Goal: Task Accomplishment & Management: Manage account settings

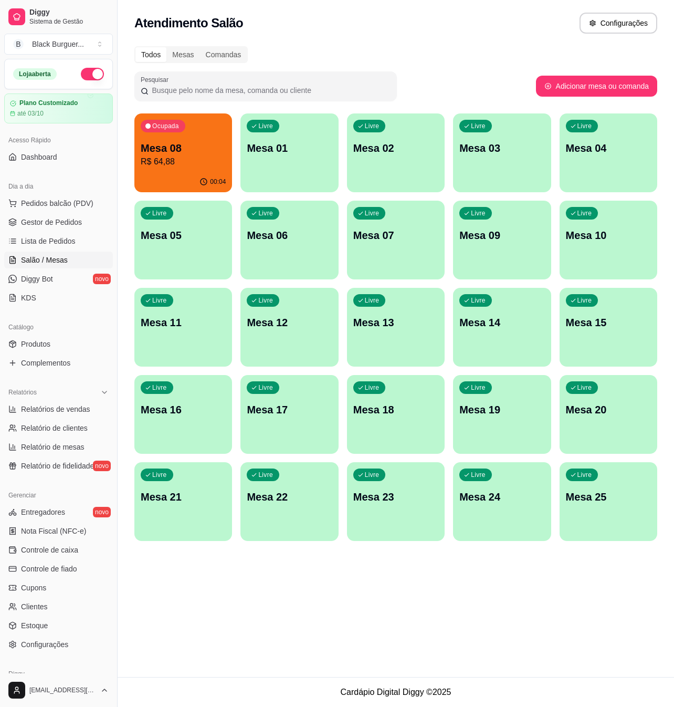
click at [163, 136] on div "Ocupada Mesa 08 R$ 64,88" at bounding box center [183, 142] width 98 height 58
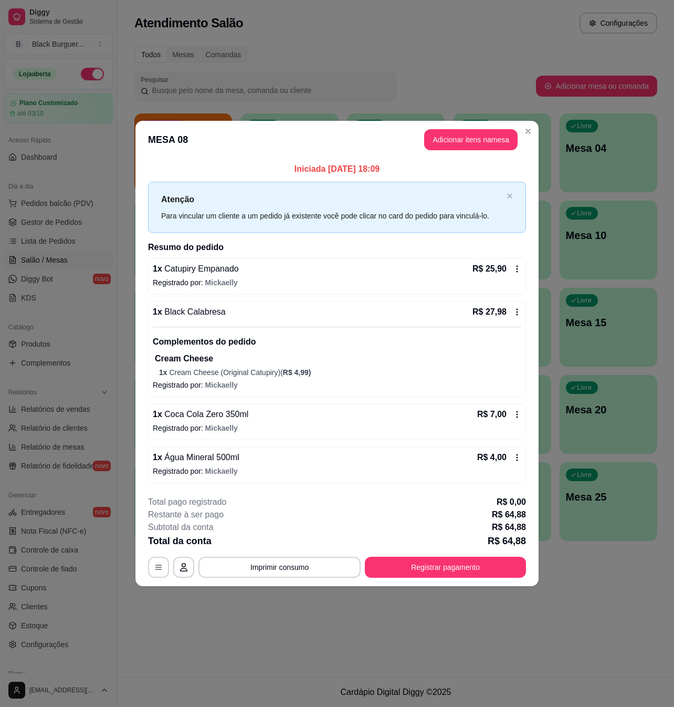
click at [318, 123] on header "MESA 08 Adicionar itens na mesa" at bounding box center [337, 140] width 403 height 38
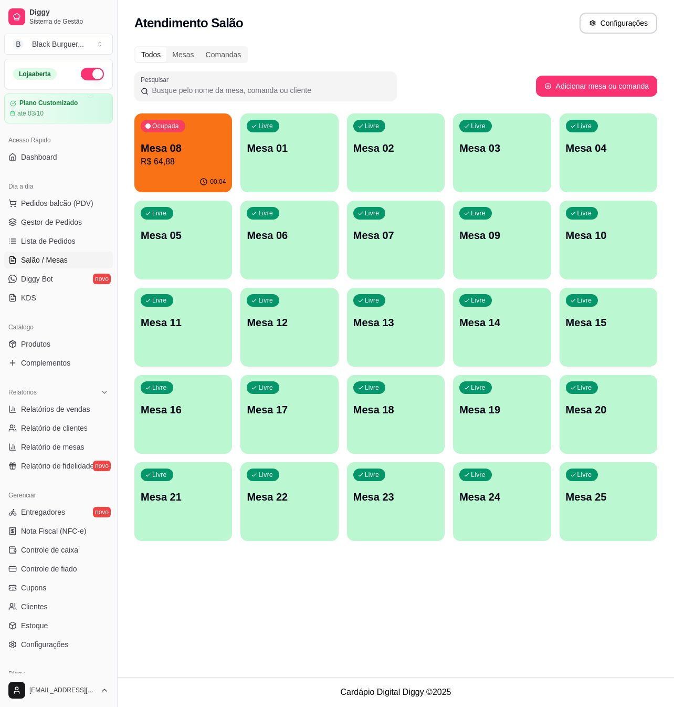
click at [165, 313] on div "Livre Mesa 11" at bounding box center [183, 321] width 98 height 66
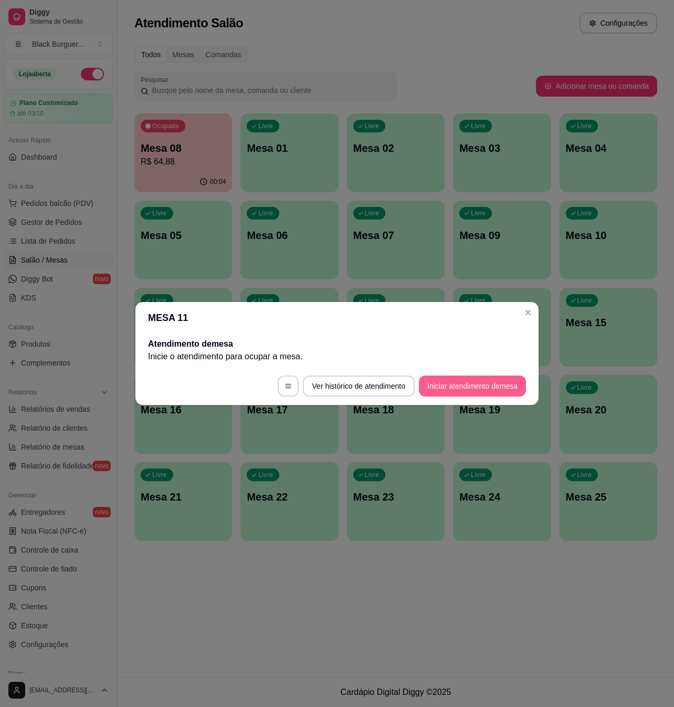
click at [452, 383] on button "Iniciar atendimento de mesa" at bounding box center [472, 386] width 107 height 21
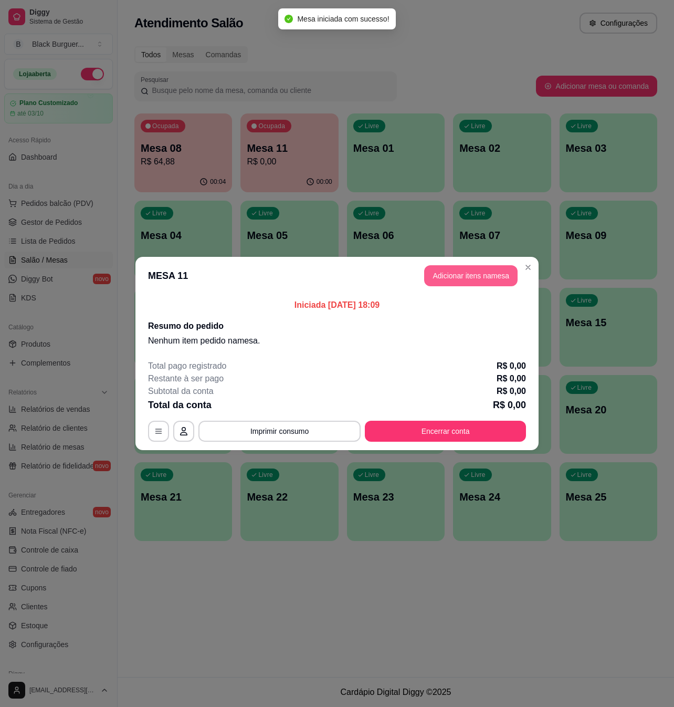
click at [471, 271] on button "Adicionar itens na mesa" at bounding box center [471, 275] width 94 height 21
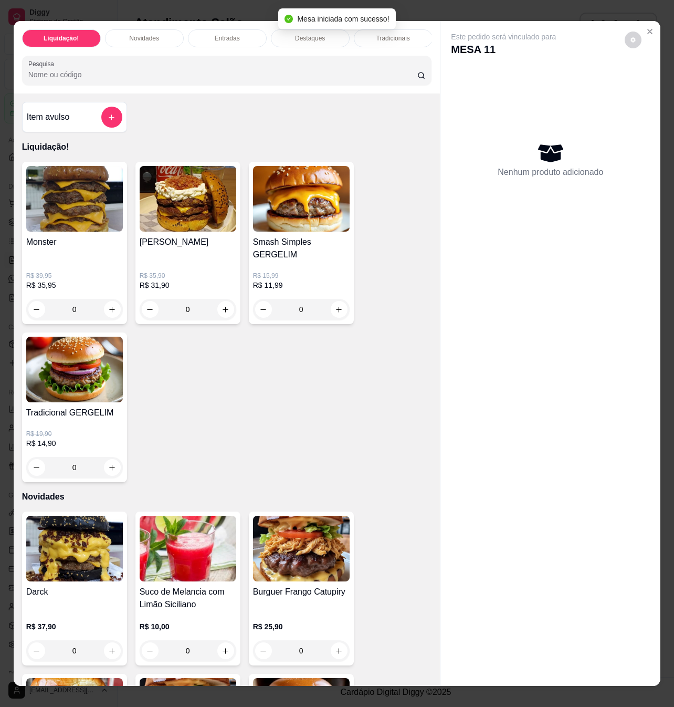
click at [304, 280] on p "R$ 11,99" at bounding box center [301, 285] width 97 height 11
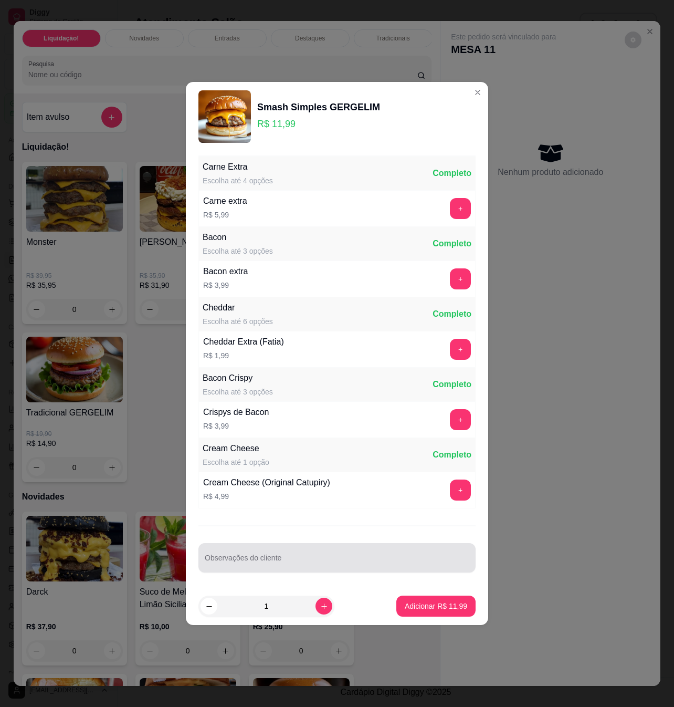
click at [245, 554] on div at bounding box center [337, 557] width 265 height 21
type input "sem molho"
drag, startPoint x: 419, startPoint y: 621, endPoint x: 427, endPoint y: 611, distance: 12.0
click at [421, 620] on footer "1 Adicionar R$ 11,99" at bounding box center [337, 606] width 303 height 38
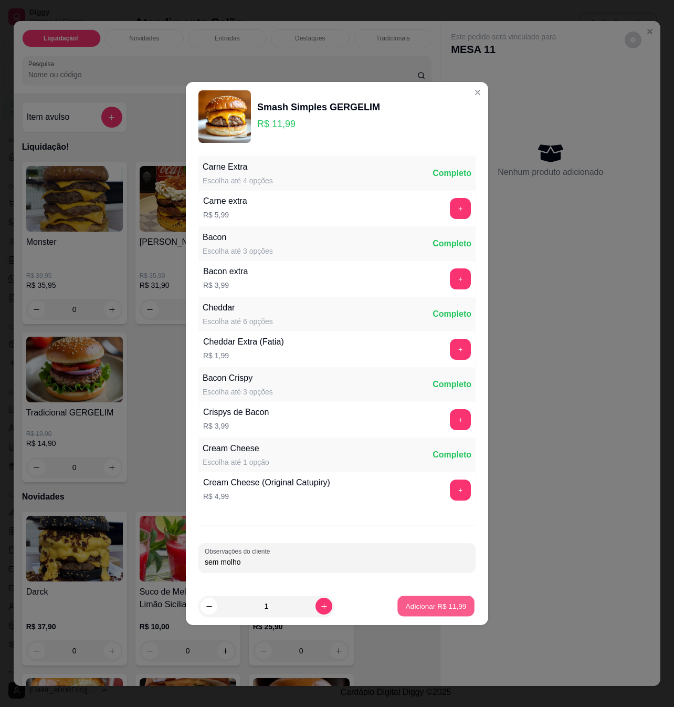
click at [427, 611] on p "Adicionar R$ 11,99" at bounding box center [436, 606] width 61 height 10
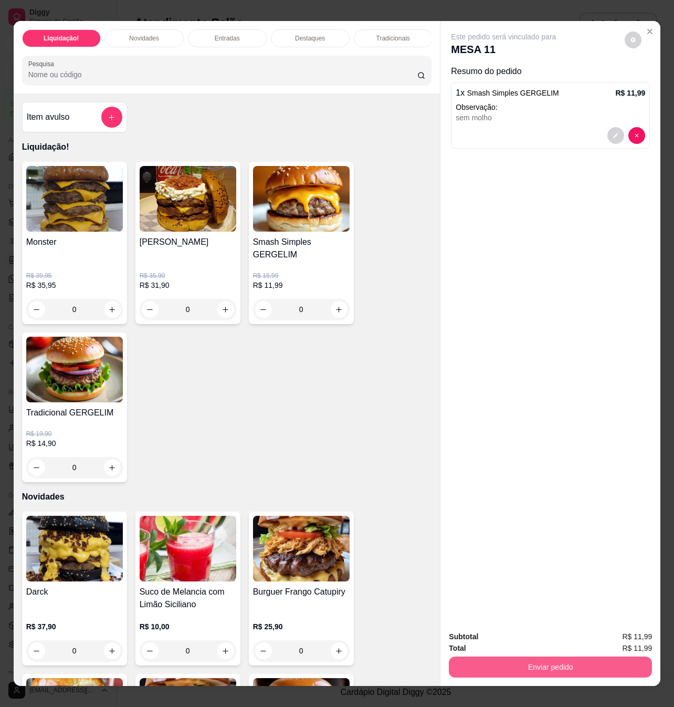
click at [534, 658] on button "Enviar pedido" at bounding box center [550, 667] width 203 height 21
click at [494, 639] on button "Não registrar e enviar pedido" at bounding box center [515, 635] width 106 height 19
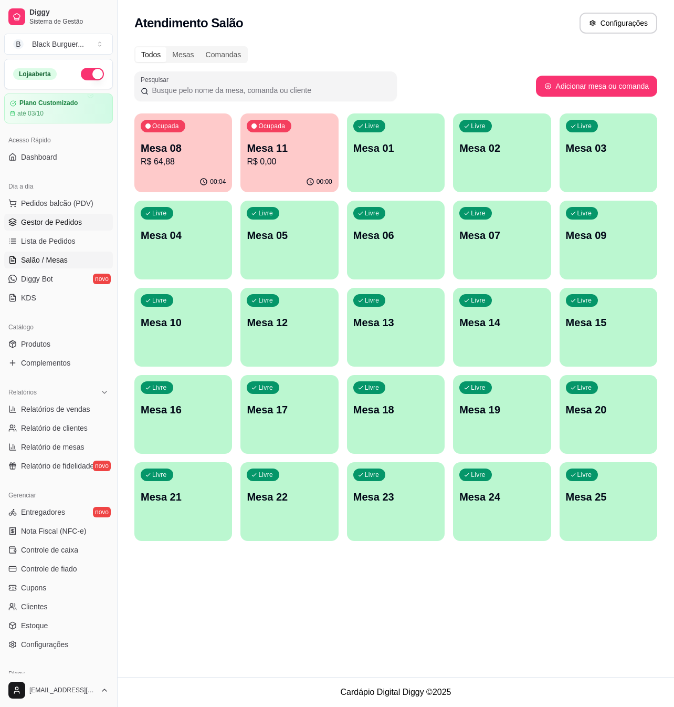
click at [58, 215] on link "Gestor de Pedidos" at bounding box center [58, 222] width 109 height 17
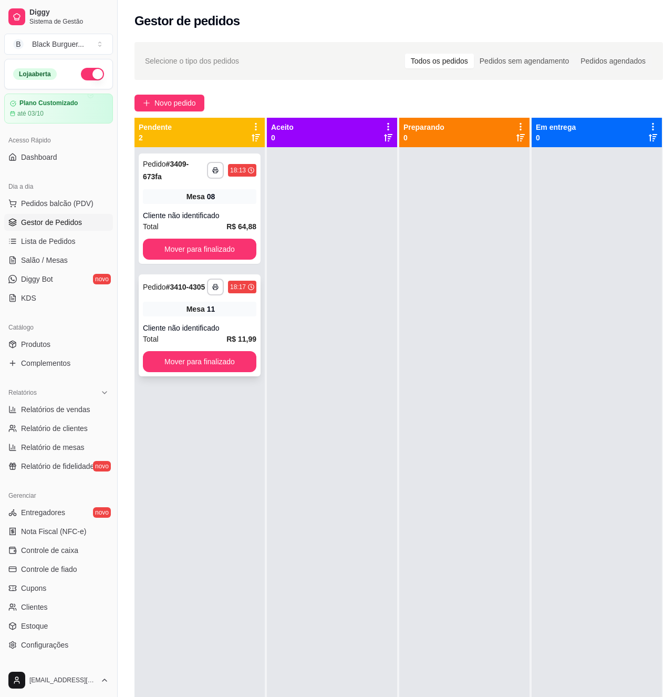
click at [234, 324] on div "Cliente não identificado" at bounding box center [199, 328] width 113 height 11
click at [211, 328] on div "Cliente não identificado" at bounding box center [199, 328] width 113 height 11
click at [233, 205] on div "**********" at bounding box center [200, 208] width 122 height 110
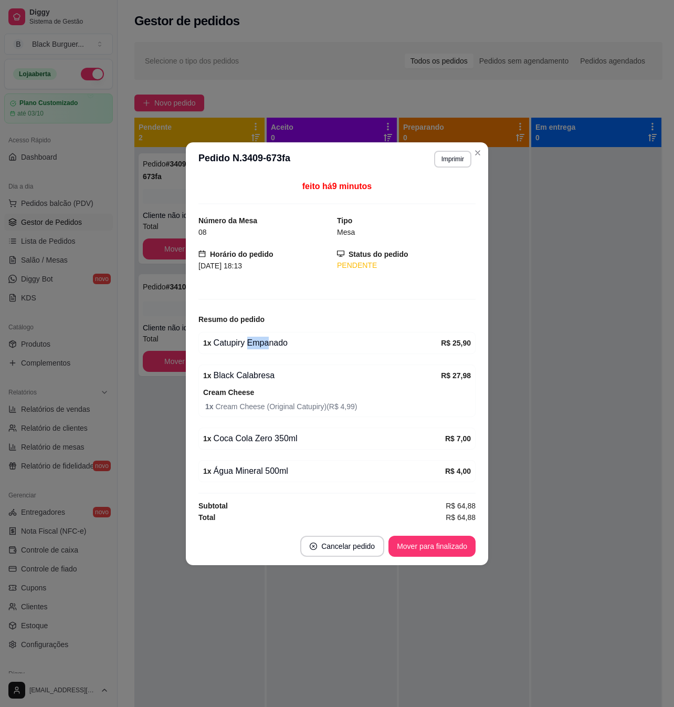
drag, startPoint x: 245, startPoint y: 345, endPoint x: 271, endPoint y: 341, distance: 26.5
click at [267, 343] on div "1 x Catupiry Empanado" at bounding box center [322, 343] width 238 height 13
click at [271, 341] on div "1 x Catupiry Empanado" at bounding box center [322, 343] width 238 height 13
drag, startPoint x: 282, startPoint y: 342, endPoint x: 304, endPoint y: 343, distance: 21.5
click at [297, 343] on div "1 x Catupiry Empanado" at bounding box center [322, 343] width 238 height 13
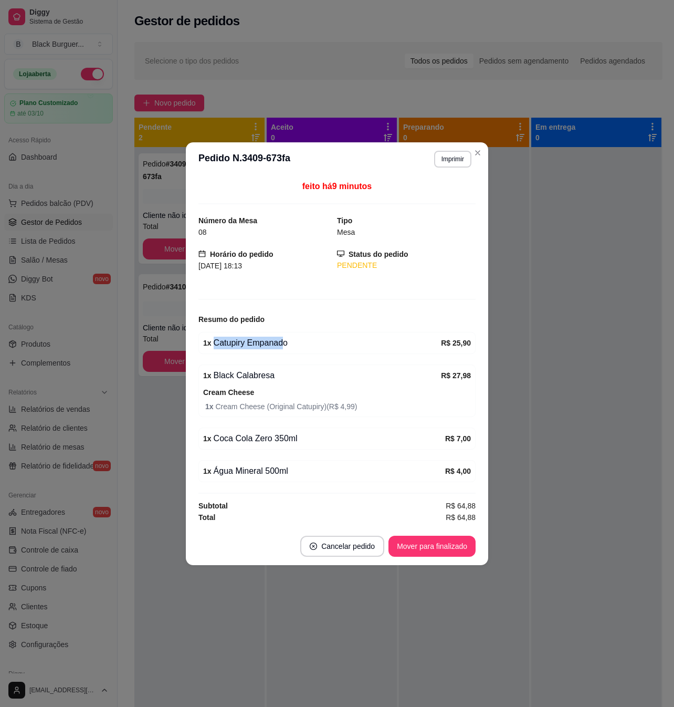
click at [304, 343] on div "1 x Catupiry Empanado" at bounding box center [322, 343] width 238 height 13
click at [315, 372] on div "1 x Black Calabresa" at bounding box center [322, 375] width 238 height 13
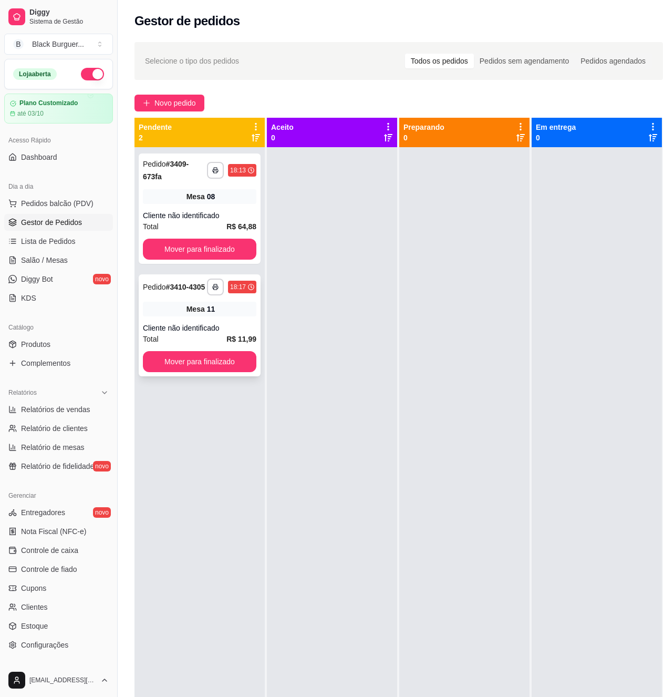
click at [246, 324] on div "Cliente não identificado" at bounding box center [199, 328] width 113 height 11
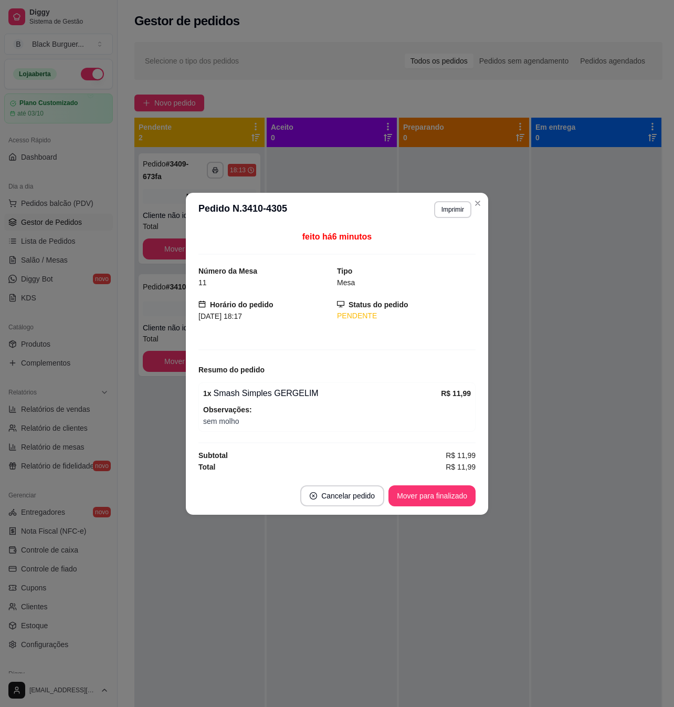
click at [290, 393] on div "1 x Smash Simples GERGELIM" at bounding box center [322, 393] width 238 height 13
click at [294, 391] on div "1 x Smash Simples GERGELIM" at bounding box center [322, 393] width 238 height 13
click at [338, 389] on div "1 x Smash Simples GERGELIM" at bounding box center [322, 393] width 238 height 13
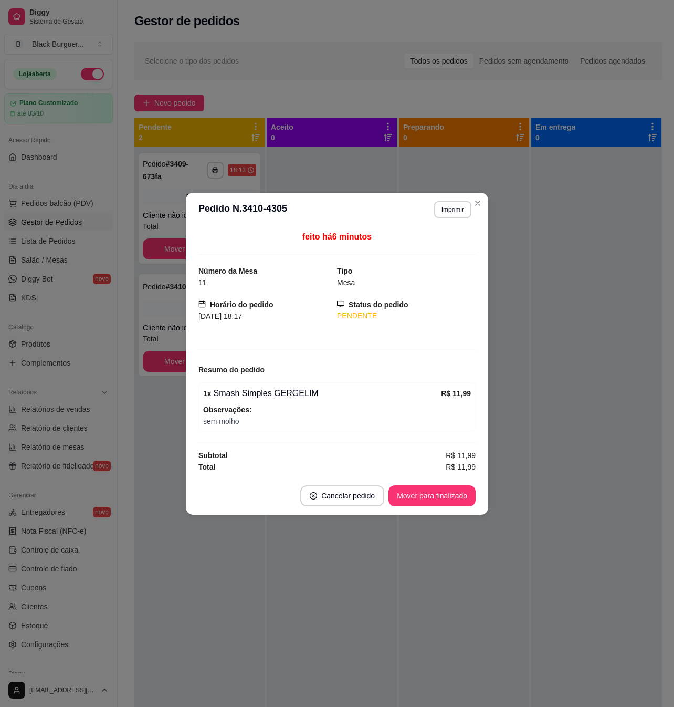
click at [455, 389] on strong "R$ 11,99" at bounding box center [456, 393] width 30 height 8
click at [456, 389] on div "R$ 11,99" at bounding box center [456, 393] width 30 height 13
click at [461, 391] on strong "R$ 11,99" at bounding box center [456, 393] width 30 height 8
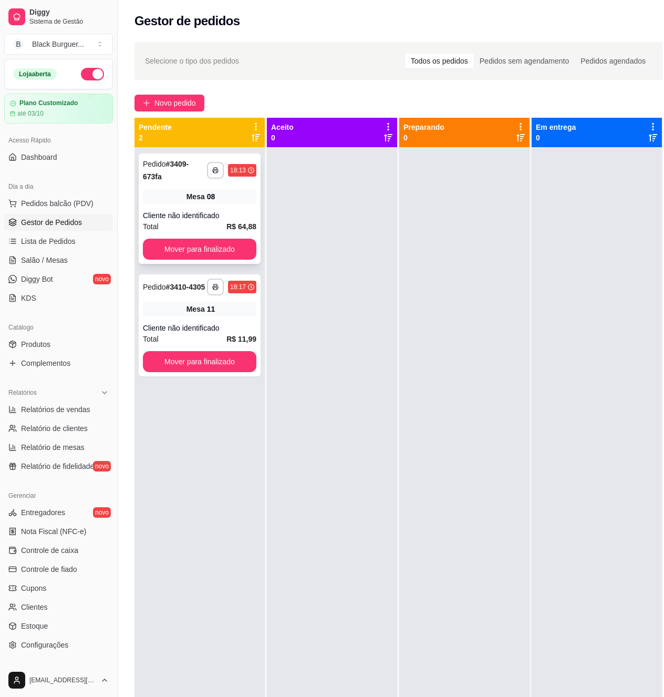
click at [256, 211] on div "Cliente não identificado" at bounding box center [199, 215] width 113 height 11
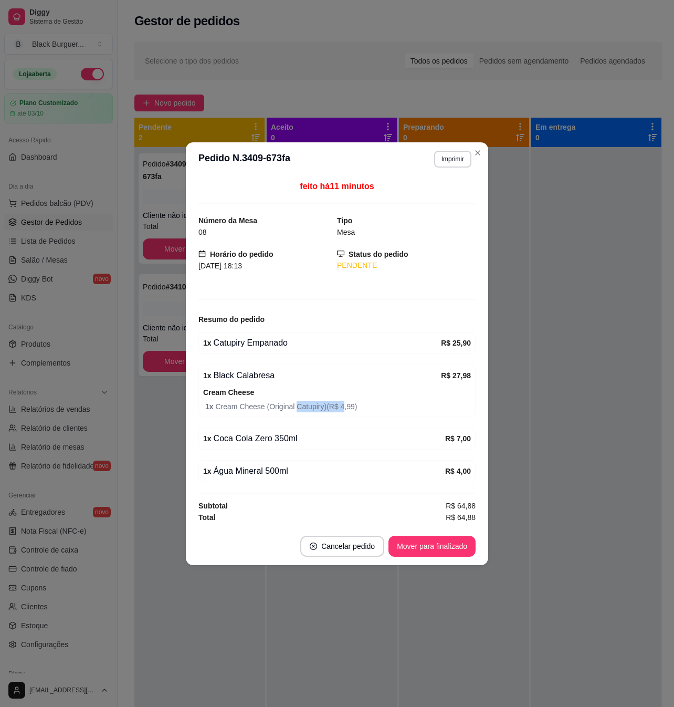
drag, startPoint x: 335, startPoint y: 411, endPoint x: 350, endPoint y: 412, distance: 15.3
click at [342, 412] on span "1 x Cream Cheese (Original Catupiry) ( R$ 4,99 )" at bounding box center [338, 407] width 266 height 12
click at [350, 412] on span "1 x Cream Cheese (Original Catupiry) ( R$ 4,99 )" at bounding box center [338, 407] width 266 height 12
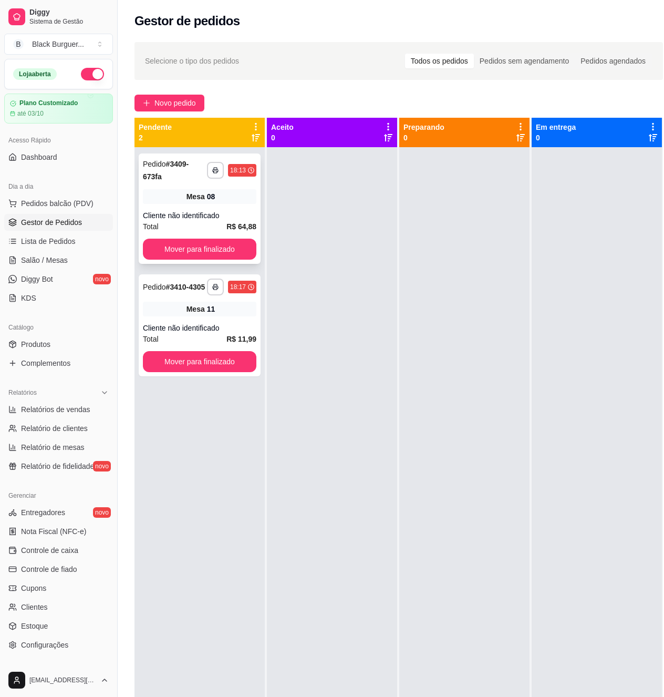
click at [212, 206] on div "**********" at bounding box center [200, 208] width 122 height 110
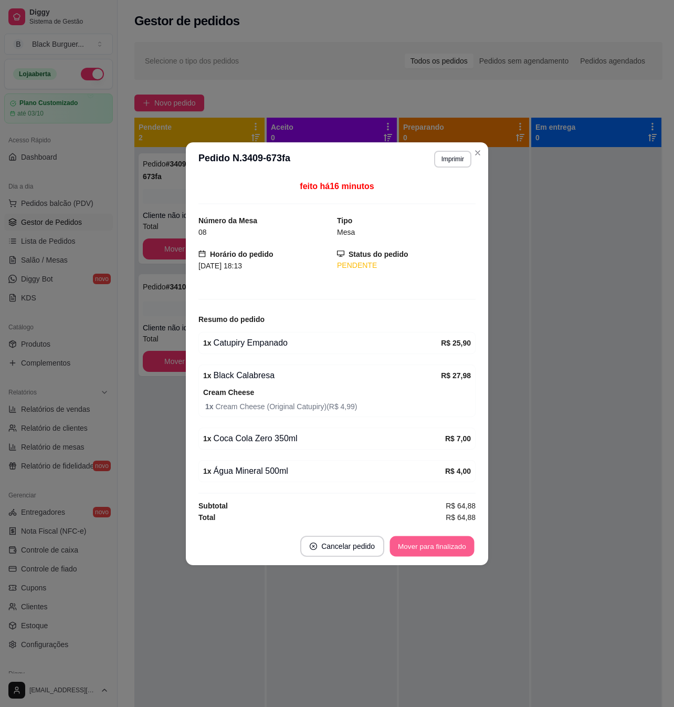
click at [427, 545] on button "Mover para finalizado" at bounding box center [432, 546] width 85 height 20
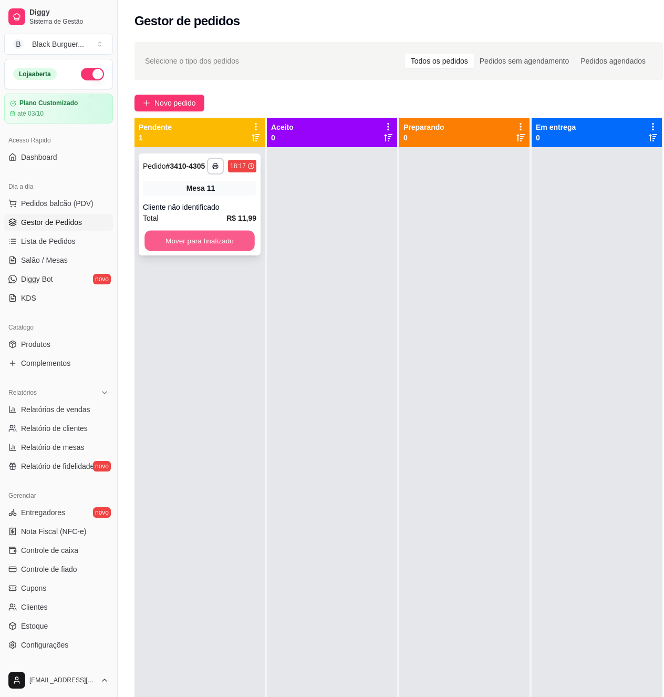
click at [202, 245] on button "Mover para finalizado" at bounding box center [199, 241] width 110 height 20
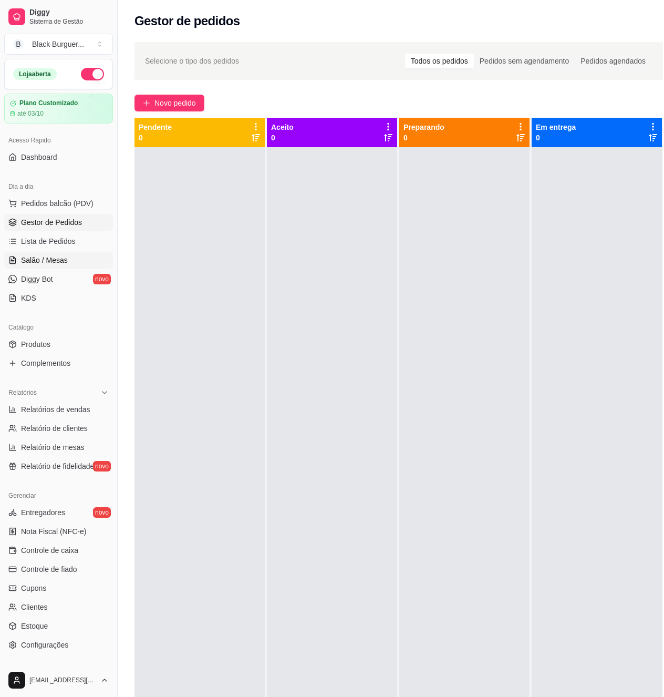
click at [61, 256] on span "Salão / Mesas" at bounding box center [44, 260] width 47 height 11
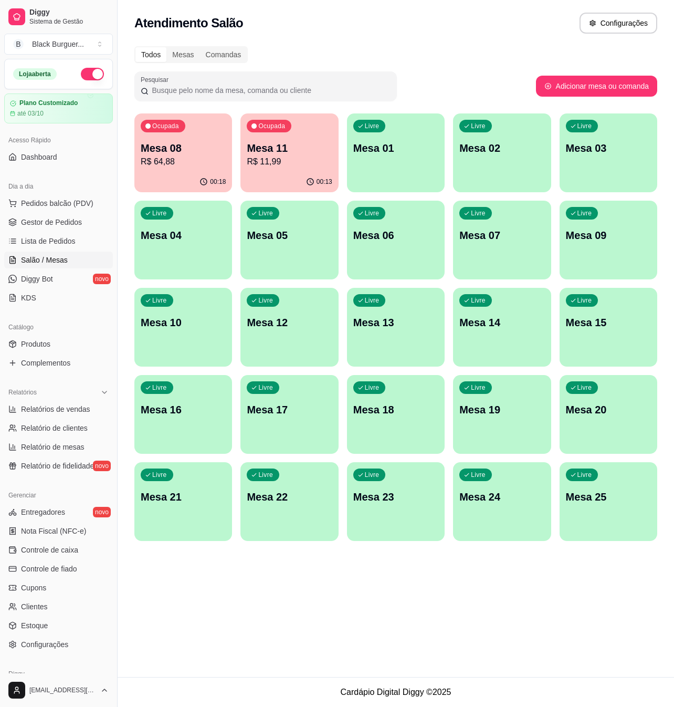
click at [183, 160] on p "R$ 64,88" at bounding box center [183, 161] width 85 height 13
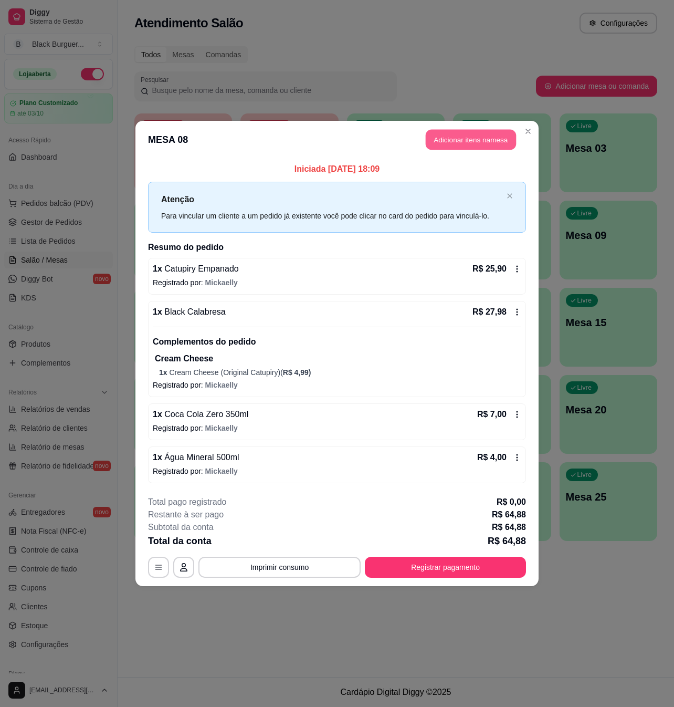
click at [433, 138] on button "Adicionar itens na mesa" at bounding box center [471, 140] width 90 height 20
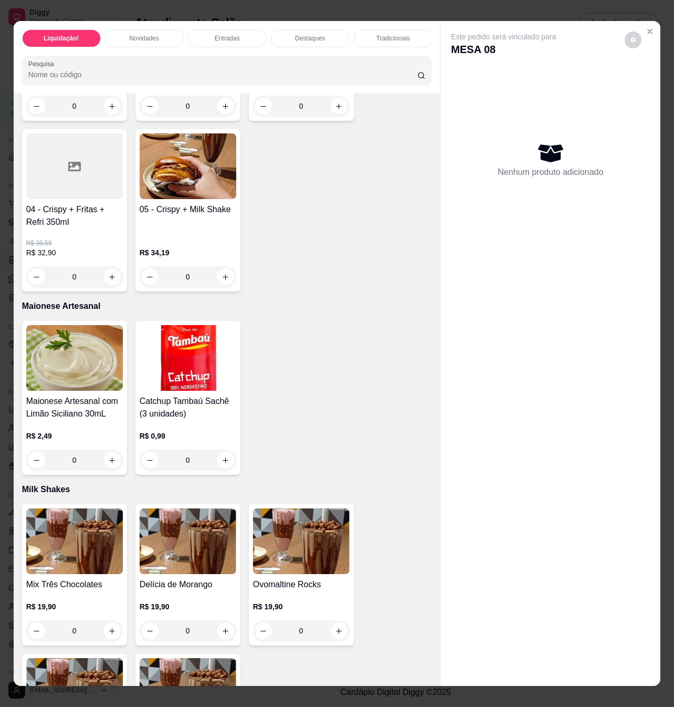
scroll to position [2171, 0]
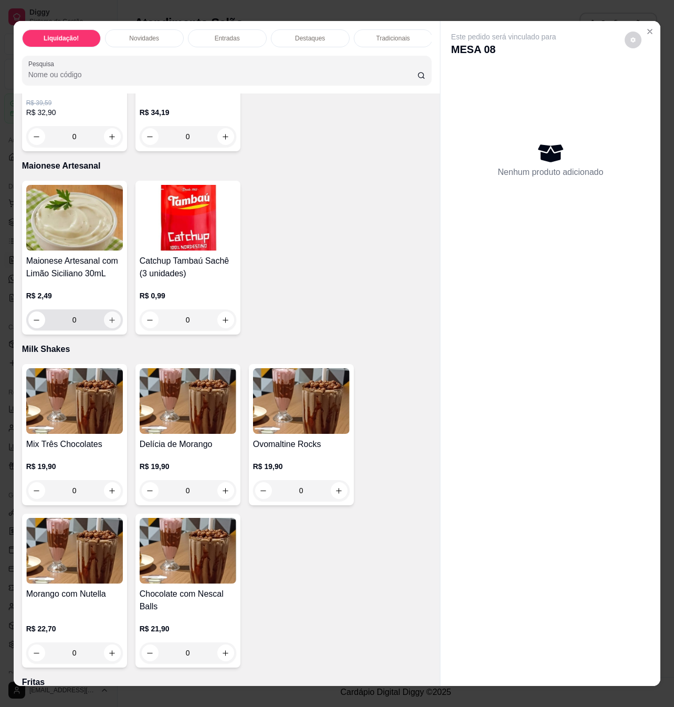
click at [109, 312] on button "increase-product-quantity" at bounding box center [112, 320] width 17 height 17
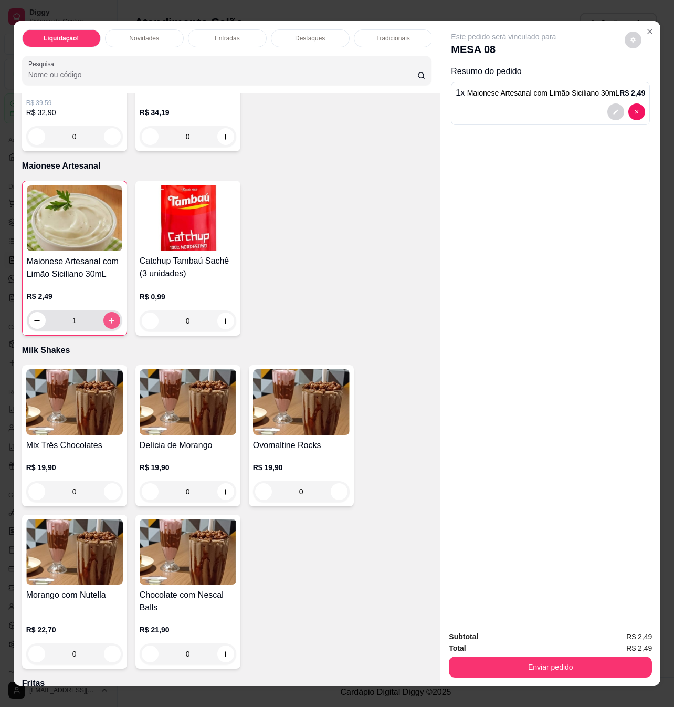
type input "1"
click at [226, 313] on button "increase-product-quantity" at bounding box center [225, 321] width 17 height 17
type input "1"
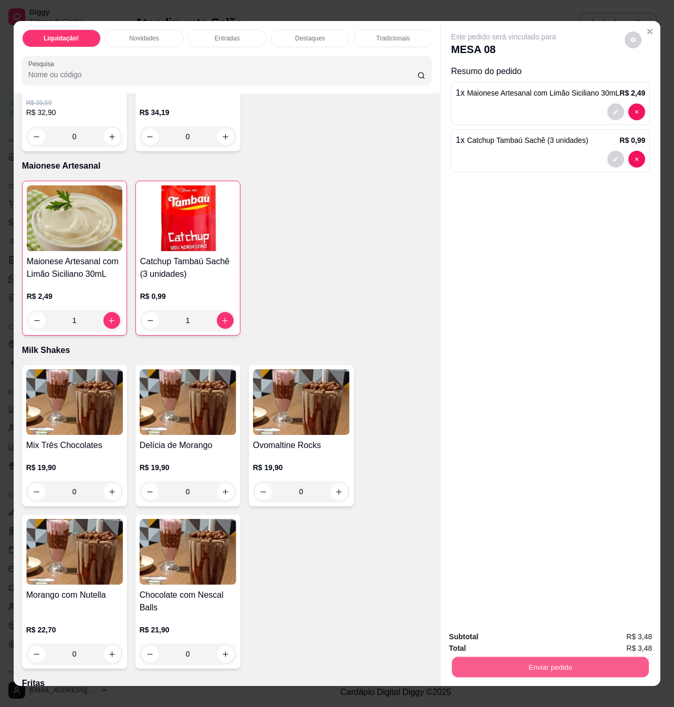
click at [508, 657] on button "Enviar pedido" at bounding box center [550, 667] width 197 height 20
click at [505, 631] on button "Não registrar e enviar pedido" at bounding box center [514, 636] width 109 height 20
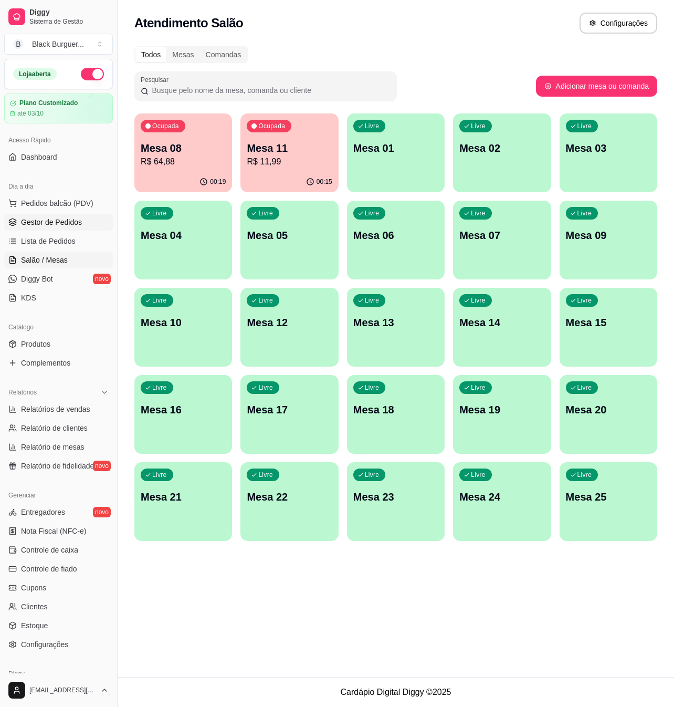
click at [51, 215] on link "Gestor de Pedidos" at bounding box center [58, 222] width 109 height 17
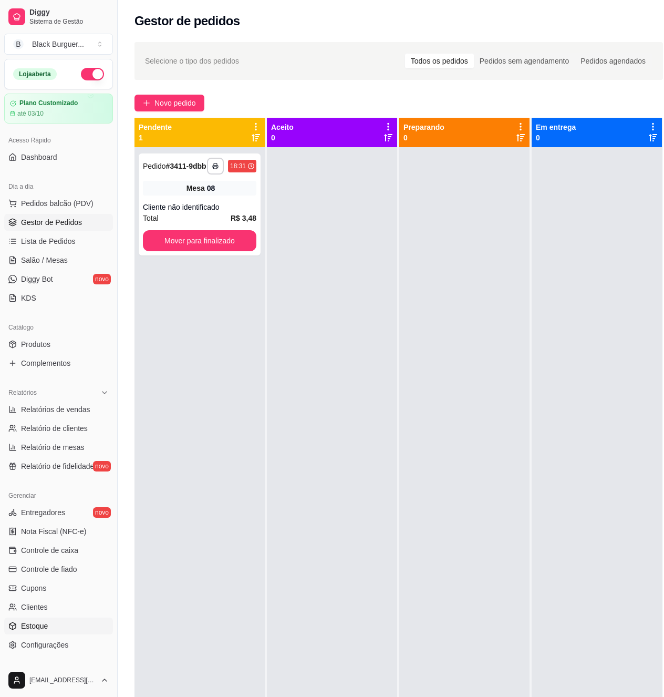
drag, startPoint x: 40, startPoint y: 627, endPoint x: 43, endPoint y: 616, distance: 10.8
click at [41, 627] on span "Estoque" at bounding box center [34, 625] width 27 height 11
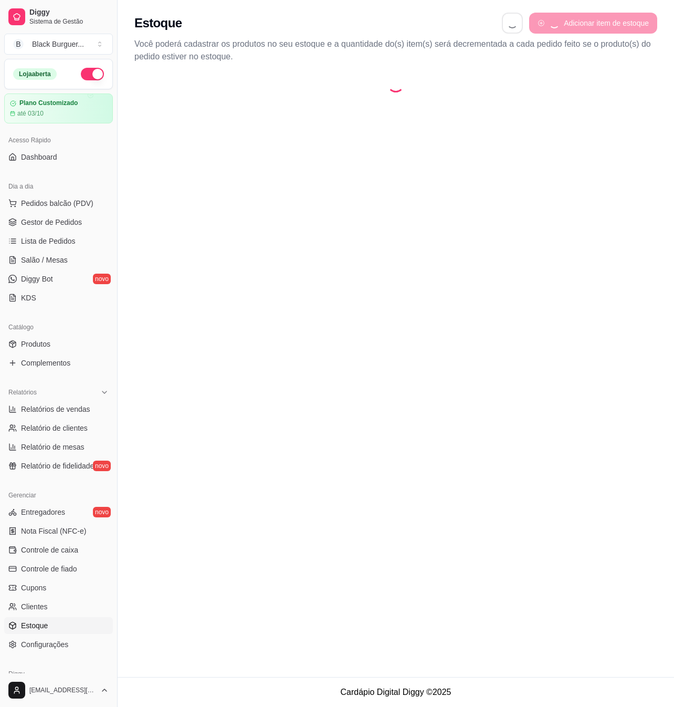
select select "QUANTITY_ORDER"
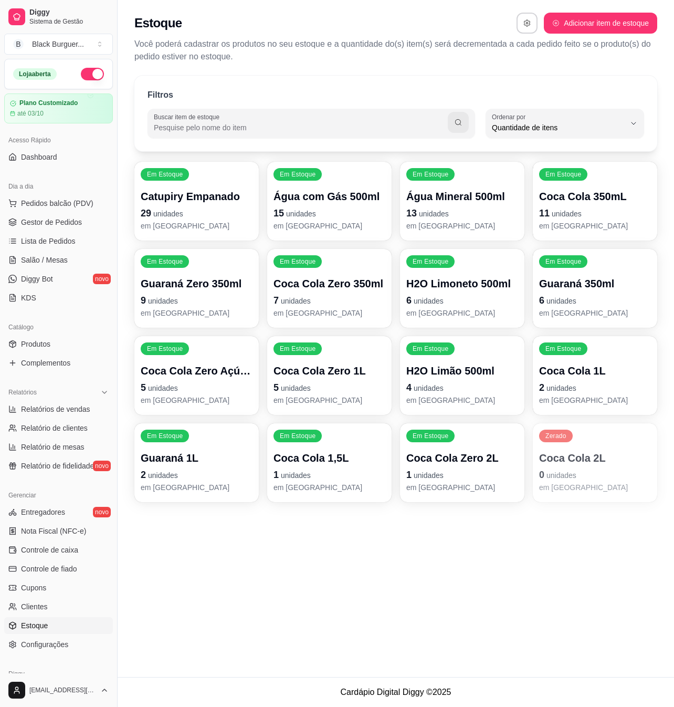
scroll to position [9, 0]
click at [621, 23] on button "Adicionar item de estoque" at bounding box center [600, 23] width 113 height 21
select select "UN"
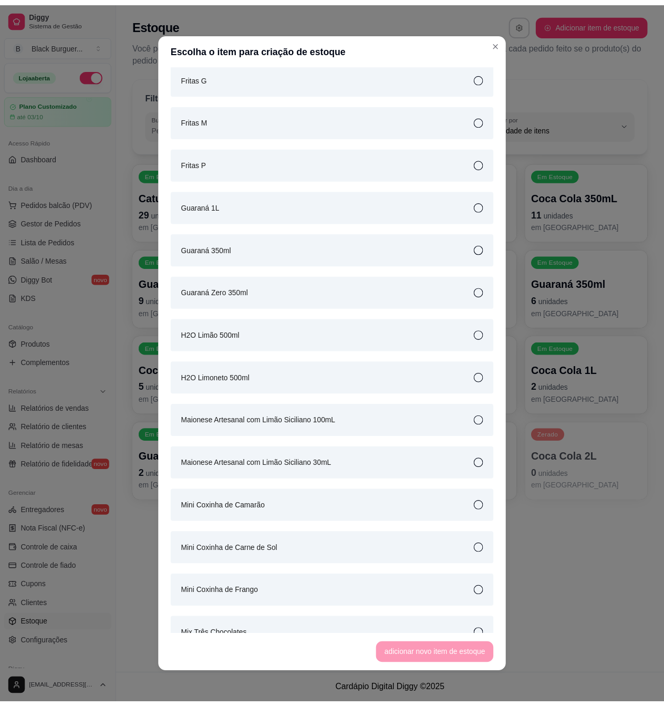
scroll to position [2171, 0]
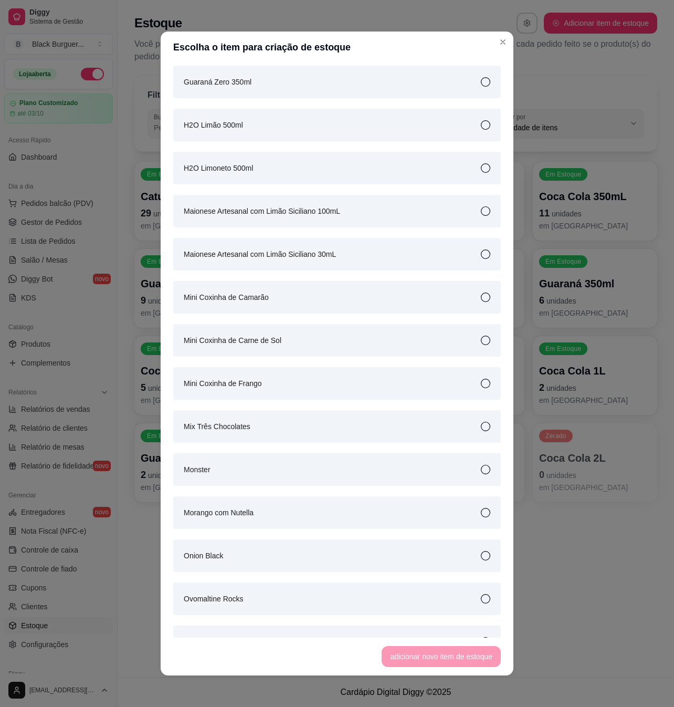
click at [351, 261] on div "Maionese Artesanal com Limão Siciliano 30mL" at bounding box center [337, 254] width 328 height 33
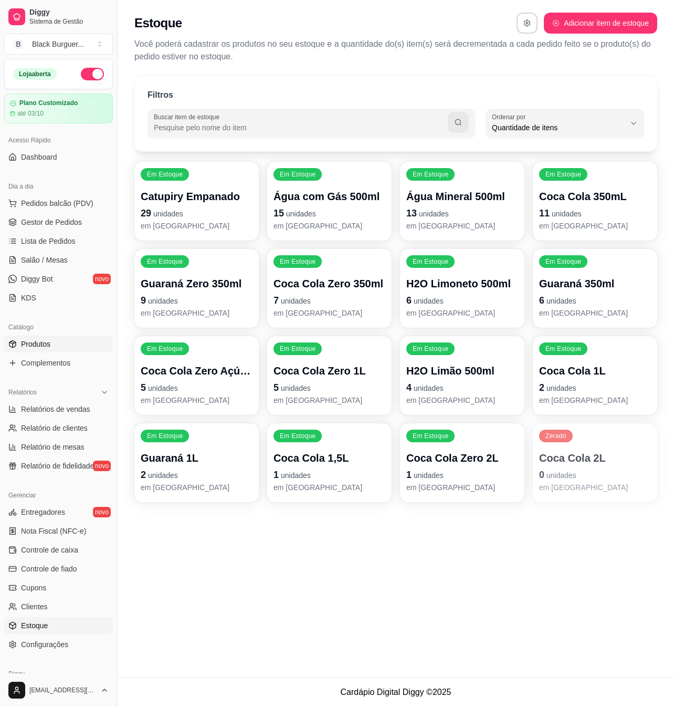
click at [53, 342] on link "Produtos" at bounding box center [58, 344] width 109 height 17
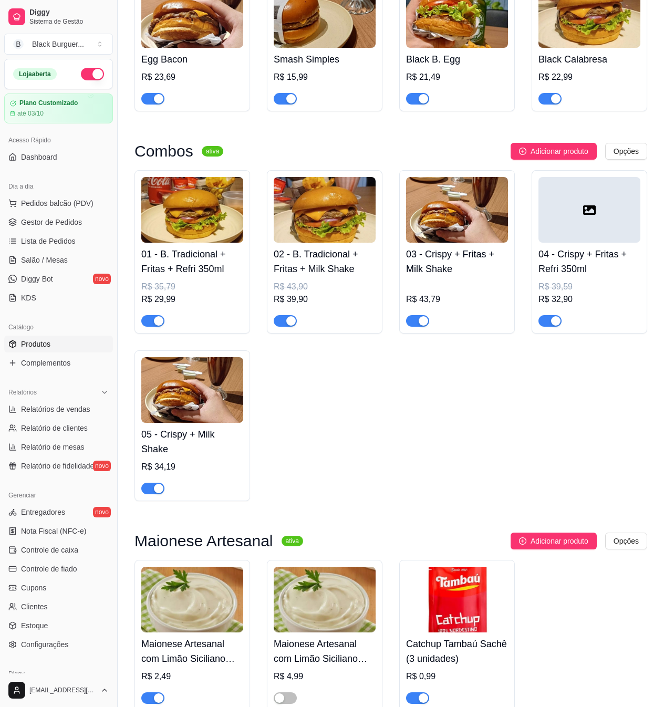
scroll to position [2171, 0]
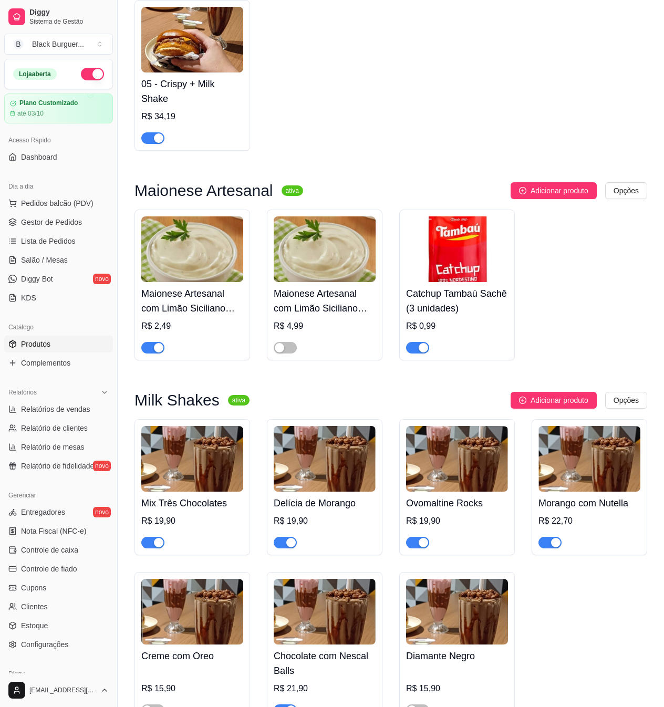
click at [217, 307] on h4 "Maionese Artesanal com Limão Siciliano 30mL" at bounding box center [192, 300] width 102 height 29
click at [29, 625] on span "Estoque" at bounding box center [34, 625] width 27 height 11
select select "QUANTITY_ORDER"
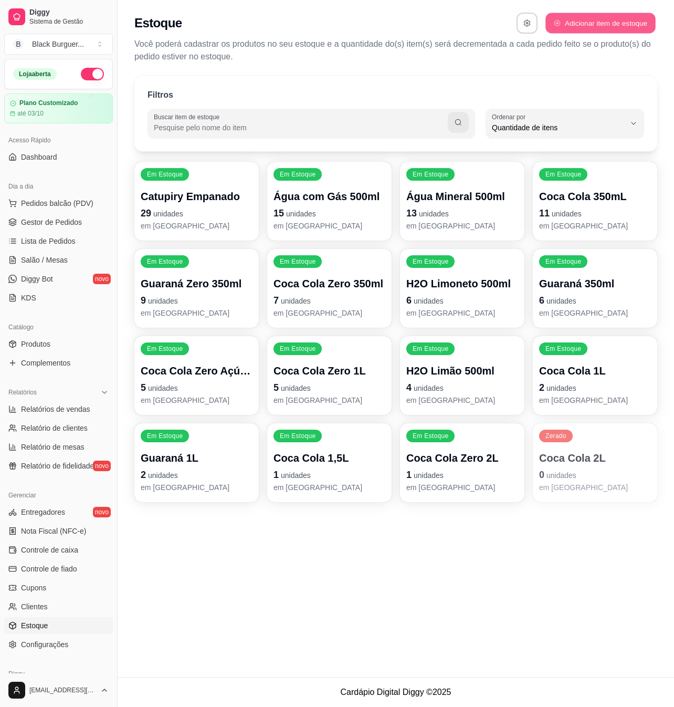
click at [584, 14] on button "Adicionar item de estoque" at bounding box center [601, 23] width 110 height 20
select select "UN"
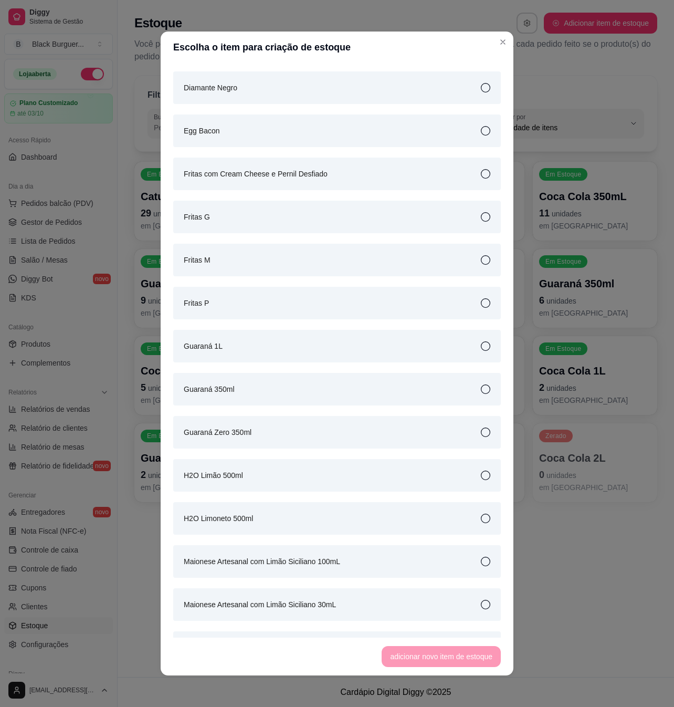
scroll to position [2171, 0]
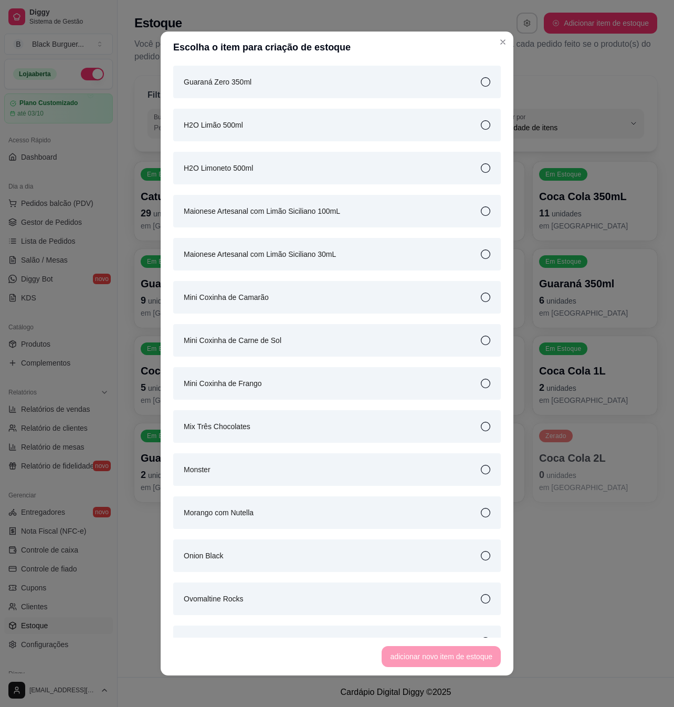
click at [332, 253] on div "Maionese Artesanal com Limão Siciliano 30mL" at bounding box center [337, 254] width 328 height 33
click at [462, 657] on button "adicionar novo item de estoque" at bounding box center [441, 656] width 119 height 21
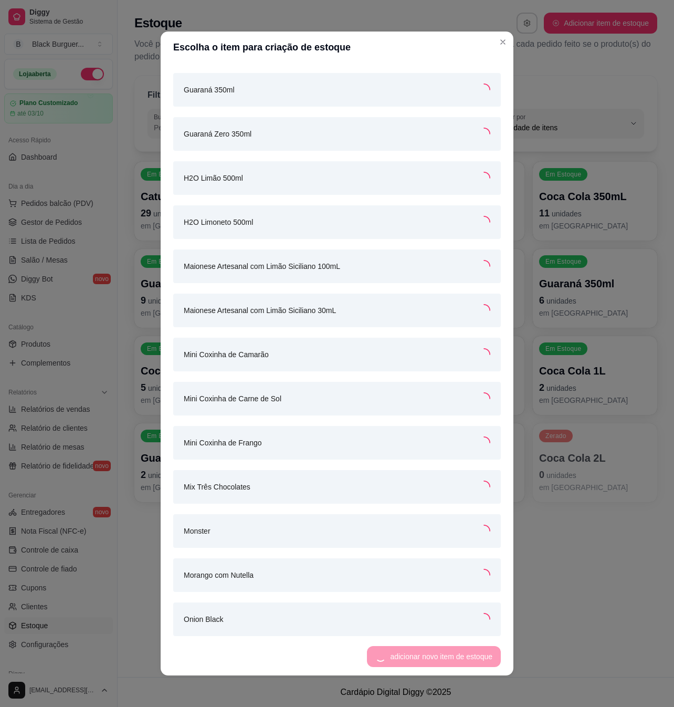
scroll to position [2222, 0]
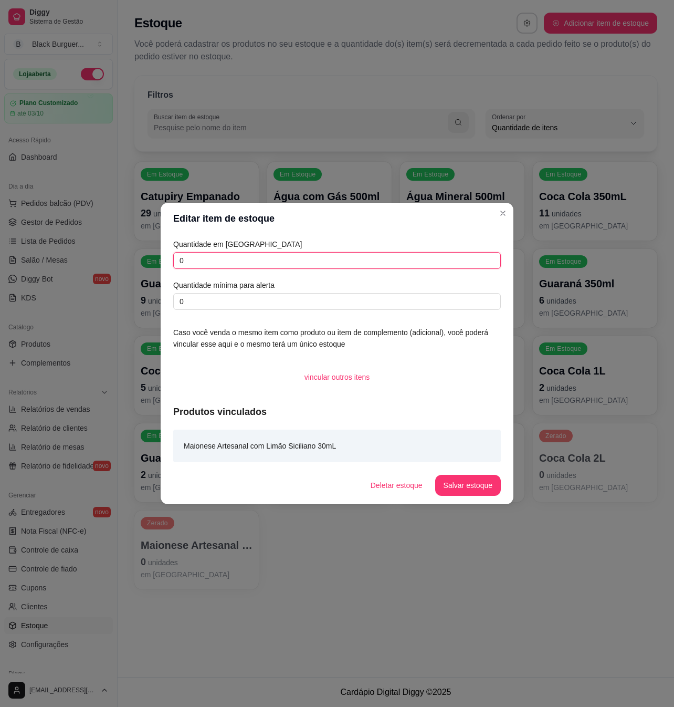
drag, startPoint x: 333, startPoint y: 262, endPoint x: 106, endPoint y: 265, distance: 227.0
click at [107, 265] on div "Editar item de estoque Quantidade em estoque 0 Quantidade mínima para alerta 0 …" at bounding box center [337, 353] width 674 height 707
type input "18"
click at [466, 486] on button "Salvar estoque" at bounding box center [468, 485] width 66 height 21
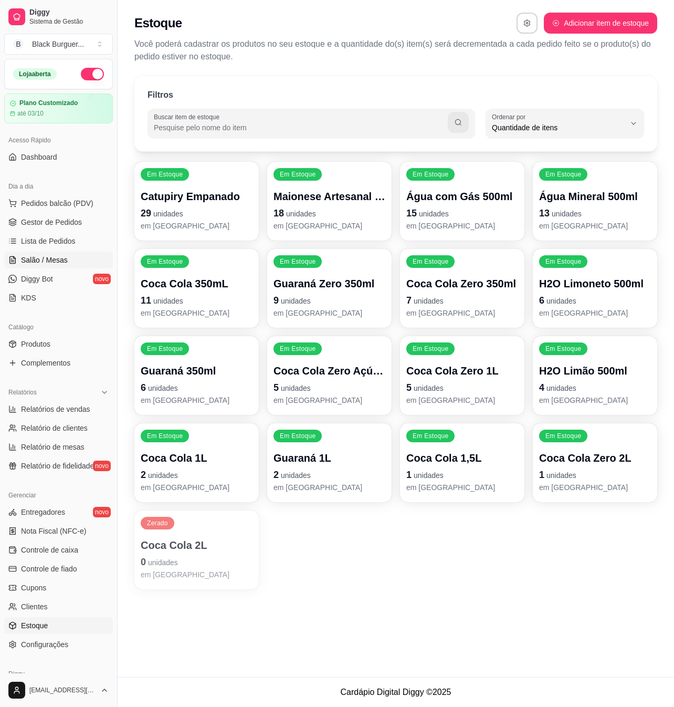
click at [51, 264] on span "Salão / Mesas" at bounding box center [44, 260] width 47 height 11
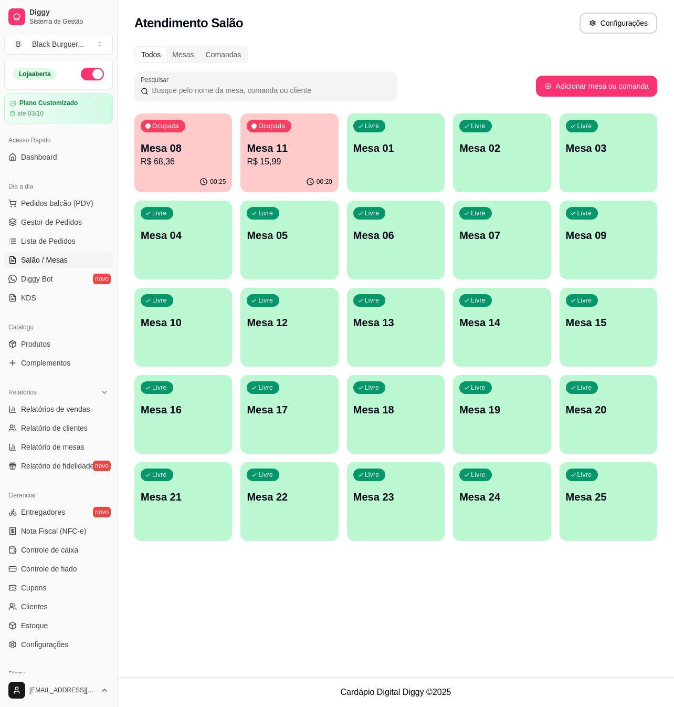
click at [320, 139] on div "Ocupada Mesa 11 R$ 15,99" at bounding box center [290, 142] width 98 height 58
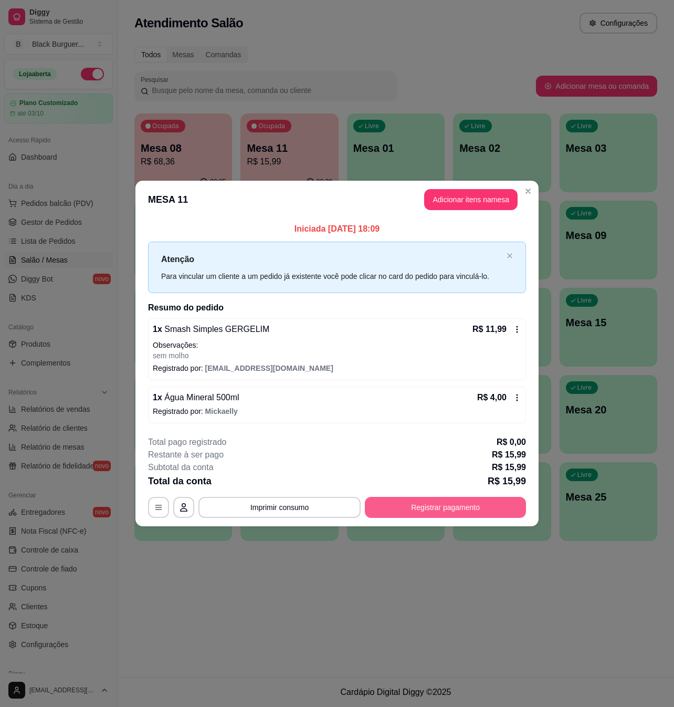
click at [422, 505] on button "Registrar pagamento" at bounding box center [445, 507] width 161 height 21
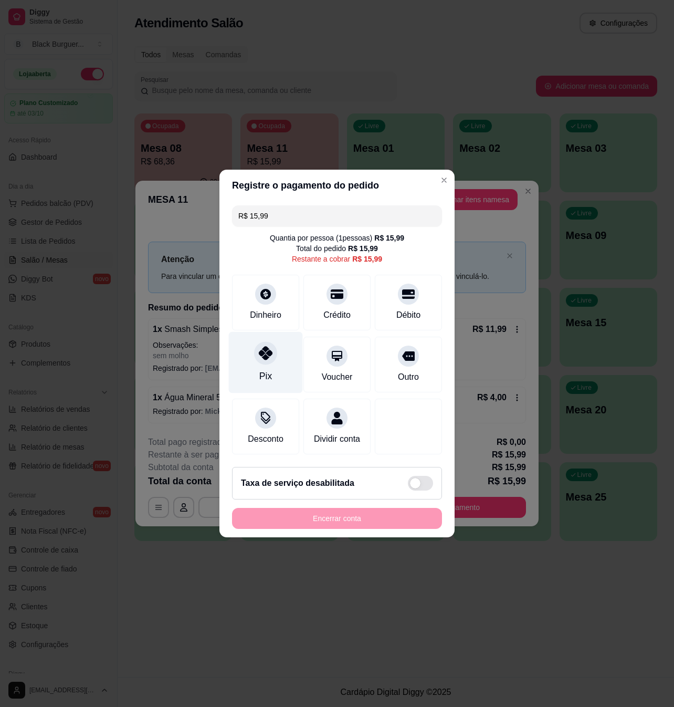
click at [261, 352] on icon at bounding box center [266, 353] width 14 height 14
type input "R$ 0,00"
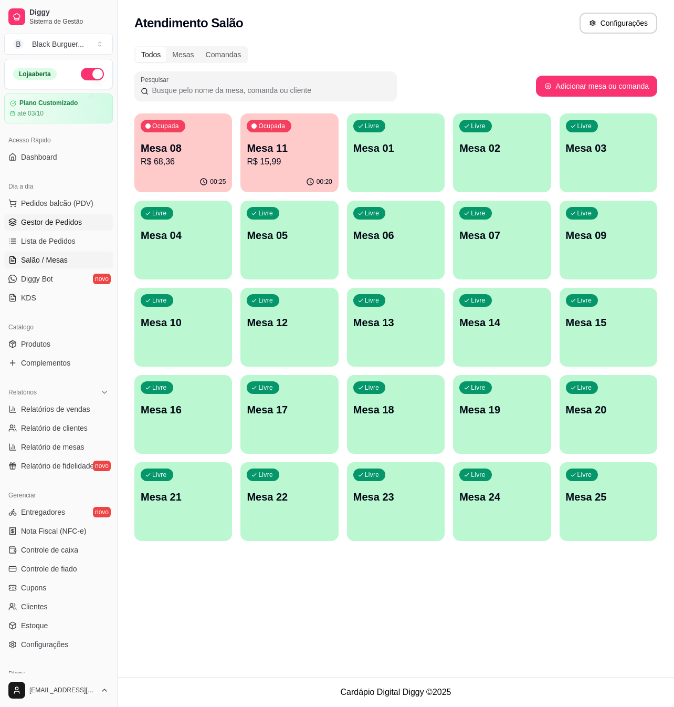
click at [69, 230] on link "Gestor de Pedidos" at bounding box center [58, 222] width 109 height 17
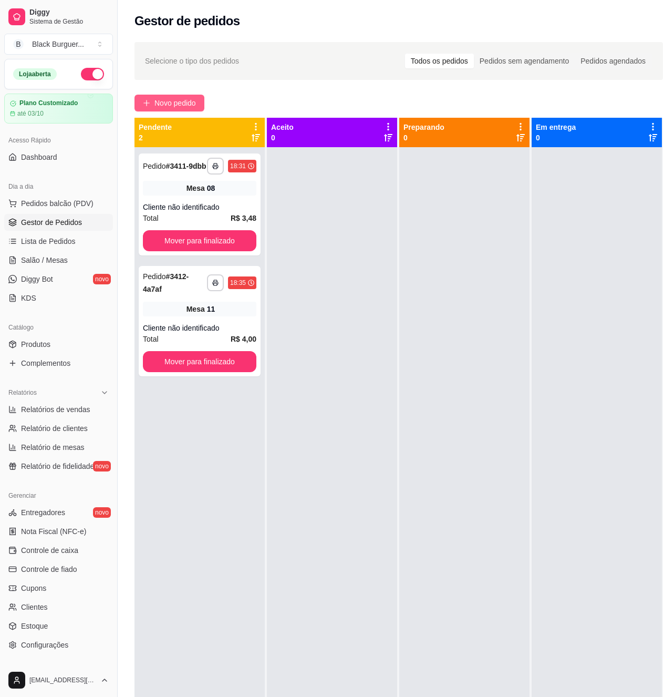
click at [173, 108] on span "Novo pedido" at bounding box center [174, 103] width 41 height 12
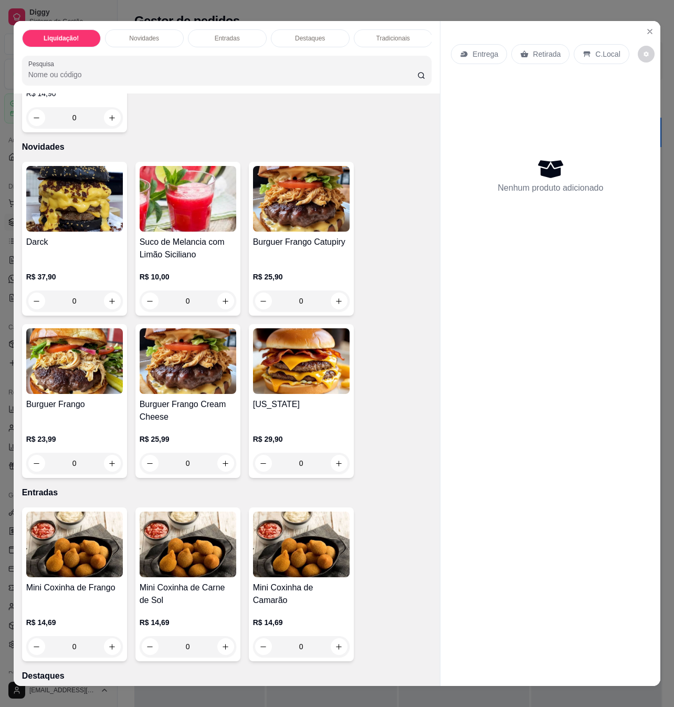
scroll to position [280, 0]
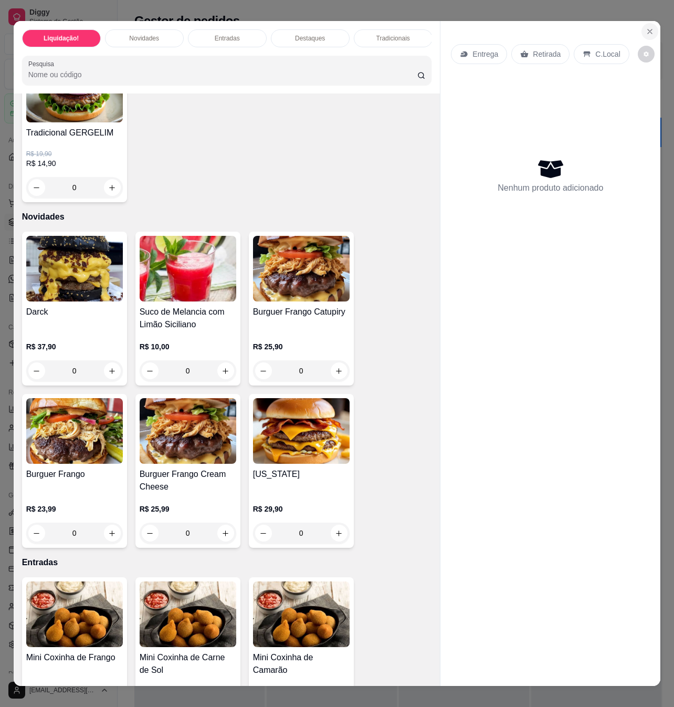
click at [649, 27] on icon "Close" at bounding box center [650, 31] width 8 height 8
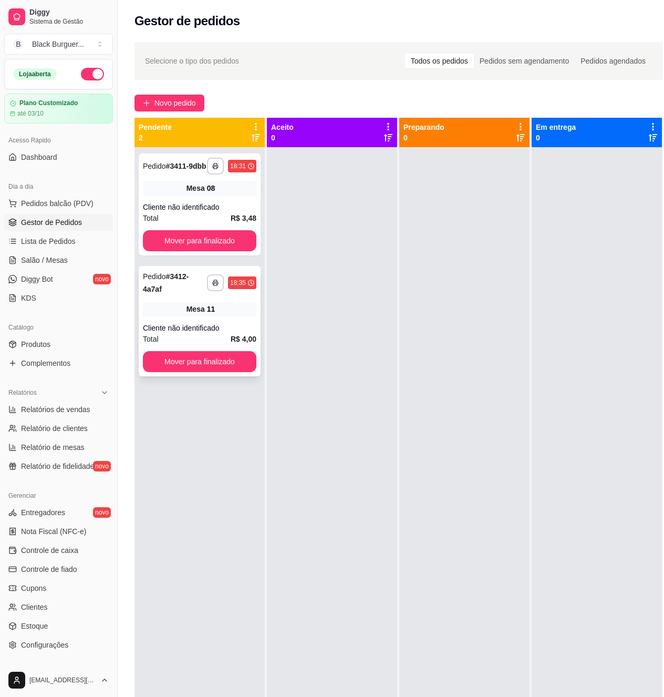
click at [244, 359] on button "Mover para finalizado" at bounding box center [199, 361] width 113 height 21
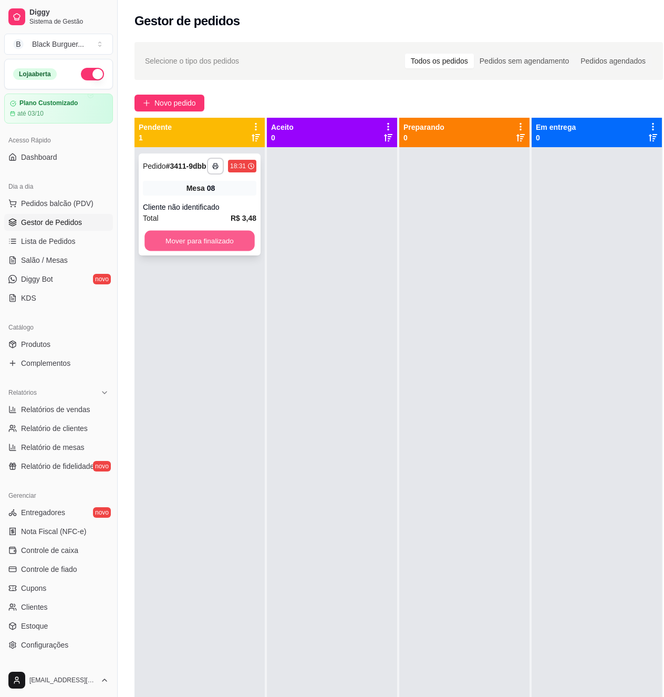
click at [214, 242] on button "Mover para finalizado" at bounding box center [199, 241] width 110 height 20
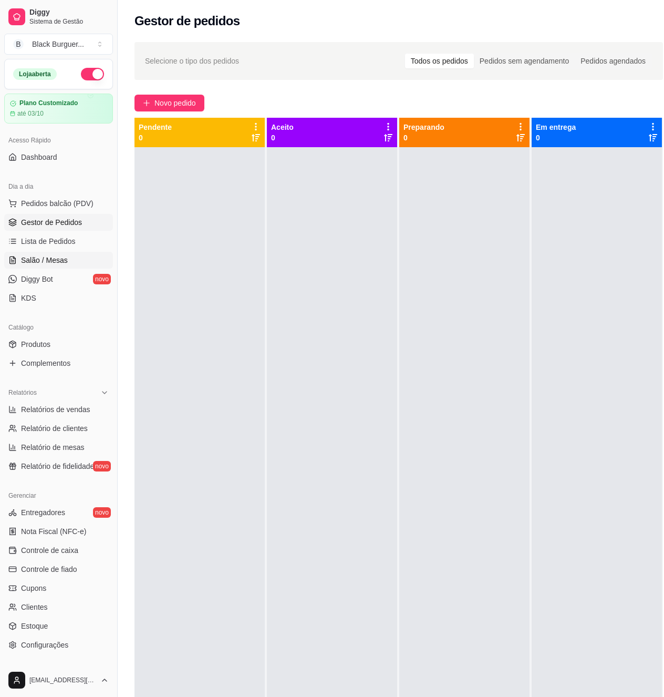
click at [47, 255] on span "Salão / Mesas" at bounding box center [44, 260] width 47 height 11
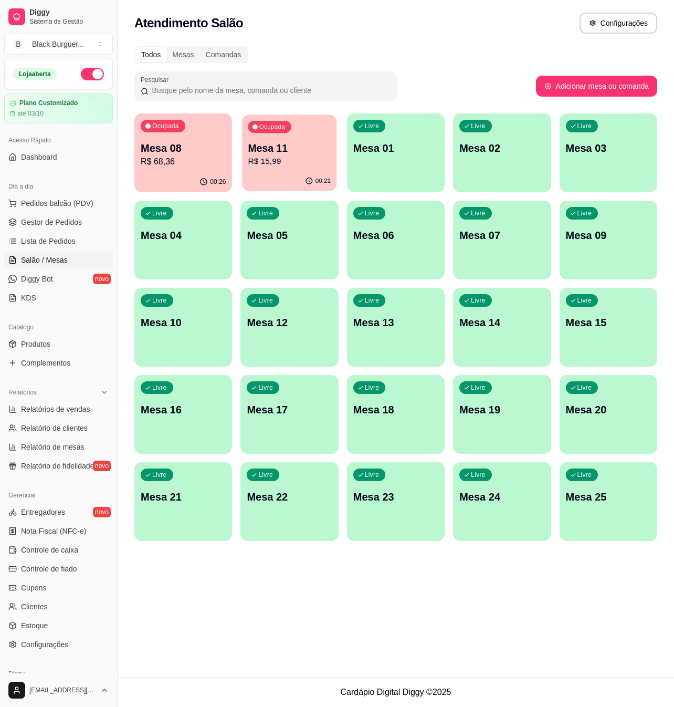
click at [272, 145] on p "Mesa 11" at bounding box center [289, 148] width 83 height 14
click at [285, 158] on p "R$ 15,99" at bounding box center [289, 161] width 85 height 13
click at [57, 223] on span "Gestor de Pedidos" at bounding box center [51, 222] width 61 height 11
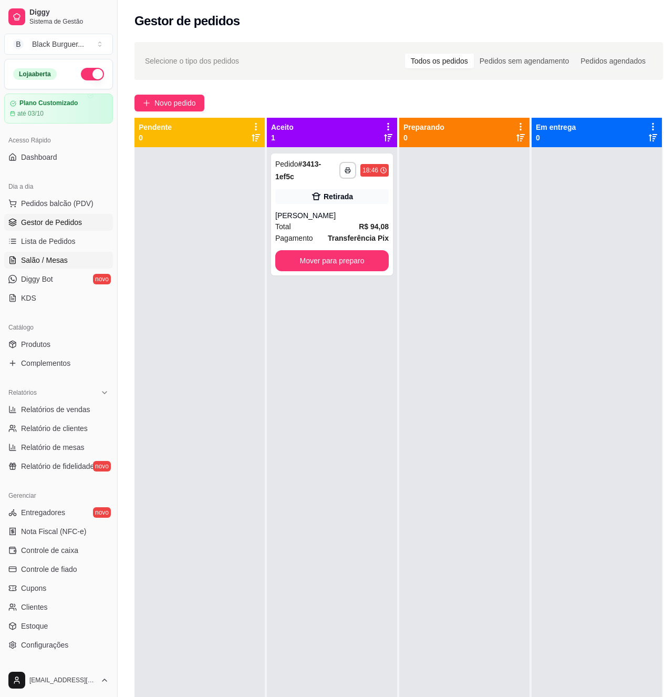
click at [45, 261] on span "Salão / Mesas" at bounding box center [44, 260] width 47 height 11
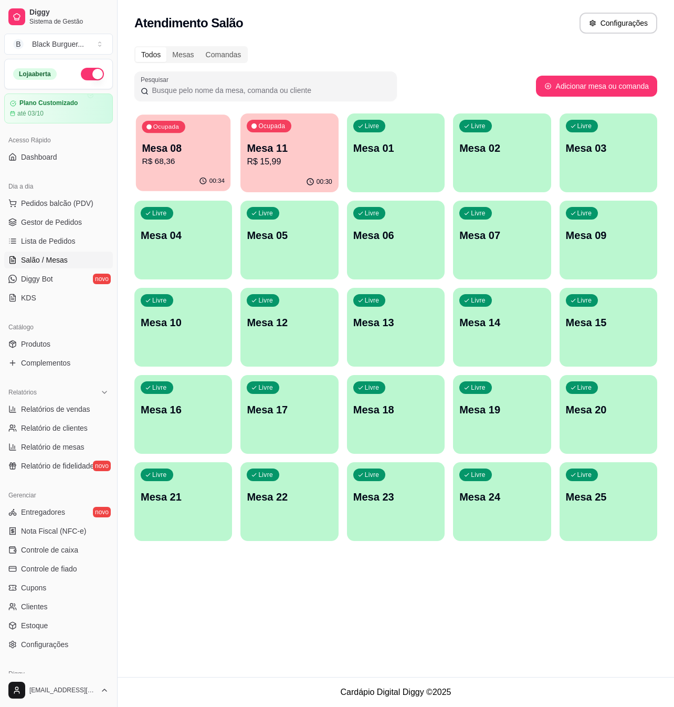
click at [167, 145] on p "Mesa 08" at bounding box center [183, 148] width 83 height 14
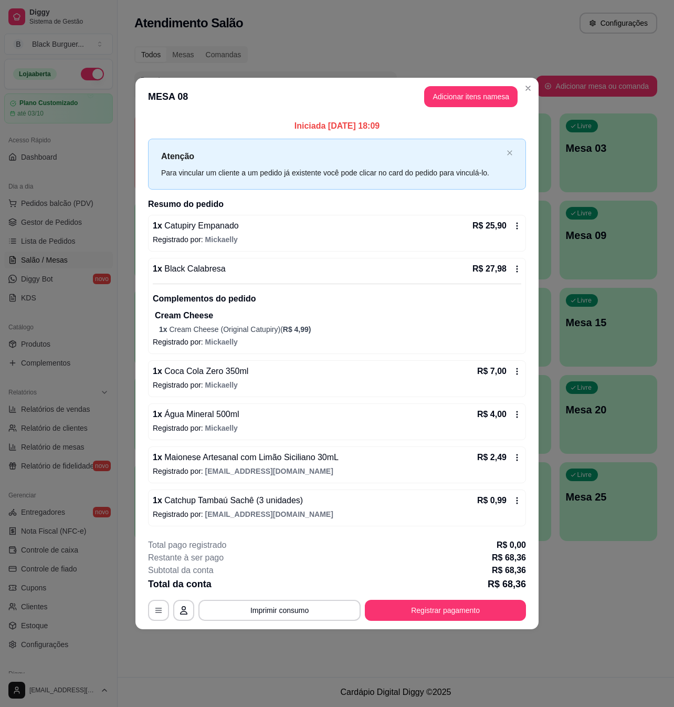
click at [297, 506] on div "1 x Catchup Tambaú Sachê (3 unidades) R$ 0,99" at bounding box center [337, 500] width 369 height 13
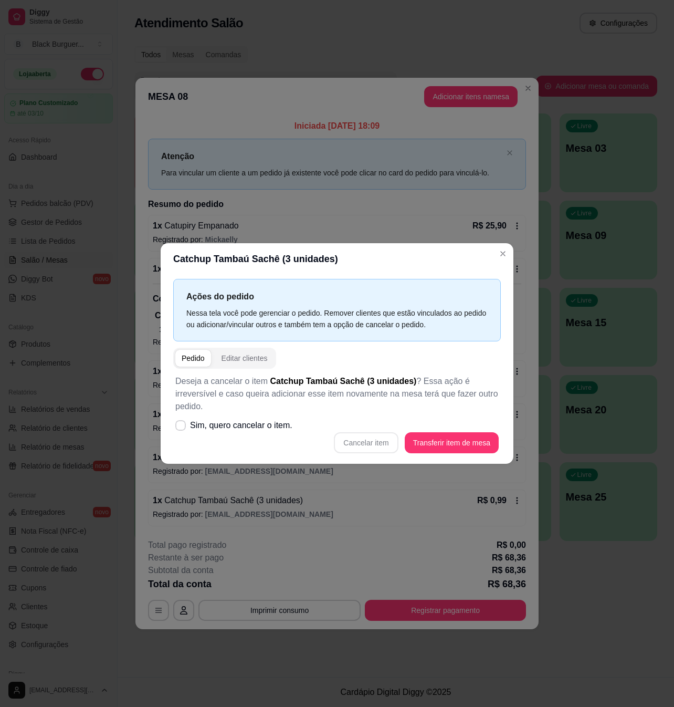
click at [246, 423] on span "Sim, quero cancelar o item." at bounding box center [241, 425] width 102 height 13
click at [182, 428] on input "Sim, quero cancelar o item." at bounding box center [178, 431] width 7 height 7
checkbox input "true"
click at [368, 444] on button "Cancelar item" at bounding box center [366, 442] width 64 height 21
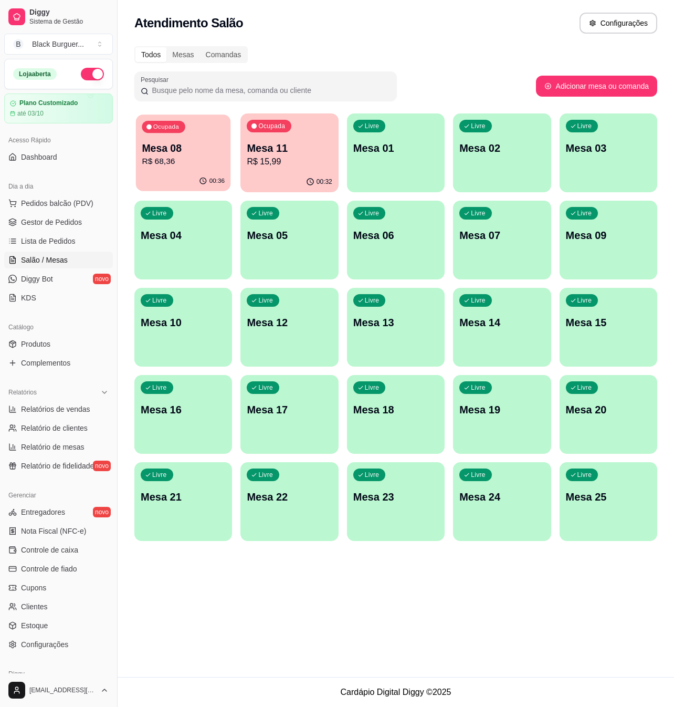
click at [202, 150] on p "Mesa 08" at bounding box center [183, 148] width 83 height 14
click at [215, 159] on p "R$ 68,36" at bounding box center [183, 161] width 85 height 13
click at [32, 219] on span "Gestor de Pedidos" at bounding box center [51, 222] width 61 height 11
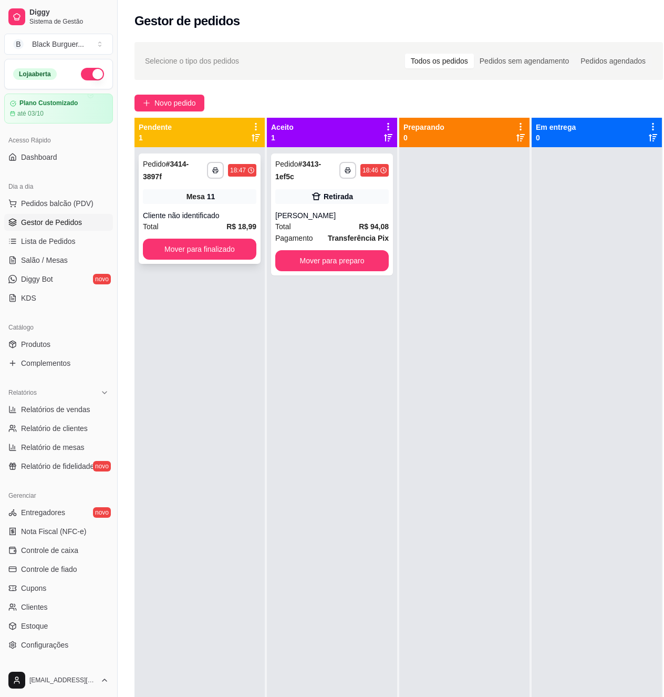
click at [210, 200] on div "11" at bounding box center [211, 196] width 8 height 11
click at [362, 252] on button "Mover para preparo" at bounding box center [331, 260] width 113 height 21
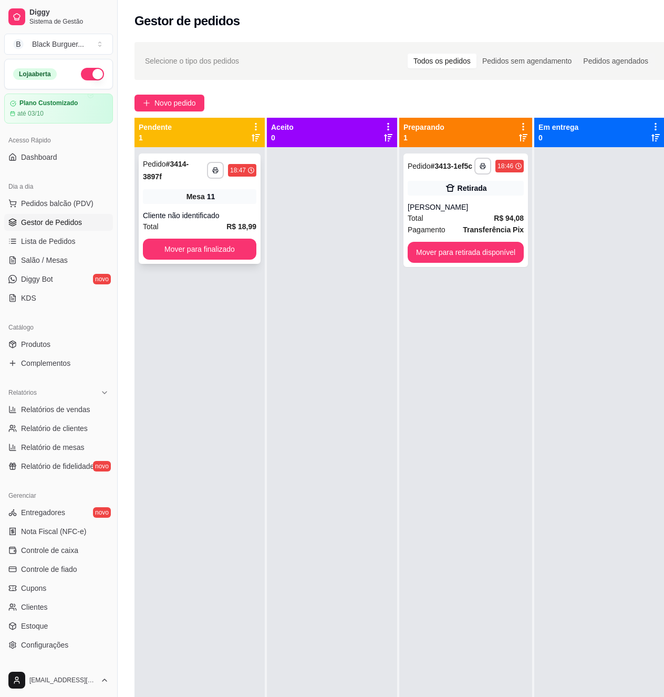
click at [247, 203] on div "Mesa 11" at bounding box center [199, 196] width 113 height 15
click at [406, 200] on div "**********" at bounding box center [465, 209] width 124 height 113
click at [234, 209] on div "**********" at bounding box center [200, 208] width 122 height 110
click at [489, 203] on div "[PERSON_NAME]" at bounding box center [466, 207] width 116 height 11
click at [524, 208] on div "**********" at bounding box center [465, 209] width 124 height 113
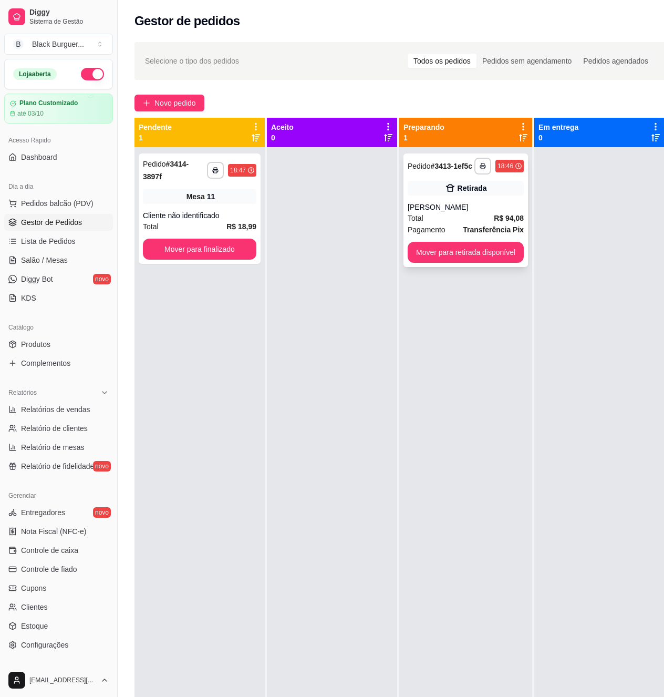
click at [469, 207] on div "[PERSON_NAME]" at bounding box center [466, 207] width 116 height 11
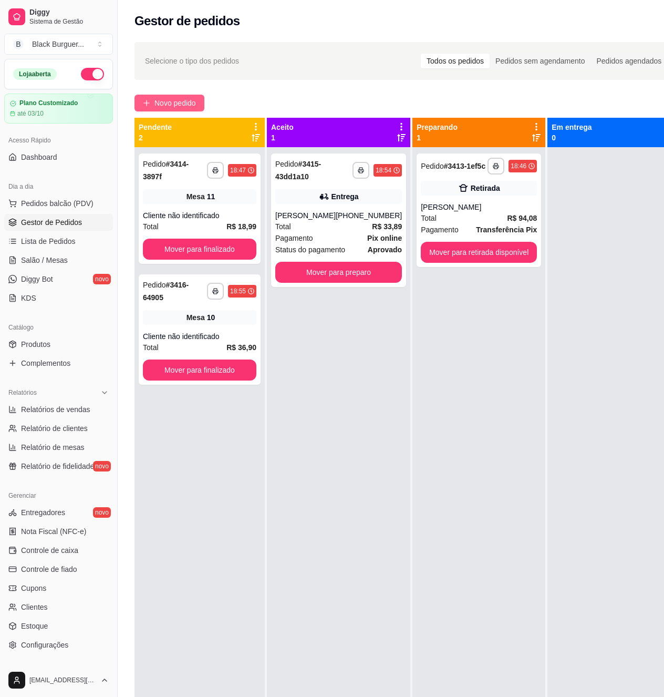
click at [167, 95] on button "Novo pedido" at bounding box center [169, 103] width 70 height 17
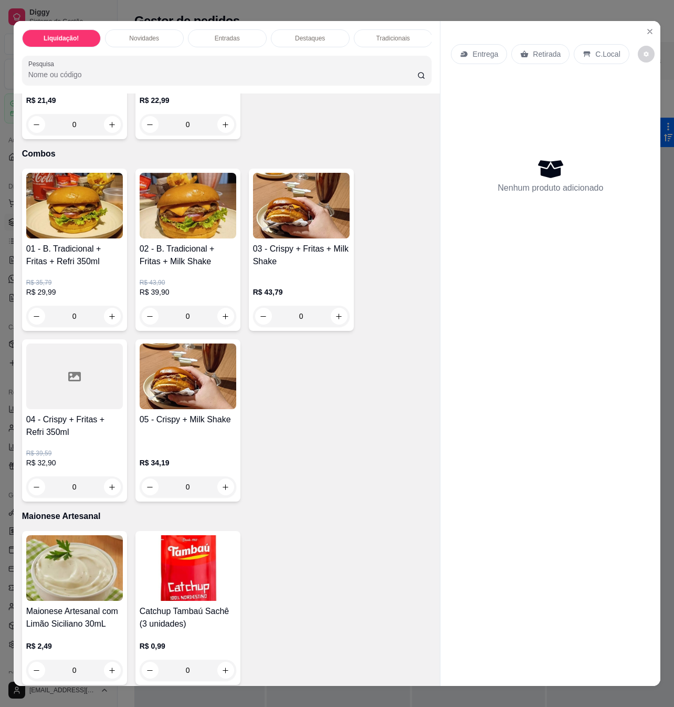
scroll to position [1751, 0]
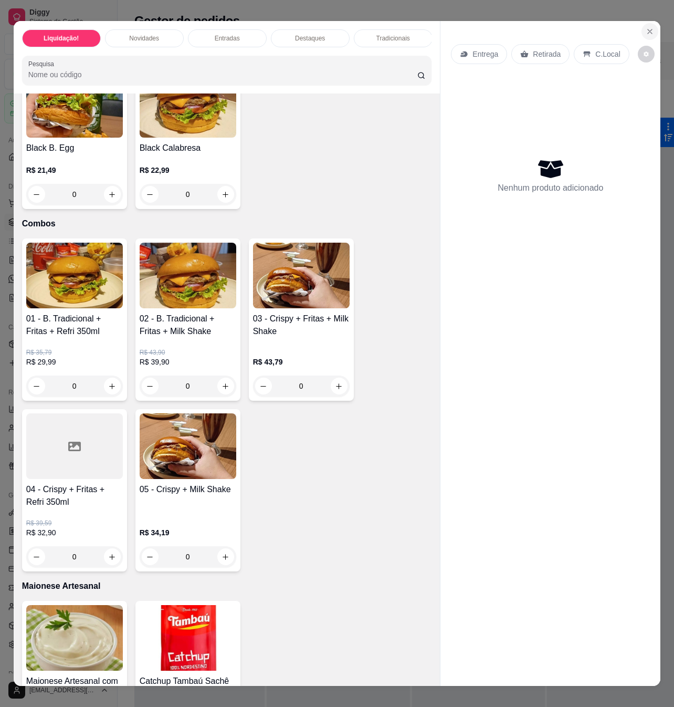
click at [648, 27] on icon "Close" at bounding box center [650, 31] width 8 height 8
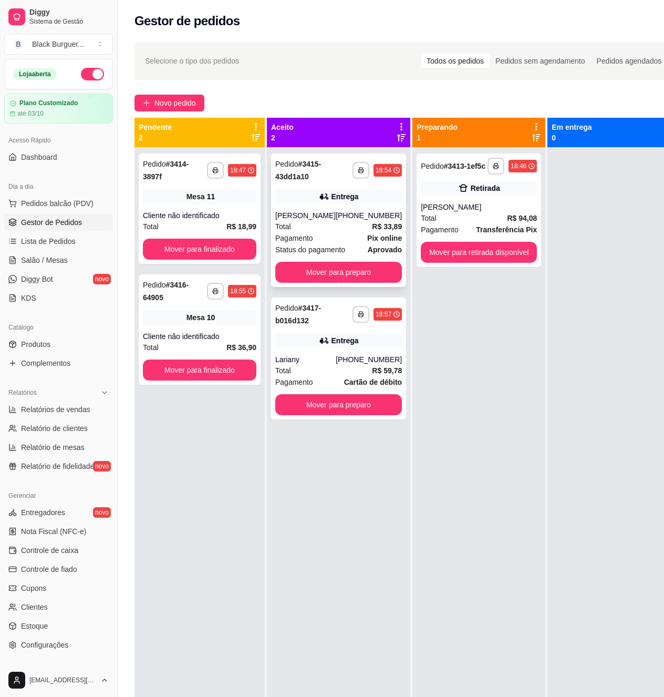
click at [335, 201] on div "Entrega" at bounding box center [344, 196] width 27 height 11
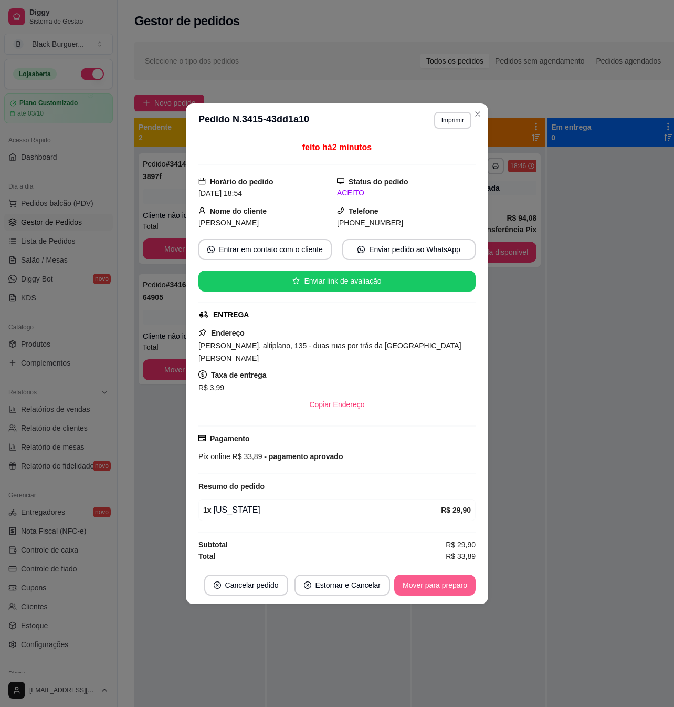
click at [427, 589] on button "Mover para preparo" at bounding box center [435, 585] width 81 height 21
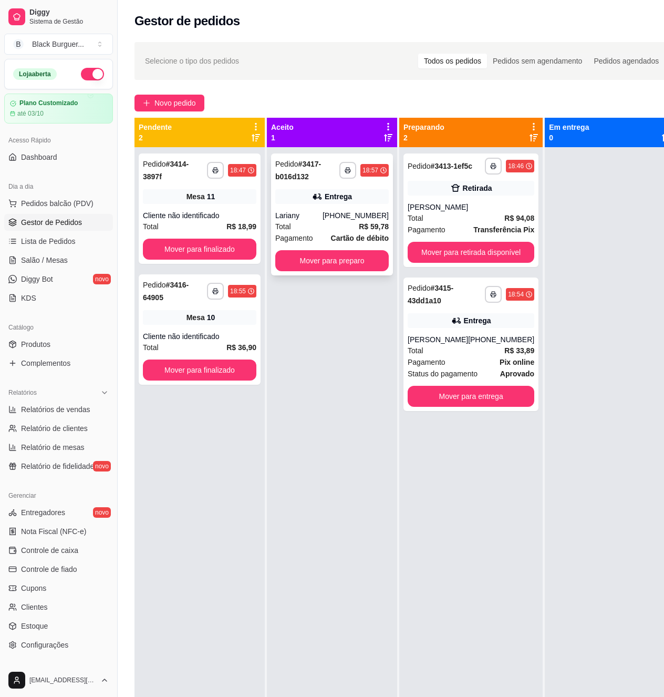
click at [347, 210] on div "**********" at bounding box center [332, 214] width 122 height 122
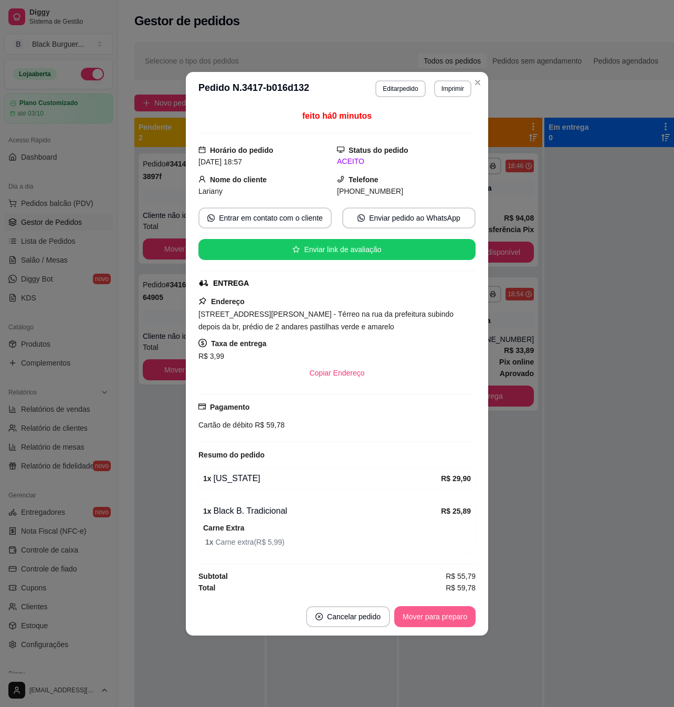
click at [424, 624] on button "Mover para preparo" at bounding box center [435, 616] width 81 height 21
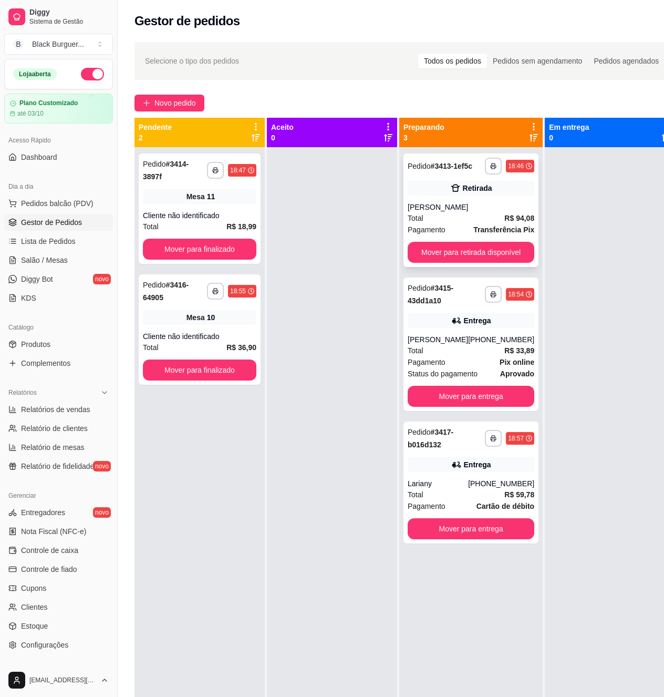
click at [491, 214] on div "Total R$ 94,08" at bounding box center [471, 218] width 127 height 12
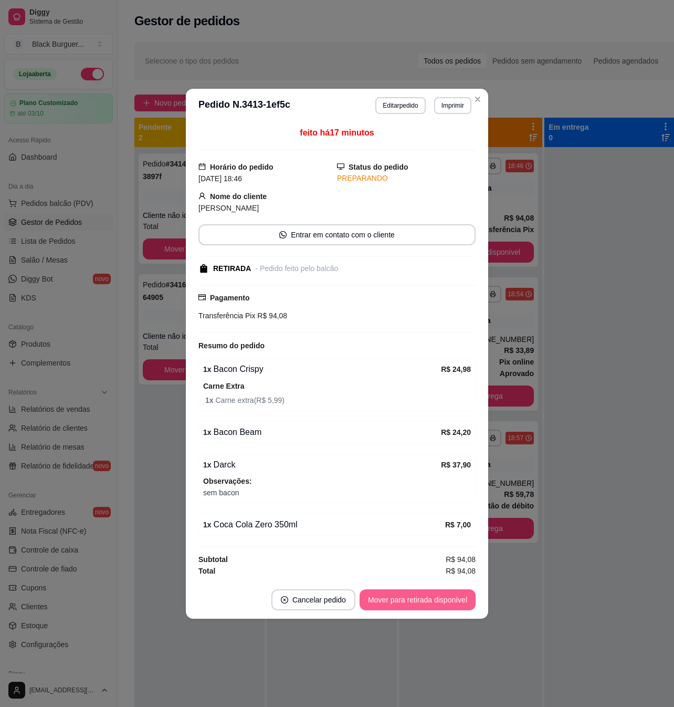
click at [406, 599] on button "Mover para retirada disponível" at bounding box center [418, 599] width 116 height 21
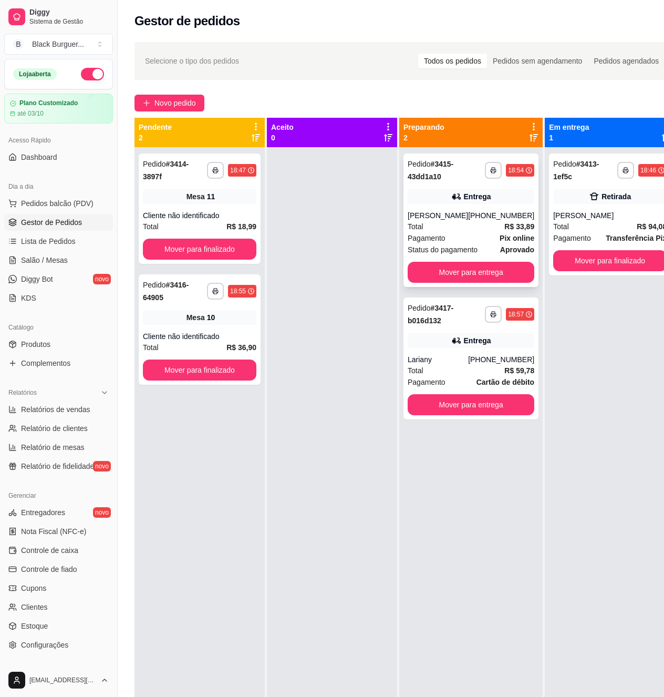
click at [446, 221] on div "Total R$ 33,89" at bounding box center [471, 227] width 127 height 12
click at [219, 216] on div "Cliente não identificado" at bounding box center [199, 215] width 113 height 11
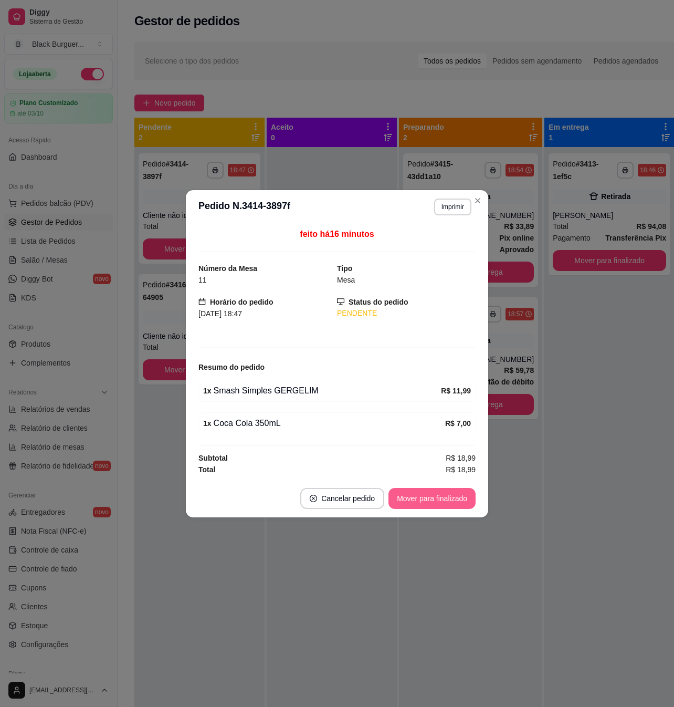
click at [414, 505] on button "Mover para finalizado" at bounding box center [432, 498] width 87 height 21
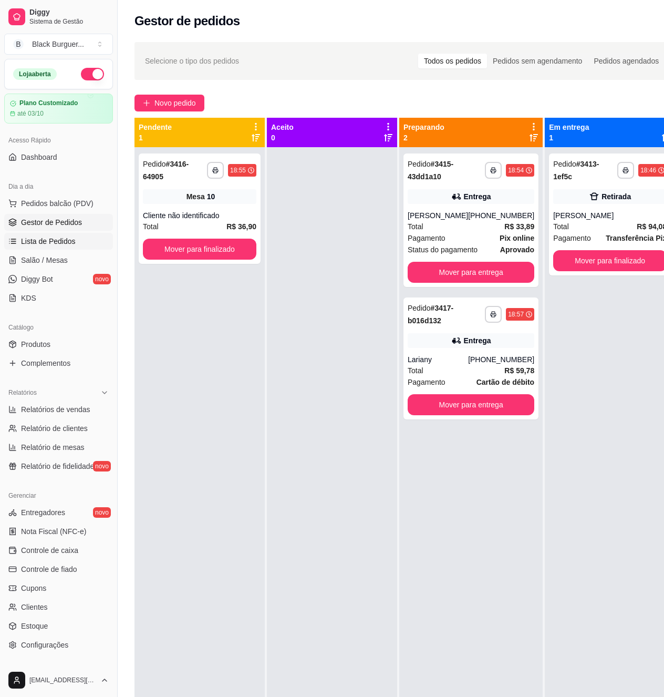
click at [74, 246] on link "Lista de Pedidos" at bounding box center [58, 241] width 109 height 17
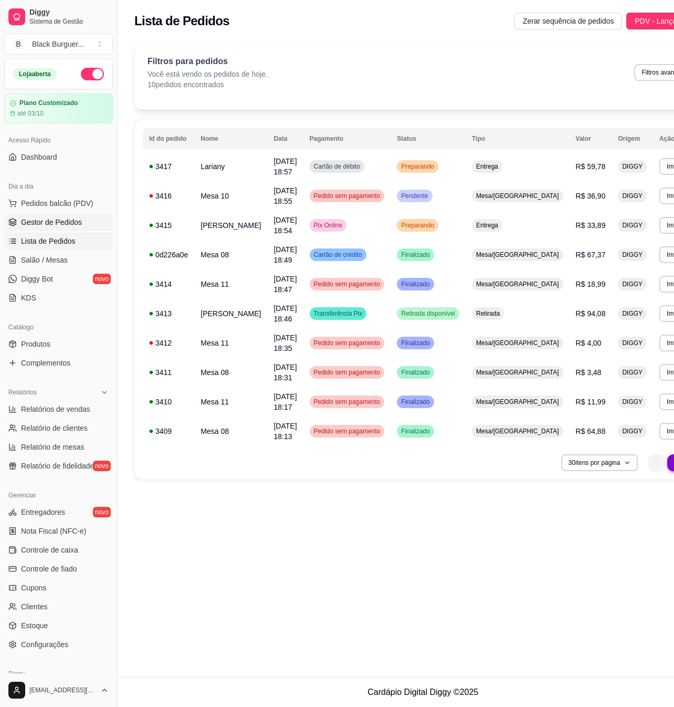
click at [70, 219] on span "Gestor de Pedidos" at bounding box center [51, 222] width 61 height 11
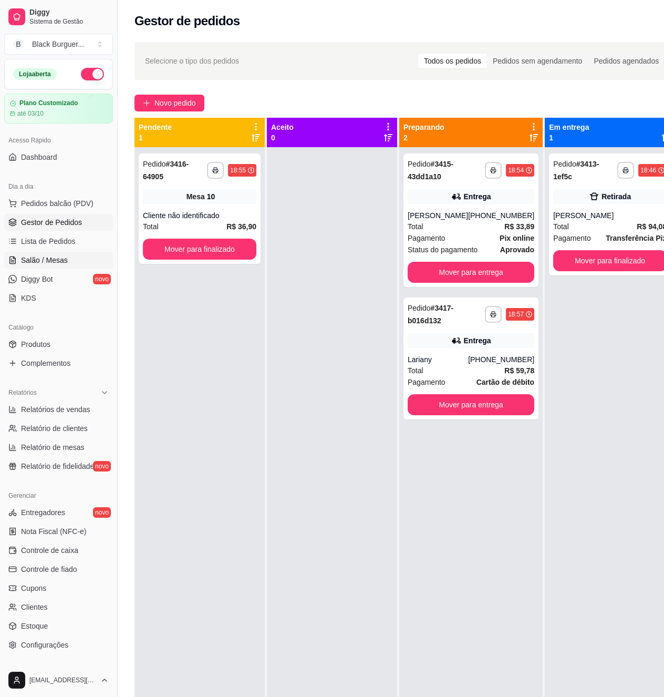
click at [51, 259] on span "Salão / Mesas" at bounding box center [44, 260] width 47 height 11
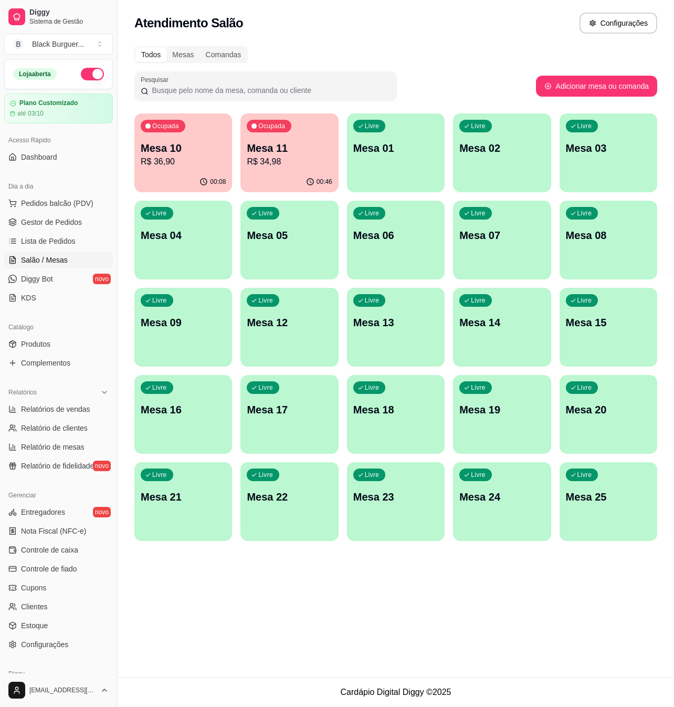
click at [277, 158] on p "R$ 34,98" at bounding box center [289, 161] width 85 height 13
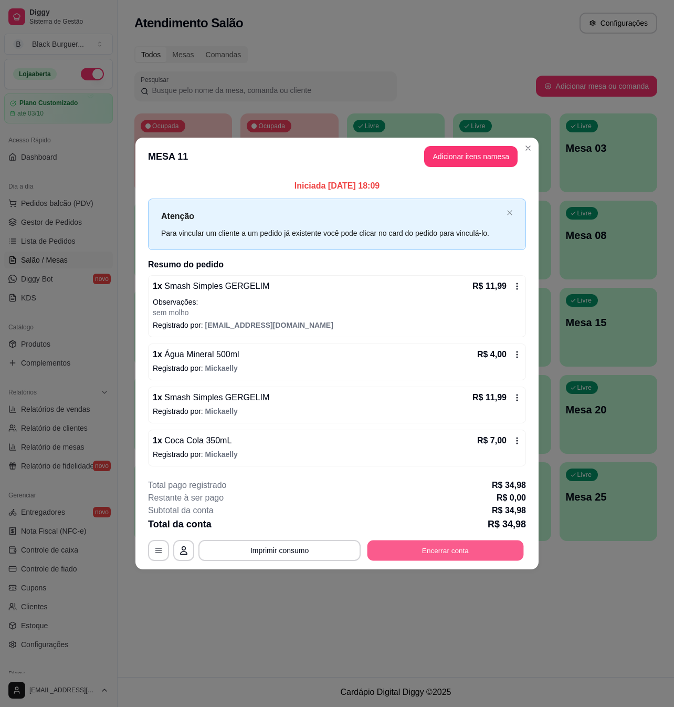
click at [460, 551] on button "Encerrar conta" at bounding box center [446, 550] width 157 height 20
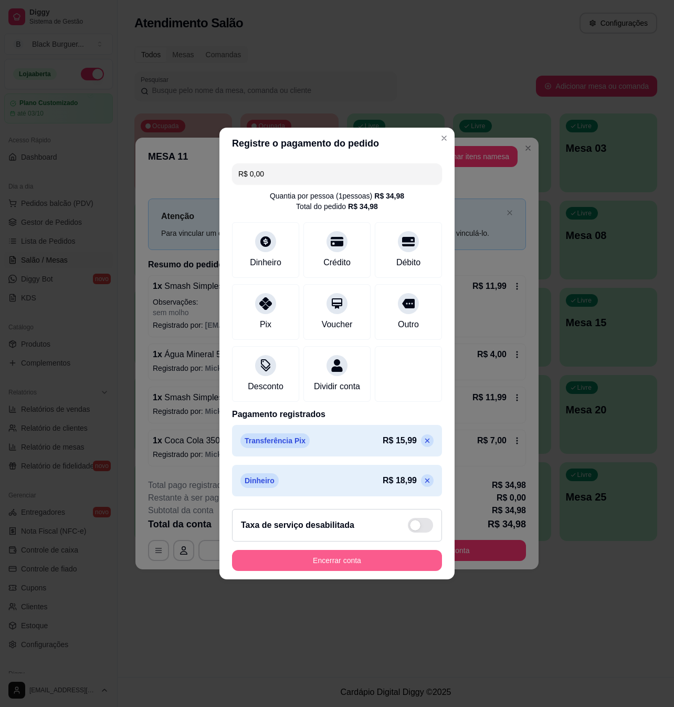
click at [401, 571] on button "Encerrar conta" at bounding box center [337, 560] width 210 height 21
click at [401, 564] on div "Encerrar conta" at bounding box center [337, 560] width 210 height 21
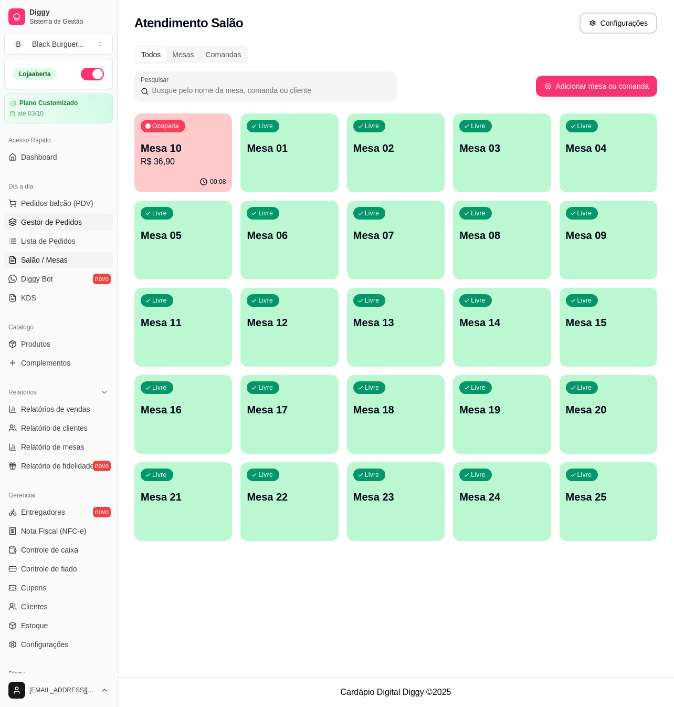
click at [70, 225] on span "Gestor de Pedidos" at bounding box center [51, 222] width 61 height 11
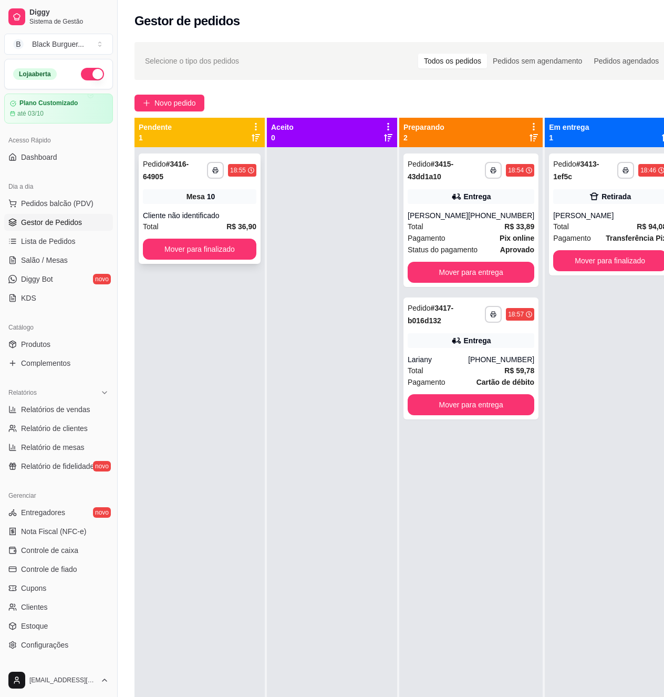
click at [169, 198] on div "Mesa 10" at bounding box center [199, 196] width 113 height 15
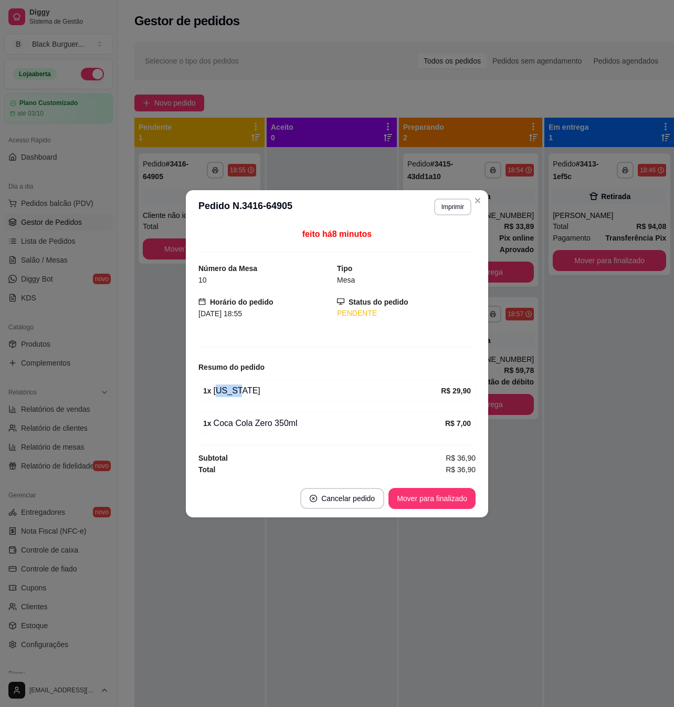
drag, startPoint x: 217, startPoint y: 390, endPoint x: 233, endPoint y: 390, distance: 16.3
click at [233, 390] on div "1 x [US_STATE]" at bounding box center [322, 391] width 238 height 13
drag, startPoint x: 233, startPoint y: 390, endPoint x: 182, endPoint y: 383, distance: 51.9
click at [234, 389] on div "1 x [US_STATE]" at bounding box center [322, 391] width 238 height 13
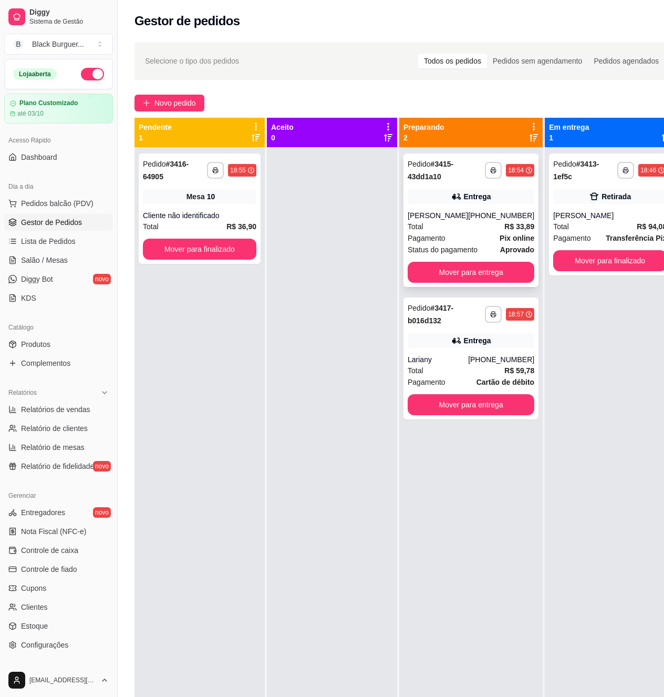
click at [433, 228] on div "Total R$ 33,89" at bounding box center [471, 227] width 127 height 12
click at [206, 207] on div "**********" at bounding box center [200, 208] width 122 height 110
click at [458, 230] on div "Total R$ 33,89" at bounding box center [471, 227] width 127 height 12
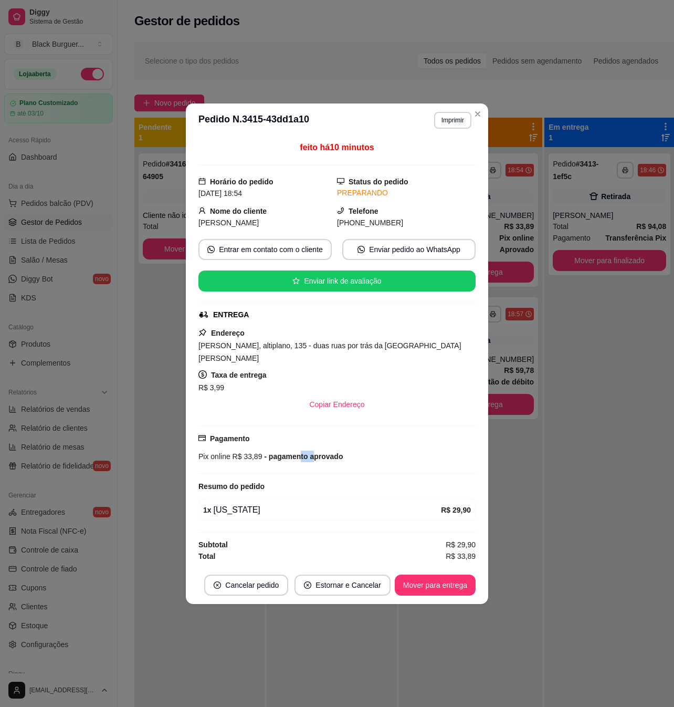
drag, startPoint x: 299, startPoint y: 454, endPoint x: 314, endPoint y: 454, distance: 14.7
click at [314, 454] on span "- pagamento aprovado" at bounding box center [302, 456] width 81 height 8
drag, startPoint x: 316, startPoint y: 454, endPoint x: 352, endPoint y: 456, distance: 35.8
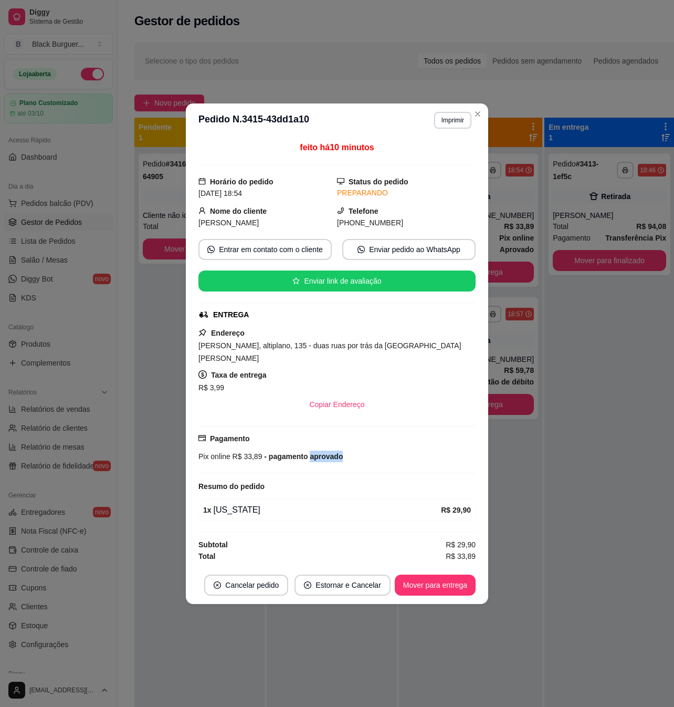
click at [317, 454] on span "- pagamento aprovado" at bounding box center [302, 456] width 81 height 8
click at [353, 456] on div "Pix online R$ 33,89 - pagamento aprovado" at bounding box center [337, 457] width 277 height 12
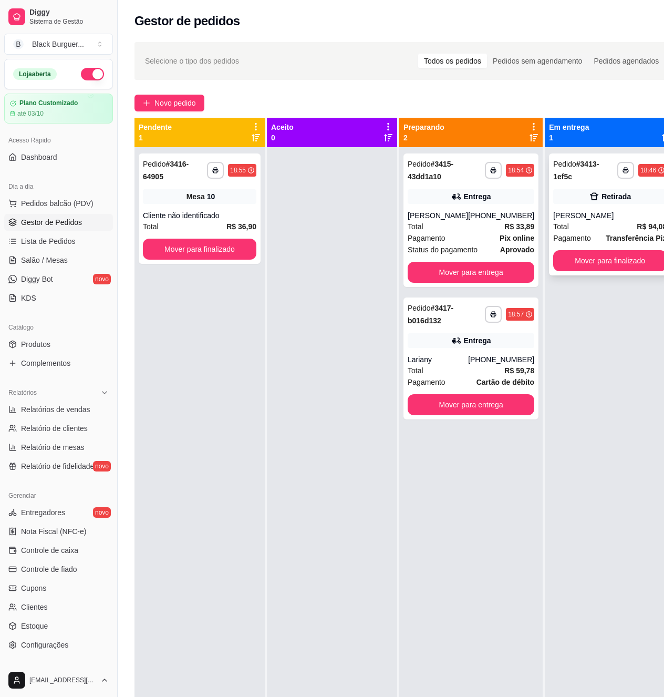
click at [559, 221] on div "Total R$ 94,08" at bounding box center [609, 227] width 113 height 12
click at [502, 219] on div "[PHONE_NUMBER]" at bounding box center [501, 215] width 66 height 11
click at [513, 356] on div "[PHONE_NUMBER]" at bounding box center [501, 359] width 66 height 11
click at [232, 209] on div "**********" at bounding box center [200, 208] width 122 height 110
click at [553, 192] on div "Retirada" at bounding box center [609, 196] width 113 height 15
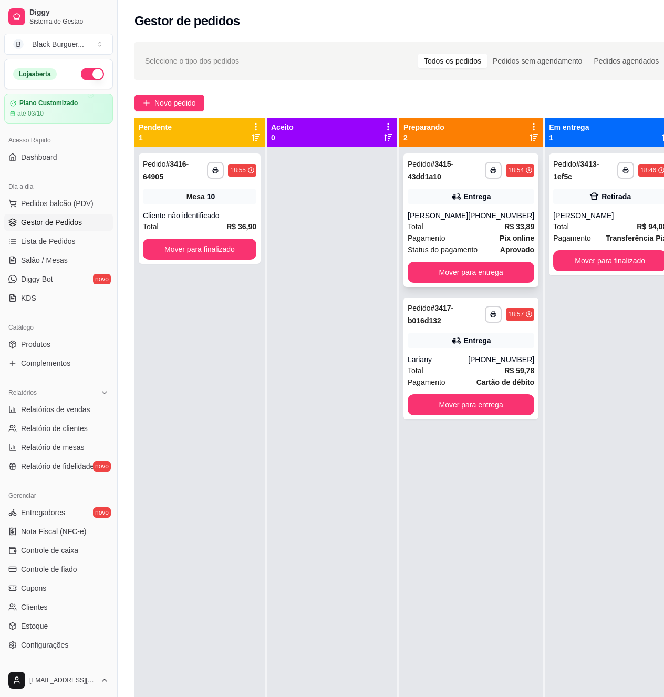
click at [507, 223] on strong "R$ 33,89" at bounding box center [519, 226] width 30 height 8
click at [492, 378] on strong "Cartão de débito" at bounding box center [505, 382] width 58 height 8
click at [230, 219] on div "Cliente não identificado" at bounding box center [199, 215] width 113 height 11
click at [625, 210] on div "[PERSON_NAME]" at bounding box center [609, 215] width 113 height 11
click at [588, 250] on button "Mover para finalizado" at bounding box center [609, 260] width 113 height 21
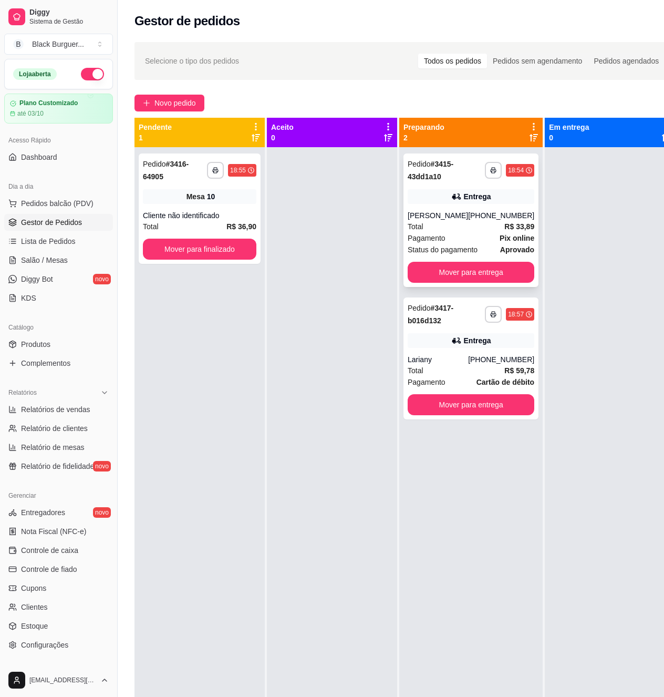
click at [516, 234] on strong "Pix online" at bounding box center [517, 238] width 35 height 8
click at [200, 215] on div "Cliente não identificado" at bounding box center [199, 215] width 113 height 11
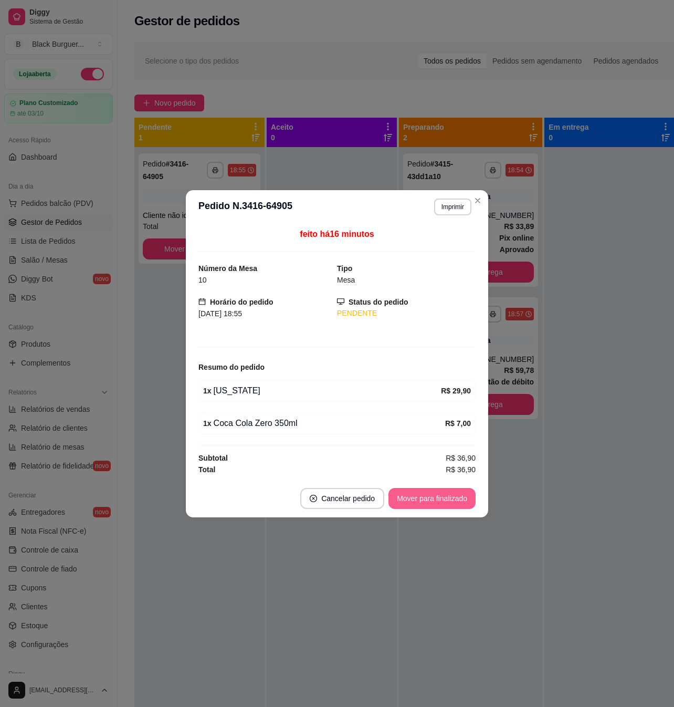
click at [419, 509] on button "Mover para finalizado" at bounding box center [432, 498] width 87 height 21
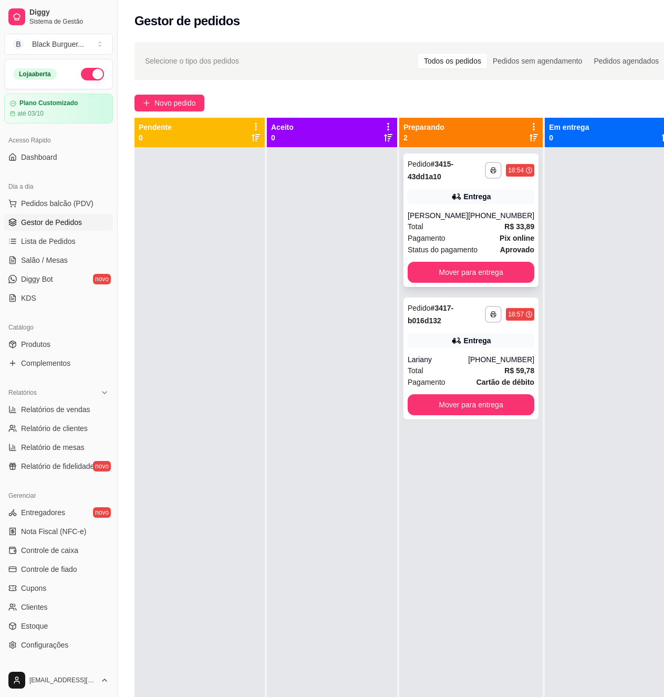
click at [510, 246] on strong "aprovado" at bounding box center [517, 249] width 34 height 8
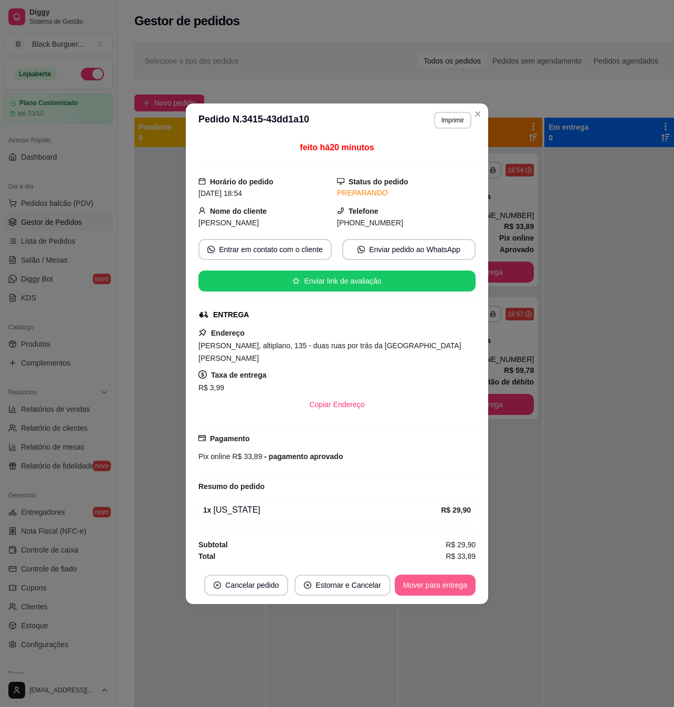
click at [440, 587] on button "Mover para entrega" at bounding box center [435, 585] width 81 height 21
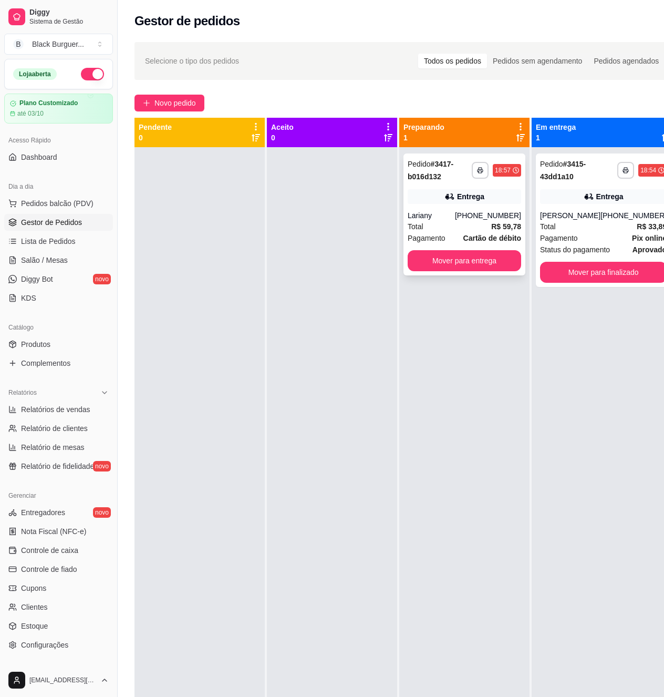
click at [515, 219] on div "[PHONE_NUMBER]" at bounding box center [488, 215] width 66 height 11
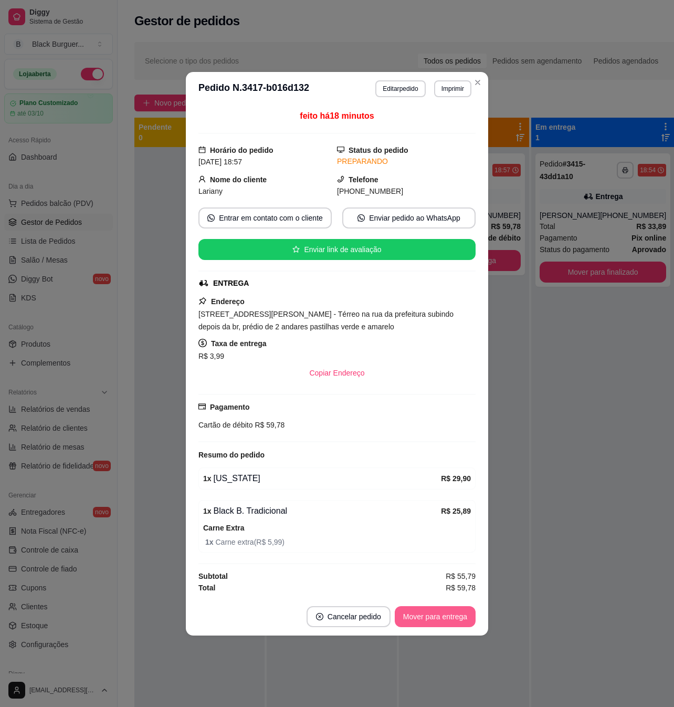
click at [443, 614] on button "Mover para entrega" at bounding box center [435, 616] width 81 height 21
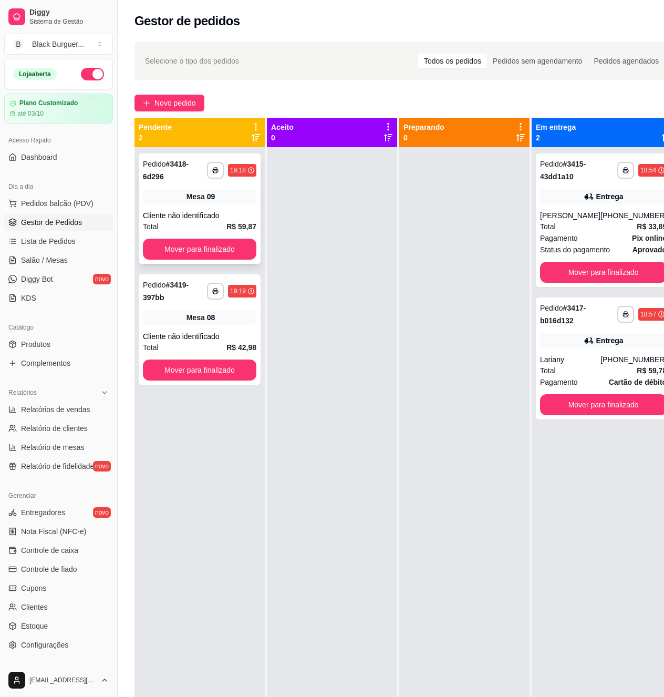
click at [233, 192] on div "Mesa 09" at bounding box center [199, 196] width 113 height 15
click at [624, 216] on div "[PHONE_NUMBER]" at bounding box center [633, 215] width 66 height 11
click at [211, 216] on div "Cliente não identificado" at bounding box center [199, 215] width 113 height 11
click at [242, 204] on div "Mesa 09" at bounding box center [199, 196] width 113 height 15
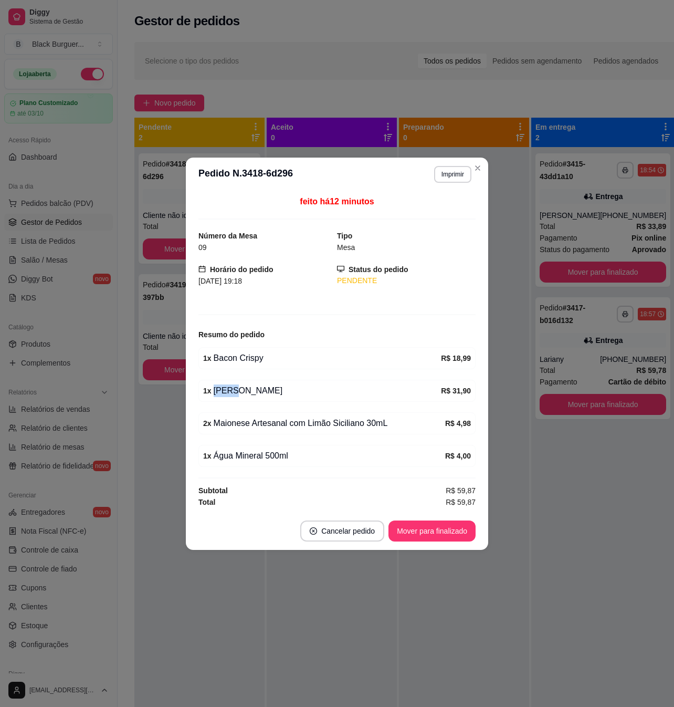
drag, startPoint x: 214, startPoint y: 383, endPoint x: 236, endPoint y: 389, distance: 22.2
click at [234, 389] on div "1 x [PERSON_NAME] R$ 31,90" at bounding box center [337, 391] width 277 height 22
click at [236, 389] on div "1 x [PERSON_NAME]" at bounding box center [322, 391] width 238 height 13
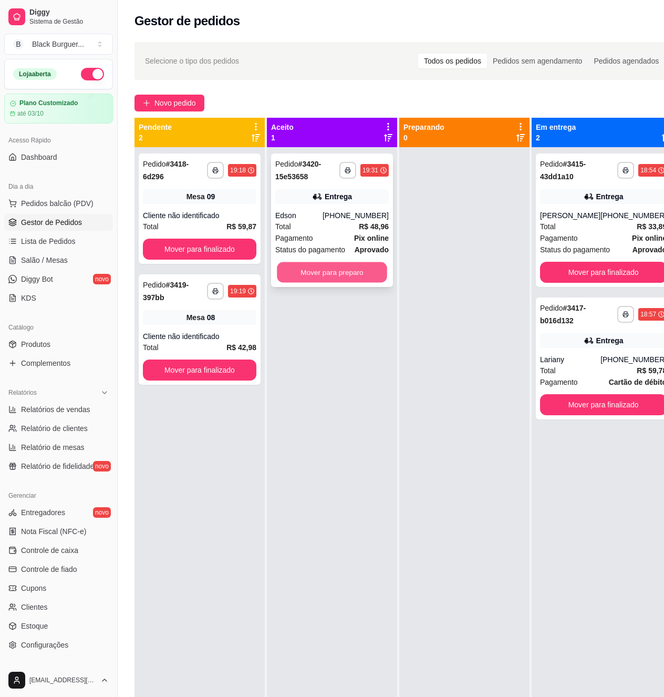
click at [353, 276] on button "Mover para preparo" at bounding box center [332, 272] width 110 height 20
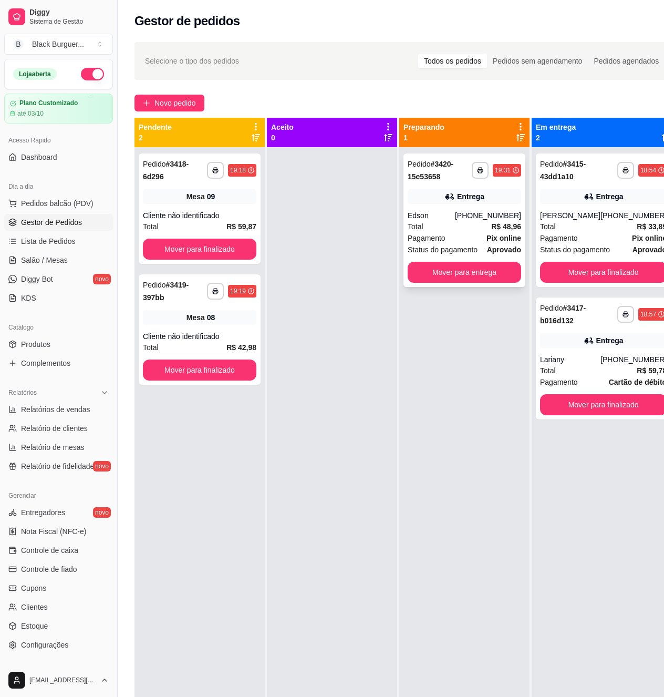
click at [490, 216] on div "[PHONE_NUMBER]" at bounding box center [488, 215] width 66 height 11
click at [184, 240] on button "Mover para finalizado" at bounding box center [199, 249] width 110 height 20
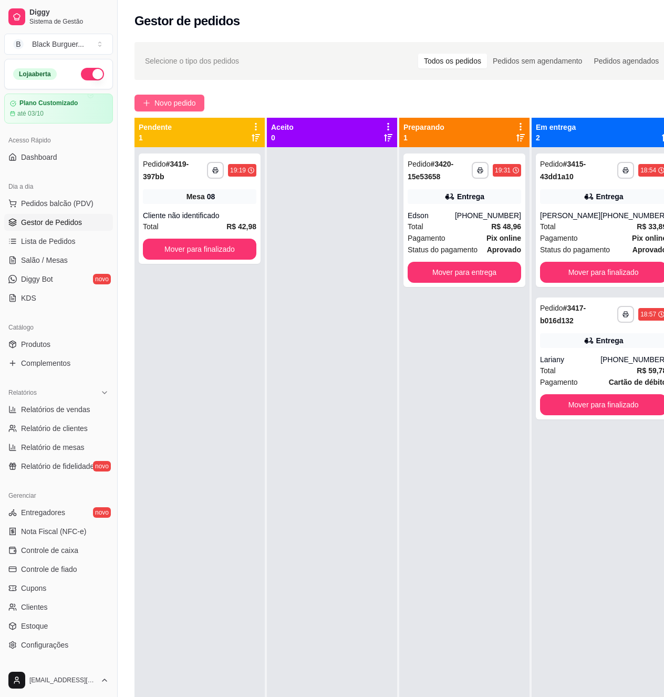
click at [154, 99] on span "Novo pedido" at bounding box center [174, 103] width 41 height 12
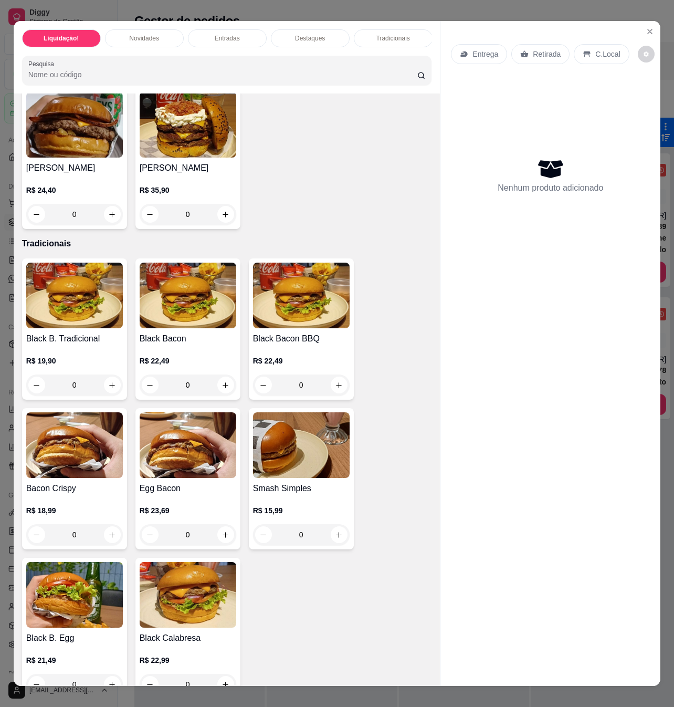
scroll to position [1331, 0]
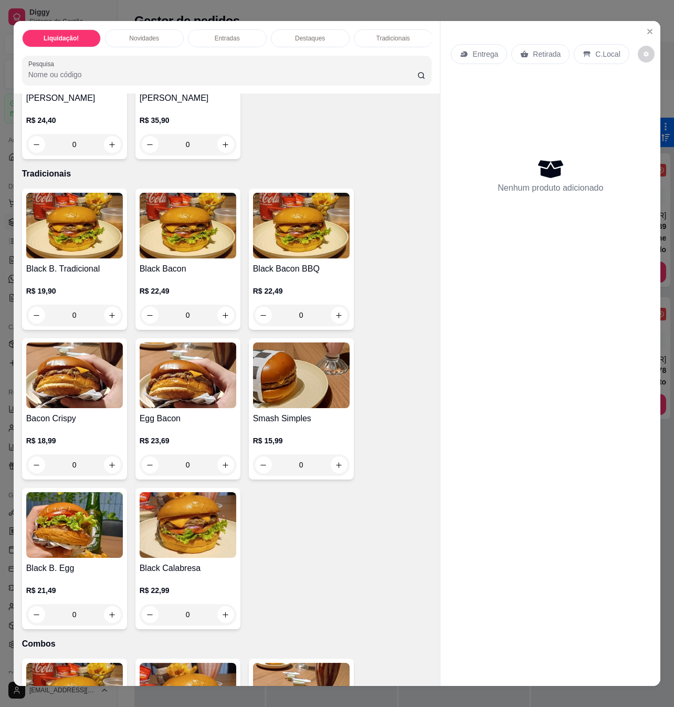
click at [105, 458] on div "0" at bounding box center [74, 464] width 97 height 21
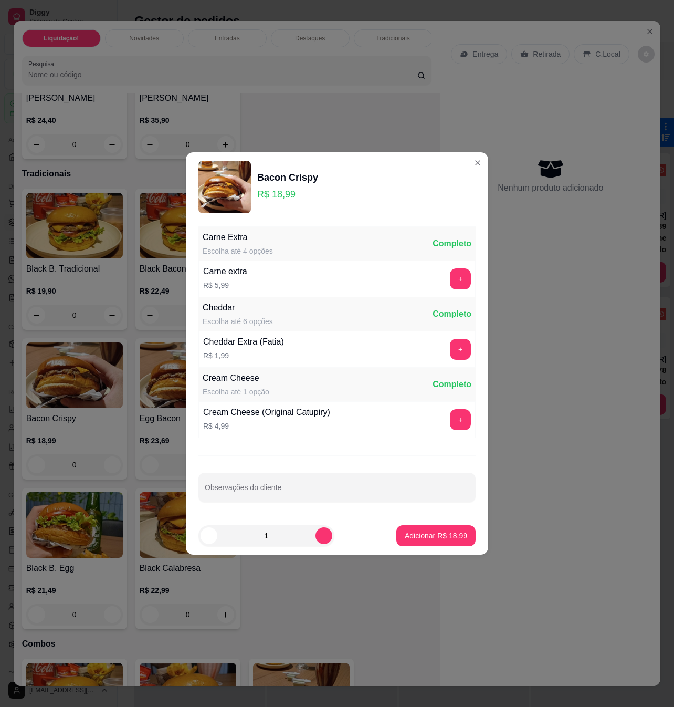
drag, startPoint x: 456, startPoint y: 548, endPoint x: 441, endPoint y: 537, distance: 19.1
click at [453, 547] on footer "1 Adicionar R$ 18,99" at bounding box center [337, 536] width 303 height 38
click at [439, 536] on p "Adicionar R$ 18,99" at bounding box center [436, 536] width 61 height 10
type input "1"
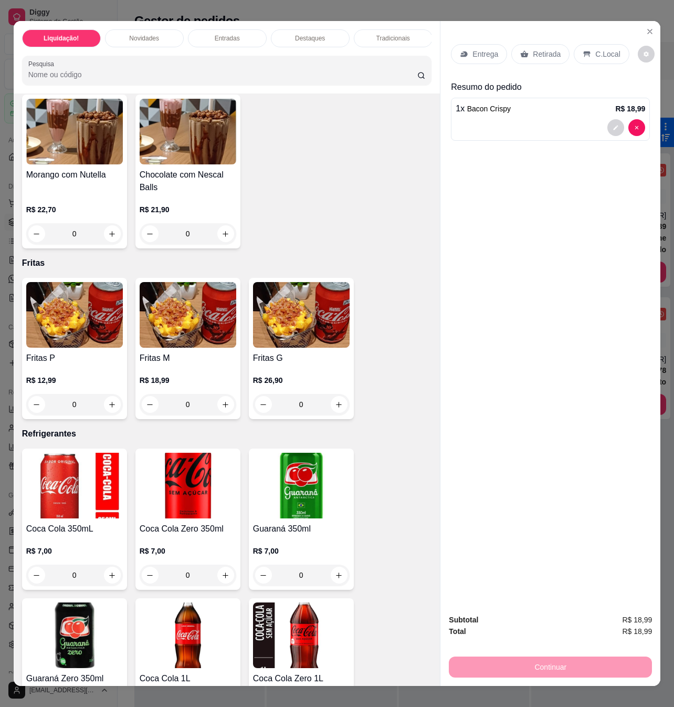
scroll to position [2661, 0]
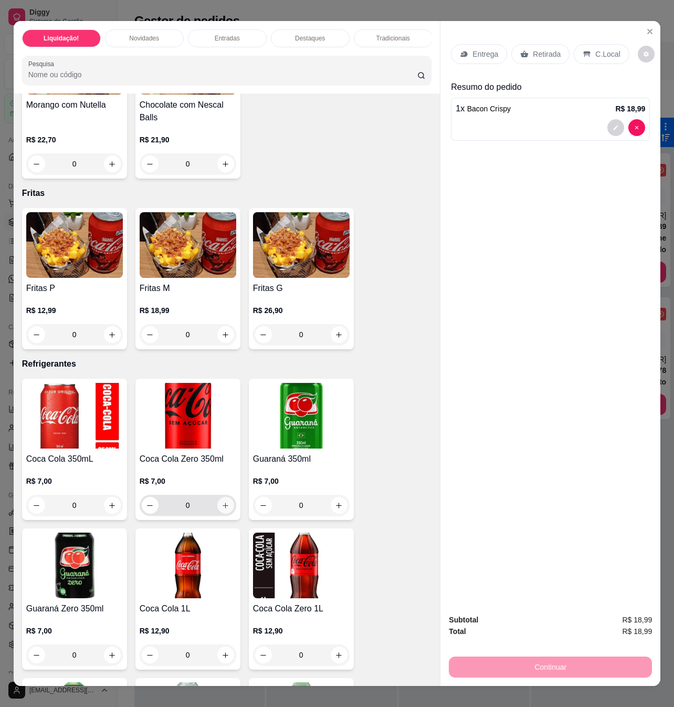
click at [222, 502] on icon "increase-product-quantity" at bounding box center [226, 506] width 8 height 8
type input "1"
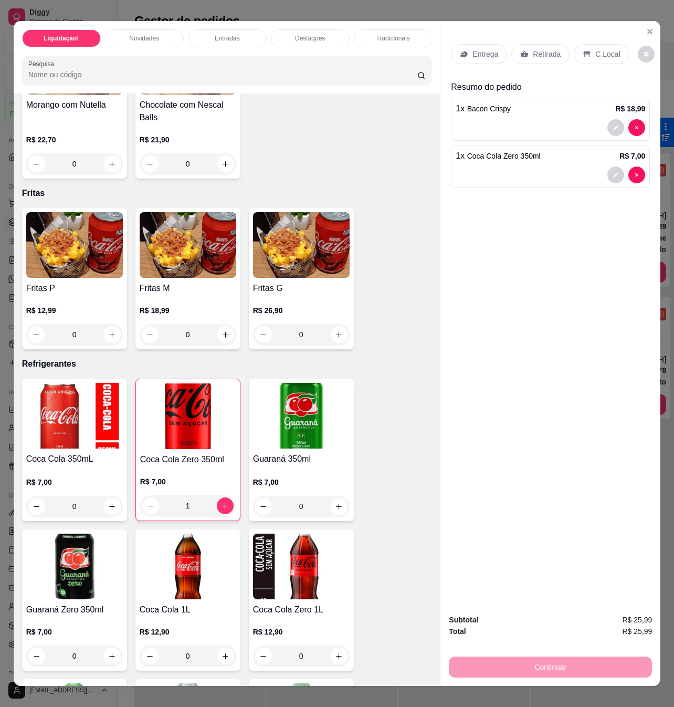
click at [479, 44] on div "Entrega" at bounding box center [479, 54] width 56 height 20
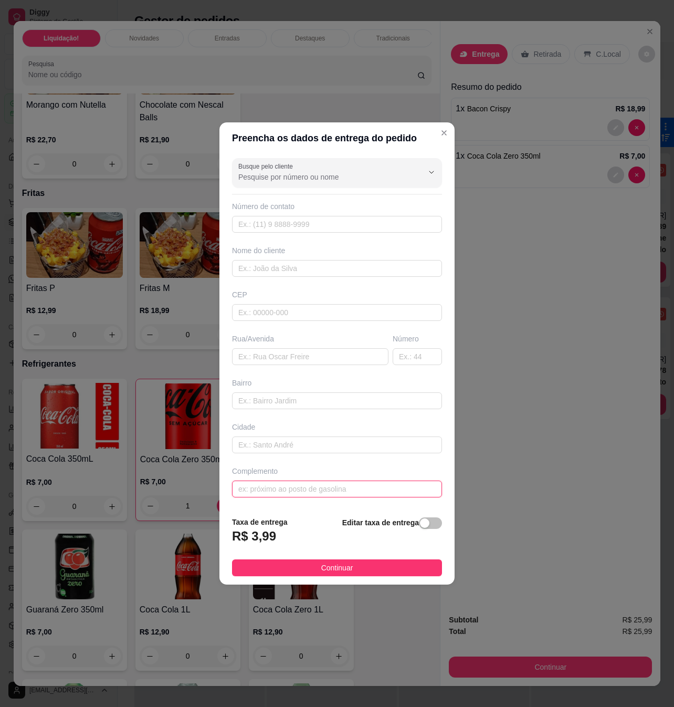
click at [288, 488] on input "text" at bounding box center [337, 489] width 210 height 17
paste input "[STREET_ADDRESS][PERSON_NAME], centro Na [GEOGRAPHIC_DATA], vizinho ao lava-jat…"
type input "[STREET_ADDRESS][PERSON_NAME], centro Na [GEOGRAPHIC_DATA], vizinho ao lava-jat…"
drag, startPoint x: 287, startPoint y: 253, endPoint x: 289, endPoint y: 259, distance: 6.6
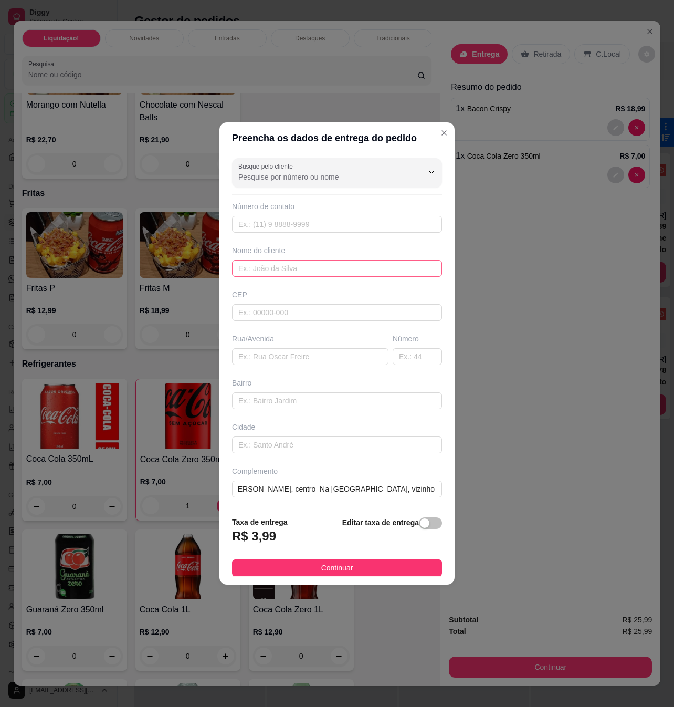
click at [289, 258] on div "Nome do cliente" at bounding box center [337, 261] width 214 height 32
click at [291, 264] on input "text" at bounding box center [337, 268] width 210 height 17
type input "G"
type input "[PERSON_NAME]"
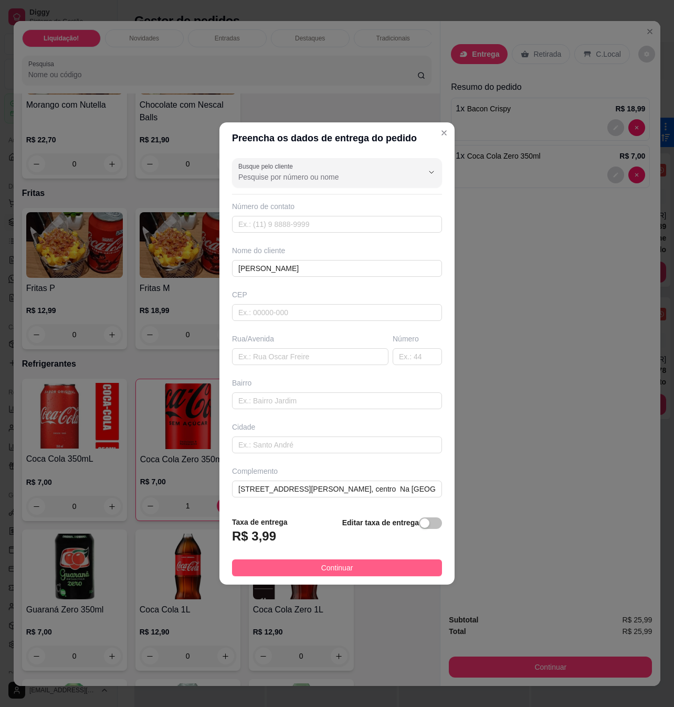
click at [415, 570] on button "Continuar" at bounding box center [337, 567] width 210 height 17
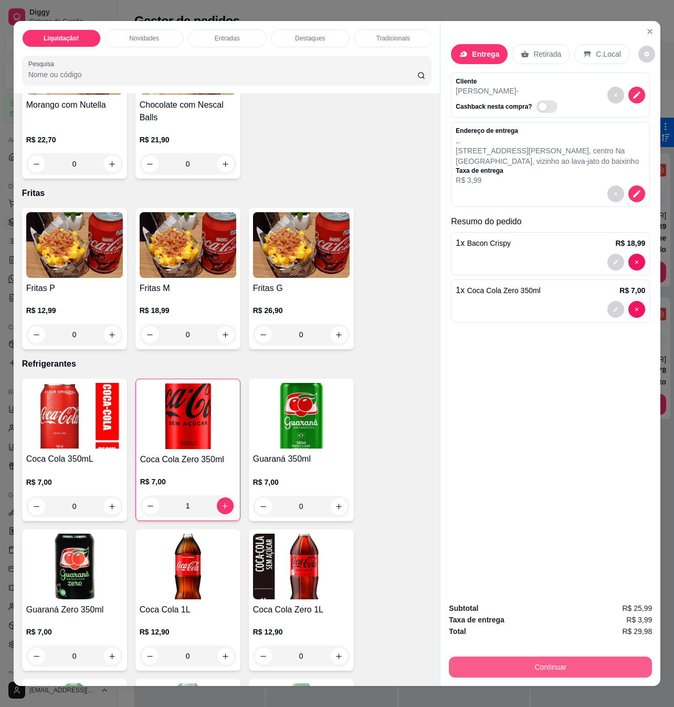
click at [620, 660] on button "Continuar" at bounding box center [550, 667] width 203 height 21
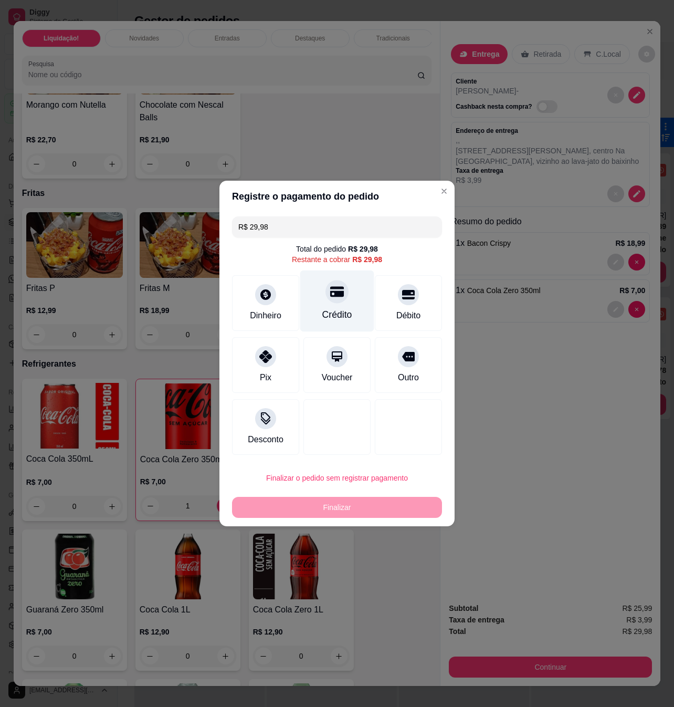
click at [337, 312] on div "Crédito" at bounding box center [338, 315] width 30 height 14
type input "R$ 0,00"
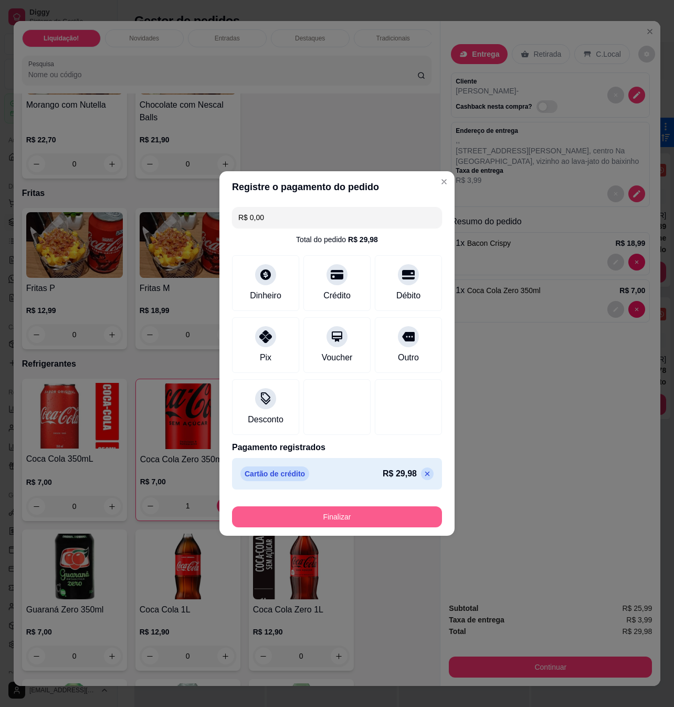
click at [356, 517] on button "Finalizar" at bounding box center [337, 516] width 210 height 21
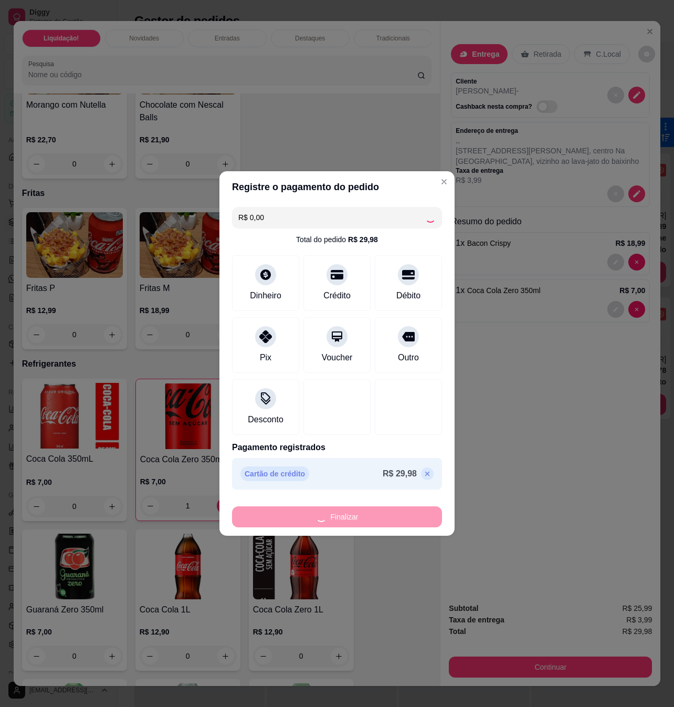
type input "0"
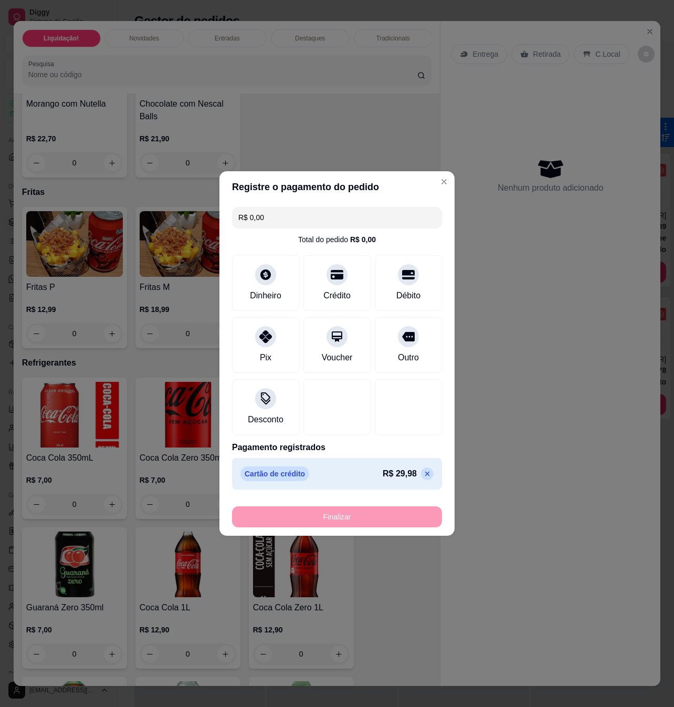
type input "-R$ 29,98"
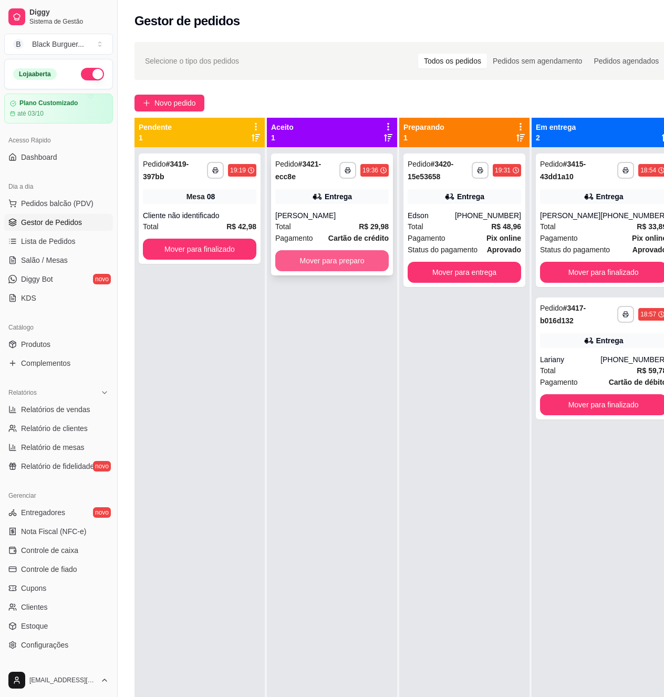
click at [353, 259] on button "Mover para preparo" at bounding box center [331, 260] width 113 height 21
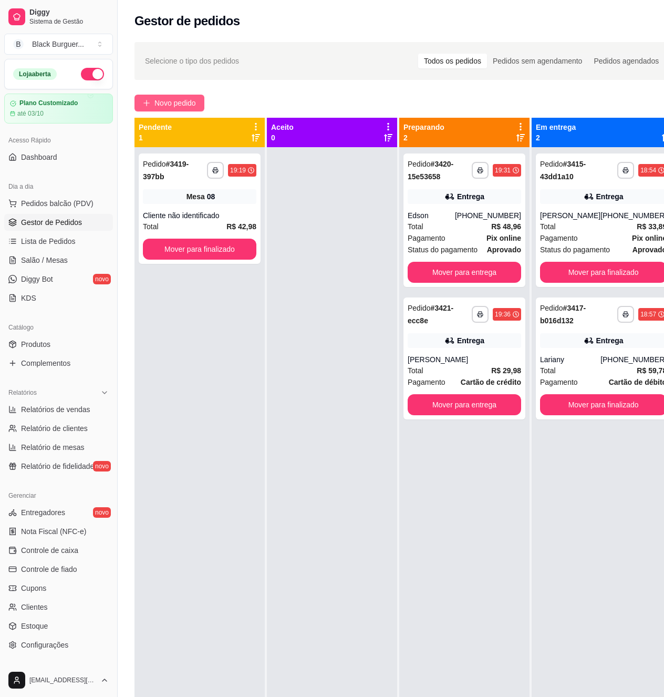
click at [184, 101] on span "Novo pedido" at bounding box center [174, 103] width 41 height 12
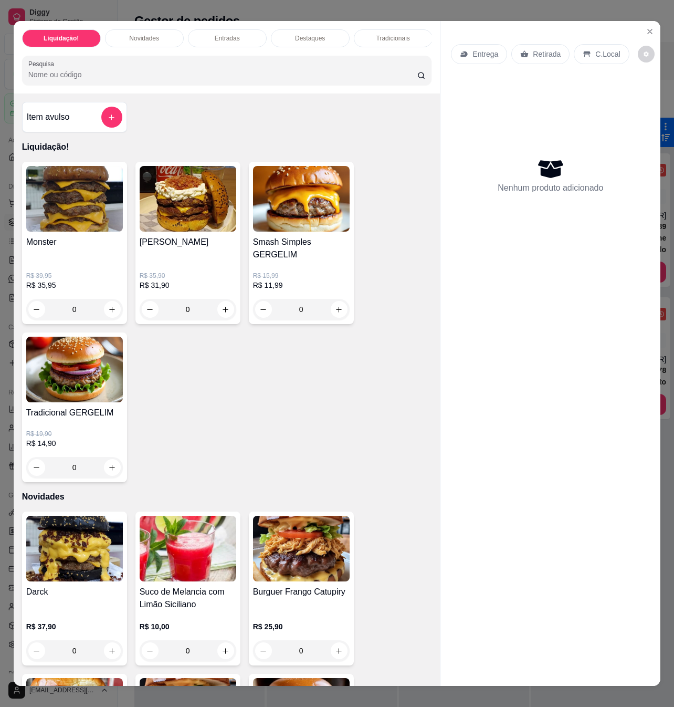
scroll to position [70, 0]
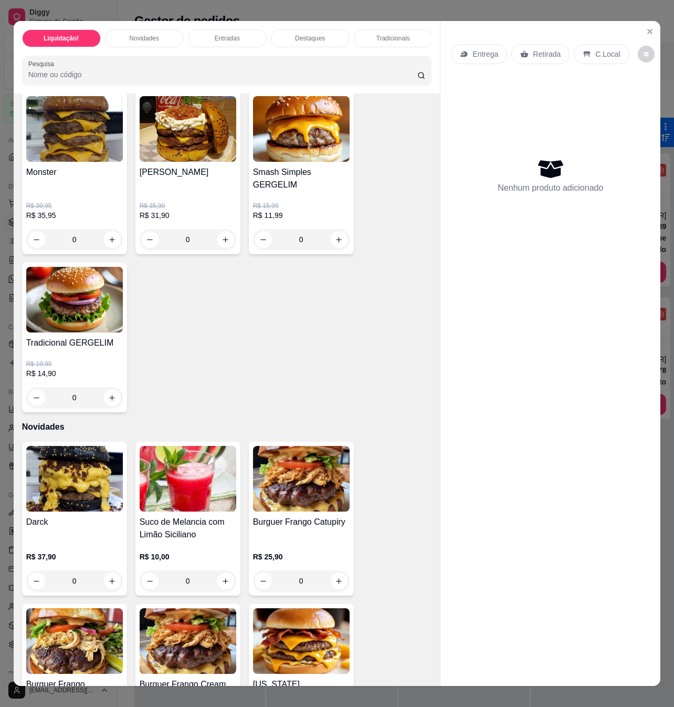
click at [217, 214] on div "R$ 35,90 R$ 31,90 0" at bounding box center [188, 226] width 97 height 48
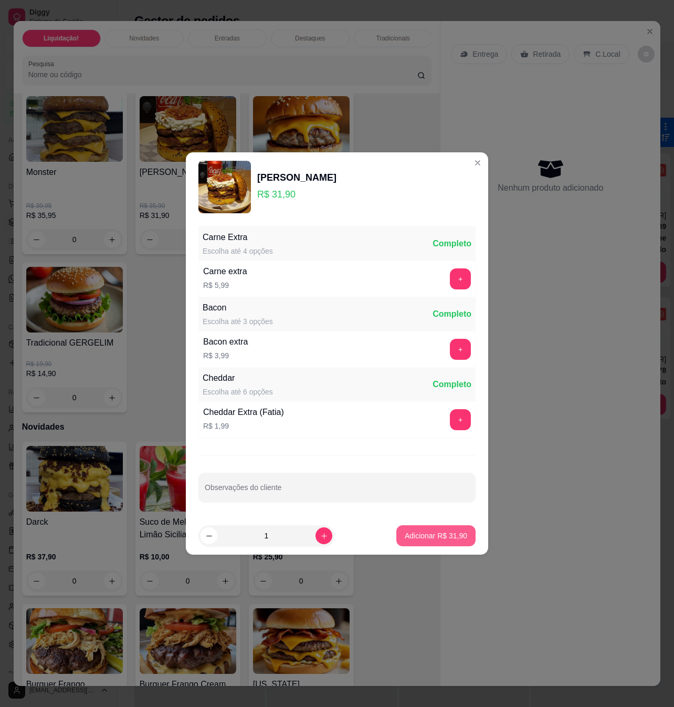
click at [440, 536] on p "Adicionar R$ 31,90" at bounding box center [436, 536] width 63 height 11
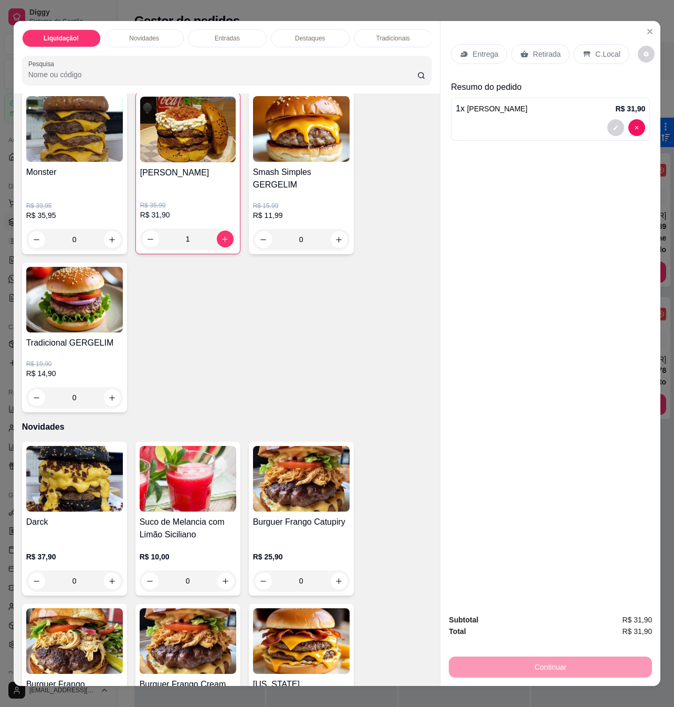
type input "1"
click at [489, 54] on p "Entrega" at bounding box center [486, 54] width 26 height 11
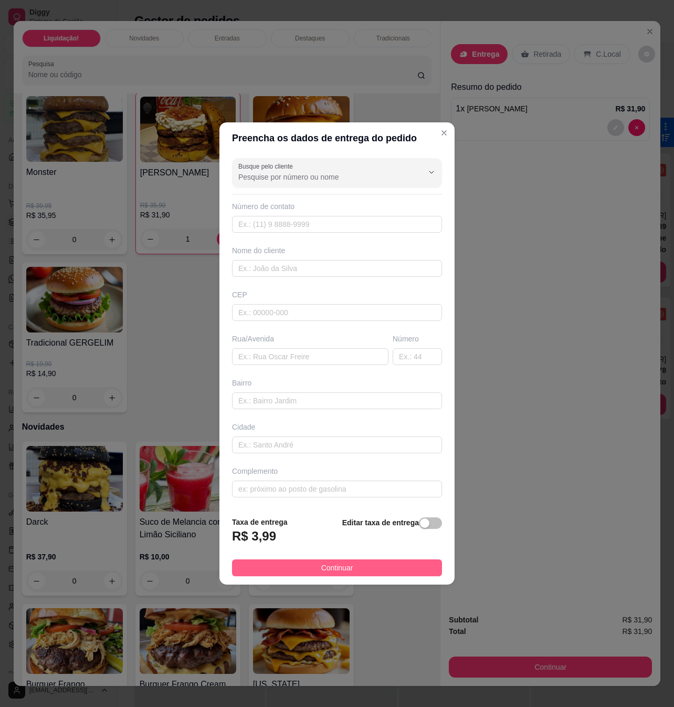
click at [376, 572] on button "Continuar" at bounding box center [337, 567] width 210 height 17
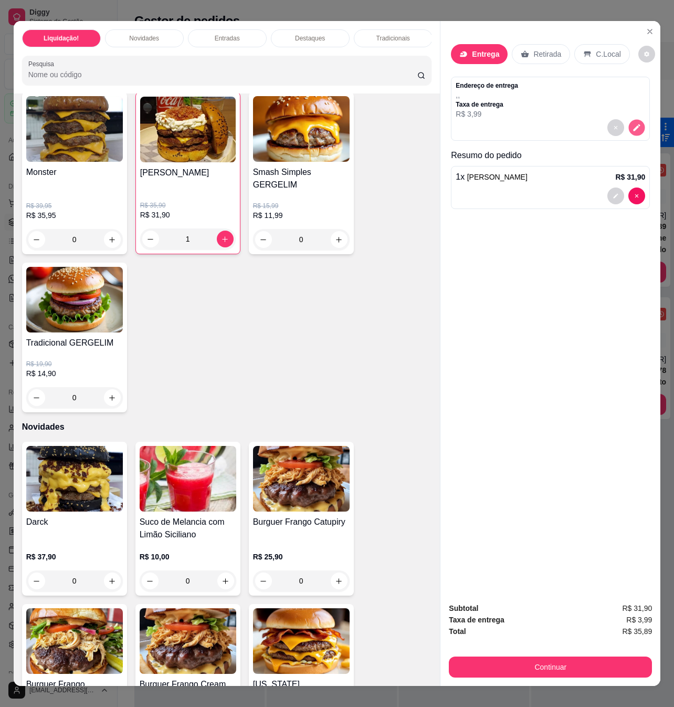
click at [634, 124] on icon "decrease-product-quantity" at bounding box center [637, 127] width 7 height 7
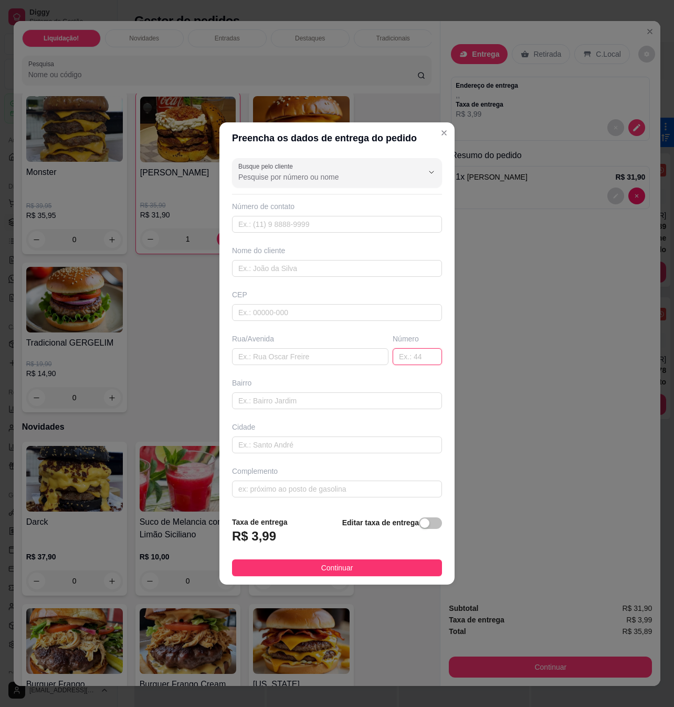
click at [396, 354] on input "text" at bounding box center [417, 356] width 49 height 17
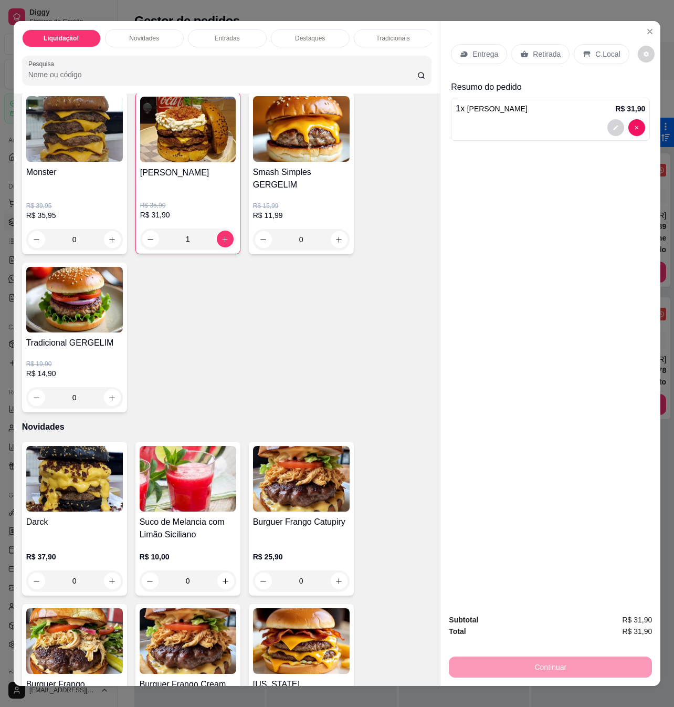
click at [477, 54] on p "Entrega" at bounding box center [486, 54] width 26 height 11
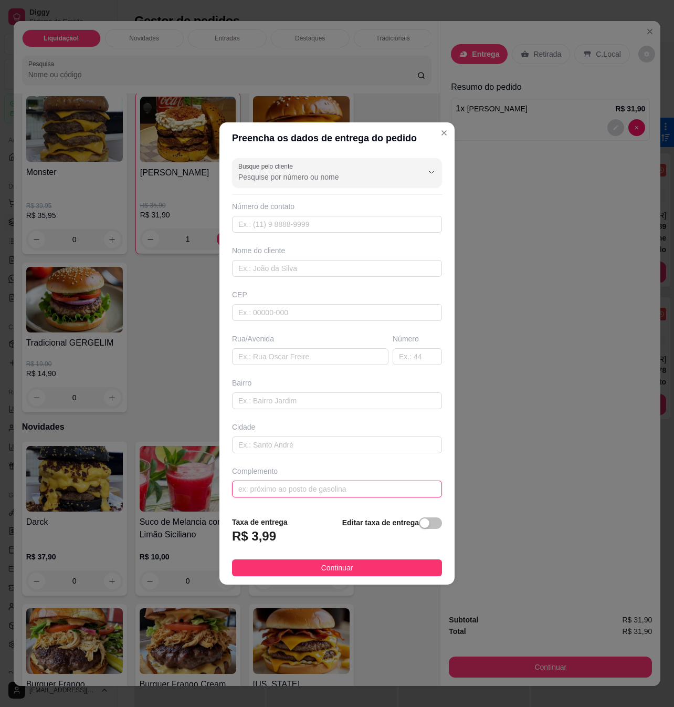
click at [320, 496] on input "text" at bounding box center [337, 489] width 210 height 17
paste input "[STREET_ADDRESS] por trás da são judas em frente a casa de [PERSON_NAME] da águ…"
type input "[STREET_ADDRESS] por trás da são judas em frente a casa de [PERSON_NAME] da águ…"
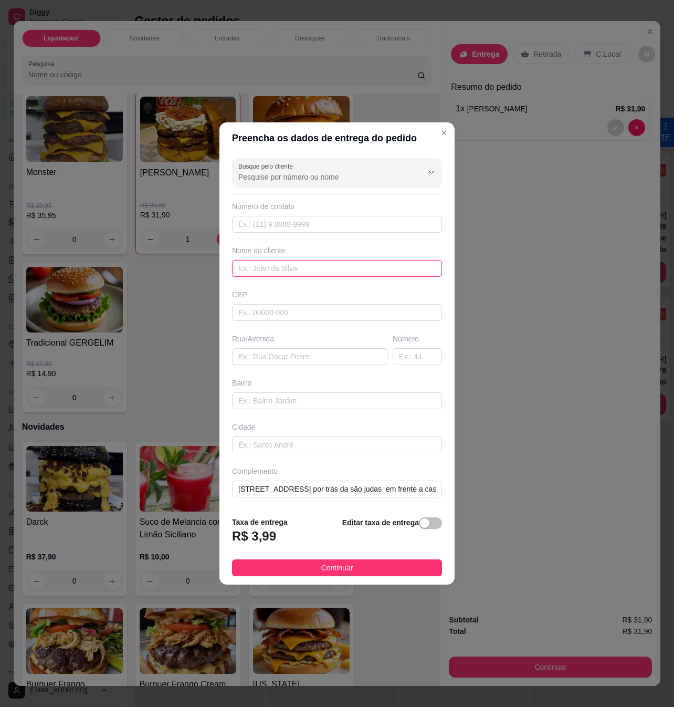
click at [310, 264] on input "text" at bounding box center [337, 268] width 210 height 17
drag, startPoint x: 357, startPoint y: 488, endPoint x: 522, endPoint y: 494, distance: 165.0
click at [547, 494] on div "Preencha os dados de entrega do pedido Busque pelo cliente Número de contato No…" at bounding box center [337, 353] width 674 height 707
click at [425, 487] on input "[STREET_ADDRESS] por trás da são judas em frente a casa de [PERSON_NAME] da águ…" at bounding box center [337, 489] width 210 height 17
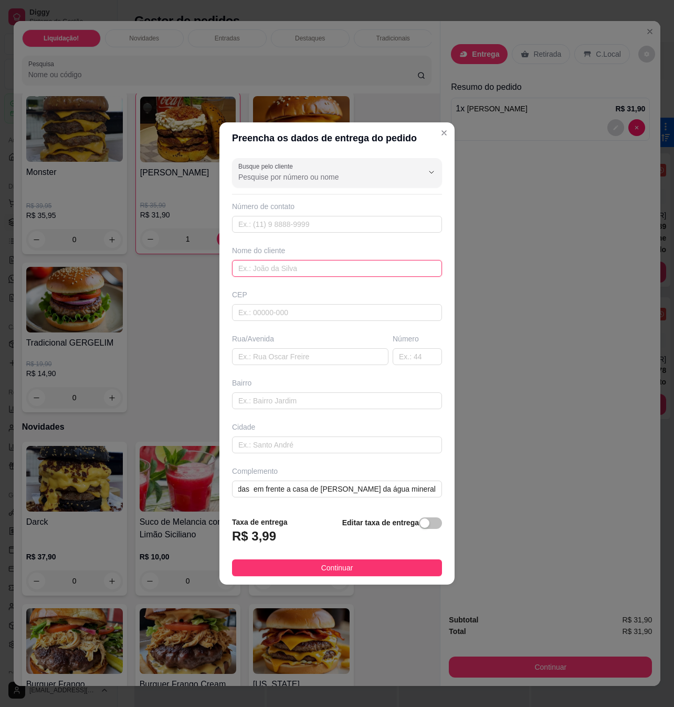
click at [312, 269] on input "text" at bounding box center [337, 268] width 210 height 17
type input "j"
type input "Dharnam"
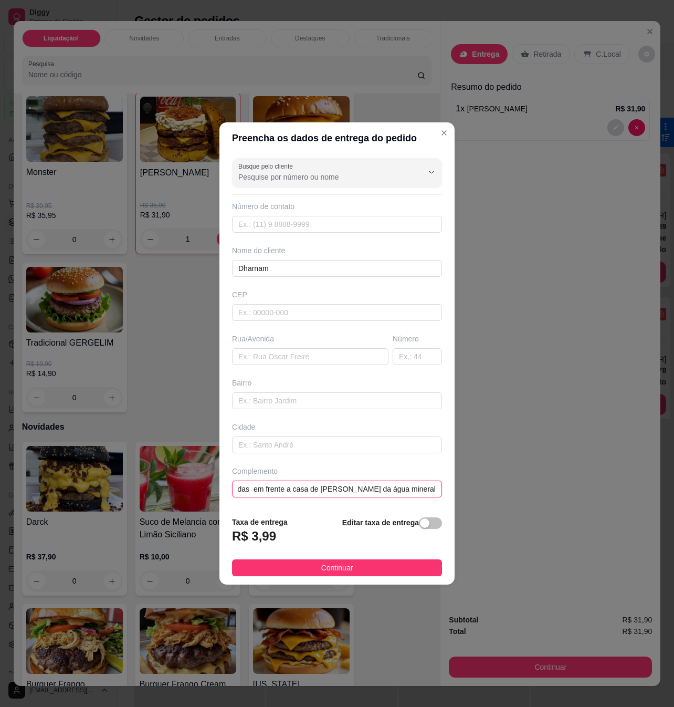
drag, startPoint x: 349, startPoint y: 488, endPoint x: 475, endPoint y: 487, distance: 126.1
click at [475, 487] on div "Preencha os dados de entrega do pedido Busque pelo cliente Número de contato No…" at bounding box center [337, 353] width 674 height 707
click at [424, 487] on input "[STREET_ADDRESS] por trás da são judas em frente a casa de [PERSON_NAME] da águ…" at bounding box center [337, 489] width 210 height 17
click at [427, 489] on input "[STREET_ADDRESS] por trás da são judas em frente a casa de [PERSON_NAME] da águ…" at bounding box center [337, 489] width 210 height 17
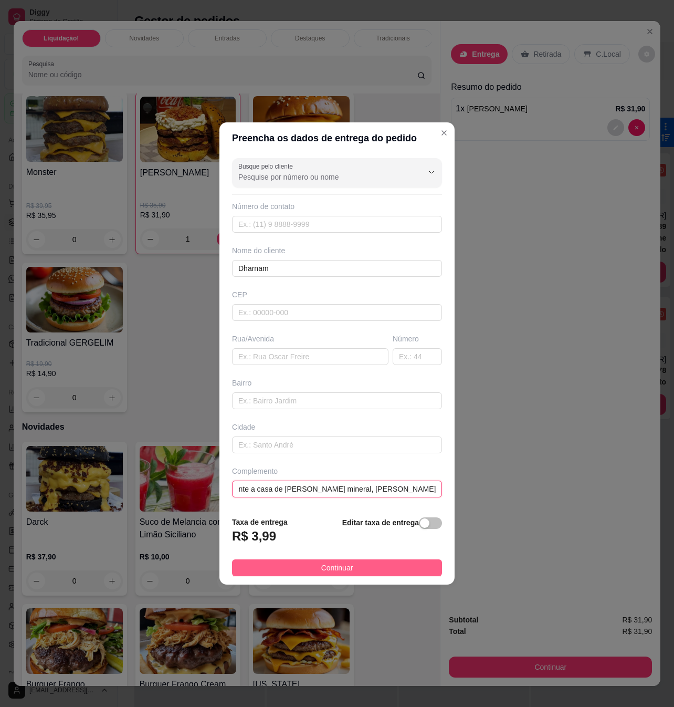
type input "[STREET_ADDRESS] por trás da são judas em frente a casa de [PERSON_NAME] minera…"
click at [381, 568] on button "Continuar" at bounding box center [337, 567] width 210 height 17
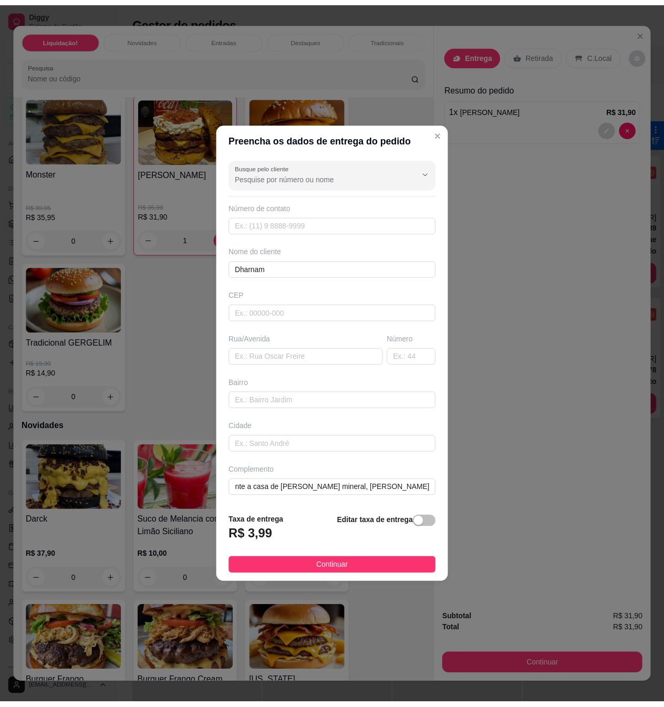
scroll to position [0, 0]
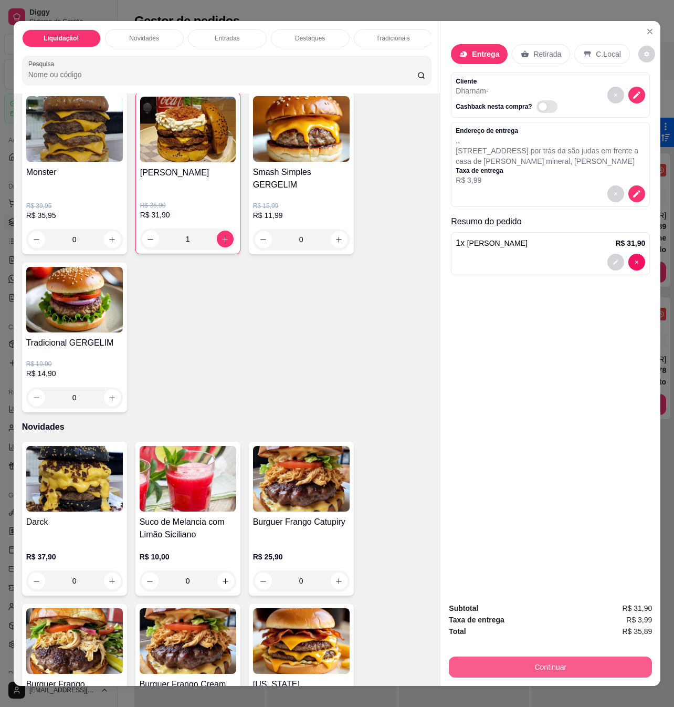
click at [570, 657] on button "Continuar" at bounding box center [550, 667] width 203 height 21
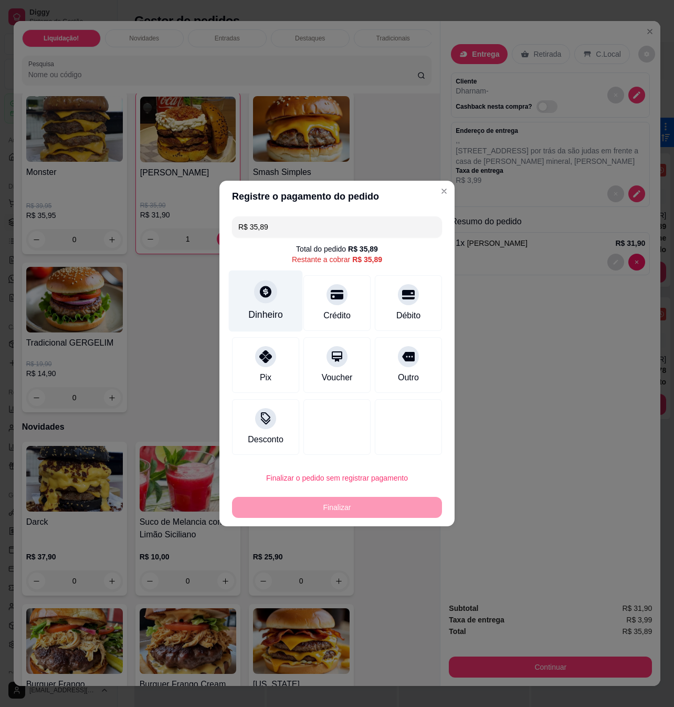
click at [273, 307] on div "Dinheiro" at bounding box center [266, 301] width 74 height 61
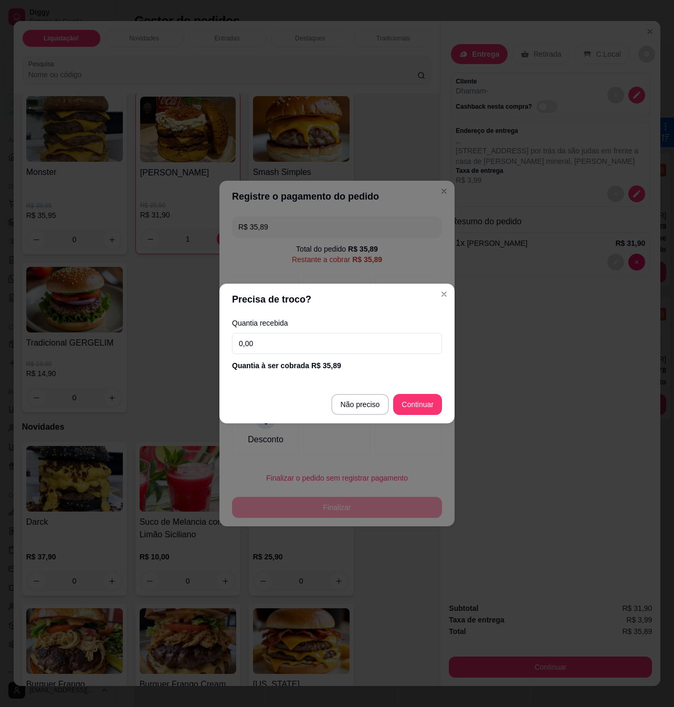
click at [301, 340] on input "0,00" at bounding box center [337, 343] width 210 height 21
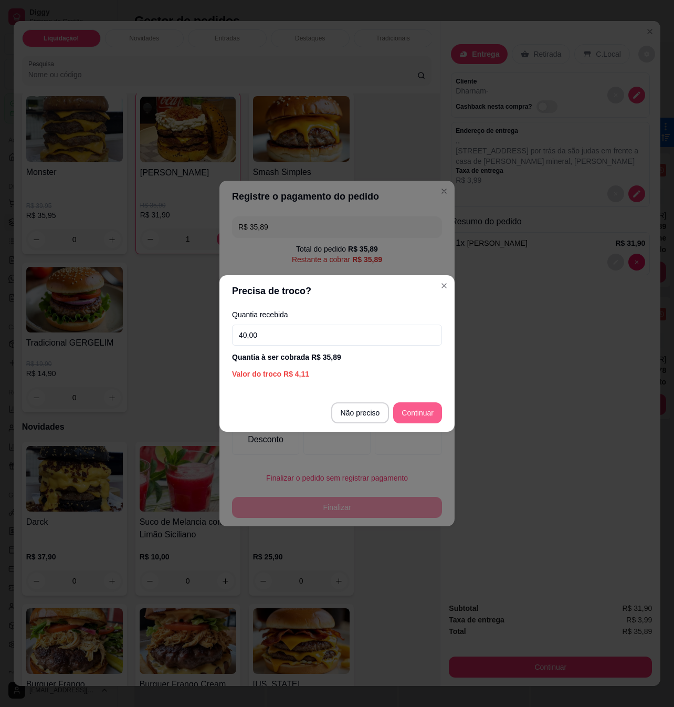
type input "40,00"
type input "R$ 0,00"
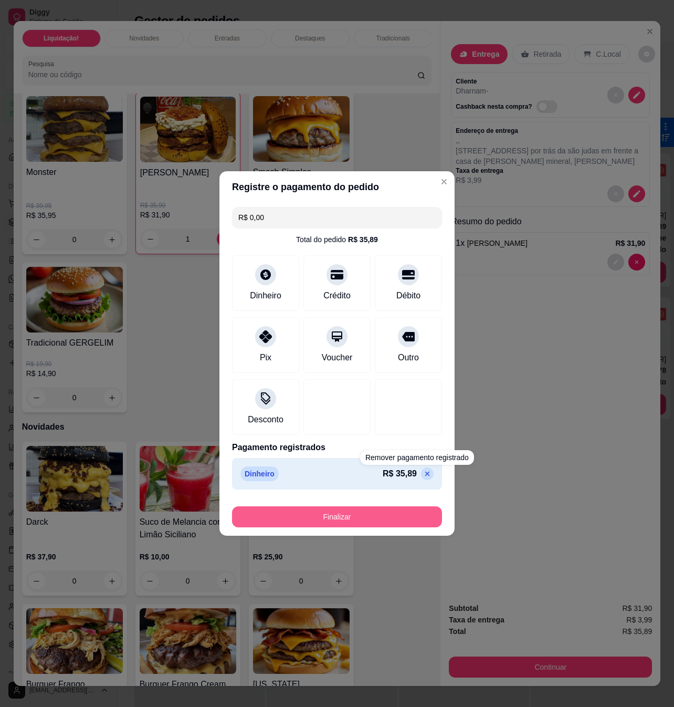
click at [392, 522] on button "Finalizar" at bounding box center [337, 516] width 210 height 21
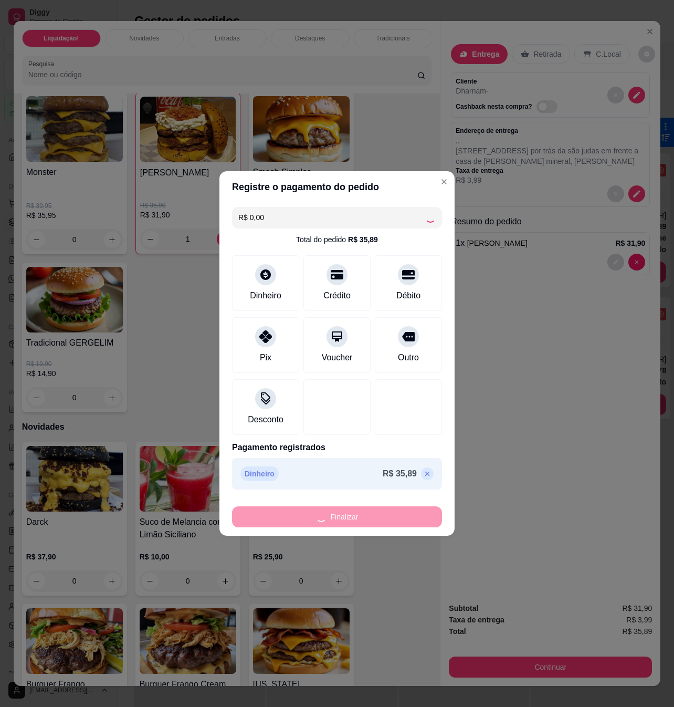
type input "0"
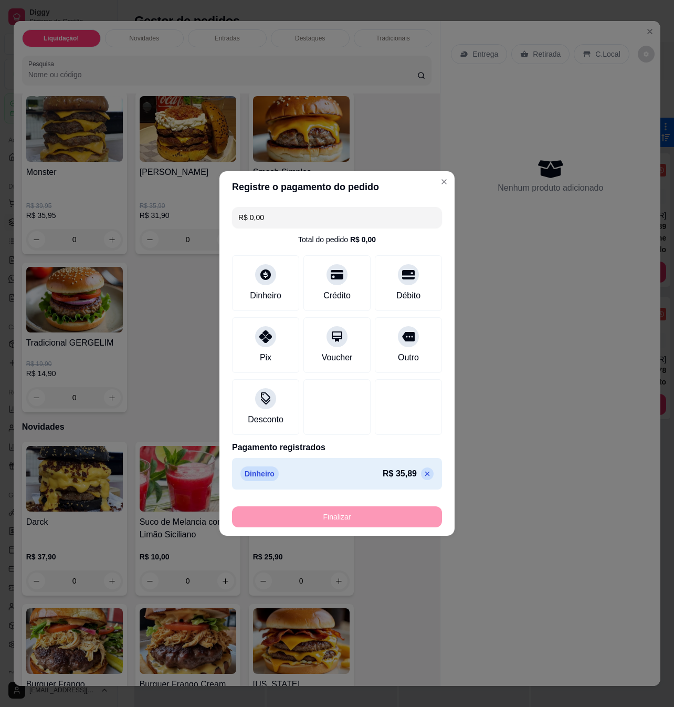
type input "-R$ 35,89"
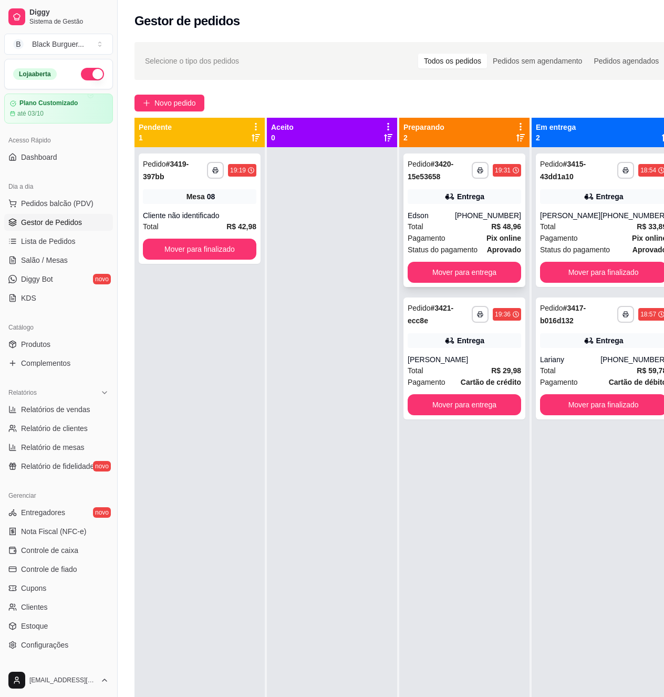
click at [472, 234] on div "Pagamento Pix online" at bounding box center [464, 238] width 113 height 12
click at [594, 269] on button "Mover para finalizado" at bounding box center [603, 272] width 123 height 20
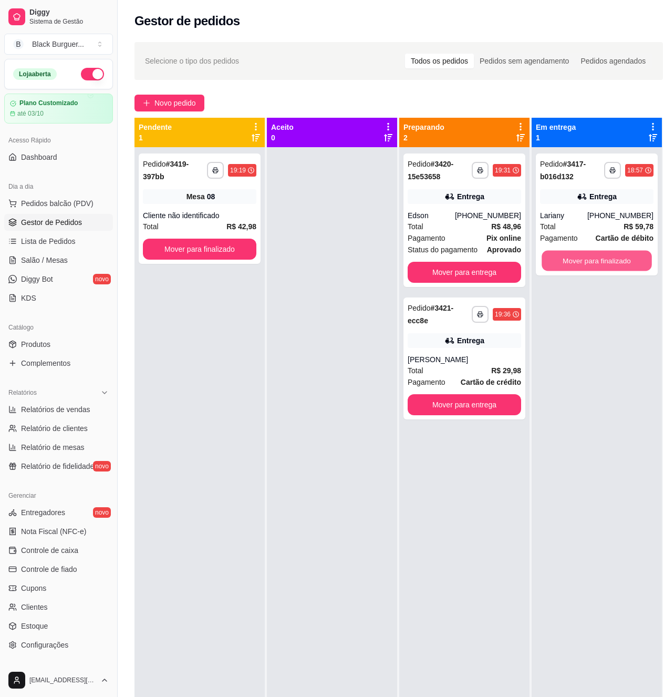
click at [595, 269] on button "Mover para finalizado" at bounding box center [597, 261] width 110 height 20
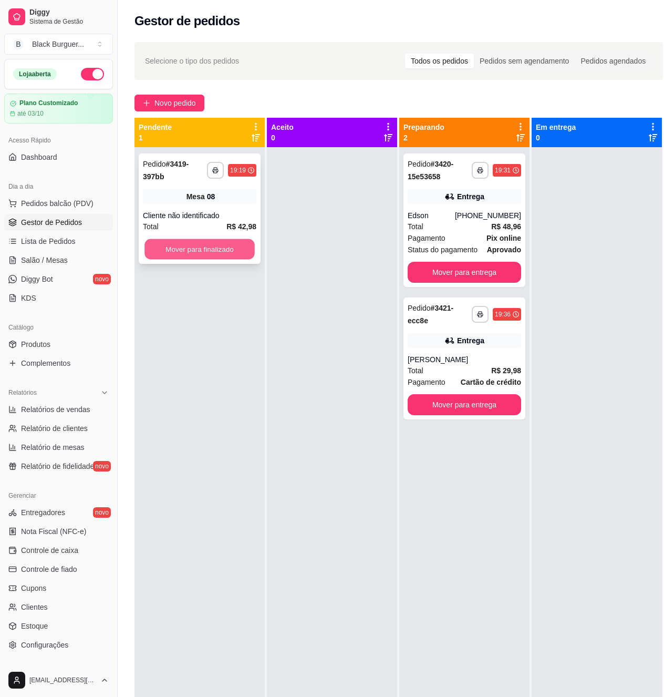
click at [246, 246] on button "Mover para finalizado" at bounding box center [199, 249] width 110 height 20
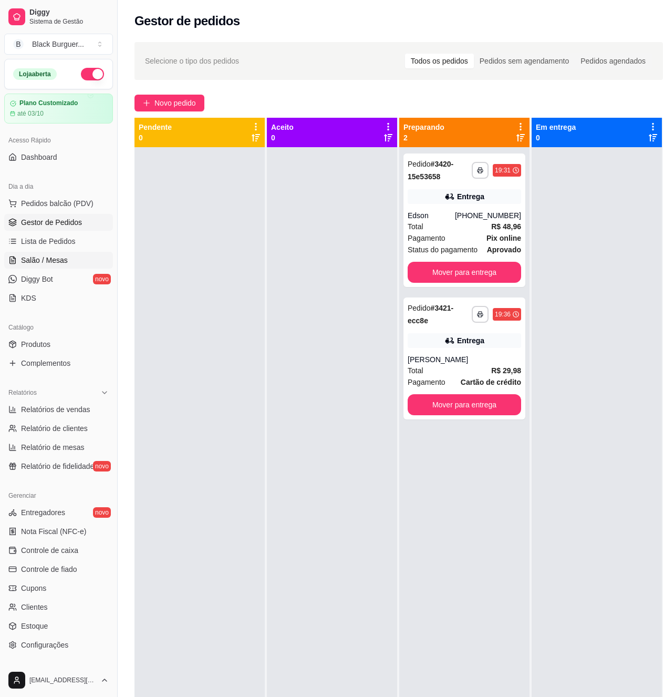
click at [59, 264] on span "Salão / Mesas" at bounding box center [44, 260] width 47 height 11
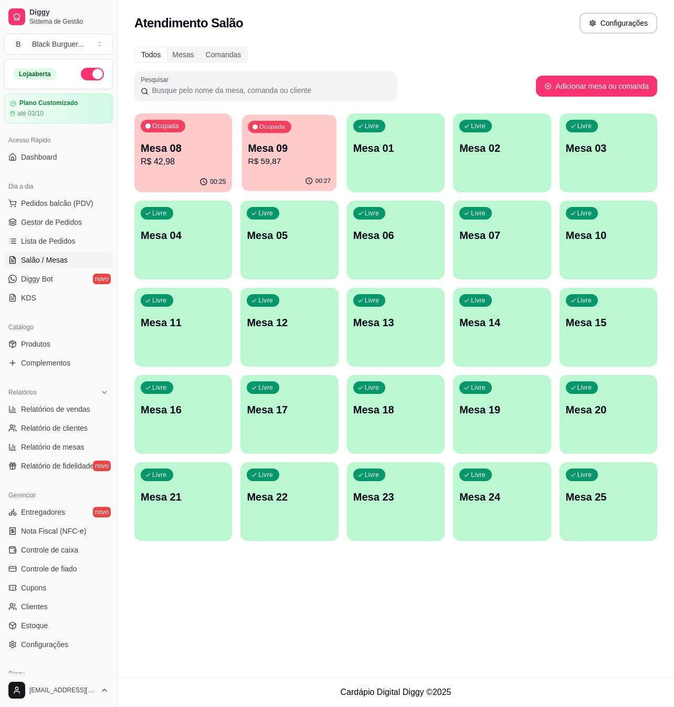
click at [286, 148] on p "Mesa 09" at bounding box center [289, 148] width 83 height 14
click at [194, 142] on p "Mesa 08" at bounding box center [183, 148] width 85 height 15
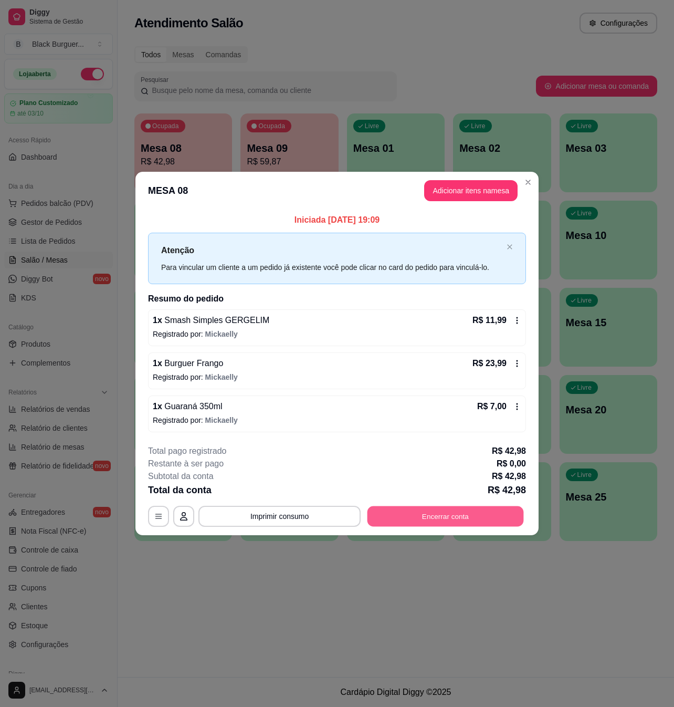
click at [429, 514] on button "Encerrar conta" at bounding box center [446, 516] width 157 height 20
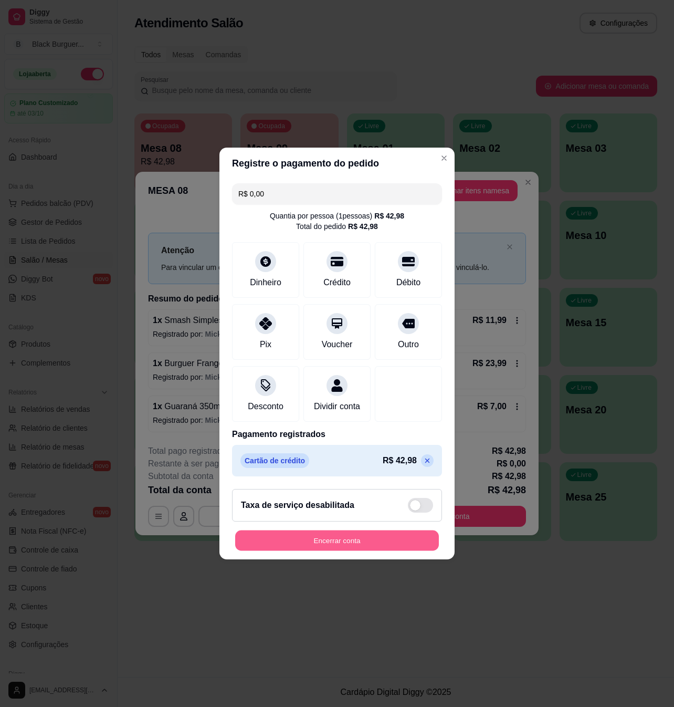
click at [362, 551] on button "Encerrar conta" at bounding box center [337, 541] width 204 height 20
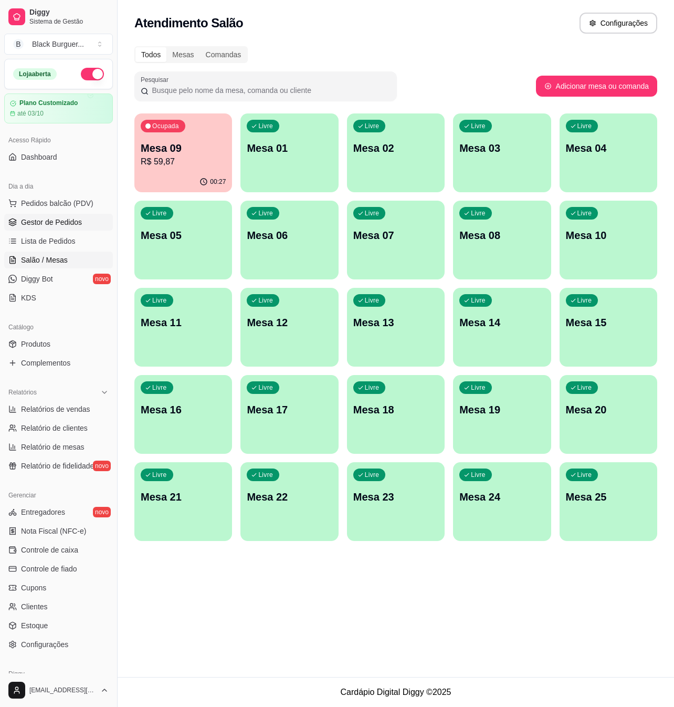
click at [54, 225] on span "Gestor de Pedidos" at bounding box center [51, 222] width 61 height 11
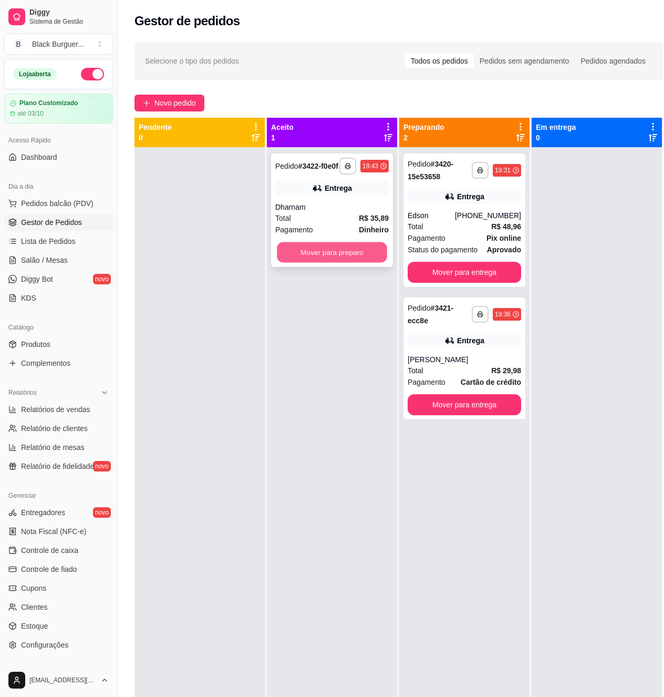
click at [367, 256] on button "Mover para preparo" at bounding box center [332, 252] width 110 height 20
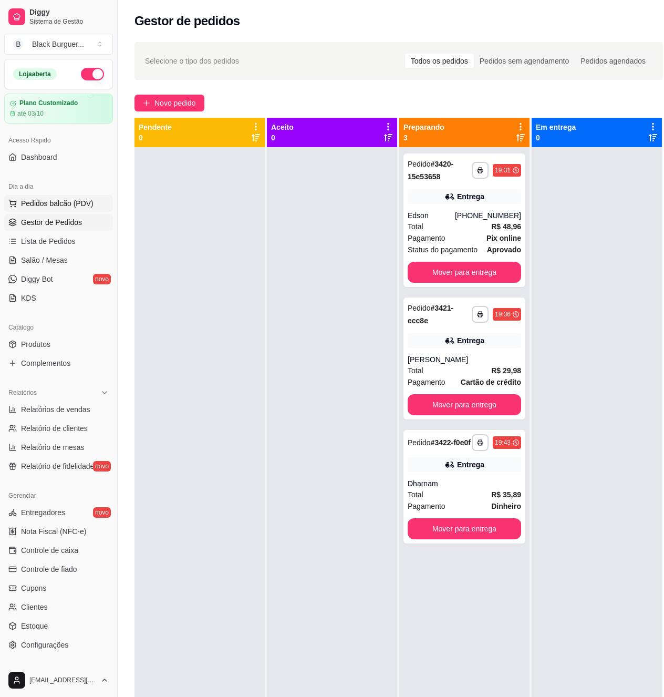
click at [64, 208] on span "Pedidos balcão (PDV)" at bounding box center [57, 203] width 72 height 11
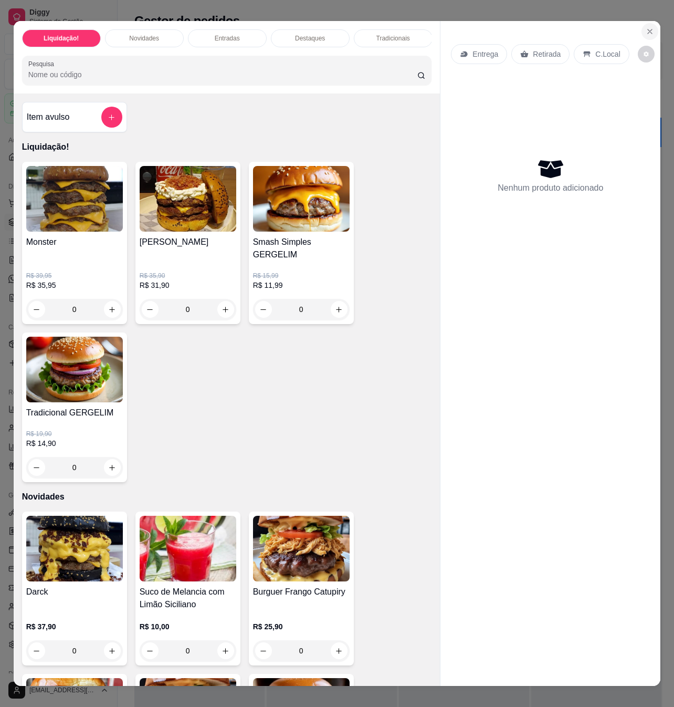
click at [646, 27] on icon "Close" at bounding box center [650, 31] width 8 height 8
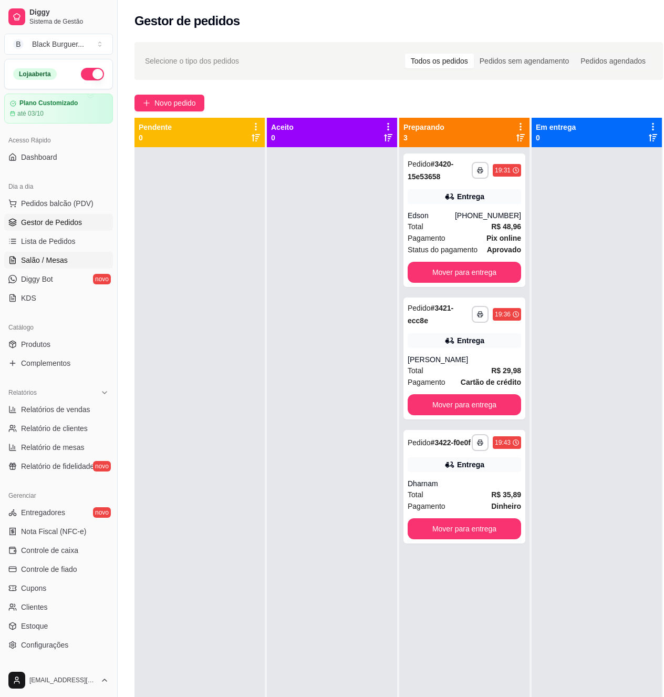
click at [68, 255] on link "Salão / Mesas" at bounding box center [58, 260] width 109 height 17
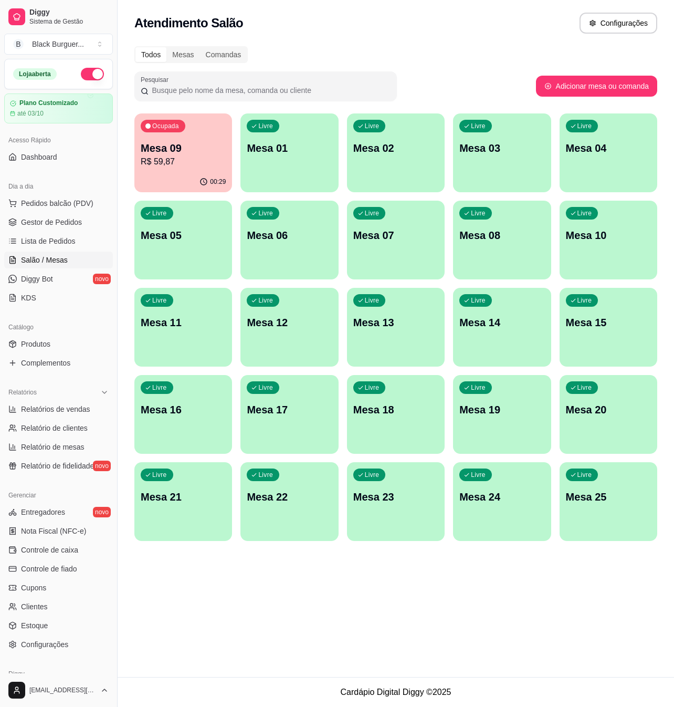
click at [177, 160] on p "R$ 59,87" at bounding box center [183, 161] width 85 height 13
click at [200, 149] on p "Mesa 09" at bounding box center [183, 148] width 85 height 15
click at [51, 219] on span "Gestor de Pedidos" at bounding box center [51, 222] width 61 height 11
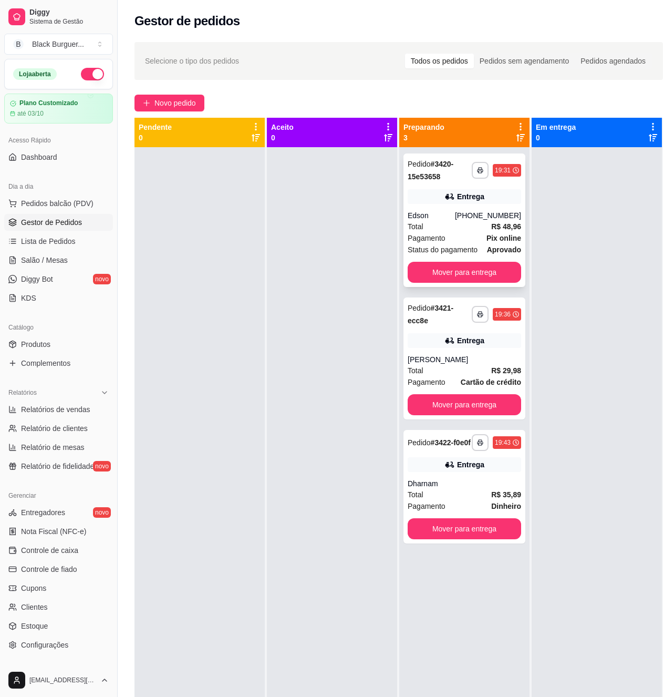
click at [491, 224] on div "Total R$ 48,96" at bounding box center [464, 227] width 113 height 12
click at [503, 347] on div "Entrega" at bounding box center [464, 340] width 113 height 15
click at [507, 472] on div "Entrega" at bounding box center [464, 464] width 113 height 15
click at [475, 219] on div "[PHONE_NUMBER]" at bounding box center [488, 215] width 66 height 11
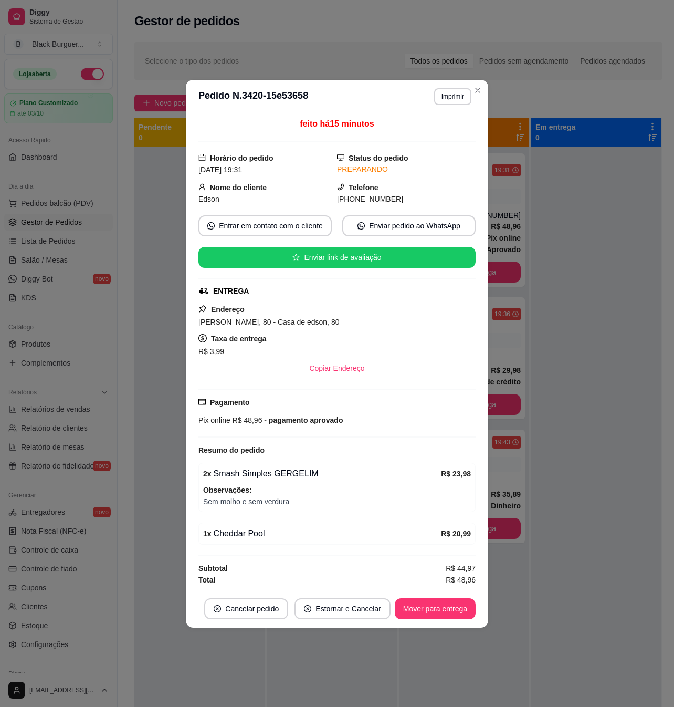
click at [456, 473] on strong "R$ 23,98" at bounding box center [456, 474] width 30 height 8
click at [457, 473] on strong "R$ 23,98" at bounding box center [456, 474] width 30 height 8
click at [466, 471] on strong "R$ 23,98" at bounding box center [456, 474] width 30 height 8
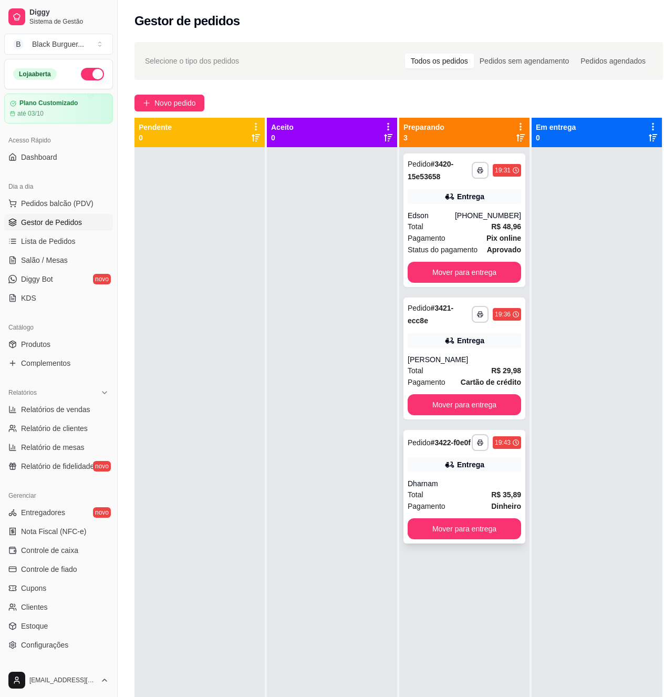
click at [503, 489] on div "Dharnam" at bounding box center [464, 483] width 113 height 11
click at [462, 489] on div "Dharnam" at bounding box center [464, 483] width 113 height 11
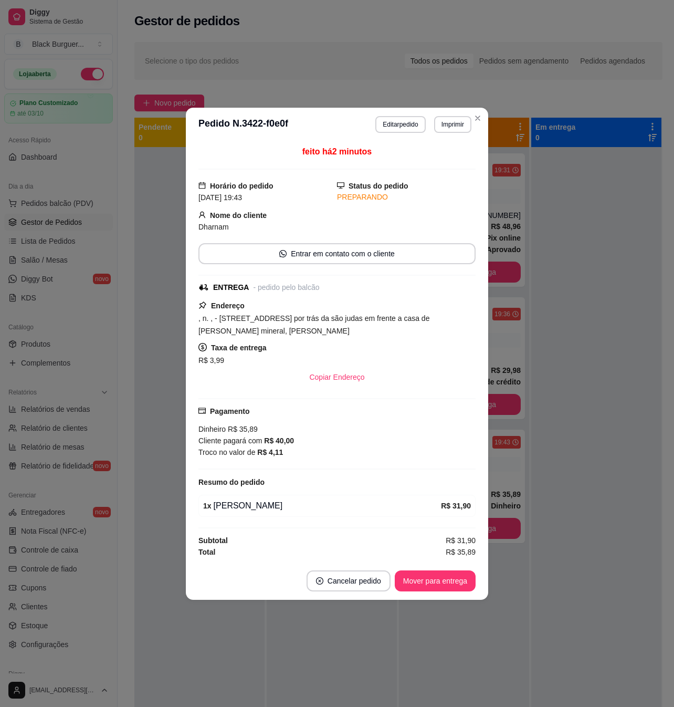
click at [461, 509] on strong "R$ 31,90" at bounding box center [456, 506] width 30 height 8
click at [458, 509] on strong "R$ 31,90" at bounding box center [456, 506] width 30 height 8
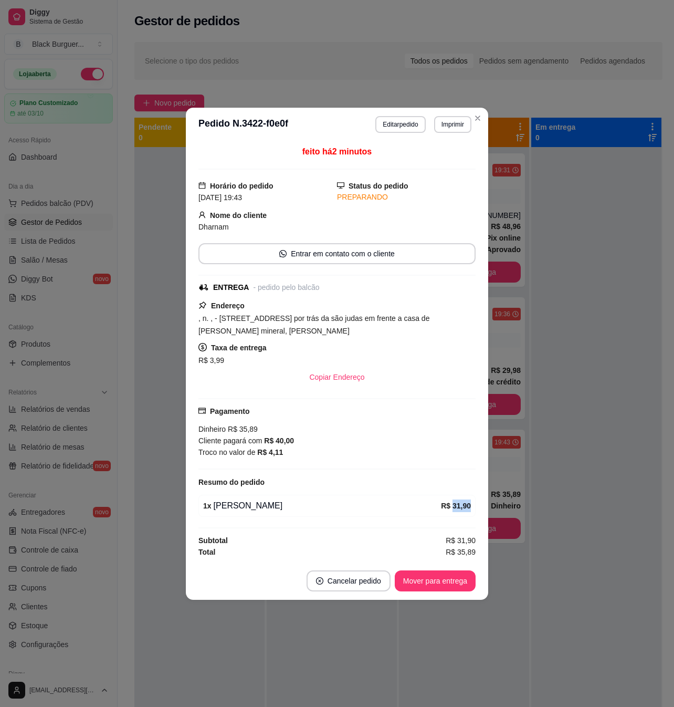
click at [458, 507] on strong "R$ 31,90" at bounding box center [456, 506] width 30 height 8
click at [462, 507] on strong "R$ 31,90" at bounding box center [456, 506] width 30 height 8
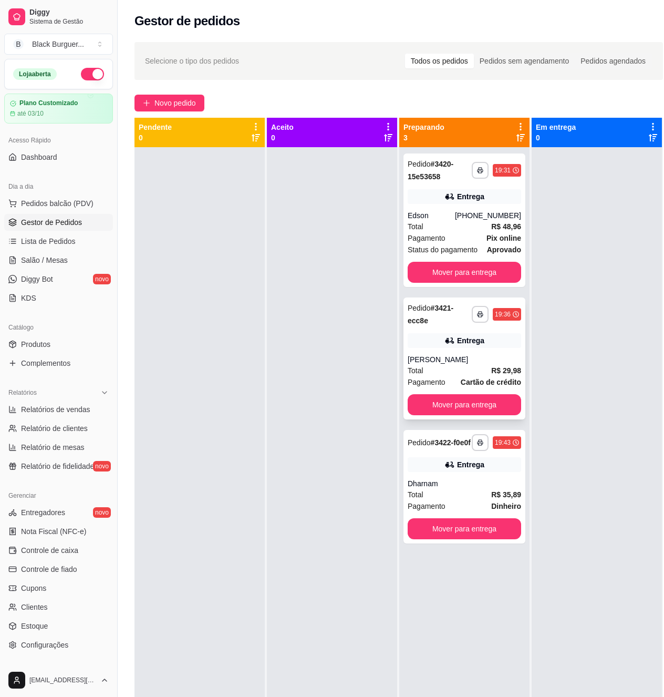
click at [501, 339] on div "Entrega" at bounding box center [464, 340] width 113 height 15
click at [495, 186] on div "**********" at bounding box center [464, 219] width 122 height 133
click at [497, 211] on div "[PHONE_NUMBER]" at bounding box center [488, 215] width 66 height 11
click at [502, 499] on span "R$ 35,89" at bounding box center [506, 495] width 30 height 12
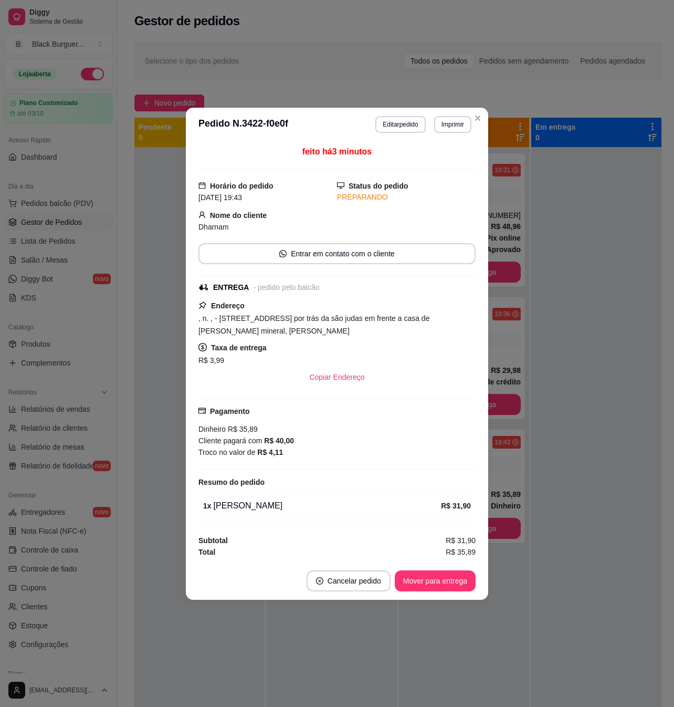
drag, startPoint x: 270, startPoint y: 328, endPoint x: 293, endPoint y: 326, distance: 23.2
click at [292, 326] on span ", n. , - [STREET_ADDRESS] por trás da são judas em frente a casa de [PERSON_NAM…" at bounding box center [314, 324] width 231 height 21
click at [294, 326] on span ", n. , - [STREET_ADDRESS] por trás da são judas em frente a casa de [PERSON_NAM…" at bounding box center [314, 324] width 231 height 21
drag, startPoint x: 222, startPoint y: 315, endPoint x: 242, endPoint y: 316, distance: 20.0
click at [242, 316] on span ", n. , - [STREET_ADDRESS] por trás da são judas em frente a casa de [PERSON_NAM…" at bounding box center [314, 324] width 231 height 21
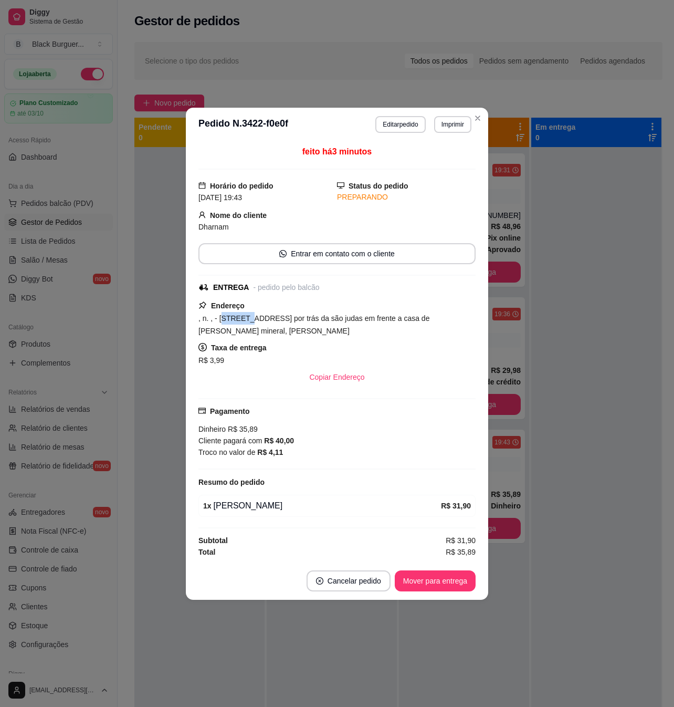
click at [242, 316] on span ", n. , - [STREET_ADDRESS] por trás da são judas em frente a casa de [PERSON_NAM…" at bounding box center [314, 324] width 231 height 21
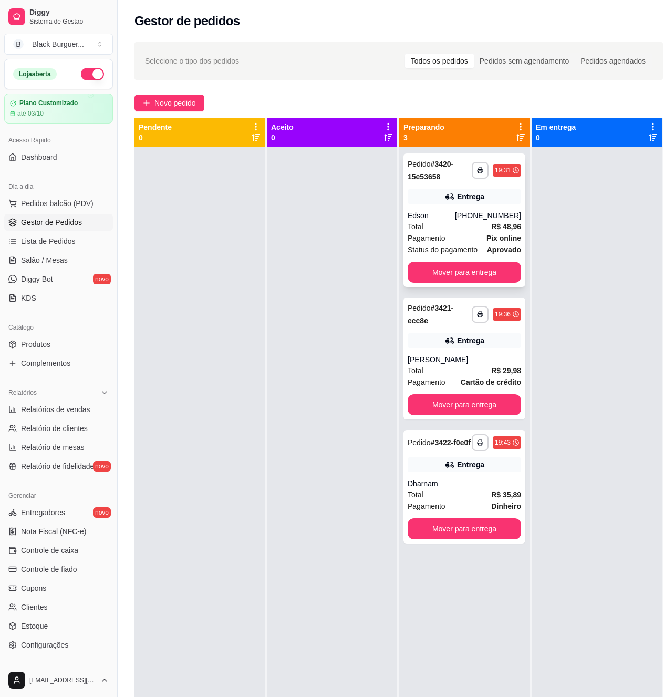
click at [493, 228] on strong "R$ 48,96" at bounding box center [506, 226] width 30 height 8
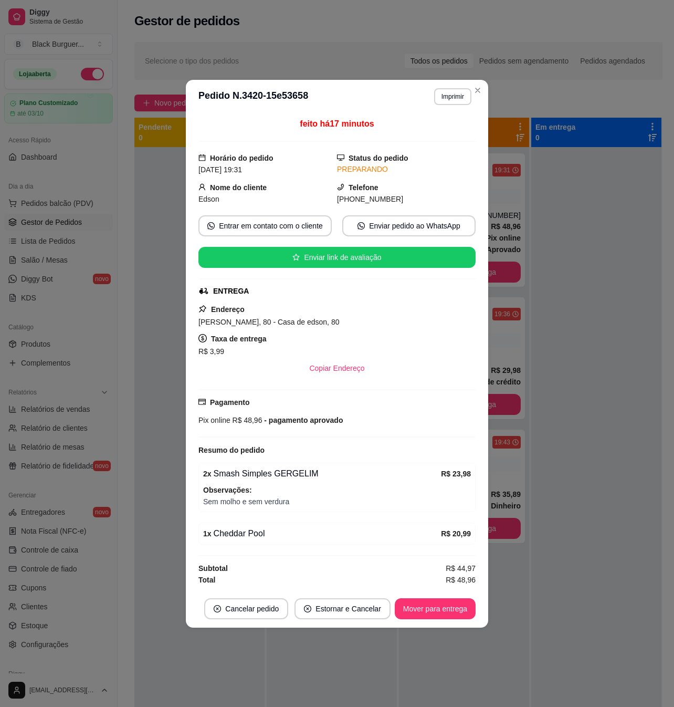
click at [293, 482] on div "2 x Smash Simples GERGELIM R$ 23,98 Observações: Sem molho e sem verdura" at bounding box center [337, 487] width 277 height 49
click at [294, 482] on div "2 x Smash Simples GERGELIM R$ 23,98 Observações: Sem molho e sem verdura" at bounding box center [337, 487] width 277 height 49
click at [335, 502] on span "Sem molho e sem verdura" at bounding box center [337, 502] width 268 height 12
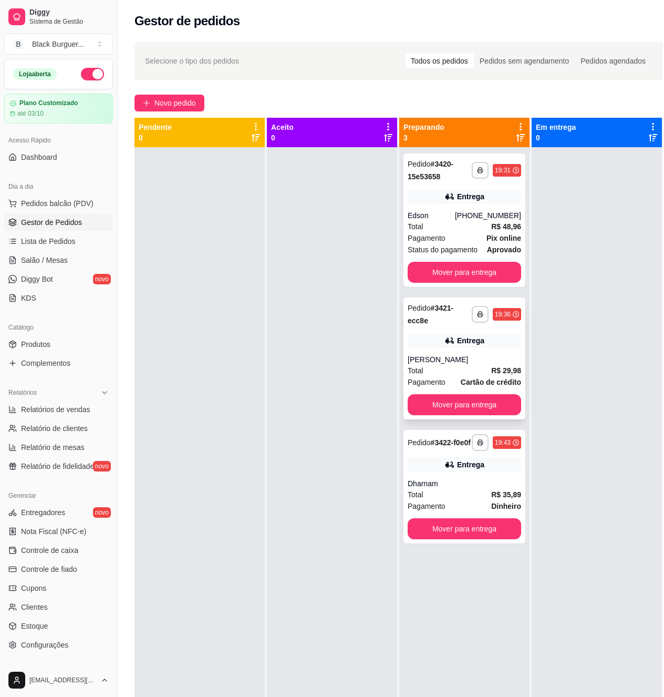
click at [469, 366] on div "Total R$ 29,98" at bounding box center [464, 371] width 113 height 12
click at [499, 472] on div "Entrega" at bounding box center [464, 464] width 113 height 15
click at [502, 489] on div "Dharnam" at bounding box center [464, 483] width 113 height 11
click at [500, 226] on strong "R$ 48,96" at bounding box center [506, 226] width 30 height 8
click at [40, 236] on span "Lista de Pedidos" at bounding box center [48, 241] width 55 height 11
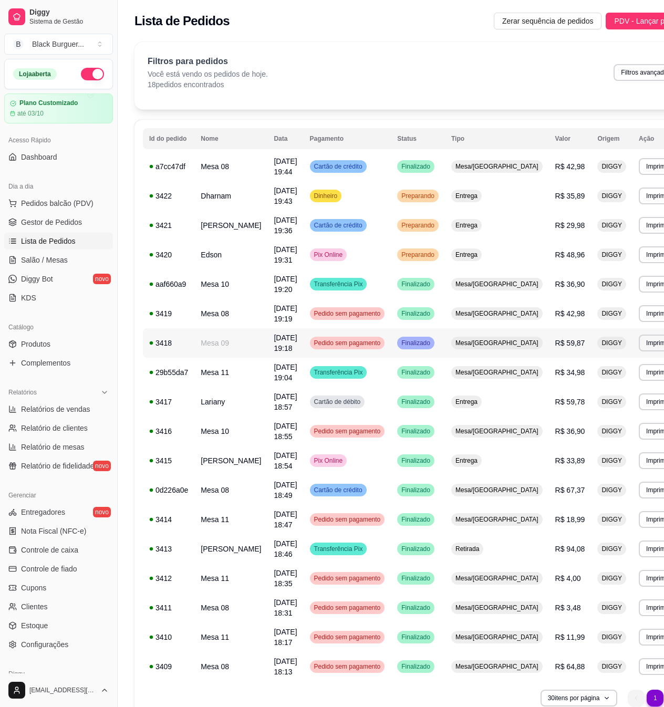
scroll to position [50, 0]
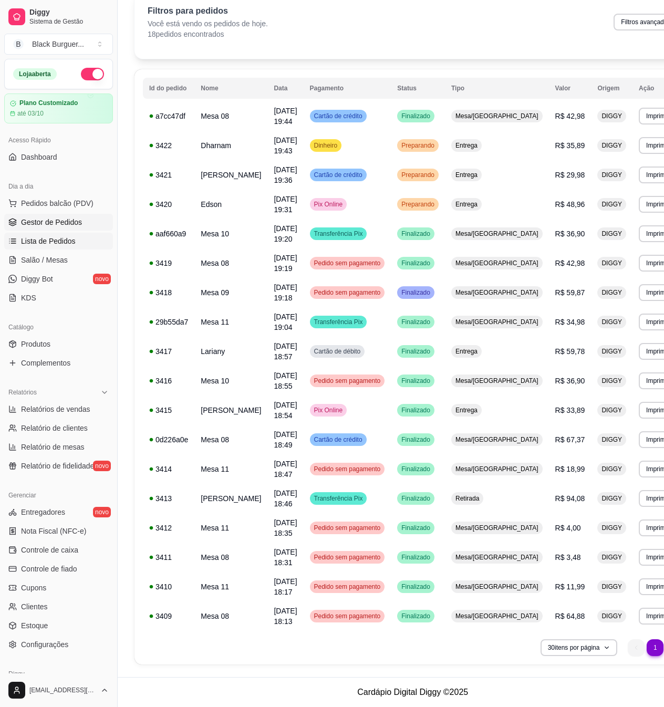
click at [61, 220] on span "Gestor de Pedidos" at bounding box center [51, 222] width 61 height 11
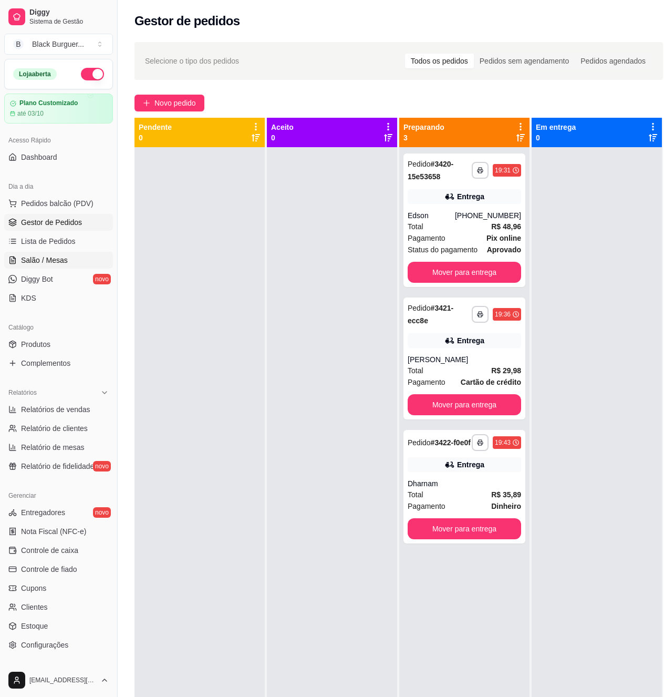
click at [53, 257] on span "Salão / Mesas" at bounding box center [44, 260] width 47 height 11
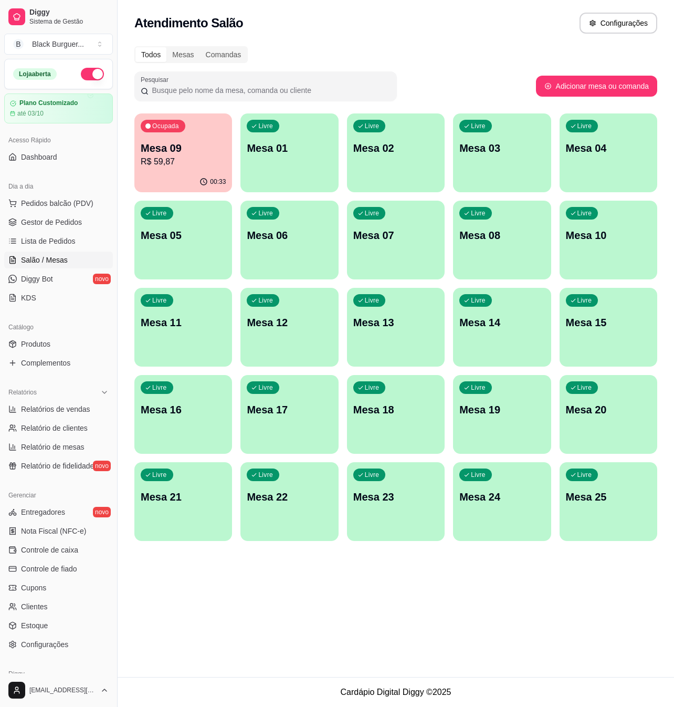
click at [189, 141] on p "Mesa 09" at bounding box center [183, 148] width 85 height 15
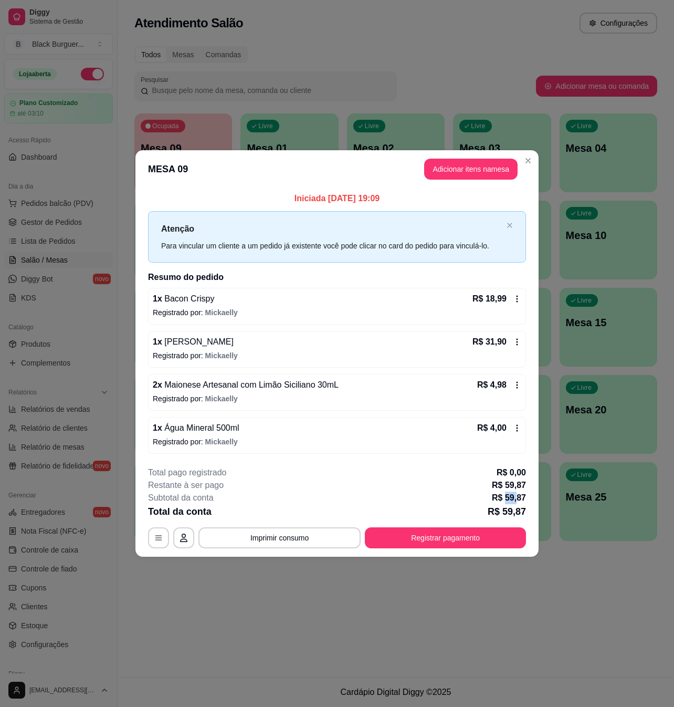
drag, startPoint x: 507, startPoint y: 503, endPoint x: 520, endPoint y: 503, distance: 12.6
click at [519, 503] on p "R$ 59,87" at bounding box center [509, 498] width 34 height 13
click at [524, 494] on p "R$ 59,87" at bounding box center [509, 498] width 34 height 13
click at [518, 519] on p "R$ 59,87" at bounding box center [507, 511] width 38 height 15
drag, startPoint x: 522, startPoint y: 507, endPoint x: 569, endPoint y: 497, distance: 48.9
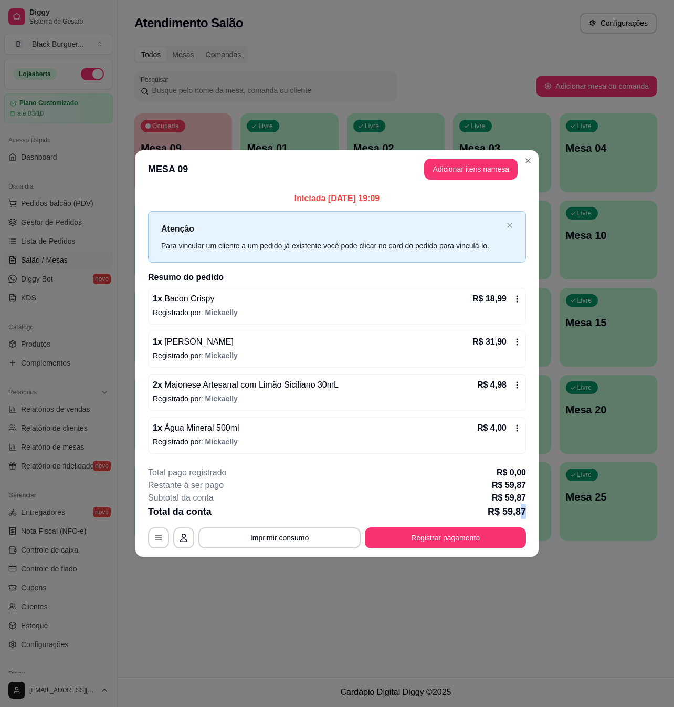
click at [564, 501] on div "**********" at bounding box center [337, 353] width 674 height 707
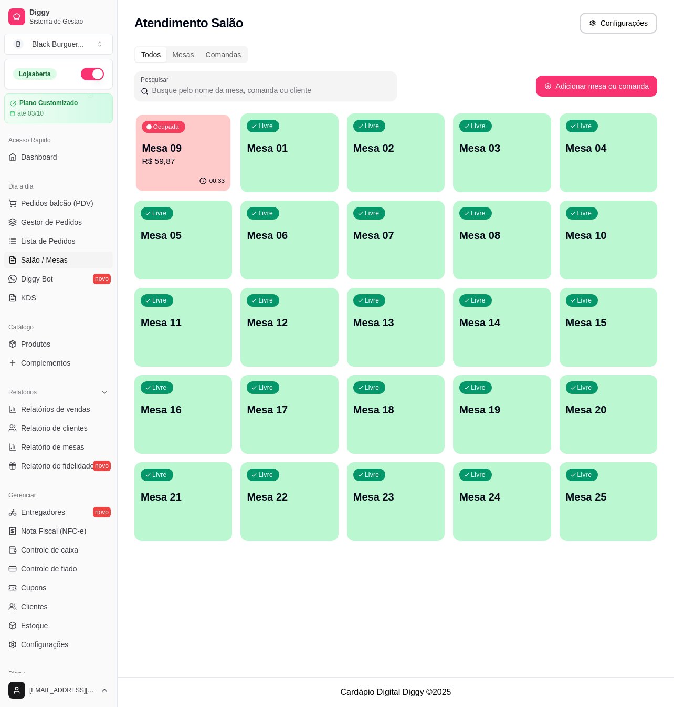
click at [185, 156] on p "R$ 59,87" at bounding box center [183, 161] width 83 height 12
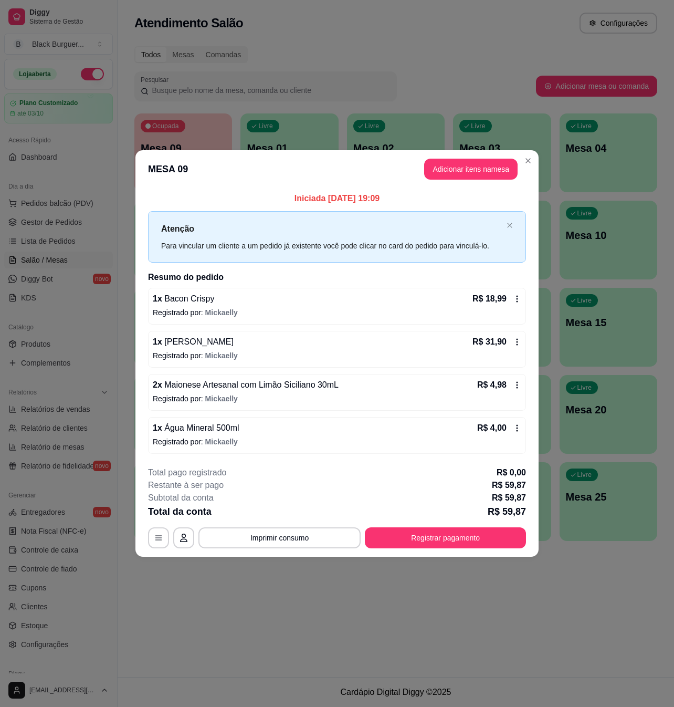
click at [492, 496] on div "Subtotal da conta R$ 59,87" at bounding box center [337, 498] width 378 height 13
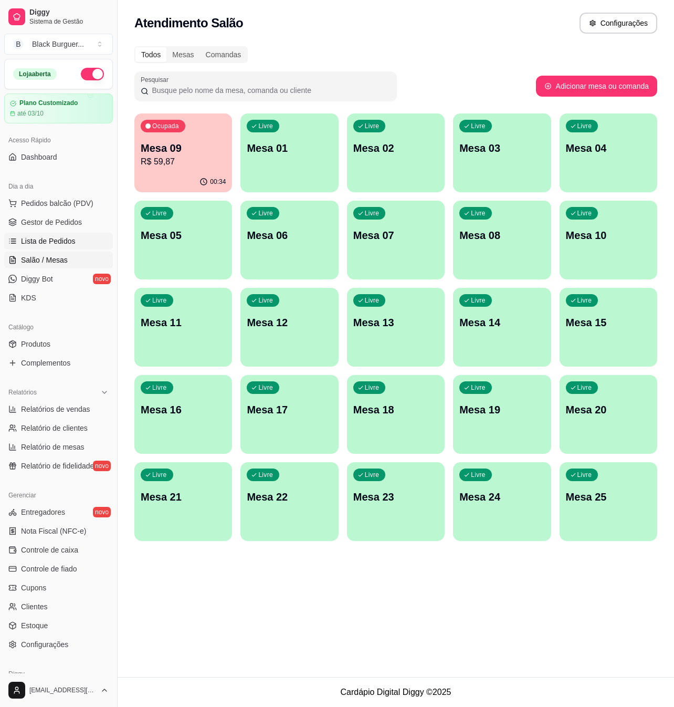
click at [58, 244] on span "Lista de Pedidos" at bounding box center [48, 241] width 55 height 11
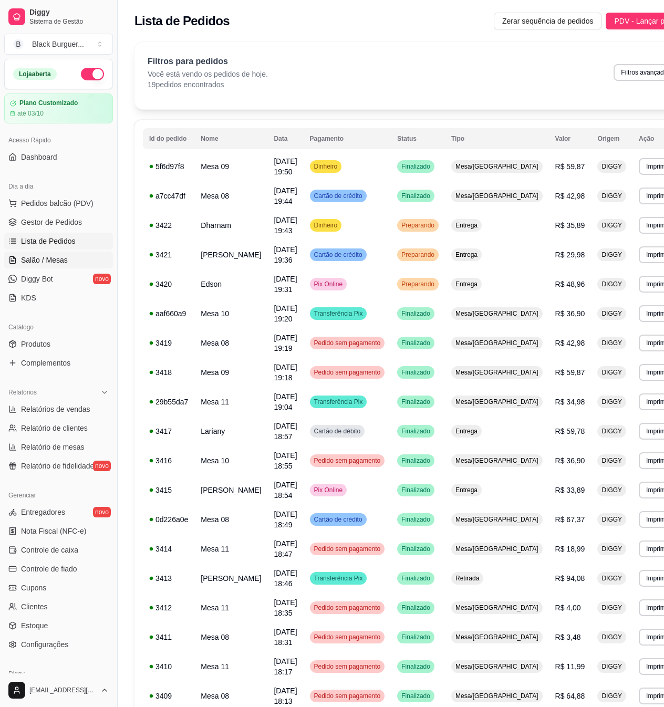
click at [63, 263] on span "Salão / Mesas" at bounding box center [44, 260] width 47 height 11
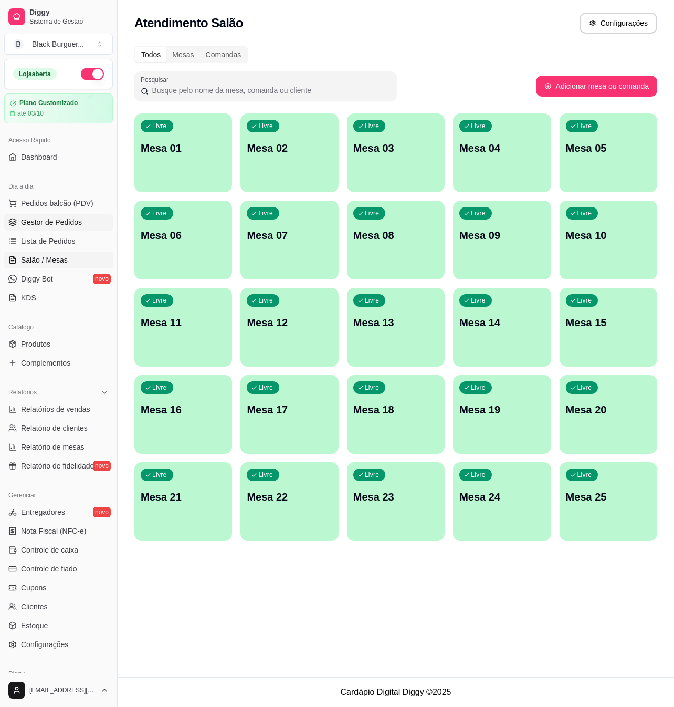
click at [61, 215] on link "Gestor de Pedidos" at bounding box center [58, 222] width 109 height 17
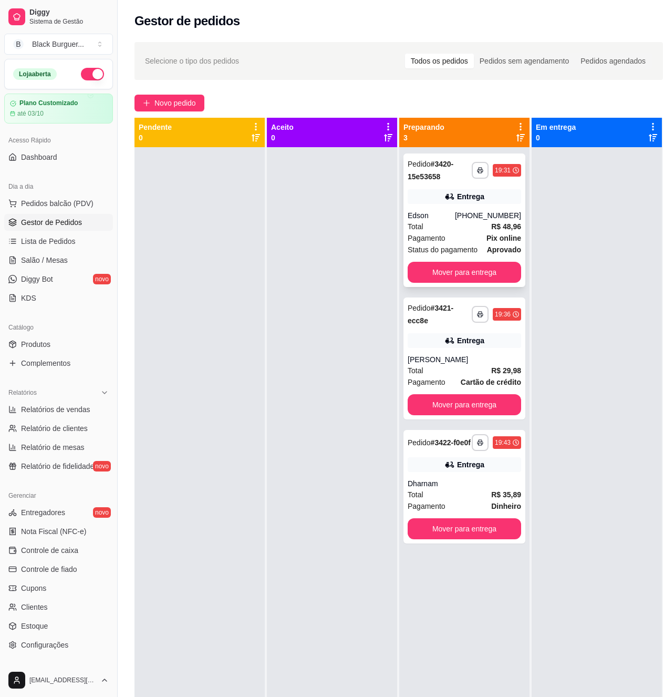
click at [495, 224] on strong "R$ 48,96" at bounding box center [506, 226] width 30 height 8
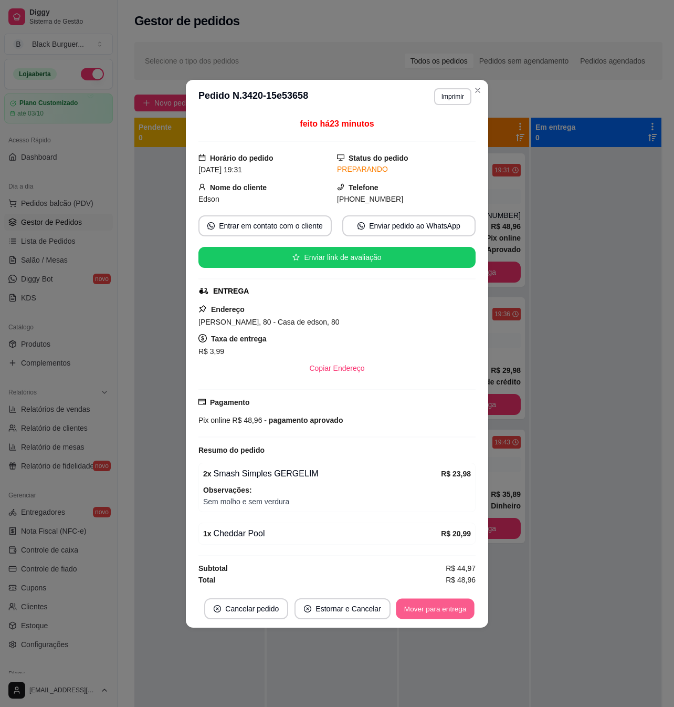
click at [445, 613] on button "Mover para entrega" at bounding box center [435, 608] width 79 height 20
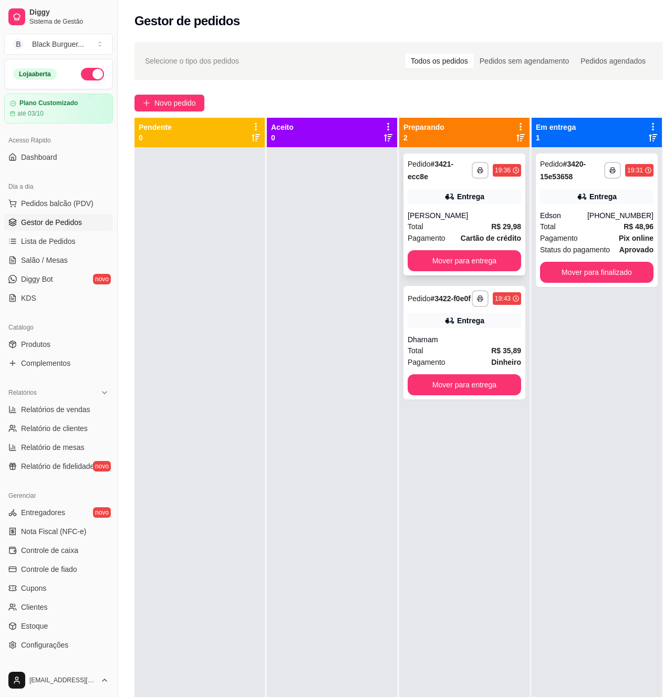
click at [449, 198] on icon at bounding box center [448, 196] width 7 height 6
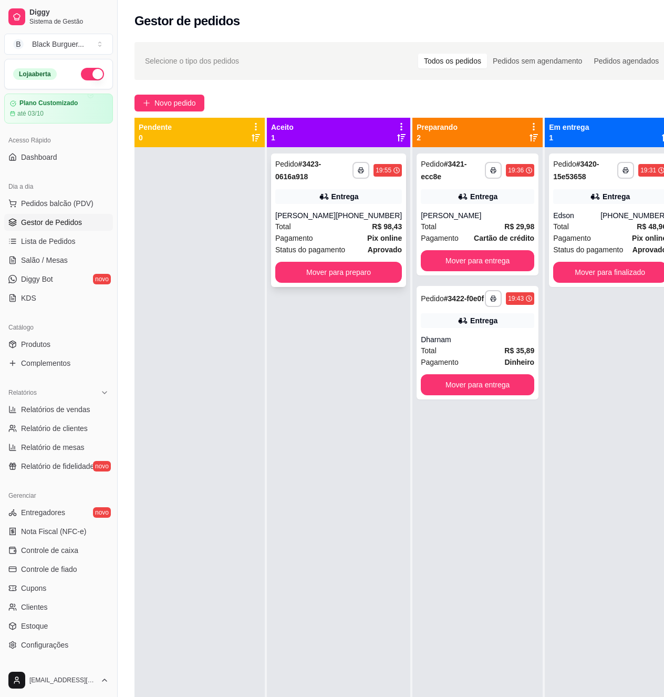
click at [314, 222] on div "Total R$ 98,43" at bounding box center [338, 227] width 127 height 12
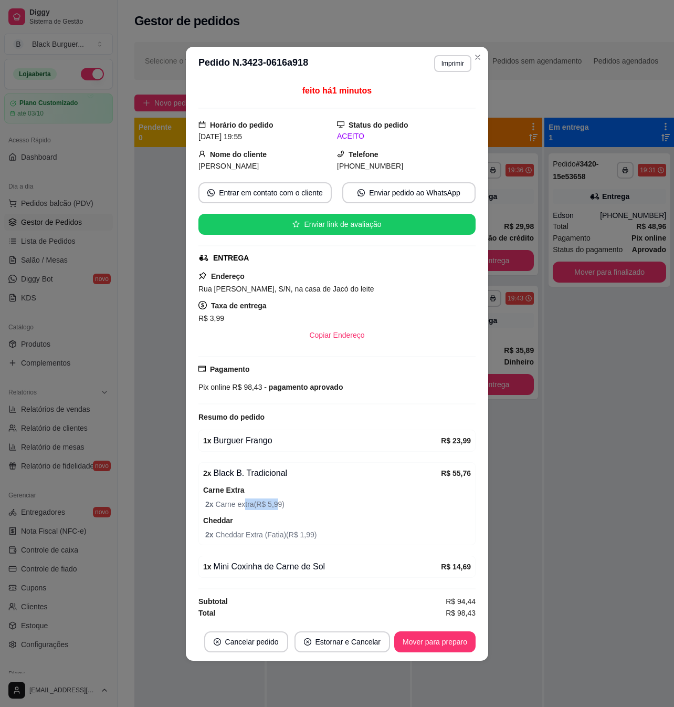
drag, startPoint x: 244, startPoint y: 511, endPoint x: 289, endPoint y: 511, distance: 44.7
click at [286, 510] on span "2 x Carne extra ( R$ 5,99 )" at bounding box center [338, 505] width 266 height 12
click at [298, 510] on span "2 x Carne extra ( R$ 5,99 )" at bounding box center [338, 505] width 266 height 12
click at [418, 645] on button "Mover para preparo" at bounding box center [435, 641] width 81 height 21
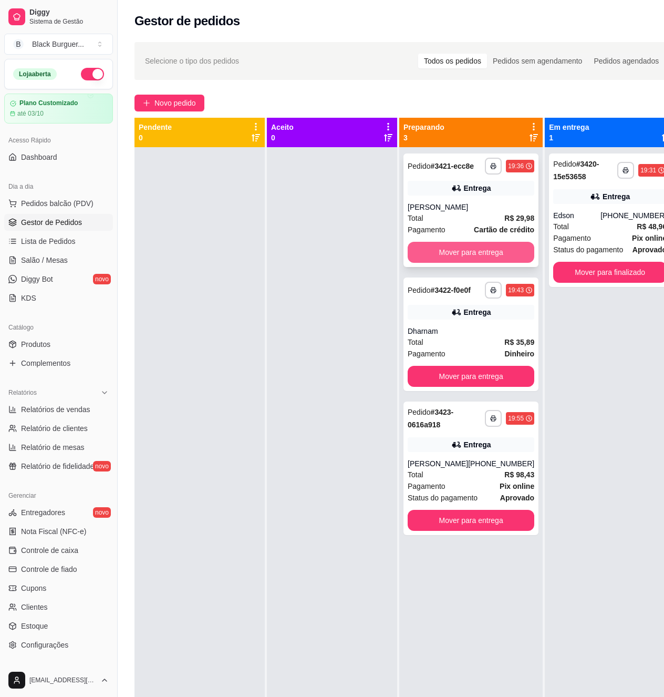
click at [517, 259] on button "Mover para entrega" at bounding box center [471, 252] width 127 height 21
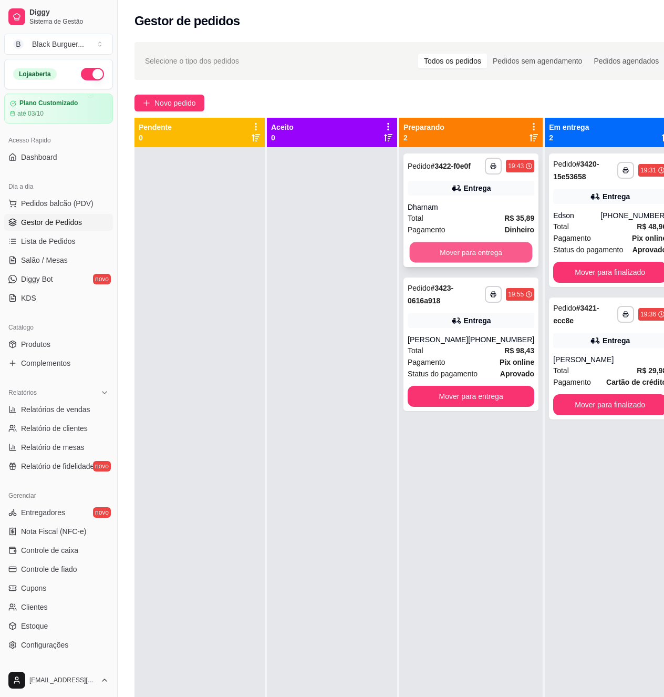
click at [517, 263] on button "Mover para entrega" at bounding box center [471, 252] width 123 height 20
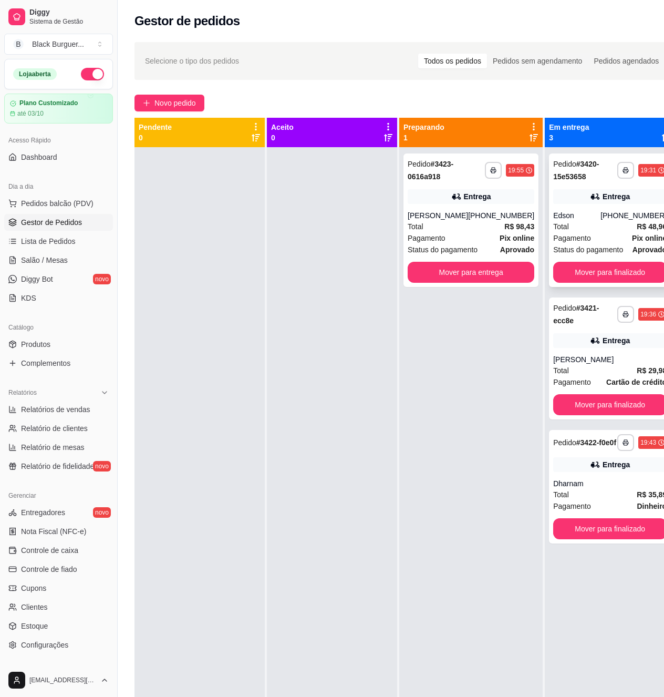
click at [599, 233] on div "Pagamento Pix online" at bounding box center [609, 238] width 113 height 12
click at [583, 356] on div "[PERSON_NAME]" at bounding box center [609, 359] width 113 height 11
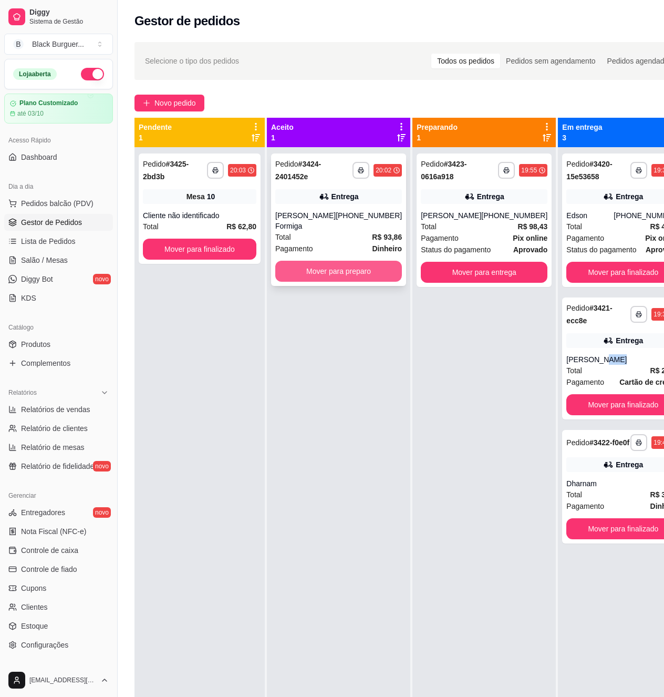
click at [356, 270] on button "Mover para preparo" at bounding box center [338, 271] width 127 height 21
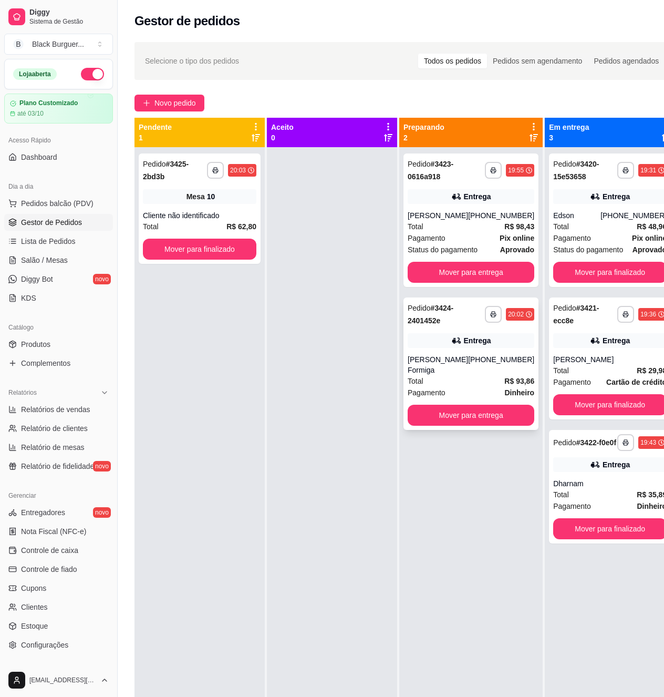
click at [478, 375] on div "[PHONE_NUMBER]" at bounding box center [501, 364] width 66 height 21
click at [464, 362] on div "[PERSON_NAME] Formiga" at bounding box center [438, 364] width 60 height 21
click at [209, 211] on div "Cliente não identificado" at bounding box center [199, 215] width 113 height 11
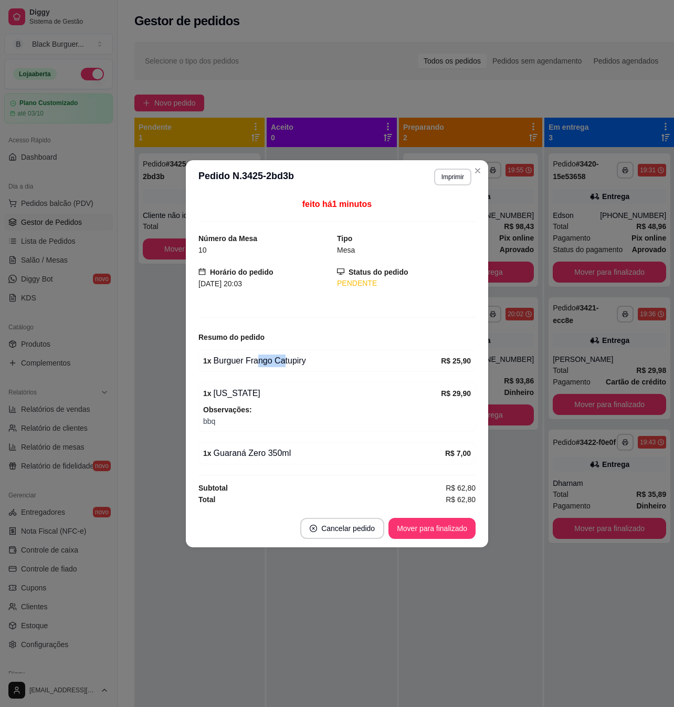
drag, startPoint x: 255, startPoint y: 364, endPoint x: 299, endPoint y: 364, distance: 43.6
click at [295, 364] on div "1 x Burguer Frango Catupiry" at bounding box center [322, 361] width 238 height 13
click at [299, 364] on div "1 x Burguer Frango Catupiry" at bounding box center [322, 361] width 238 height 13
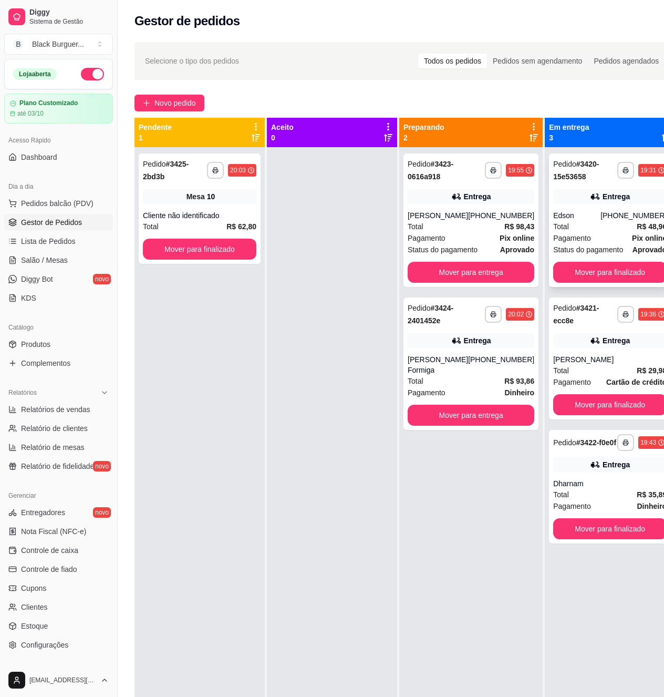
click at [556, 212] on div "Edson" at bounding box center [576, 215] width 47 height 11
click at [600, 243] on div "Pagamento Pix online" at bounding box center [609, 238] width 113 height 12
click at [437, 213] on div "[PERSON_NAME]" at bounding box center [438, 215] width 60 height 11
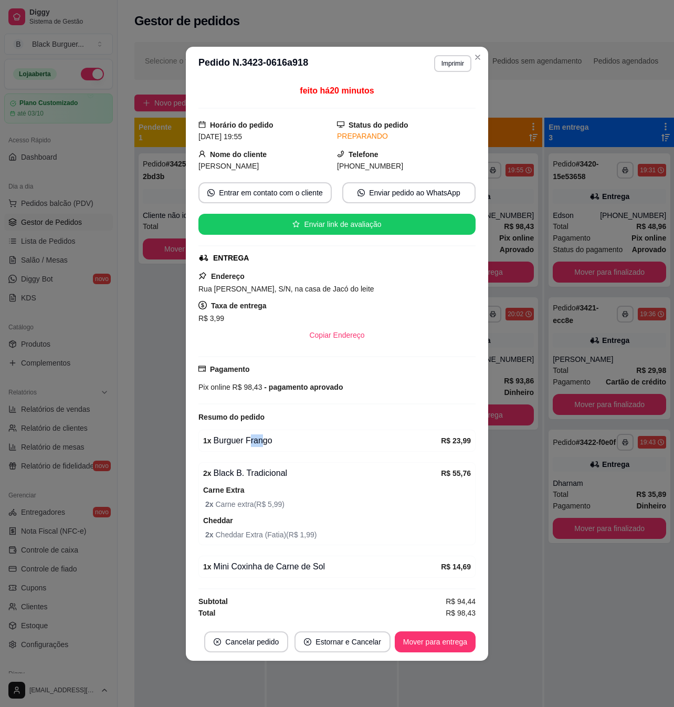
drag, startPoint x: 249, startPoint y: 441, endPoint x: 261, endPoint y: 442, distance: 11.6
click at [261, 442] on div "1 x Burguer Frango" at bounding box center [322, 440] width 238 height 13
drag, startPoint x: 247, startPoint y: 451, endPoint x: 259, endPoint y: 456, distance: 13.9
click at [259, 456] on div "feito há 20 minutos Horário do pedido [DATE] 19:55 Status do pedido PREPARANDO …" at bounding box center [337, 352] width 277 height 534
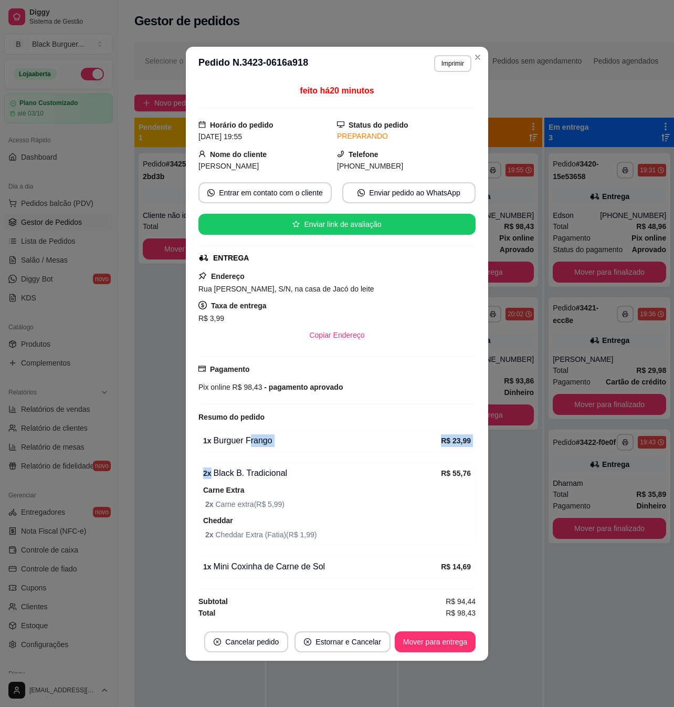
click at [259, 456] on div "feito há 20 minutos Horário do pedido [DATE] 19:55 Status do pedido PREPARANDO …" at bounding box center [337, 352] width 277 height 534
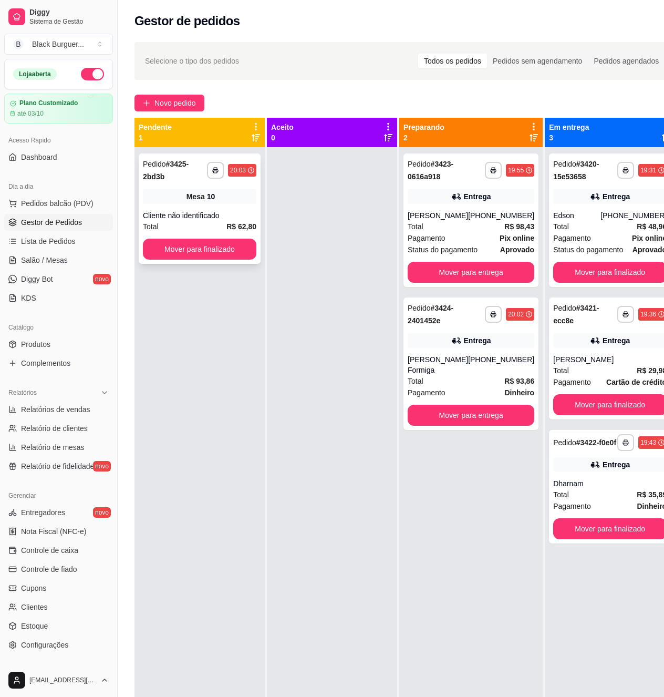
click at [236, 205] on div "**********" at bounding box center [200, 208] width 122 height 110
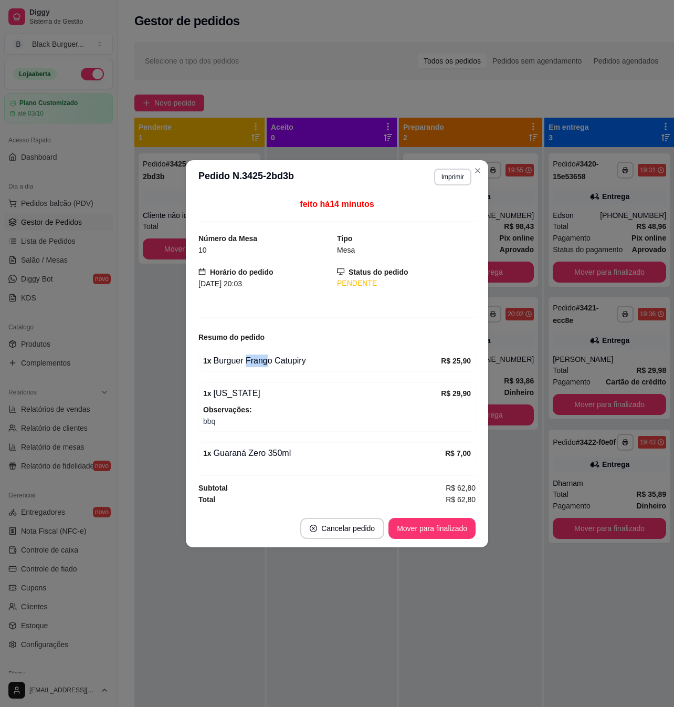
drag, startPoint x: 243, startPoint y: 355, endPoint x: 269, endPoint y: 355, distance: 26.8
click at [268, 355] on div "1 x Burguer Frango Catupiry" at bounding box center [322, 361] width 238 height 13
click at [269, 355] on div "1 x Burguer Frango Catupiry" at bounding box center [322, 361] width 238 height 13
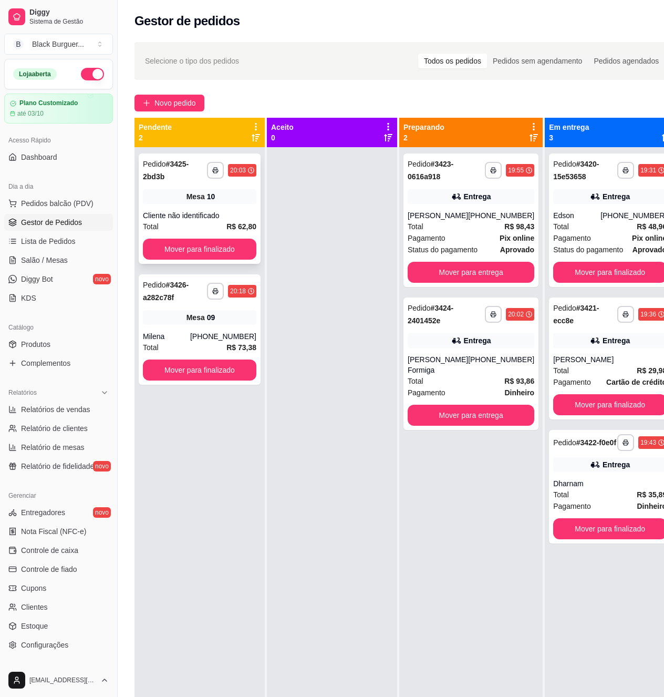
click at [192, 194] on span "Mesa" at bounding box center [195, 196] width 18 height 11
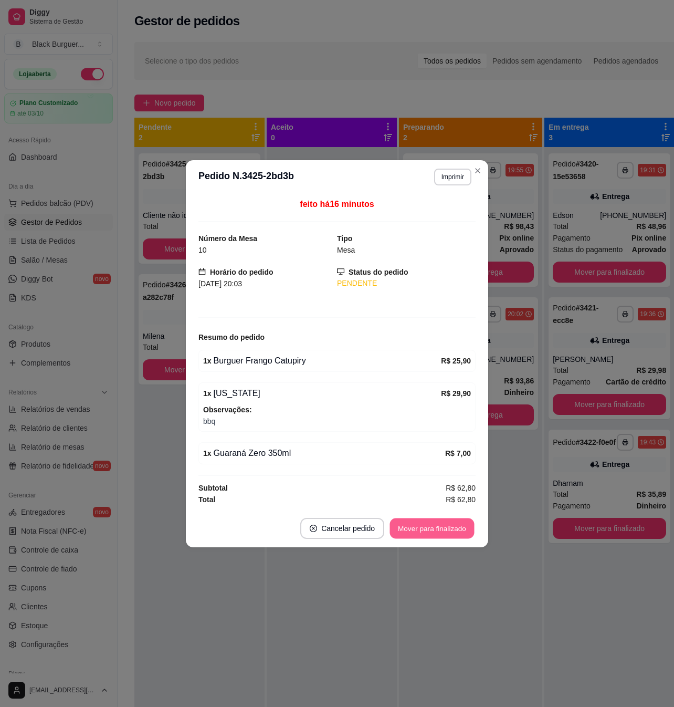
click at [435, 527] on button "Mover para finalizado" at bounding box center [432, 528] width 85 height 20
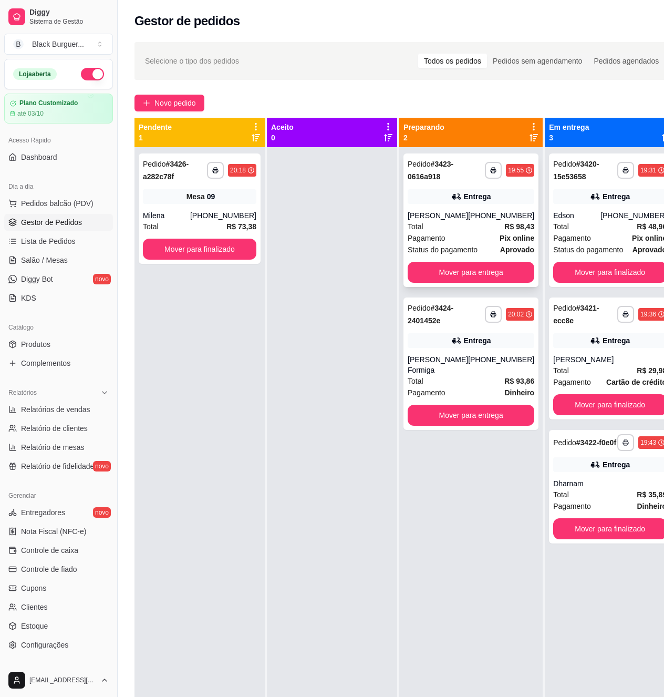
click at [492, 205] on div "**********" at bounding box center [470, 219] width 135 height 133
click at [623, 277] on button "Mover para finalizado" at bounding box center [609, 272] width 113 height 21
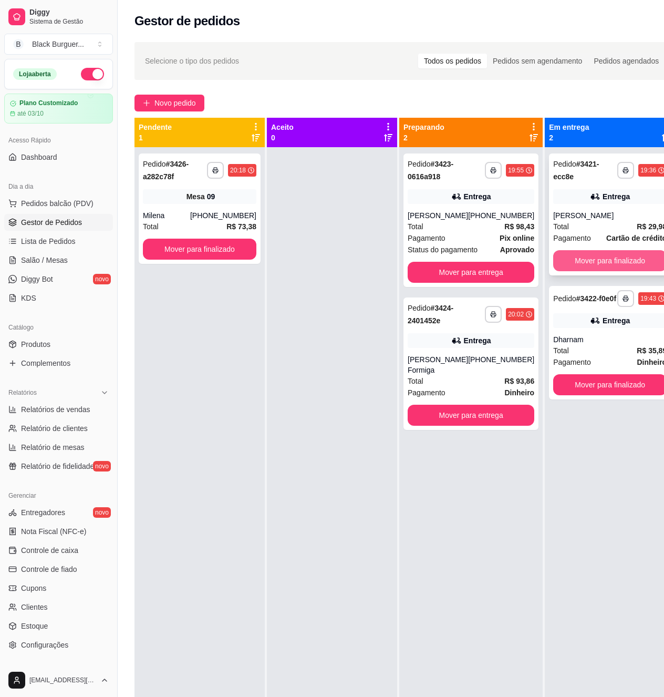
click at [623, 271] on button "Mover para finalizado" at bounding box center [609, 260] width 113 height 21
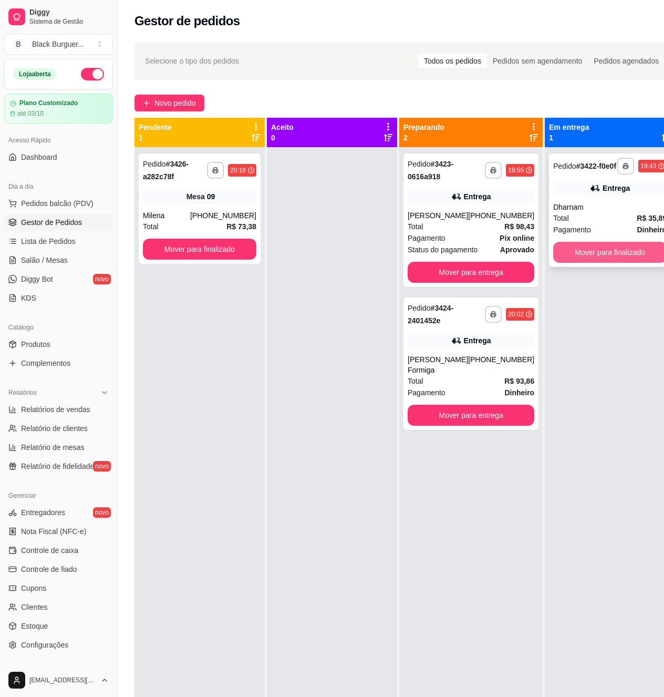
click at [626, 262] on button "Mover para finalizado" at bounding box center [609, 252] width 113 height 21
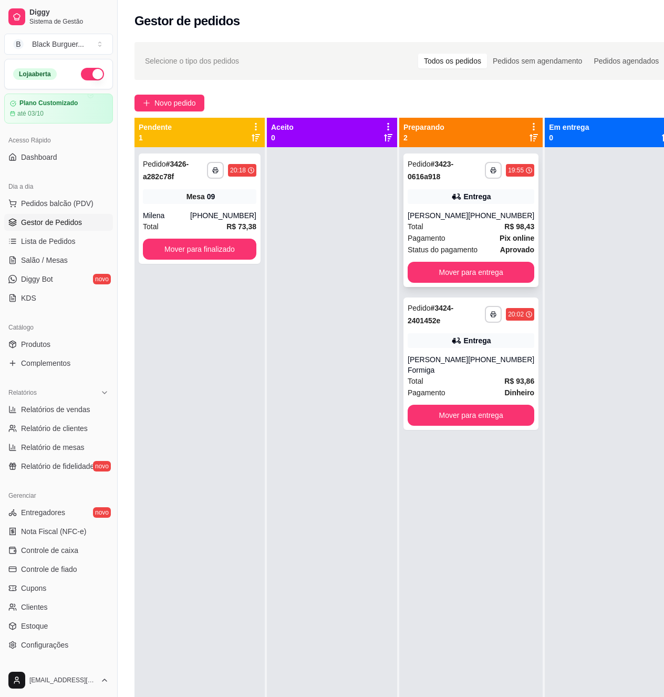
click at [490, 214] on div "[PHONE_NUMBER]" at bounding box center [501, 215] width 66 height 11
click at [507, 227] on strong "R$ 98,43" at bounding box center [519, 226] width 30 height 8
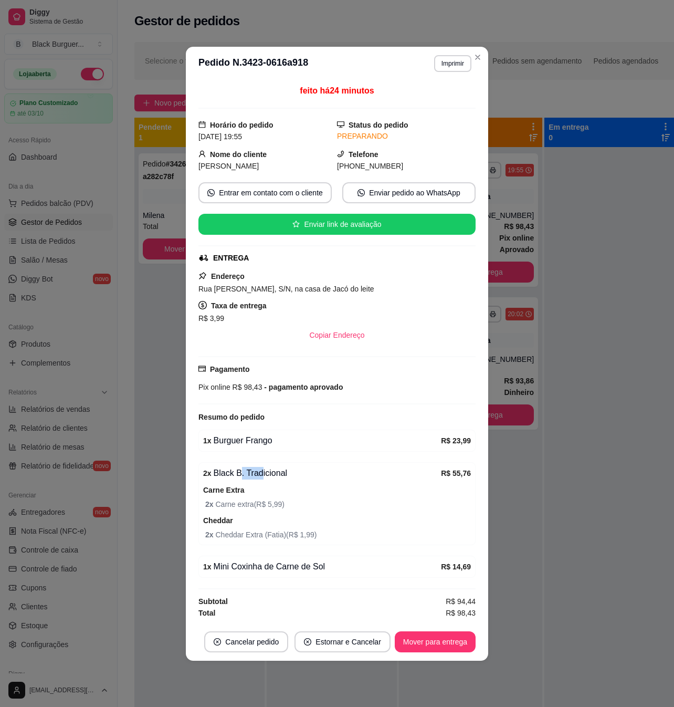
drag, startPoint x: 237, startPoint y: 474, endPoint x: 271, endPoint y: 474, distance: 33.6
click at [271, 474] on div "2 x Black B. Tradicional" at bounding box center [322, 473] width 238 height 13
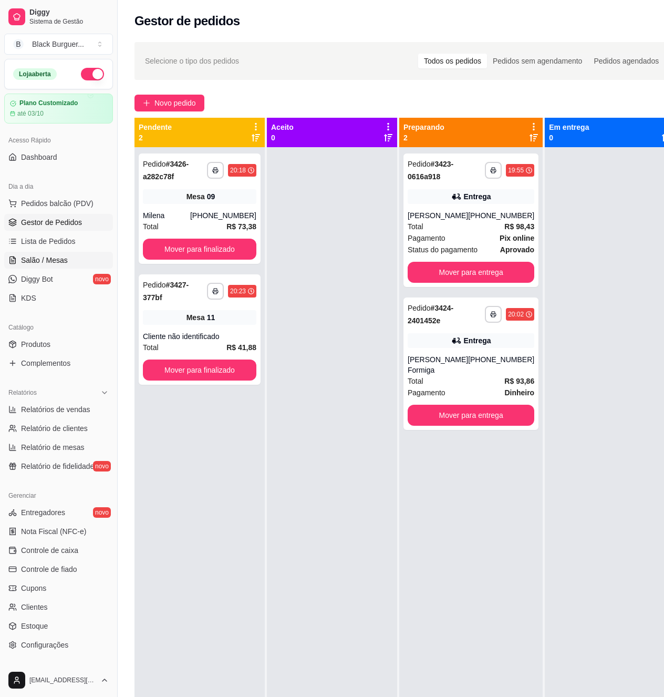
click at [60, 257] on span "Salão / Mesas" at bounding box center [44, 260] width 47 height 11
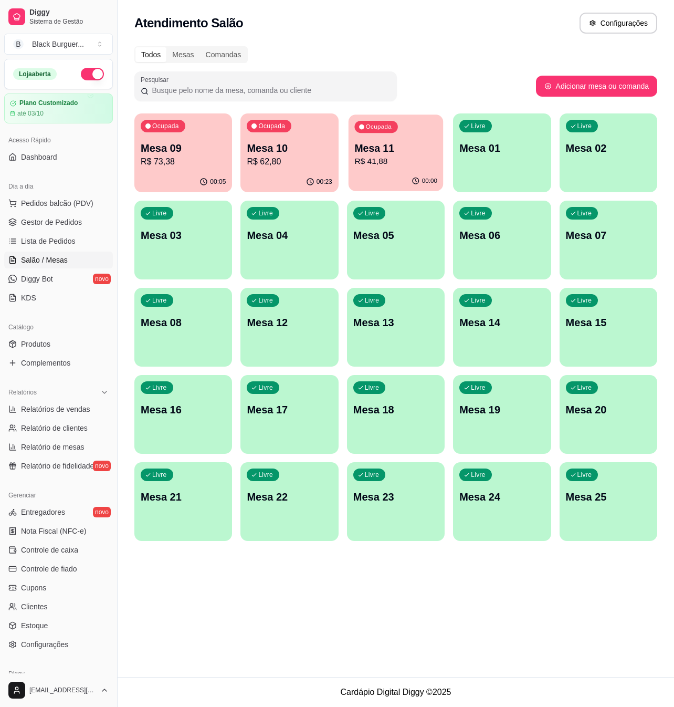
click at [366, 158] on p "R$ 41,88" at bounding box center [396, 161] width 83 height 12
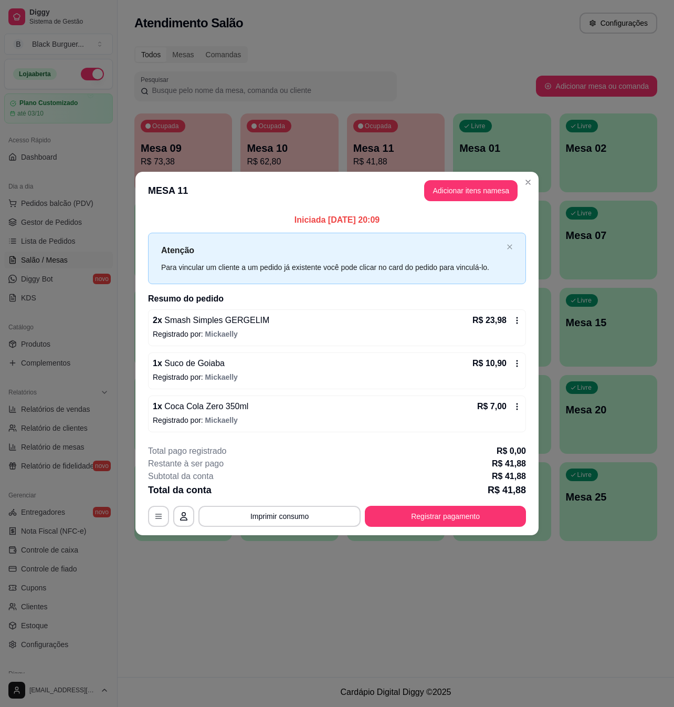
click at [261, 396] on div "1 x Coca Cola Zero 350ml R$ 7,00 Registrado por: [PERSON_NAME]" at bounding box center [337, 414] width 378 height 37
click at [255, 418] on p "Registrado por: [PERSON_NAME]" at bounding box center [337, 420] width 369 height 11
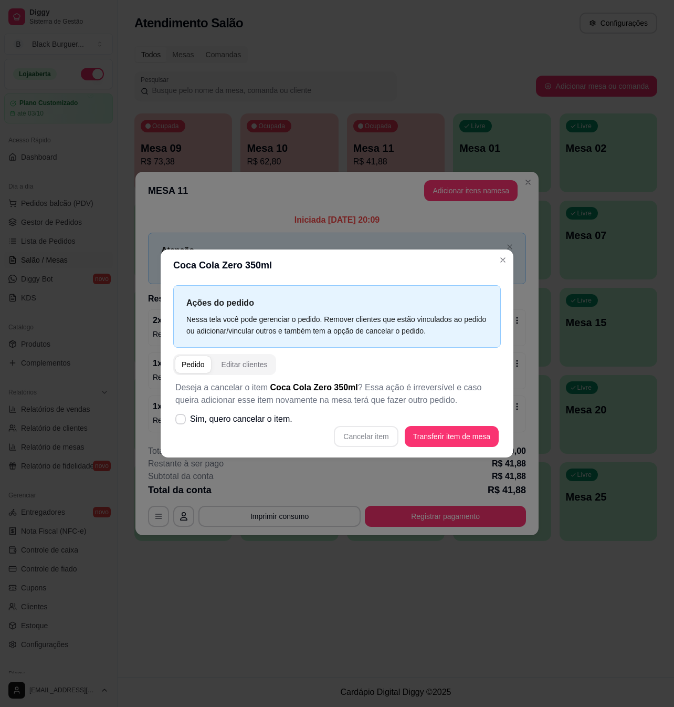
click at [286, 456] on div "Ações do pedido Nessa tela você pode gerenciar o pedido. Remover clientes que e…" at bounding box center [337, 369] width 353 height 177
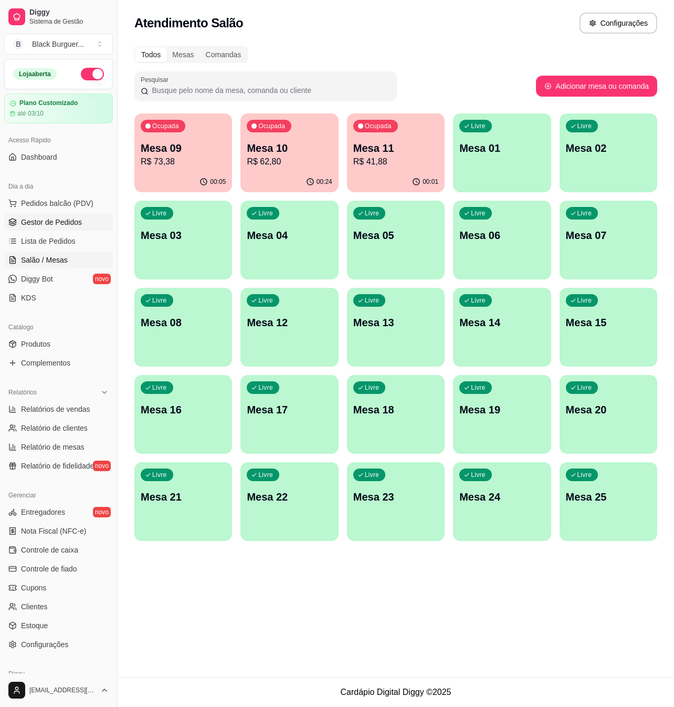
click at [77, 223] on span "Gestor de Pedidos" at bounding box center [51, 222] width 61 height 11
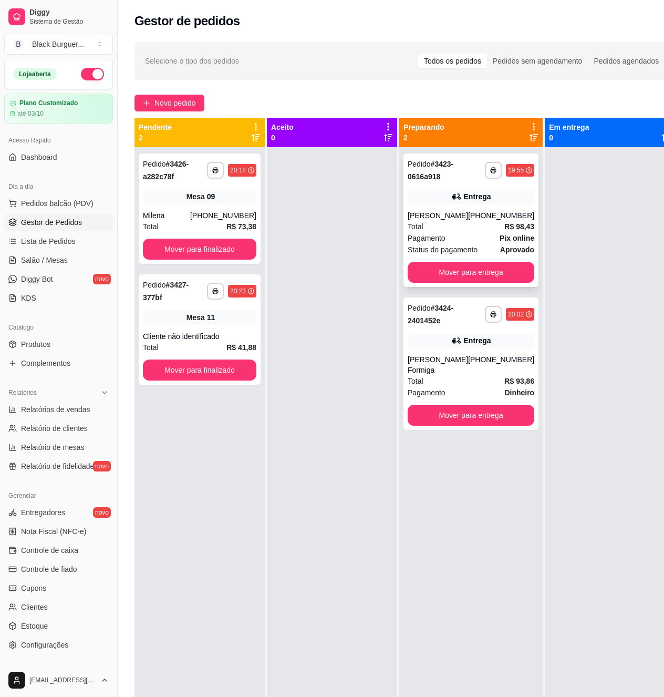
click at [424, 211] on div "[PERSON_NAME]" at bounding box center [438, 215] width 60 height 11
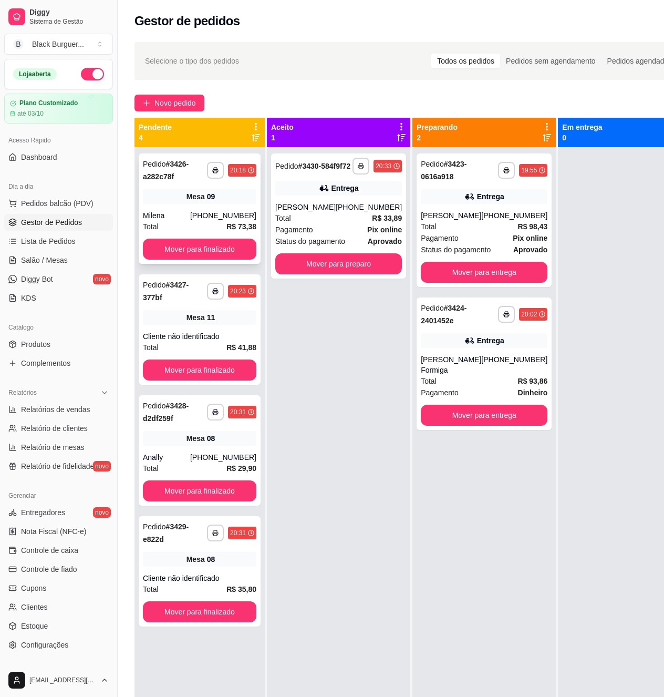
click at [241, 202] on div "Mesa 09" at bounding box center [199, 196] width 113 height 15
click at [481, 362] on div "[PHONE_NUMBER]" at bounding box center [514, 364] width 66 height 21
click at [364, 270] on button "Mover para preparo" at bounding box center [338, 264] width 123 height 20
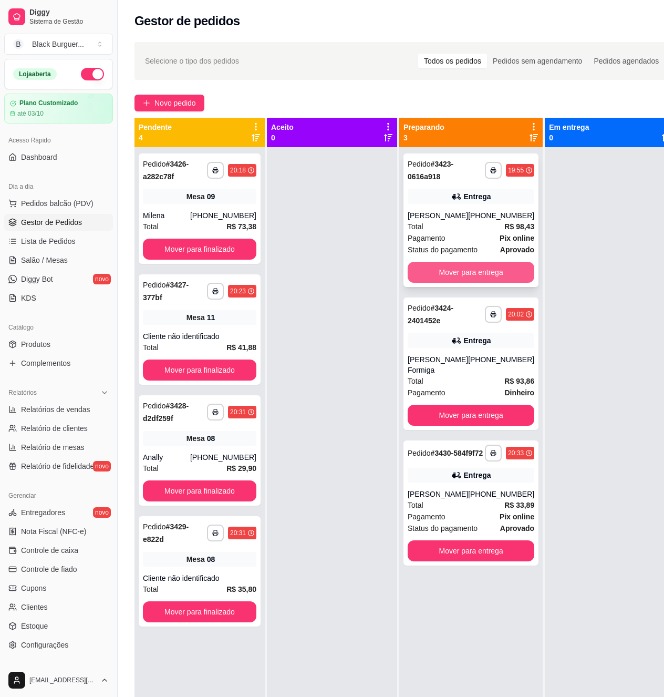
click at [480, 268] on button "Mover para entrega" at bounding box center [471, 272] width 127 height 21
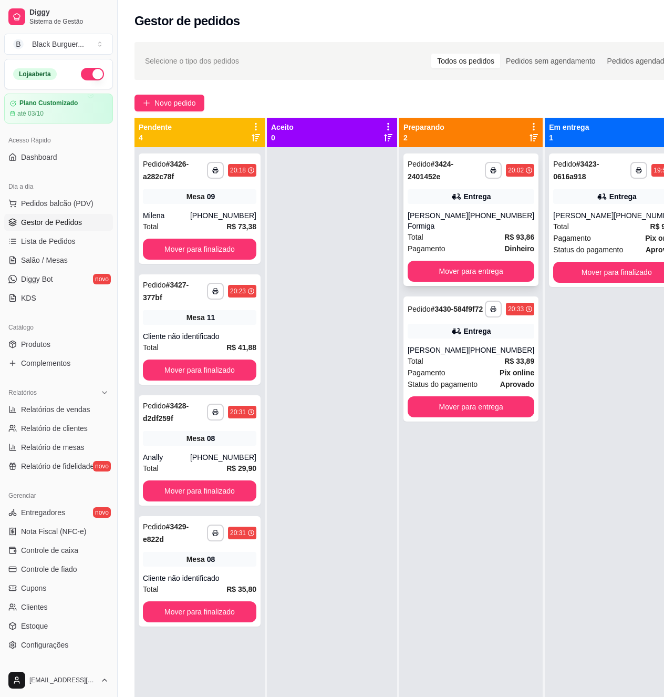
click at [461, 217] on div "[PERSON_NAME] Formiga" at bounding box center [438, 220] width 60 height 21
click at [482, 272] on button "Mover para entrega" at bounding box center [471, 271] width 127 height 21
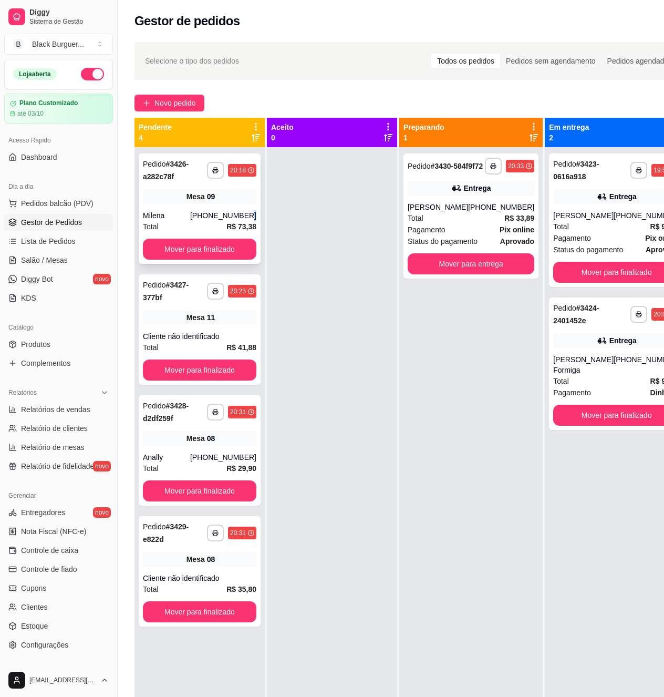
click at [250, 210] on div "**********" at bounding box center [200, 208] width 122 height 110
click at [335, 217] on div at bounding box center [332, 495] width 130 height 697
click at [451, 212] on div "[PERSON_NAME]" at bounding box center [438, 207] width 60 height 11
click at [562, 208] on div "**********" at bounding box center [616, 219] width 135 height 133
click at [222, 205] on div "**********" at bounding box center [200, 208] width 122 height 110
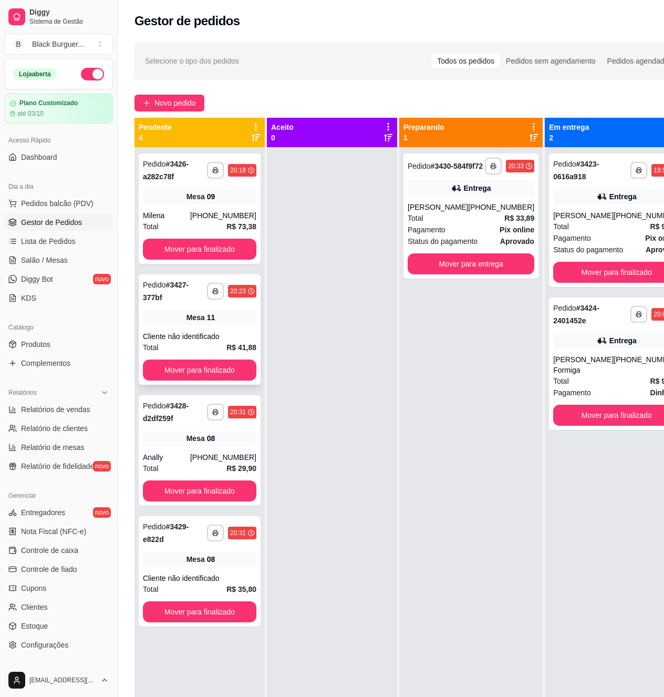
click at [165, 335] on div "Cliente não identificado" at bounding box center [199, 336] width 113 height 11
click at [160, 429] on div "**********" at bounding box center [200, 450] width 122 height 110
click at [173, 537] on div "Pedido # 3429-e822d" at bounding box center [175, 532] width 64 height 25
click at [246, 214] on div "[PHONE_NUMBER]" at bounding box center [223, 215] width 66 height 11
click at [37, 346] on span "Produtos" at bounding box center [35, 344] width 29 height 11
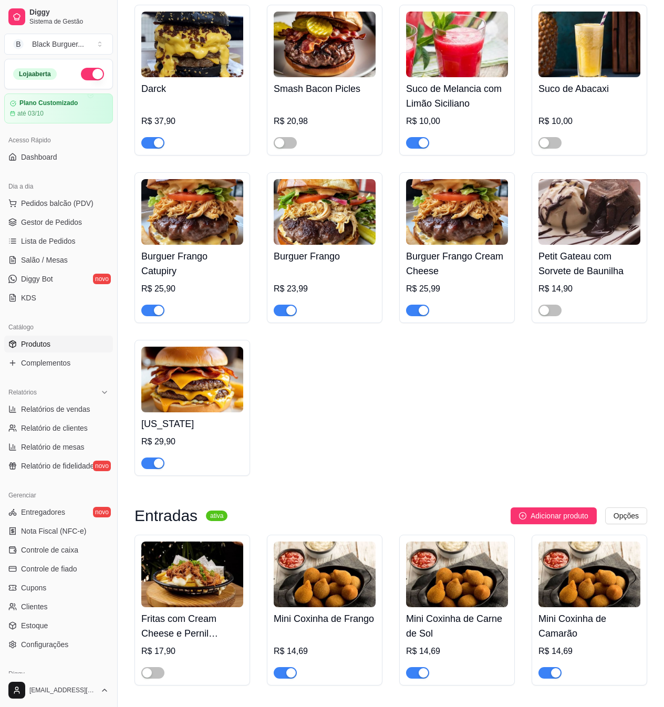
scroll to position [560, 0]
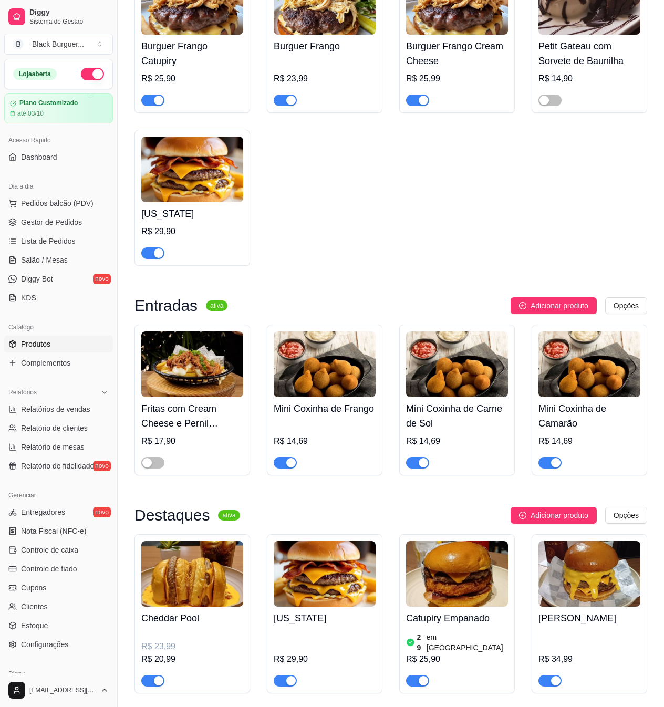
click at [336, 391] on img at bounding box center [325, 364] width 102 height 66
click at [71, 220] on span "Gestor de Pedidos" at bounding box center [51, 222] width 61 height 11
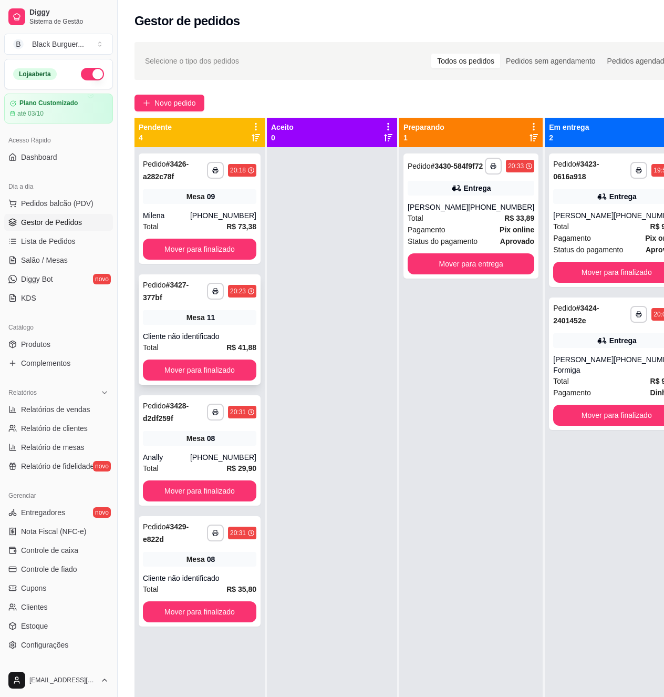
click at [225, 333] on div "Cliente não identificado" at bounding box center [199, 336] width 113 height 11
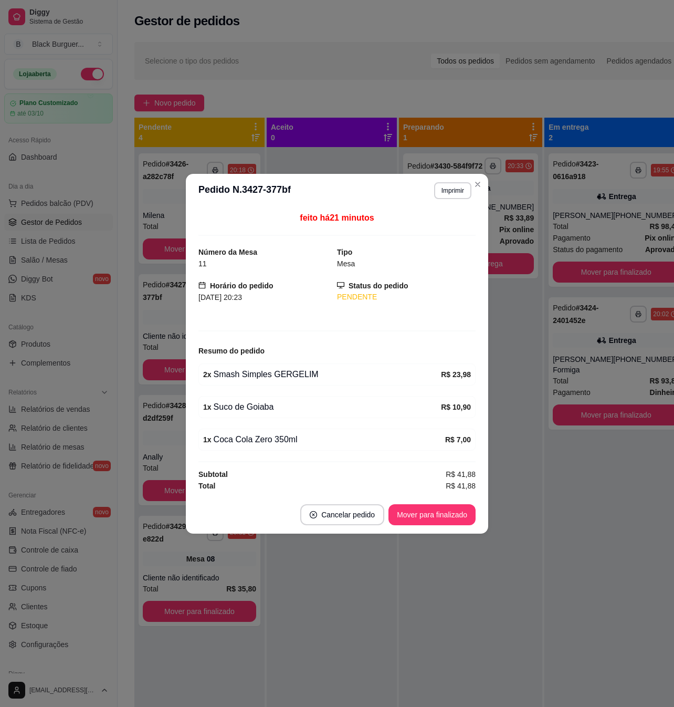
click at [275, 376] on div "2 x Smash Simples GERGELIM" at bounding box center [322, 374] width 238 height 13
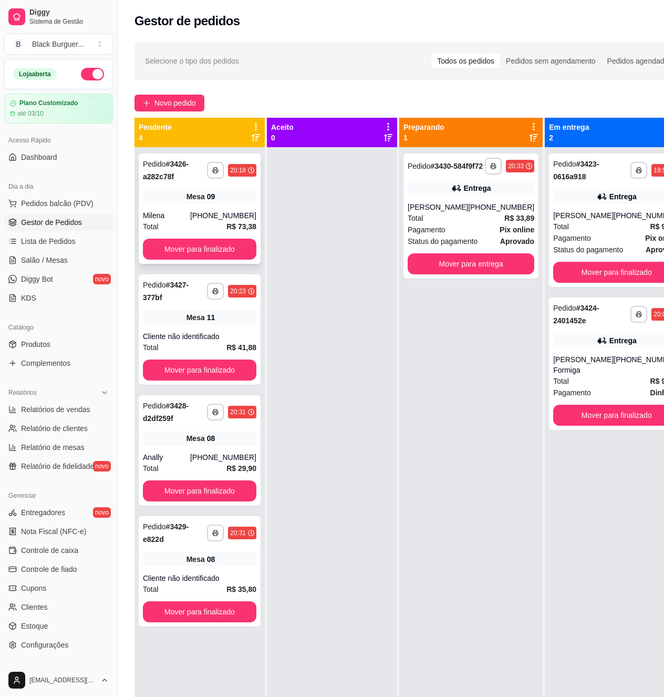
click at [238, 196] on div "Mesa 09" at bounding box center [199, 196] width 113 height 15
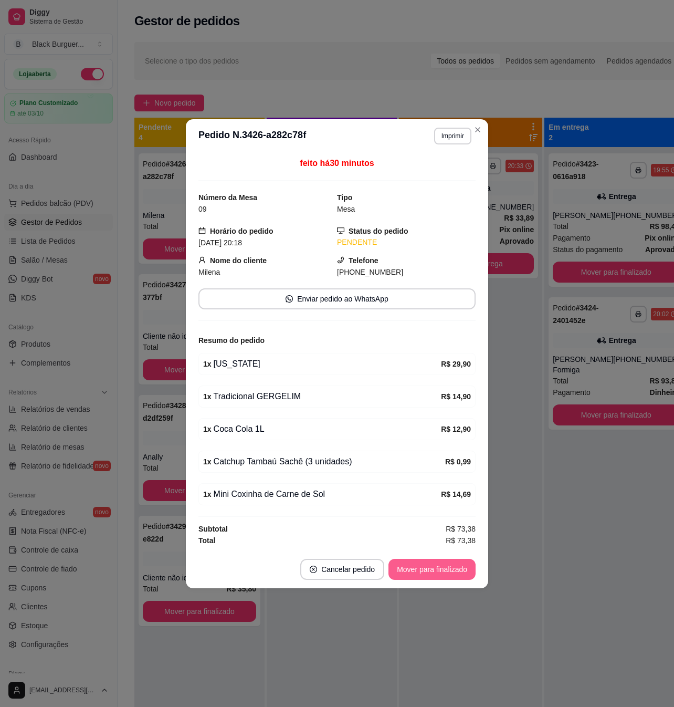
click at [417, 564] on button "Mover para finalizado" at bounding box center [432, 569] width 87 height 21
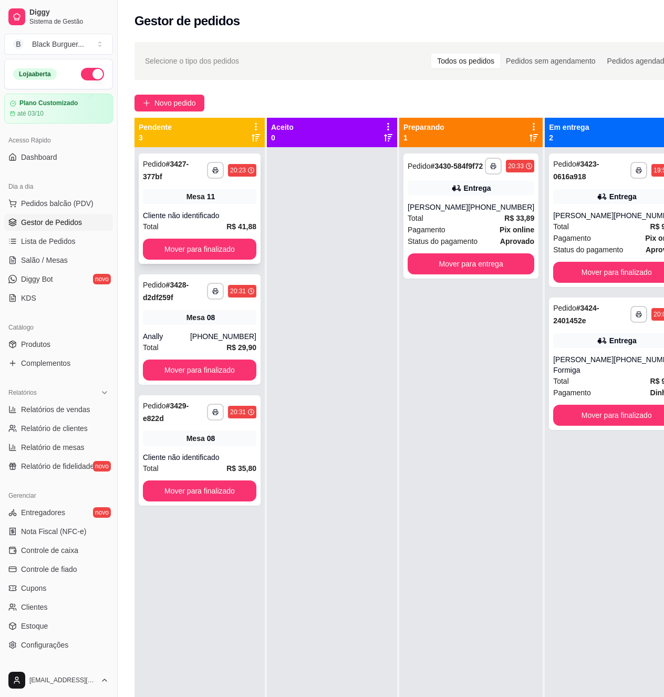
click at [206, 193] on div "Mesa 11" at bounding box center [199, 196] width 113 height 15
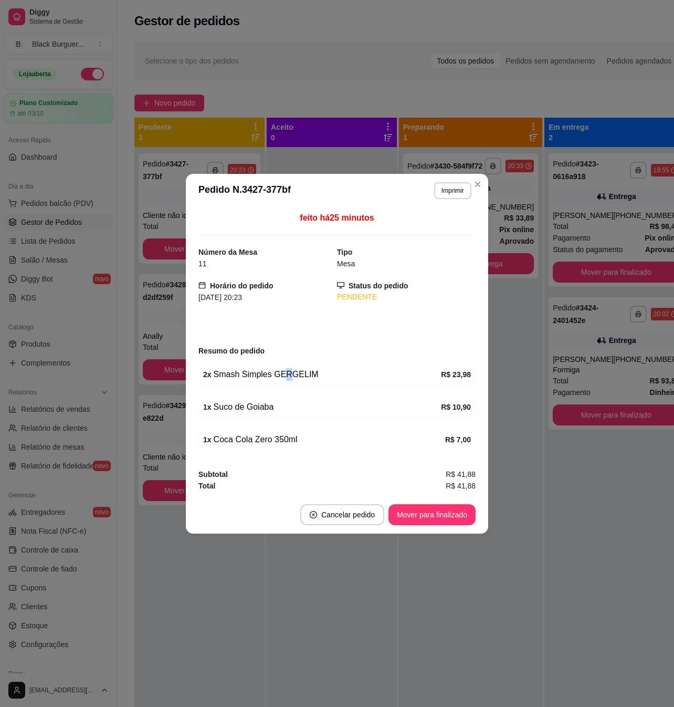
drag, startPoint x: 286, startPoint y: 380, endPoint x: 295, endPoint y: 400, distance: 21.9
click at [293, 380] on div "2 x Smash Simples GERGELIM R$ 23,98" at bounding box center [337, 375] width 277 height 22
click at [277, 437] on div "1 x Coca Cola Zero 350ml" at bounding box center [324, 439] width 242 height 13
click at [425, 514] on button "Mover para finalizado" at bounding box center [432, 514] width 87 height 21
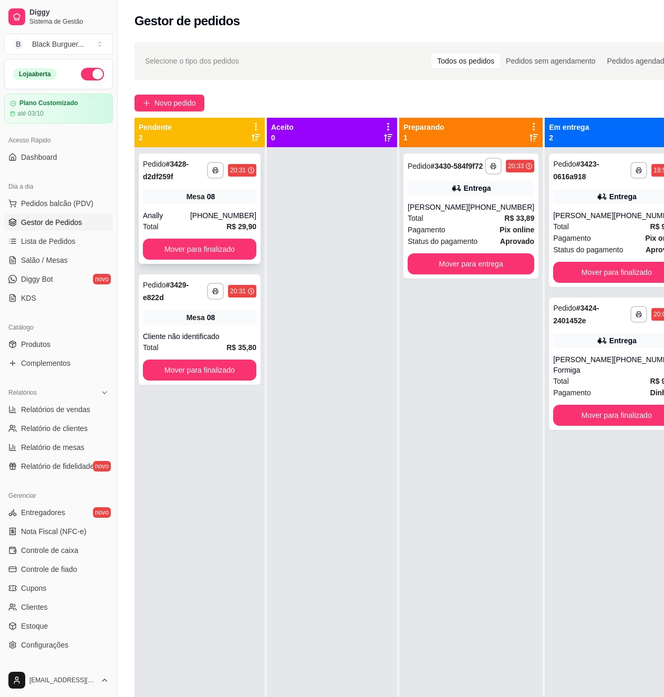
click at [181, 210] on div "**********" at bounding box center [200, 208] width 122 height 110
click at [448, 224] on div "Total R$ 33,89" at bounding box center [471, 218] width 127 height 12
click at [559, 227] on div "Total R$ 98,43" at bounding box center [616, 227] width 127 height 12
click at [186, 205] on div "**********" at bounding box center [200, 208] width 122 height 110
click at [68, 261] on link "Salão / Mesas" at bounding box center [58, 260] width 109 height 17
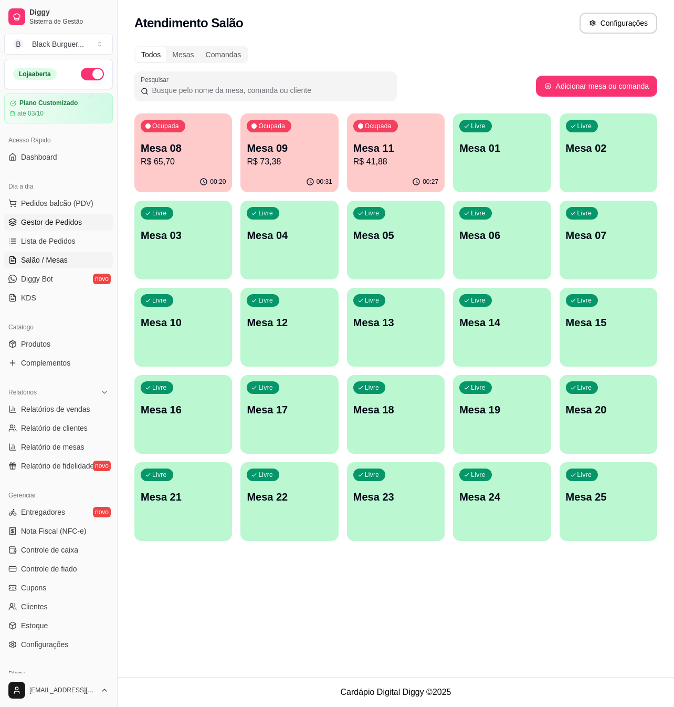
click at [68, 223] on span "Gestor de Pedidos" at bounding box center [51, 222] width 61 height 11
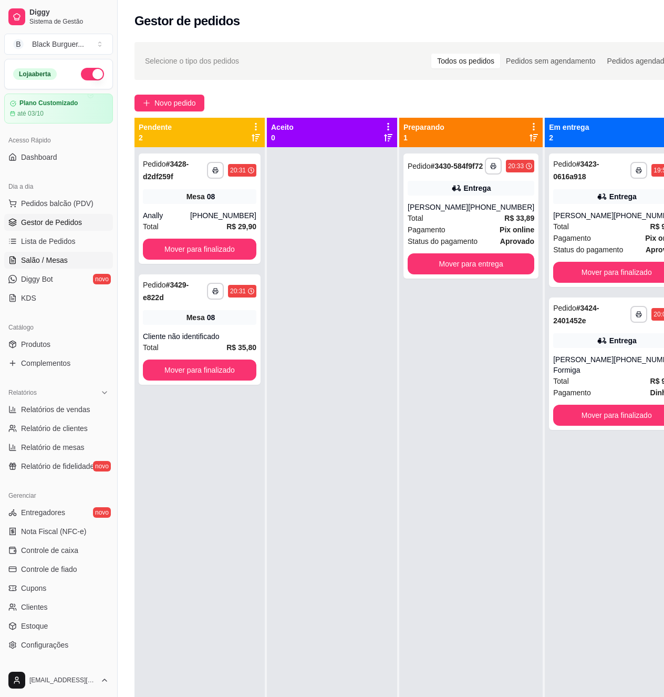
click at [74, 257] on link "Salão / Mesas" at bounding box center [58, 260] width 109 height 17
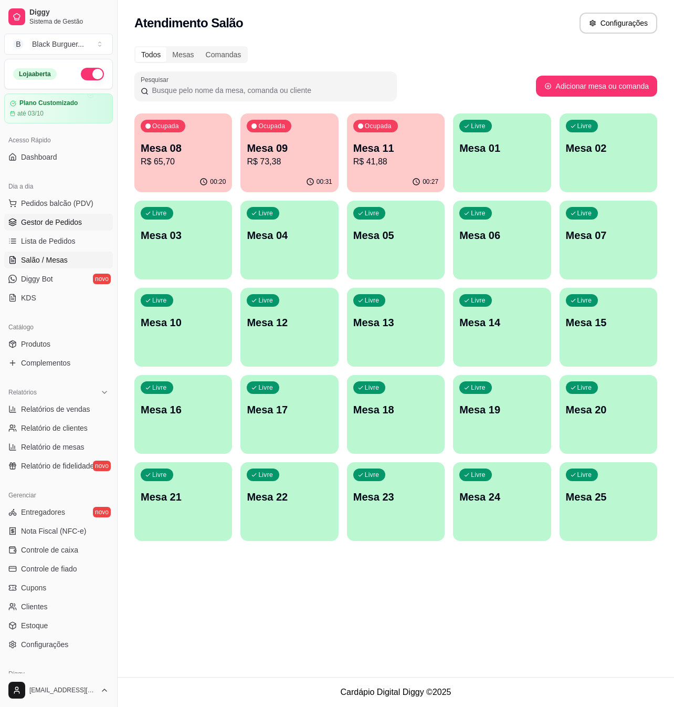
click at [76, 225] on span "Gestor de Pedidos" at bounding box center [51, 222] width 61 height 11
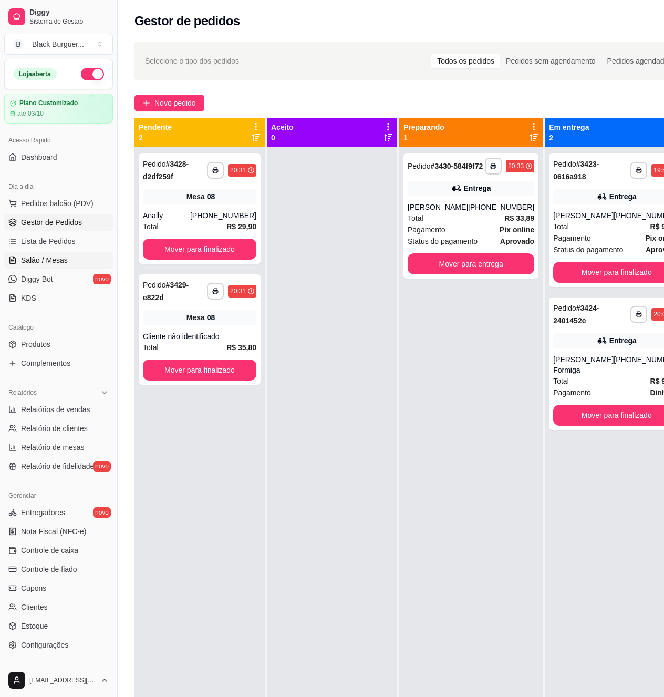
click at [49, 264] on span "Salão / Mesas" at bounding box center [44, 260] width 47 height 11
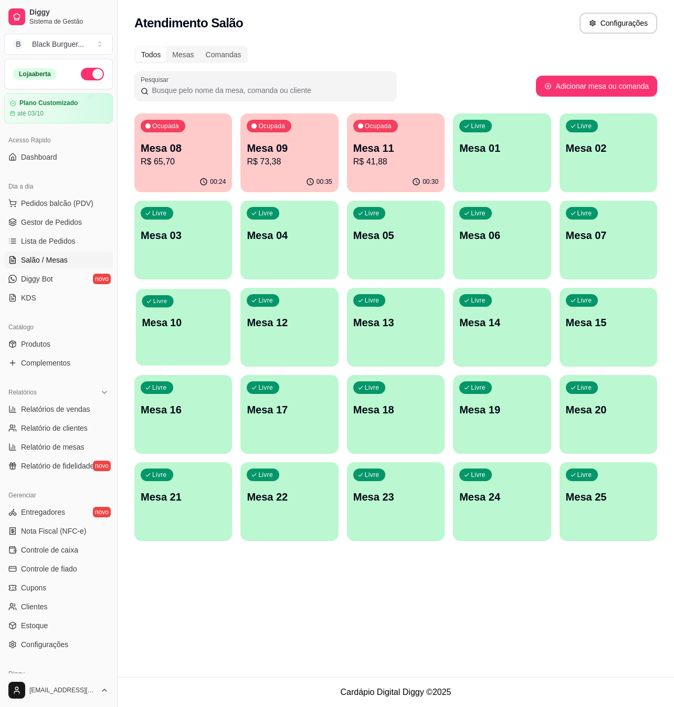
click at [187, 320] on p "Mesa 10" at bounding box center [183, 323] width 83 height 14
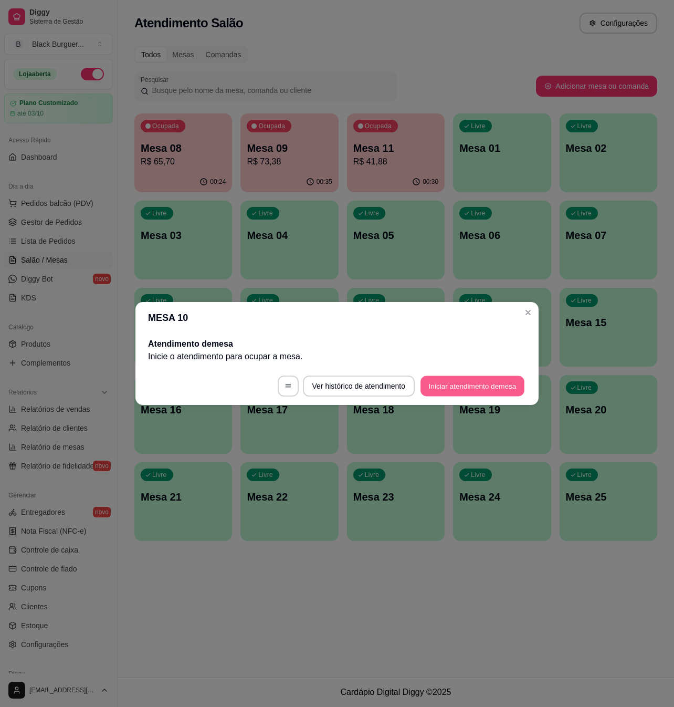
click at [447, 377] on button "Iniciar atendimento de mesa" at bounding box center [473, 386] width 104 height 20
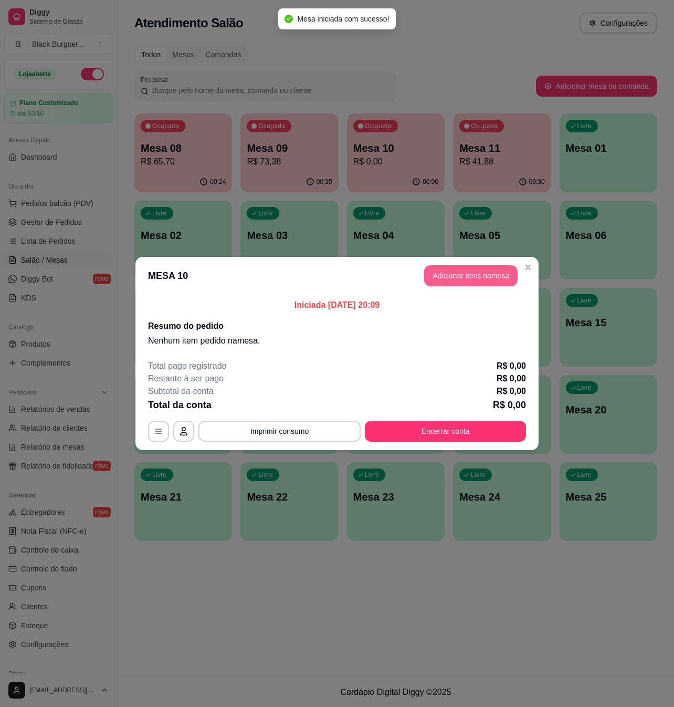
click at [505, 276] on button "Adicionar itens na mesa" at bounding box center [471, 275] width 94 height 21
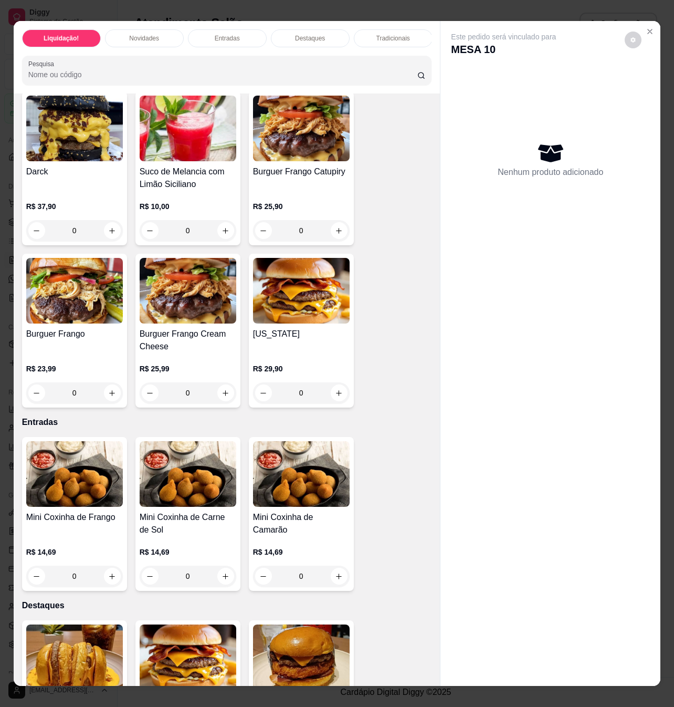
scroll to position [350, 0]
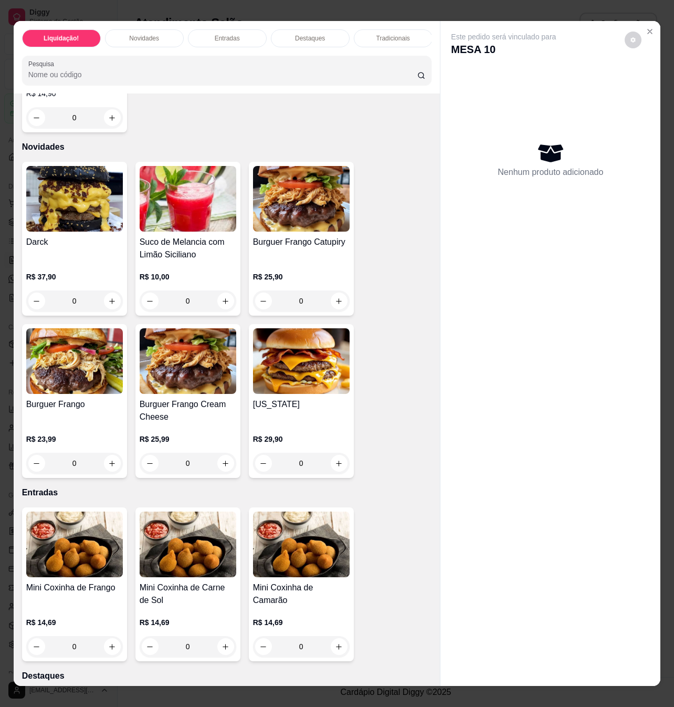
click at [324, 295] on div "0" at bounding box center [301, 300] width 97 height 21
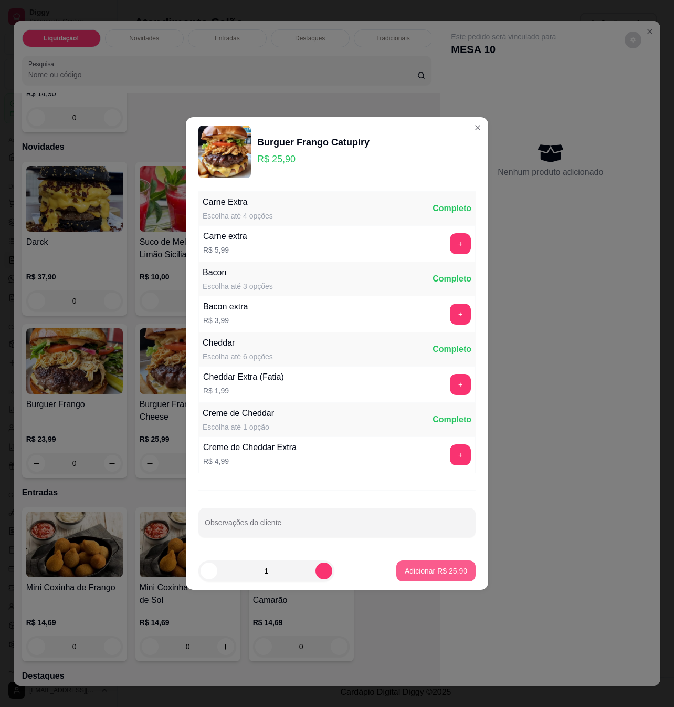
click at [423, 575] on p "Adicionar R$ 25,90" at bounding box center [436, 571] width 63 height 11
type input "1"
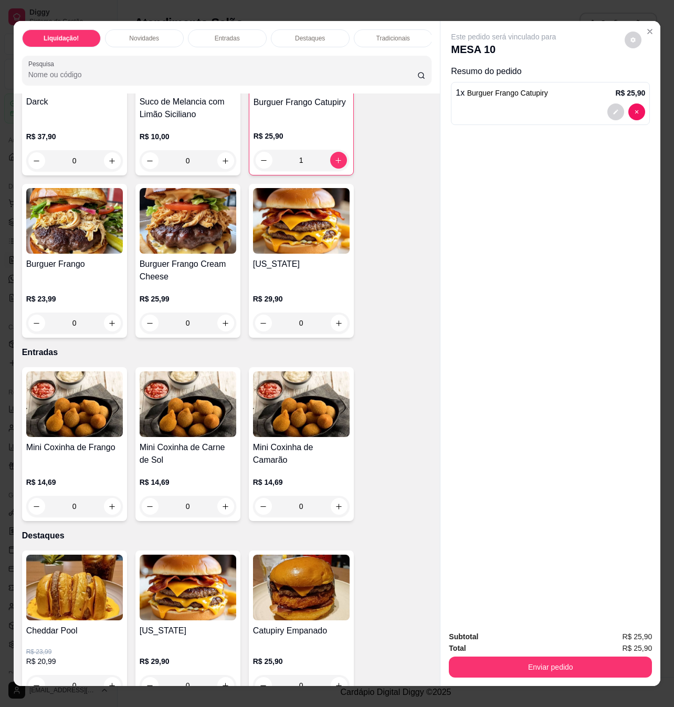
scroll to position [560, 0]
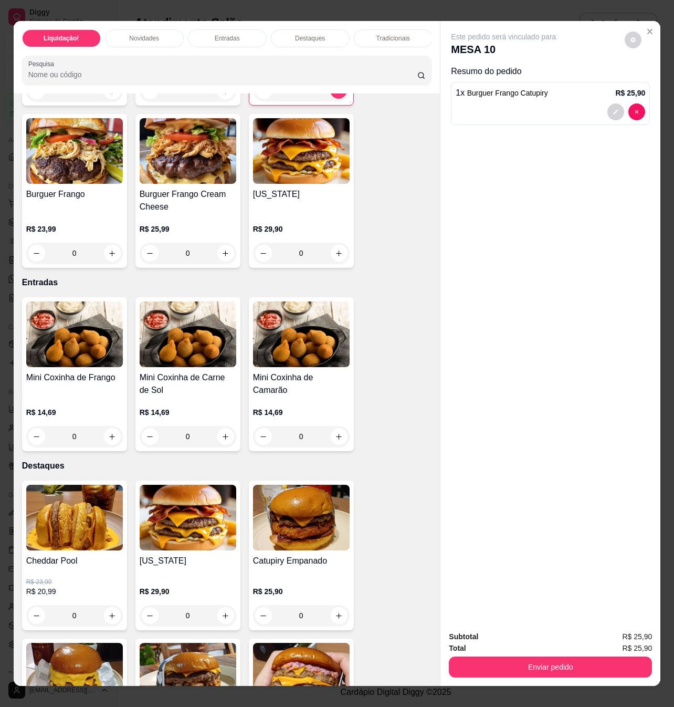
click at [106, 614] on div "0" at bounding box center [74, 615] width 97 height 21
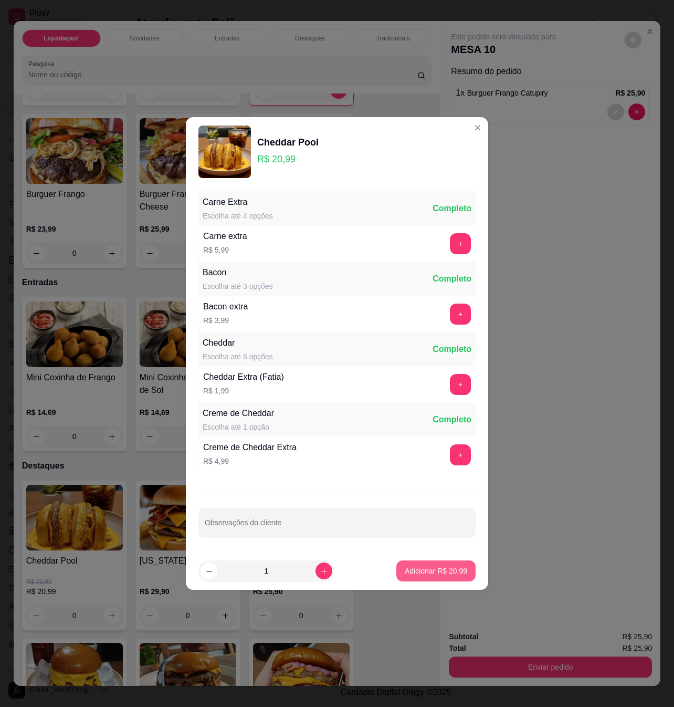
click at [421, 564] on button "Adicionar R$ 20,99" at bounding box center [436, 570] width 79 height 21
type input "1"
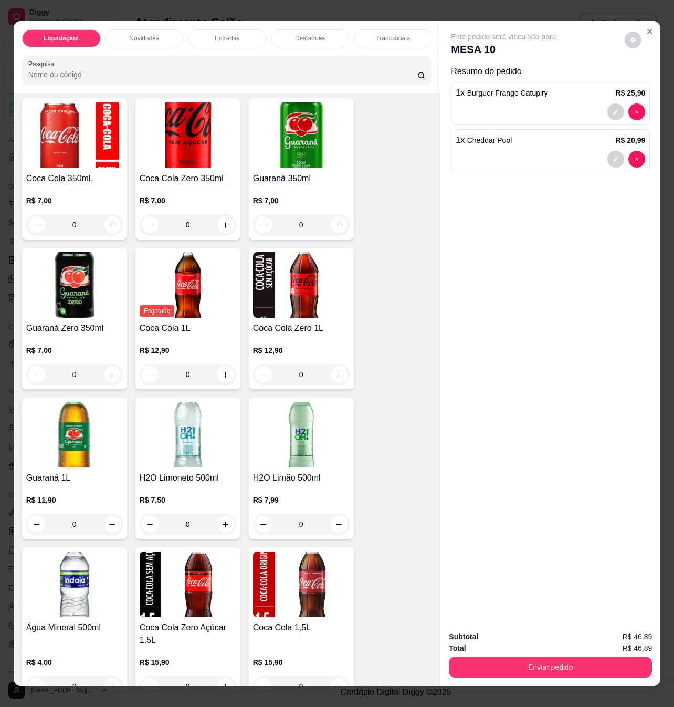
scroll to position [3012, 0]
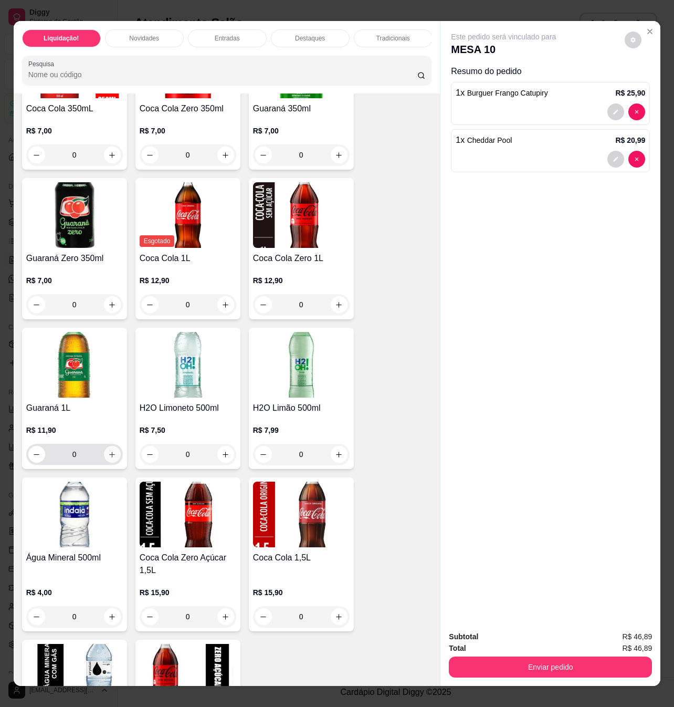
click at [104, 453] on button "increase-product-quantity" at bounding box center [112, 454] width 17 height 17
type input "1"
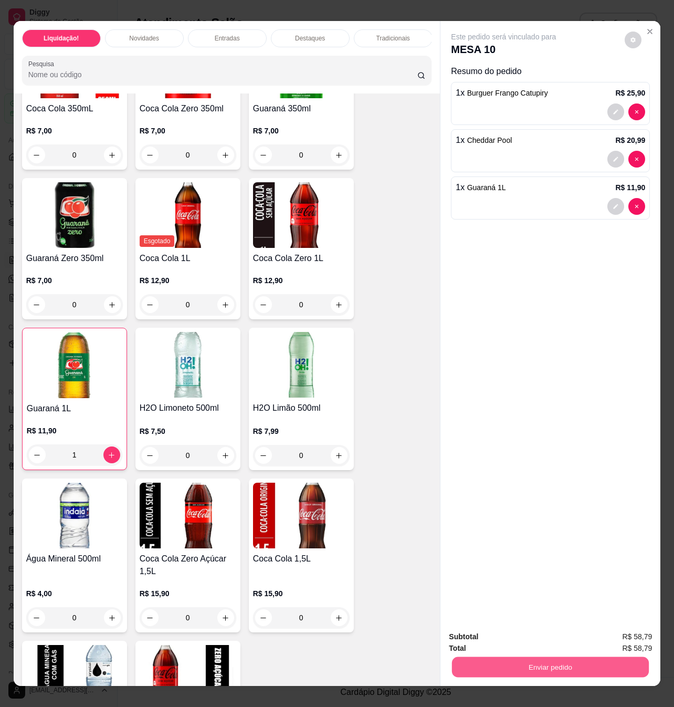
click at [518, 666] on button "Enviar pedido" at bounding box center [550, 667] width 197 height 20
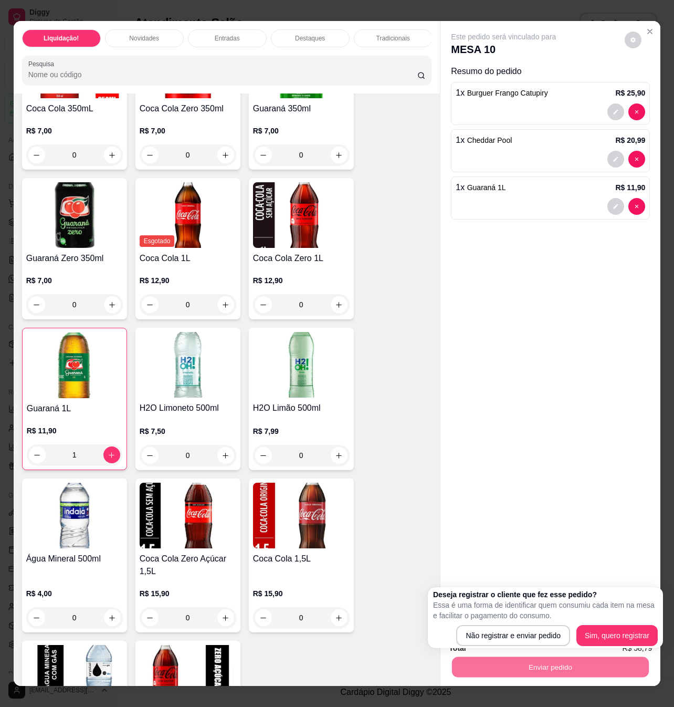
click at [510, 620] on p "Essa é uma forma de identificar quem consumiu cada item na mesa e facilitar o p…" at bounding box center [545, 610] width 225 height 21
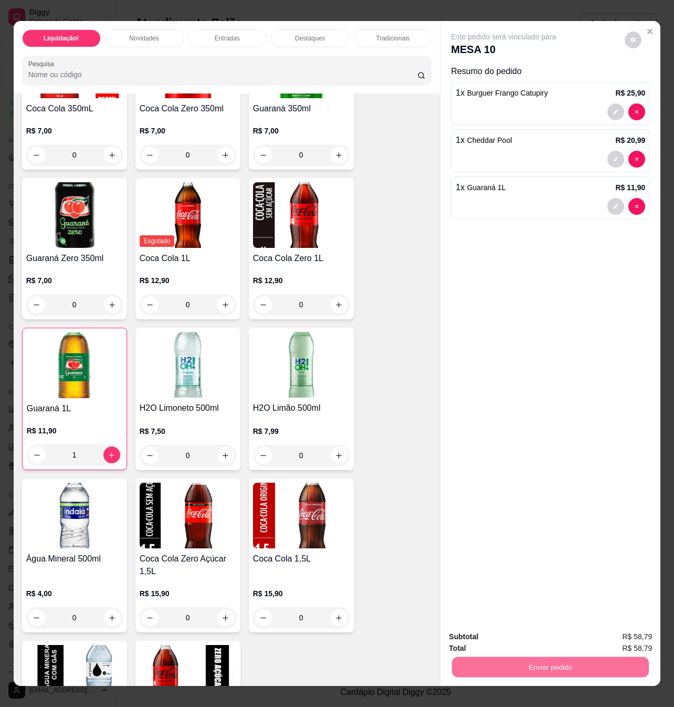
click at [512, 629] on button "Não registrar e enviar pedido" at bounding box center [515, 635] width 106 height 19
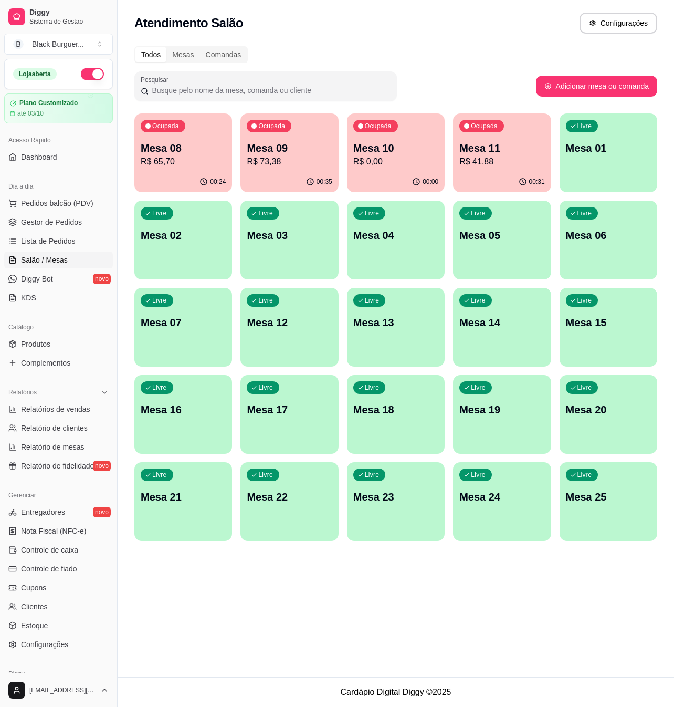
click at [202, 317] on p "Mesa 07" at bounding box center [183, 322] width 85 height 15
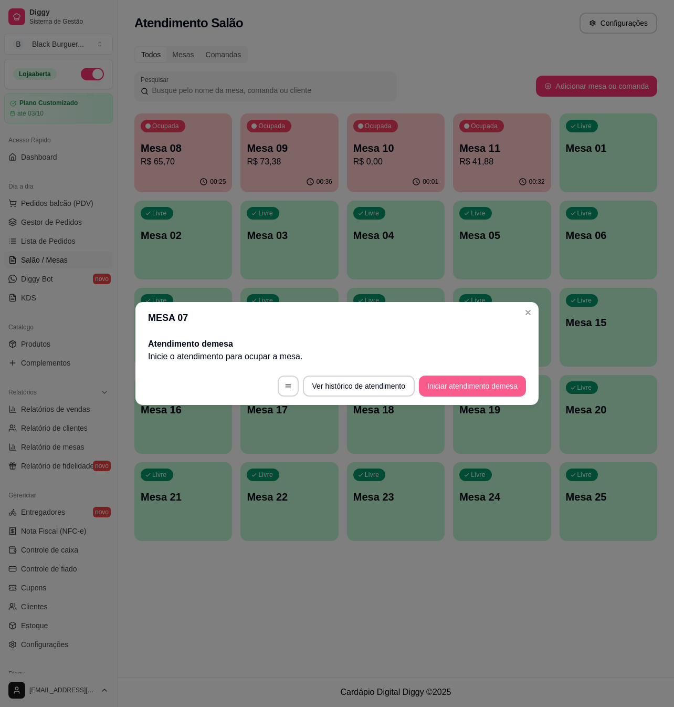
click at [447, 382] on button "Iniciar atendimento de mesa" at bounding box center [472, 386] width 107 height 21
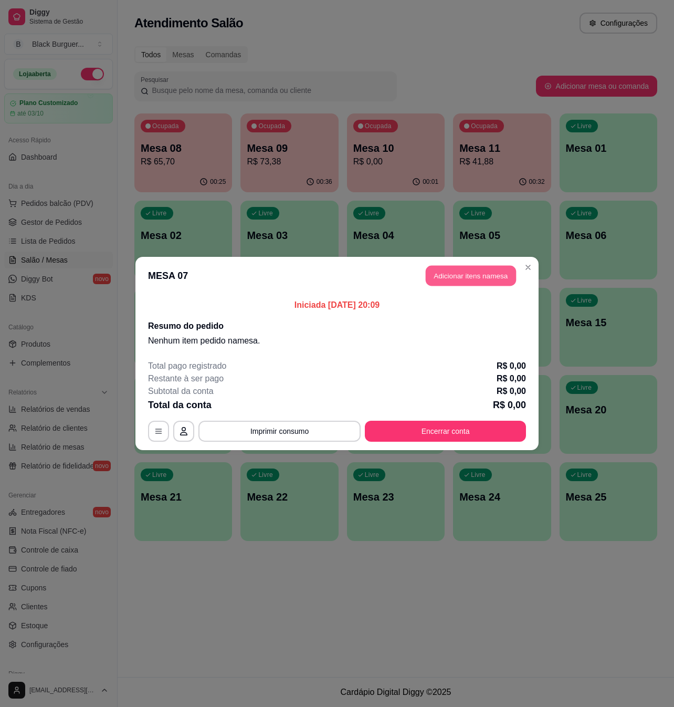
click at [503, 273] on button "Adicionar itens na mesa" at bounding box center [471, 276] width 90 height 20
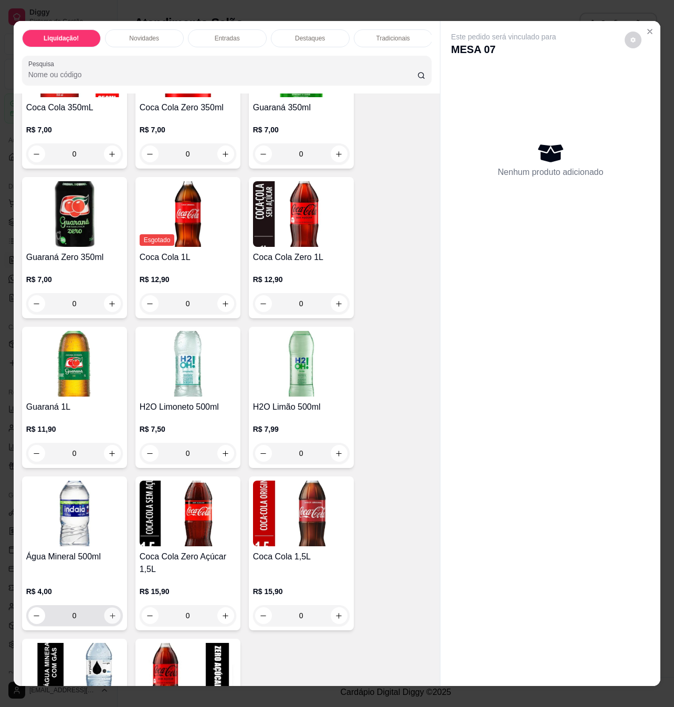
click at [106, 608] on button "increase-product-quantity" at bounding box center [112, 616] width 16 height 16
type input "1"
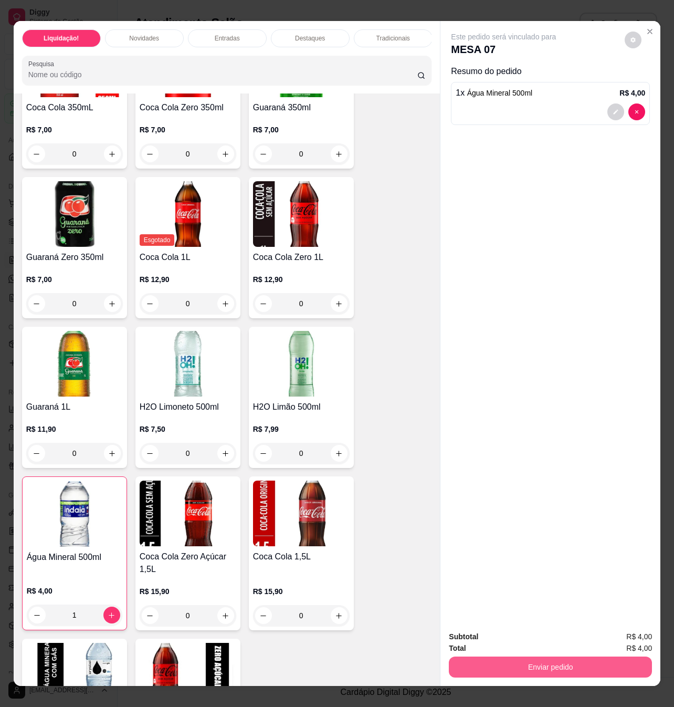
click at [521, 667] on button "Enviar pedido" at bounding box center [550, 667] width 203 height 21
click at [507, 639] on button "Não registrar e enviar pedido" at bounding box center [514, 636] width 109 height 20
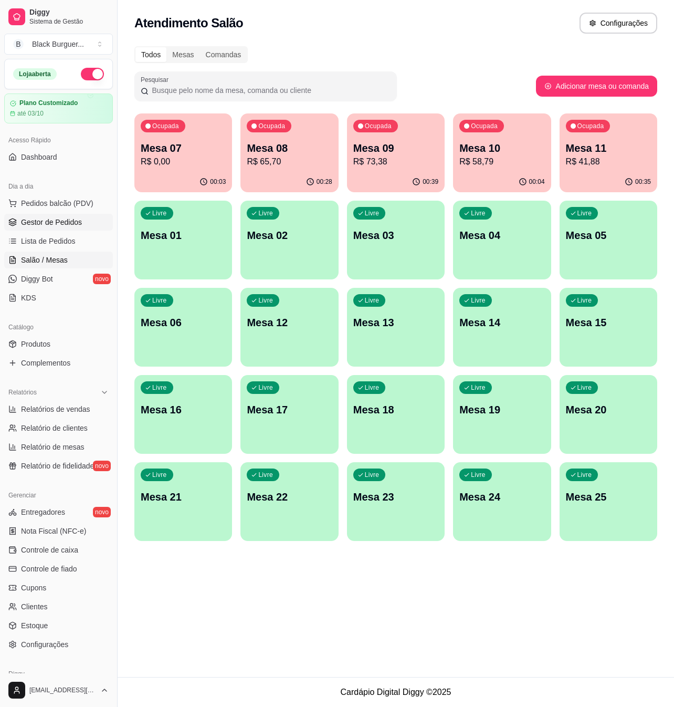
click at [57, 225] on span "Gestor de Pedidos" at bounding box center [51, 222] width 61 height 11
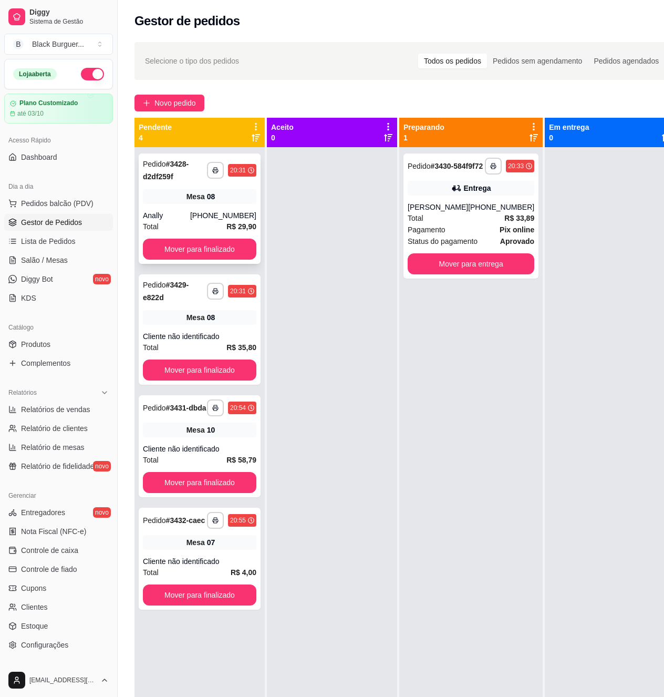
click at [159, 209] on div "**********" at bounding box center [200, 208] width 122 height 110
click at [203, 322] on span "Mesa" at bounding box center [195, 317] width 18 height 11
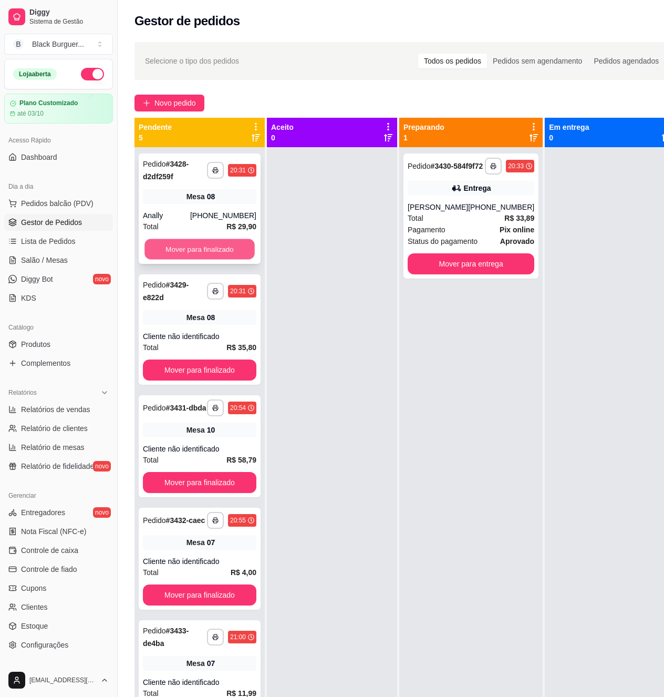
click at [238, 244] on button "Mover para finalizado" at bounding box center [199, 249] width 110 height 20
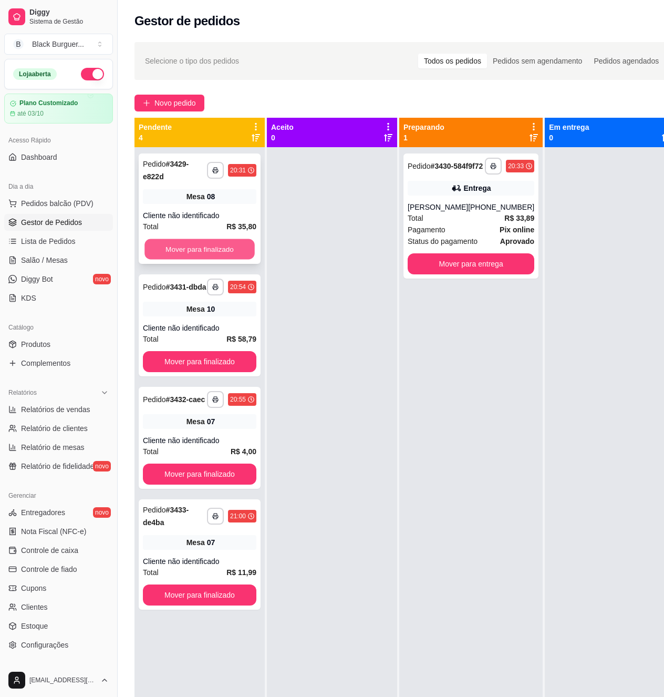
click at [214, 251] on button "Mover para finalizado" at bounding box center [199, 249] width 110 height 20
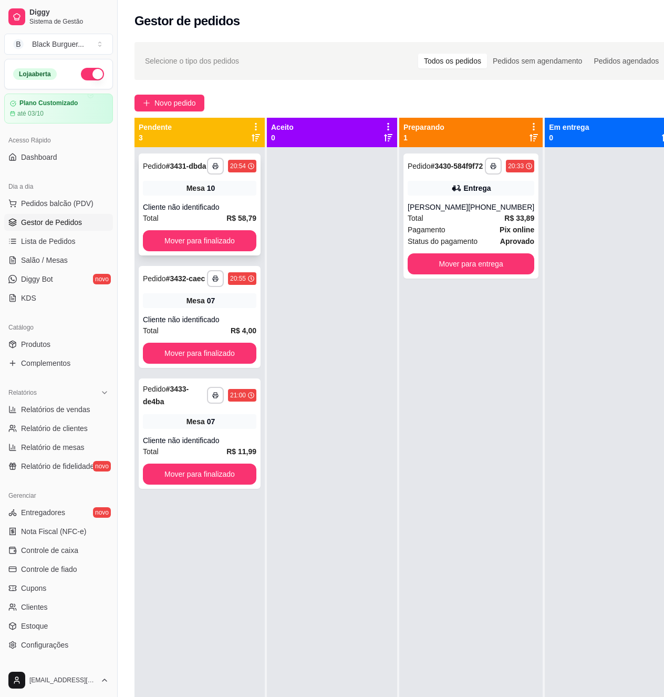
click at [238, 206] on div "Cliente não identificado" at bounding box center [199, 207] width 113 height 11
click at [183, 312] on div "**********" at bounding box center [200, 317] width 122 height 102
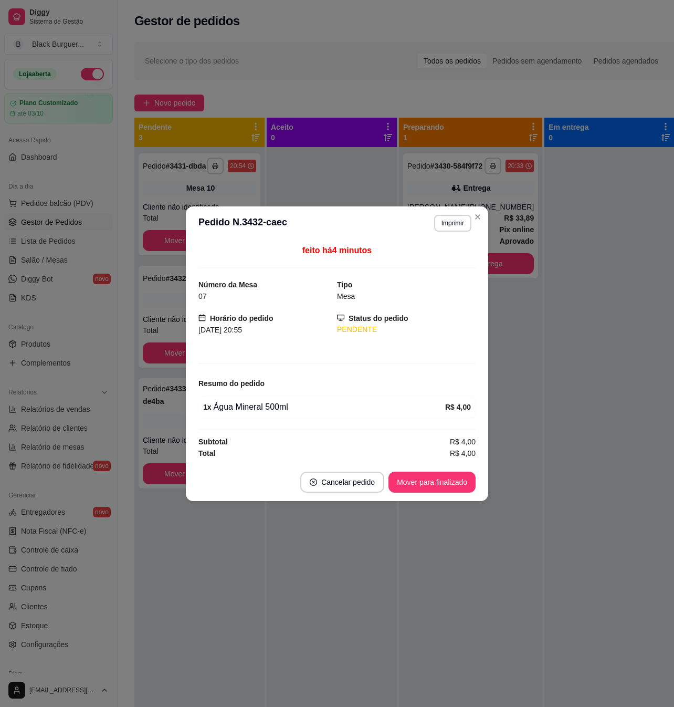
click at [192, 272] on div "feito há 4 minutos Número da Mesa 07 Tipo Mesa Horário do pedido [DATE] 20:55 S…" at bounding box center [337, 351] width 303 height 223
click at [469, 481] on button "Mover para finalizado" at bounding box center [432, 482] width 85 height 20
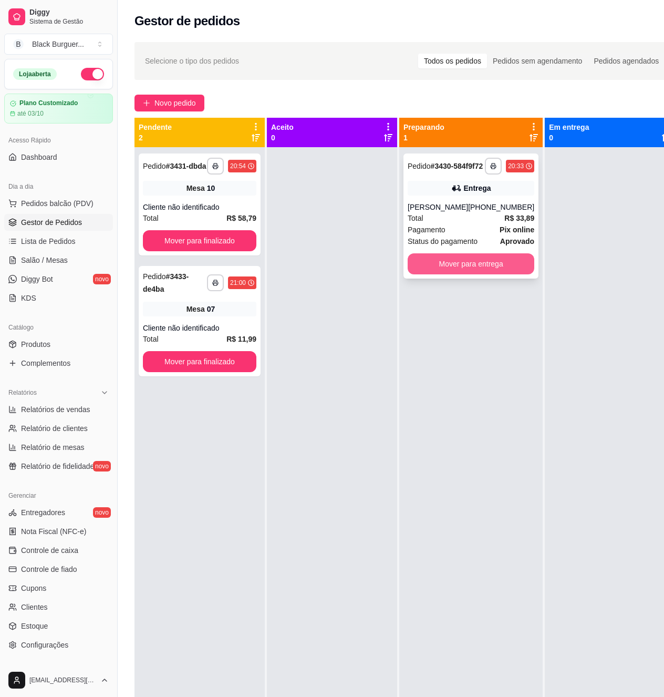
click at [454, 274] on button "Mover para entrega" at bounding box center [471, 263] width 127 height 21
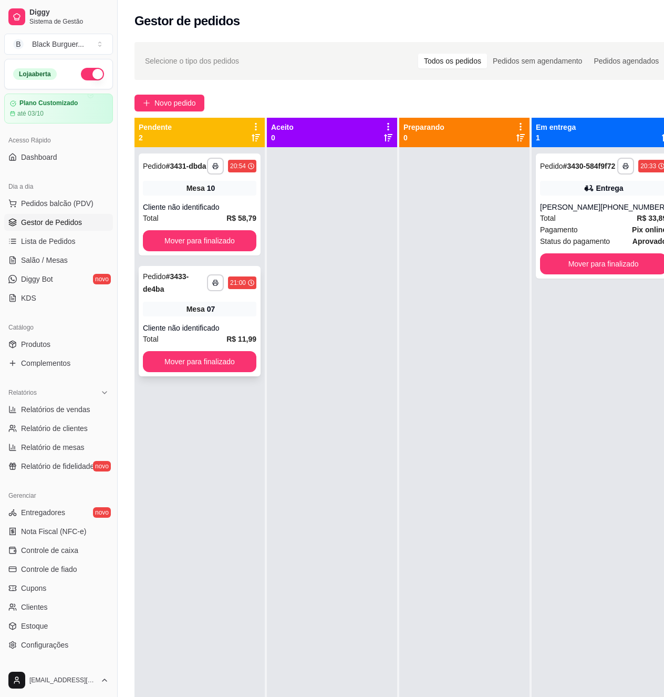
click at [250, 328] on div "Cliente não identificado" at bounding box center [199, 328] width 113 height 11
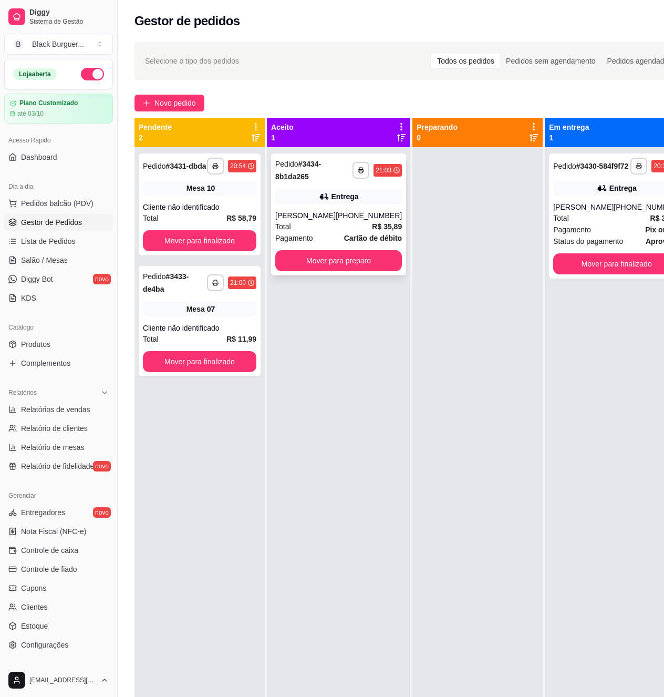
click at [312, 215] on div "[PERSON_NAME]" at bounding box center [305, 215] width 60 height 11
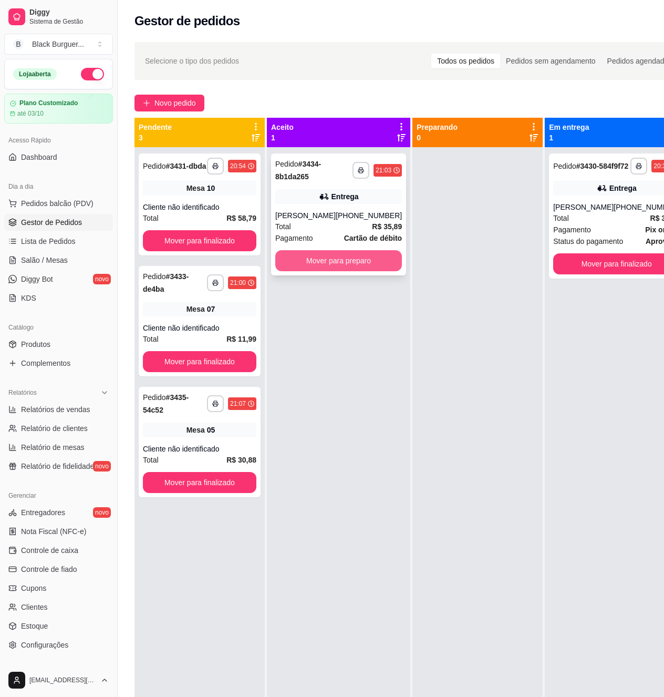
click at [367, 263] on button "Mover para preparo" at bounding box center [338, 260] width 127 height 21
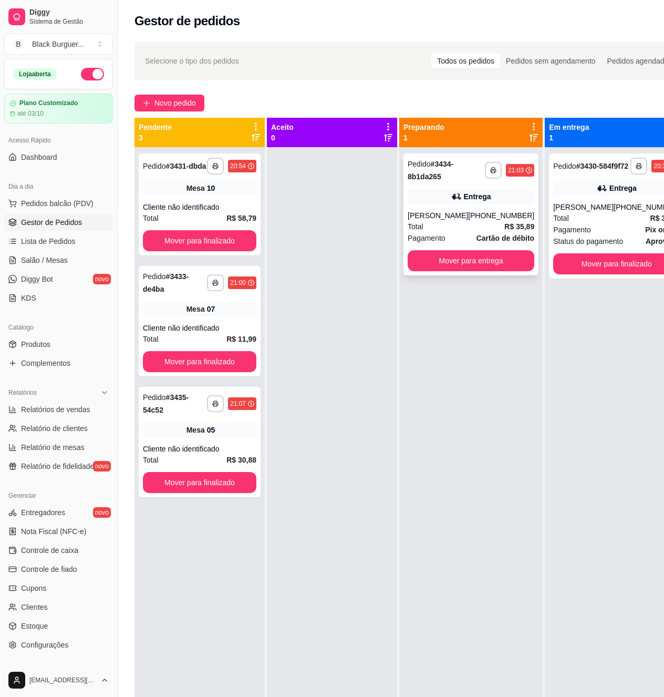
click at [500, 200] on div "Entrega" at bounding box center [471, 196] width 127 height 15
click at [219, 448] on div "Cliente não identificado" at bounding box center [199, 448] width 113 height 11
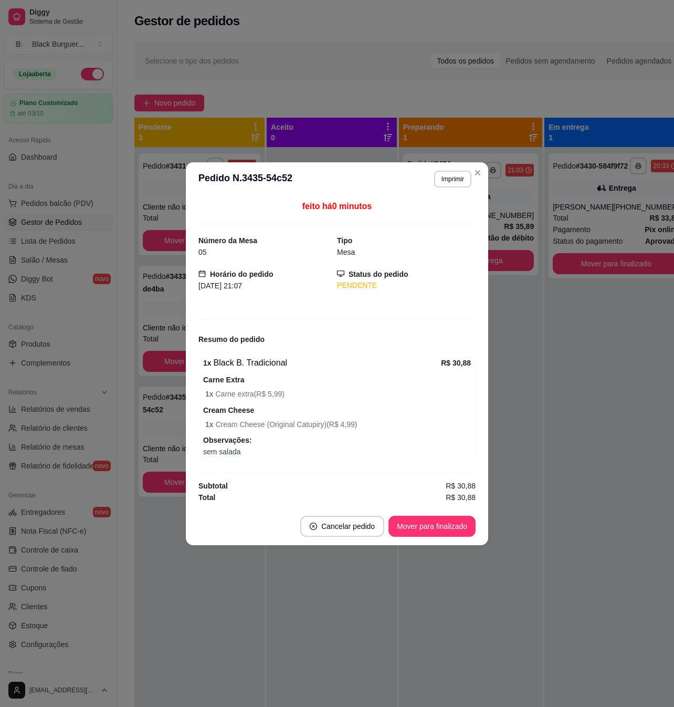
drag, startPoint x: 247, startPoint y: 432, endPoint x: 283, endPoint y: 431, distance: 35.7
click at [283, 431] on div "1 x Black B. Tradicional R$ 30,88 Carne Extra 1 x Carne extra ( R$ 5,99 ) Cream…" at bounding box center [337, 407] width 277 height 110
click at [286, 430] on span "1 x Cream Cheese (Original Catupiry) ( R$ 4,99 )" at bounding box center [338, 425] width 266 height 12
click at [225, 424] on span "1 x Cream Cheese (Original Catupiry) ( R$ 4,99 )" at bounding box center [338, 425] width 266 height 12
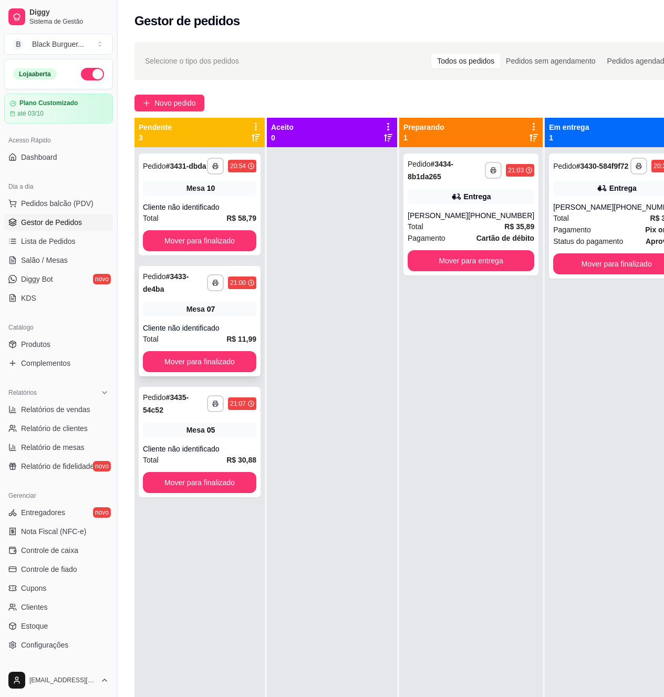
click at [186, 318] on div "**********" at bounding box center [200, 321] width 122 height 110
click at [189, 211] on div "Cliente não identificado" at bounding box center [199, 207] width 113 height 11
click at [67, 625] on link "Estoque" at bounding box center [58, 625] width 109 height 17
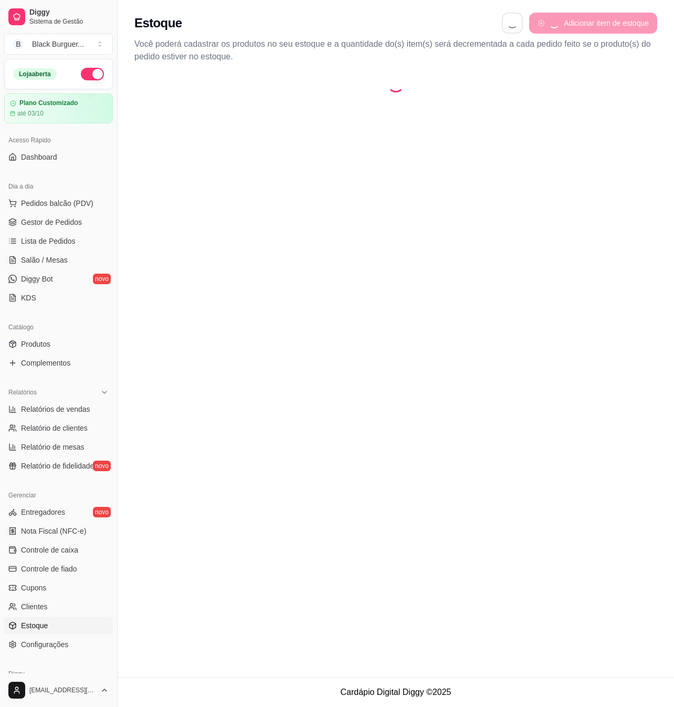
select select "QUANTITY_ORDER"
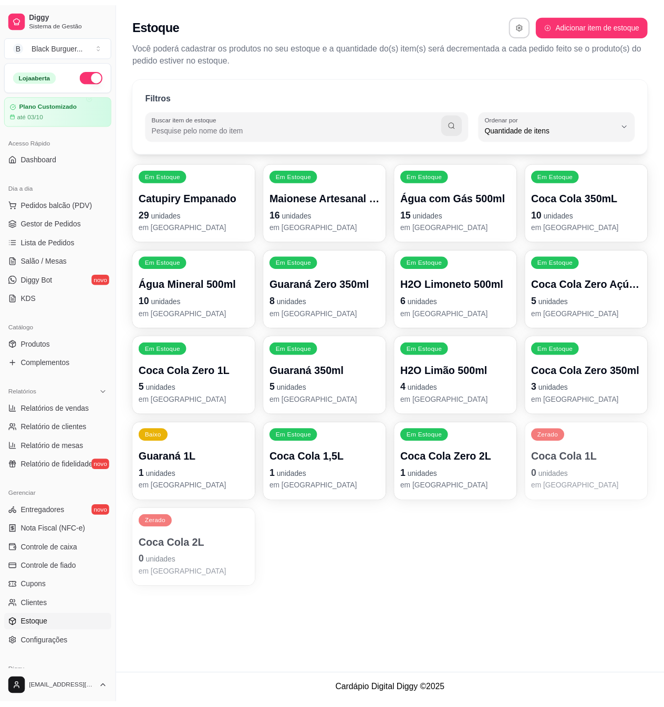
scroll to position [9, 0]
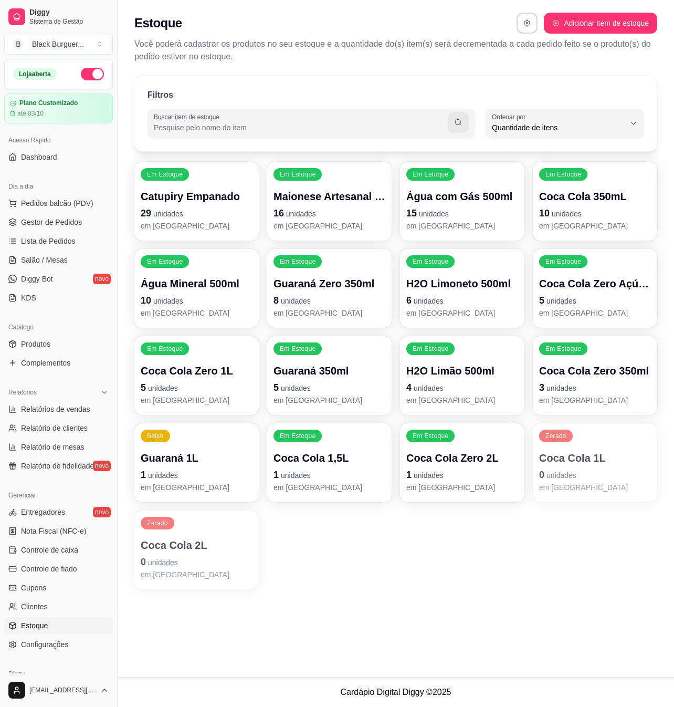
click at [173, 474] on span "unidades" at bounding box center [163, 475] width 30 height 8
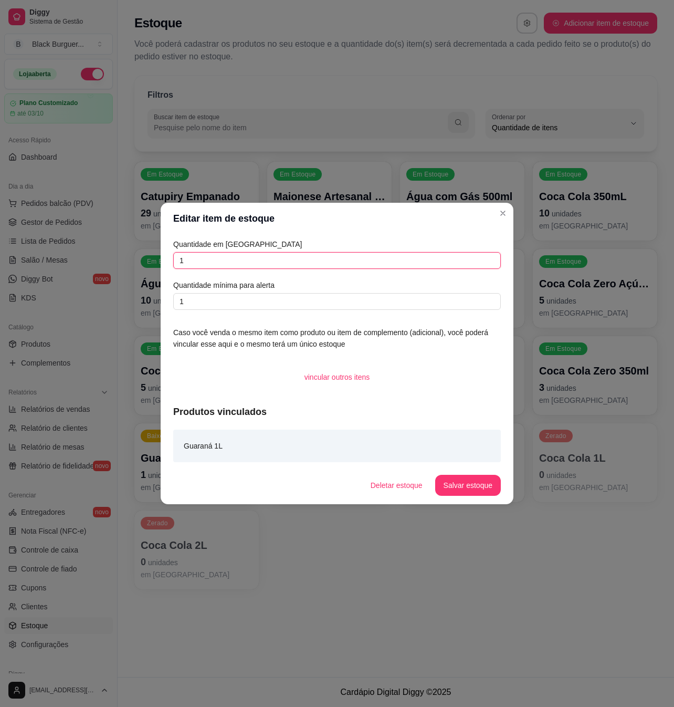
drag, startPoint x: 231, startPoint y: 255, endPoint x: 40, endPoint y: 273, distance: 191.5
click at [40, 273] on div "Editar item de estoque Quantidade em estoque 1 Quantidade mínima para alerta 1 …" at bounding box center [337, 353] width 674 height 707
type input "0"
click at [459, 484] on button "Salvar estoque" at bounding box center [468, 485] width 64 height 20
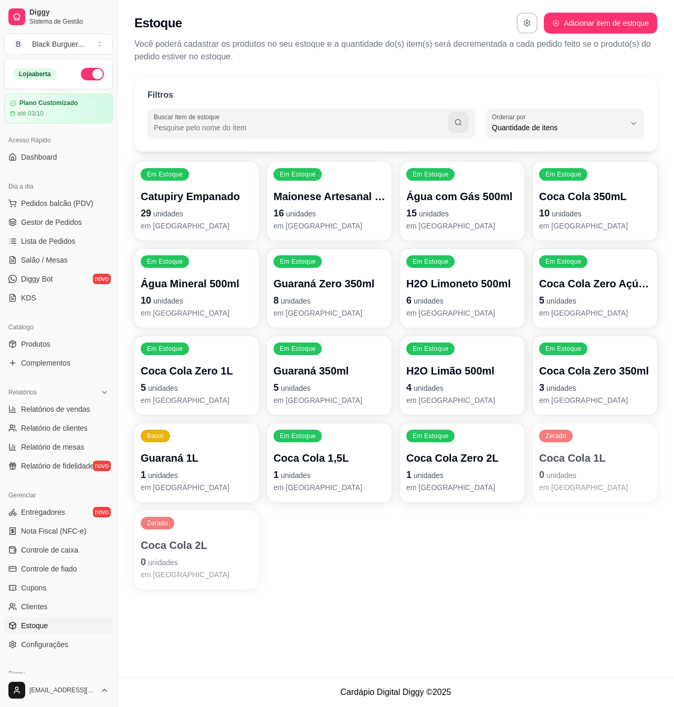
click at [246, 593] on div "Filtros Buscar item de estoque QUANTITY_ORDER Ordenar por Ordem alfabética Quan…" at bounding box center [396, 335] width 557 height 533
click at [186, 469] on p "1 unidades" at bounding box center [196, 475] width 109 height 14
click at [74, 234] on link "Lista de Pedidos" at bounding box center [58, 241] width 109 height 17
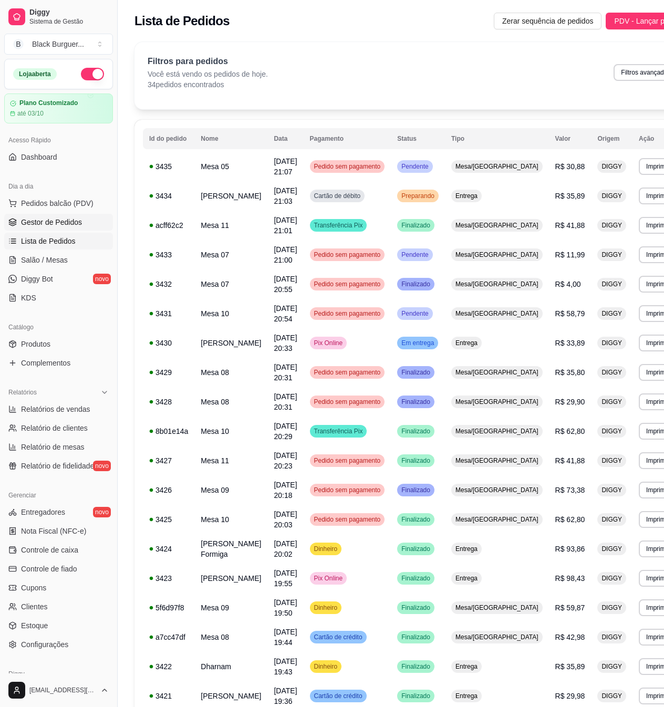
click at [77, 228] on link "Gestor de Pedidos" at bounding box center [58, 222] width 109 height 17
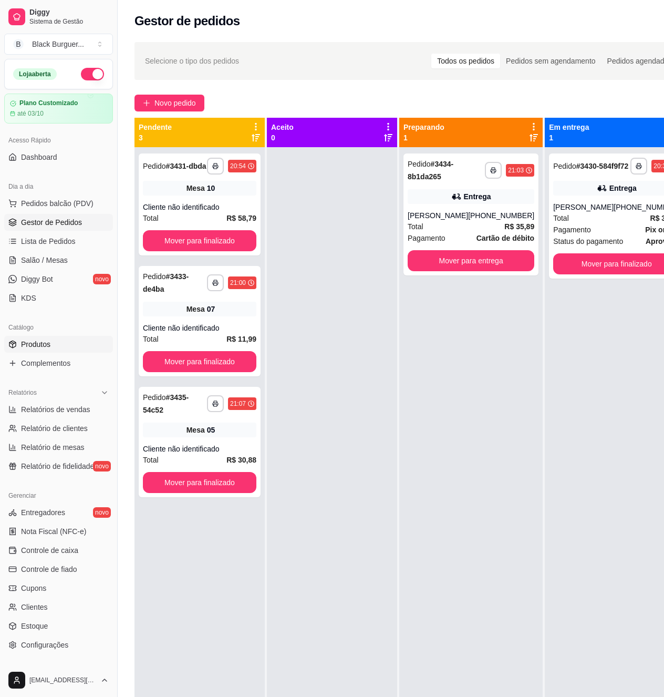
click at [68, 339] on link "Produtos" at bounding box center [58, 344] width 109 height 17
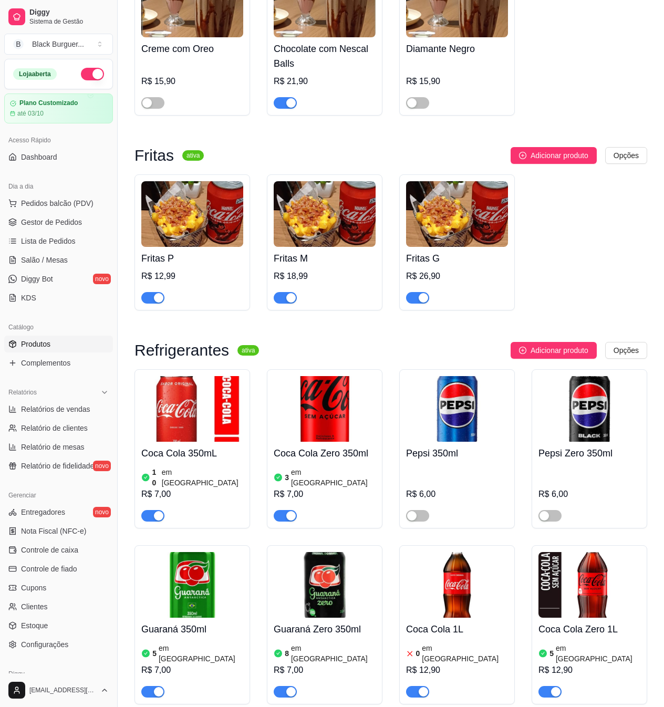
scroll to position [3152, 0]
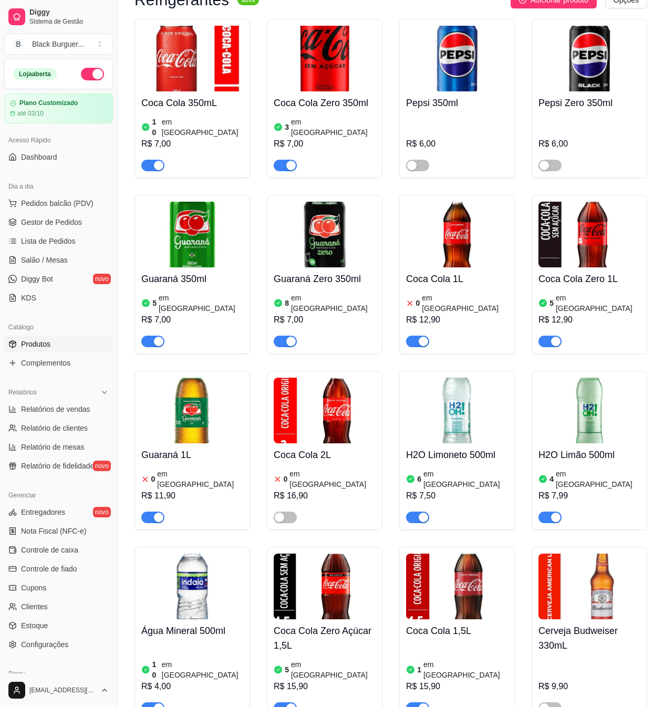
click at [413, 336] on span "button" at bounding box center [417, 342] width 23 height 12
click at [156, 513] on div "button" at bounding box center [158, 517] width 9 height 9
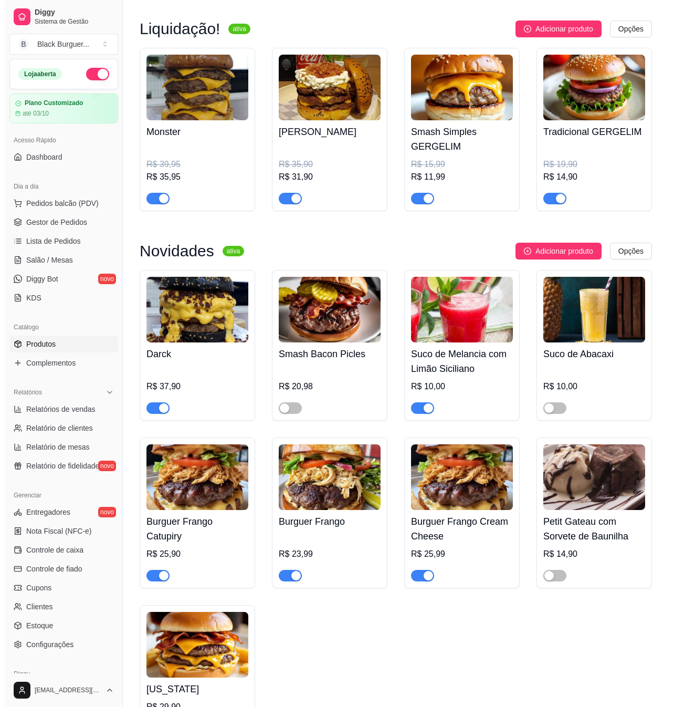
scroll to position [0, 0]
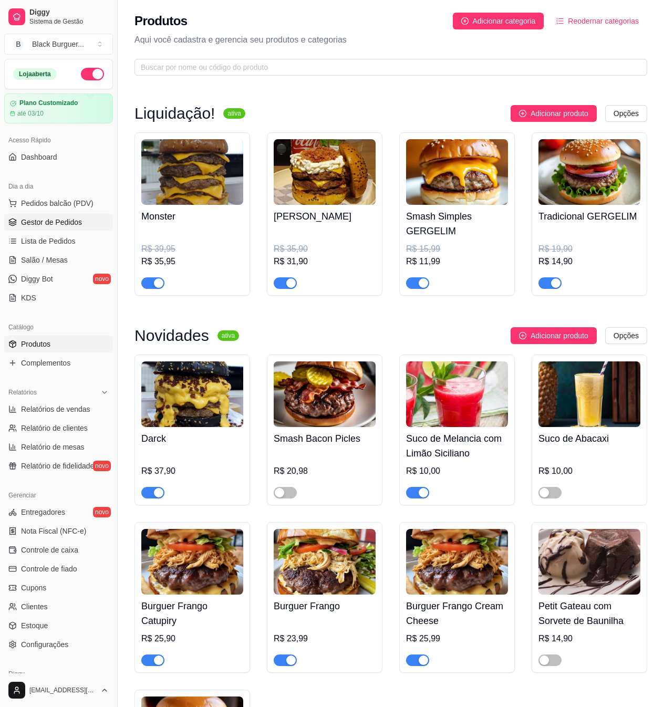
click at [67, 223] on span "Gestor de Pedidos" at bounding box center [51, 222] width 61 height 11
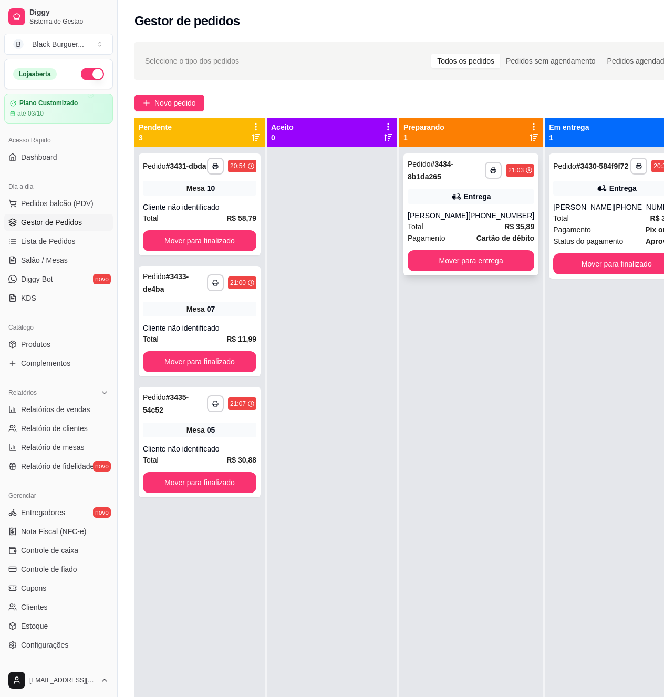
click at [438, 200] on div "Entrega" at bounding box center [471, 196] width 127 height 15
click at [227, 198] on div "**********" at bounding box center [200, 204] width 122 height 102
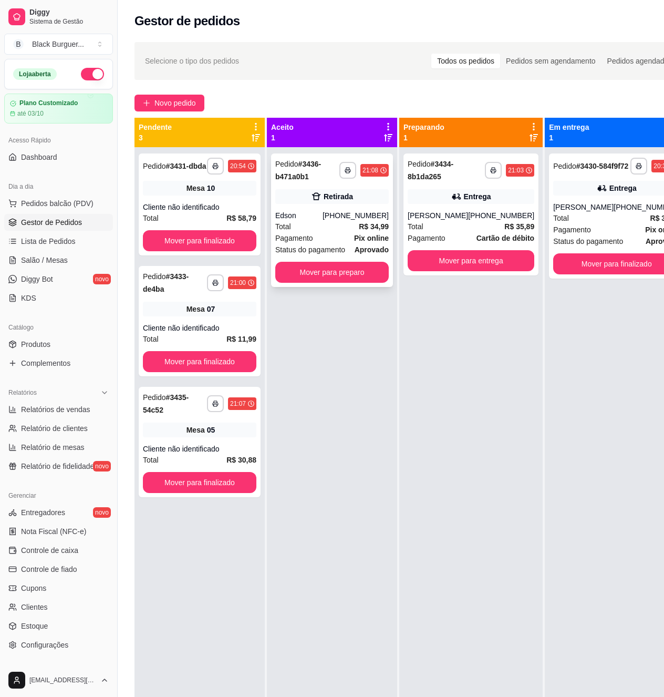
click at [356, 215] on div "[PHONE_NUMBER]" at bounding box center [356, 215] width 66 height 11
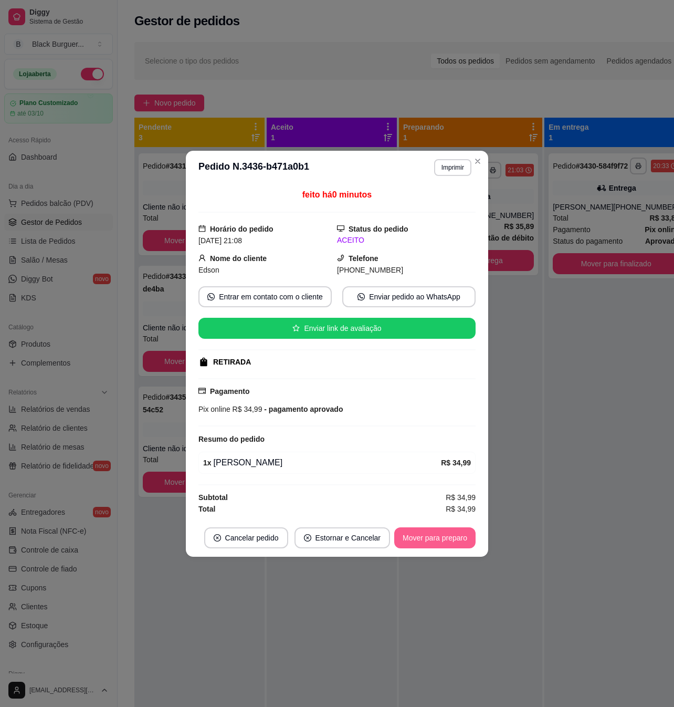
click at [467, 536] on button "Mover para preparo" at bounding box center [435, 537] width 81 height 21
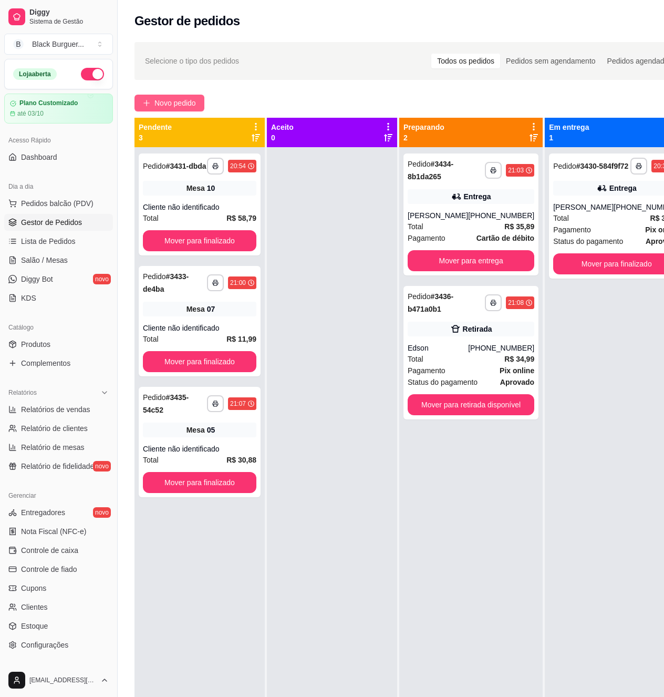
click at [200, 99] on button "Novo pedido" at bounding box center [169, 103] width 70 height 17
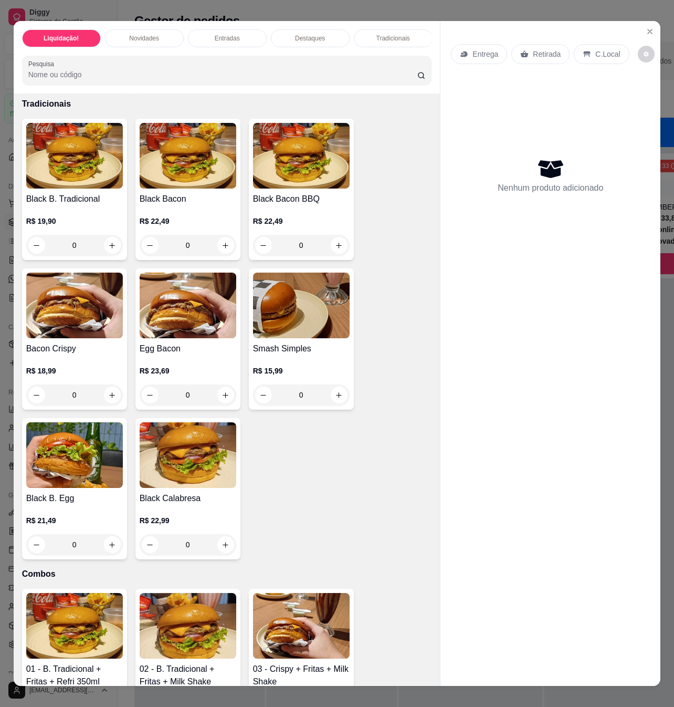
scroll to position [1471, 0]
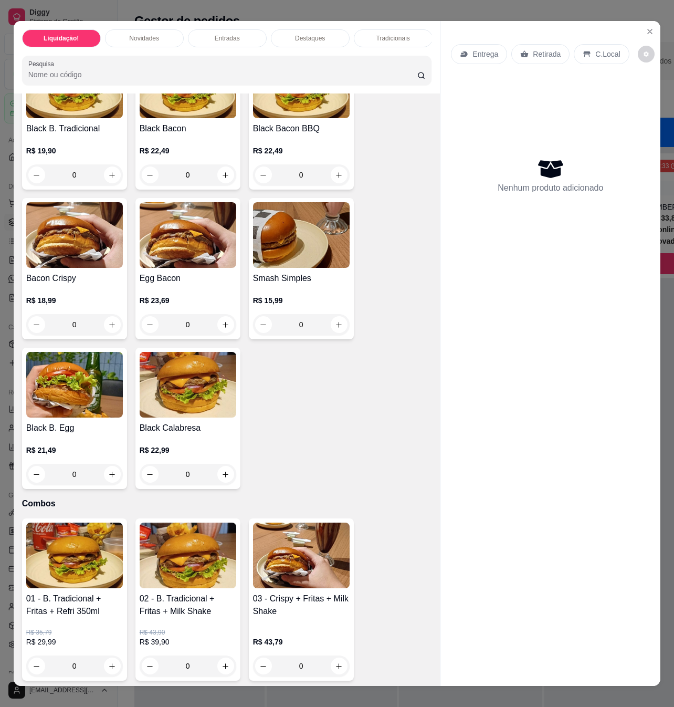
click at [305, 295] on p "R$ 15,99" at bounding box center [301, 300] width 97 height 11
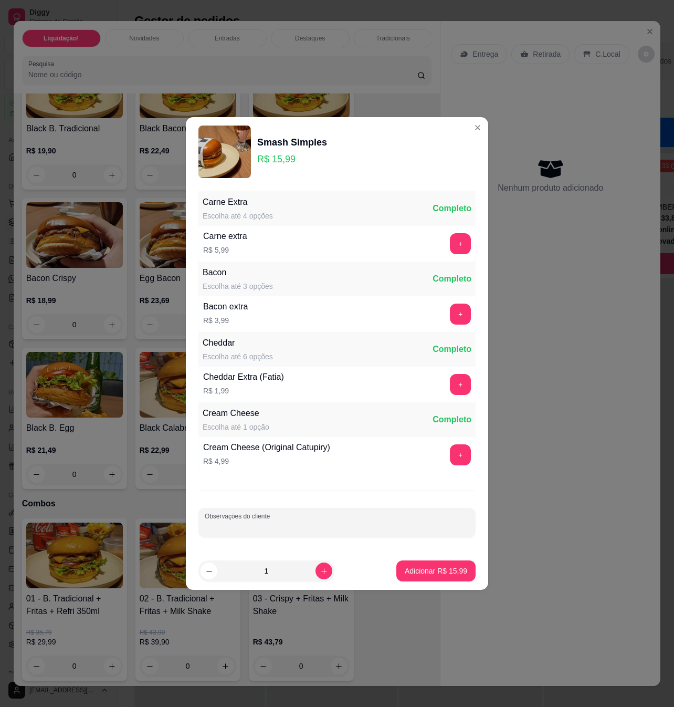
drag, startPoint x: 307, startPoint y: 522, endPoint x: 297, endPoint y: 522, distance: 10.5
click at [307, 522] on input "Observações do cliente" at bounding box center [337, 527] width 265 height 11
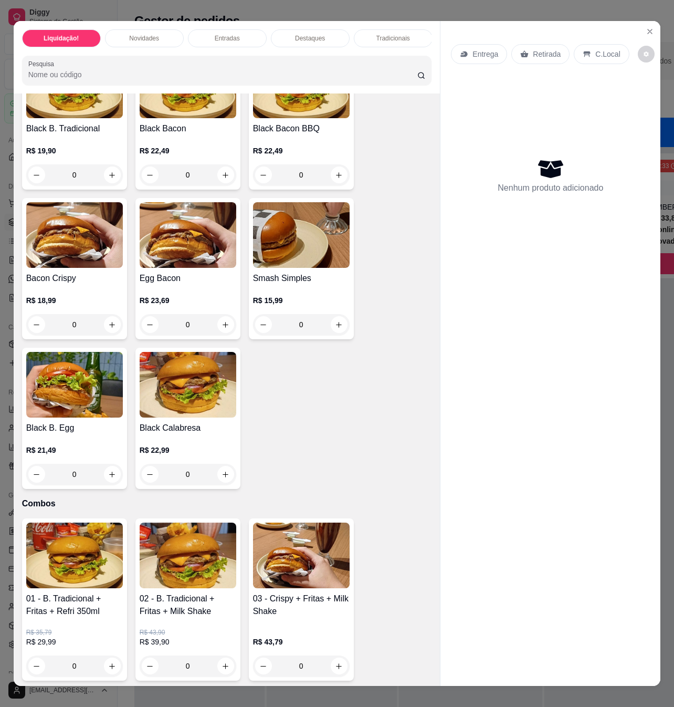
click at [266, 263] on div "Smash Simples R$ 15,99 0" at bounding box center [301, 268] width 105 height 141
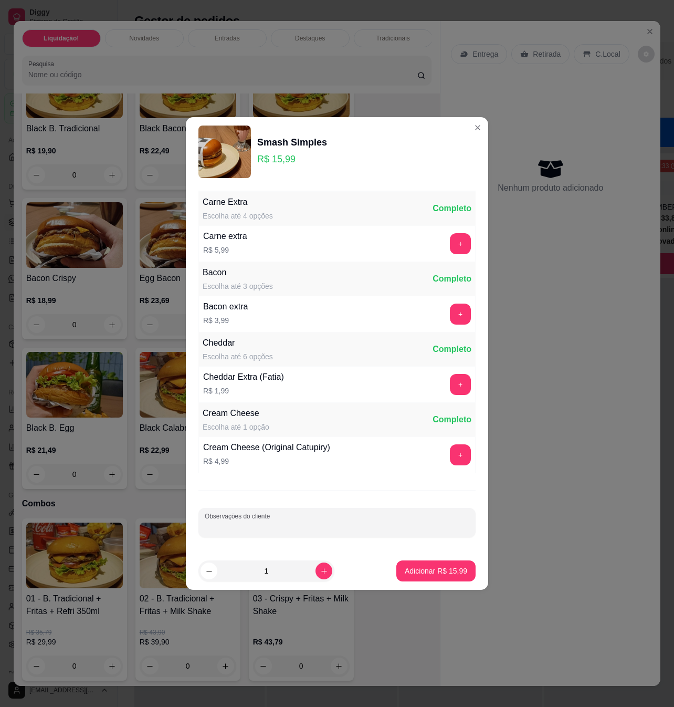
click at [280, 527] on input "Observações do cliente" at bounding box center [337, 527] width 265 height 11
type input "só pao carne e queijo"
click at [412, 563] on button "Adicionar R$ 15,99" at bounding box center [436, 571] width 77 height 20
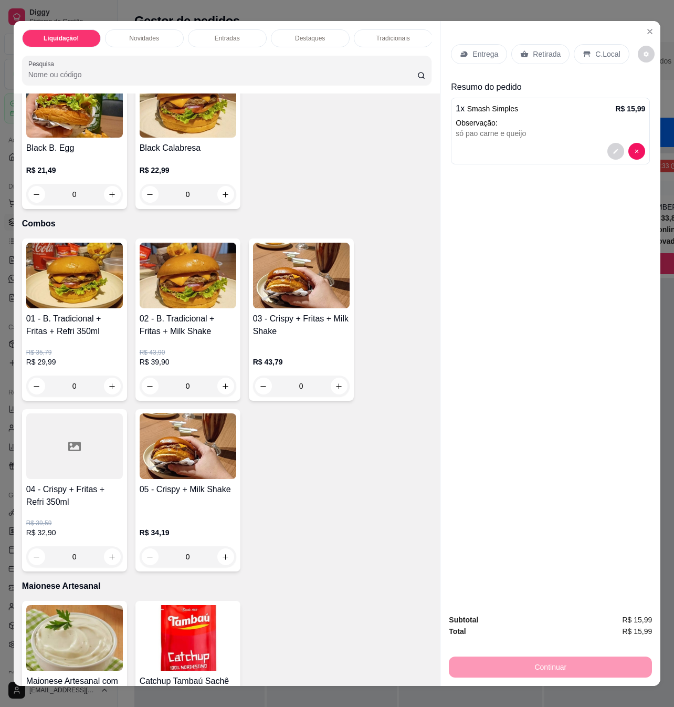
scroll to position [1681, 0]
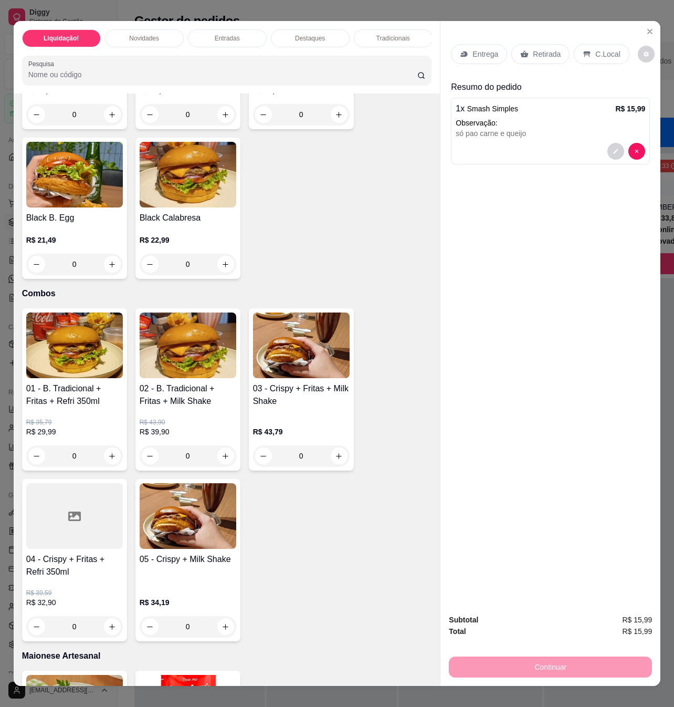
click at [107, 450] on div "0" at bounding box center [74, 455] width 97 height 21
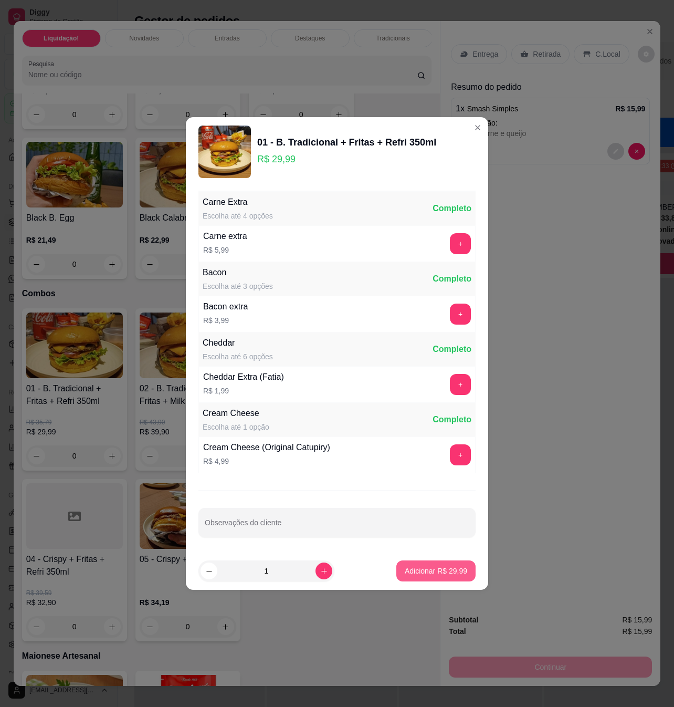
click at [419, 574] on p "Adicionar R$ 29,99" at bounding box center [436, 571] width 63 height 11
type input "1"
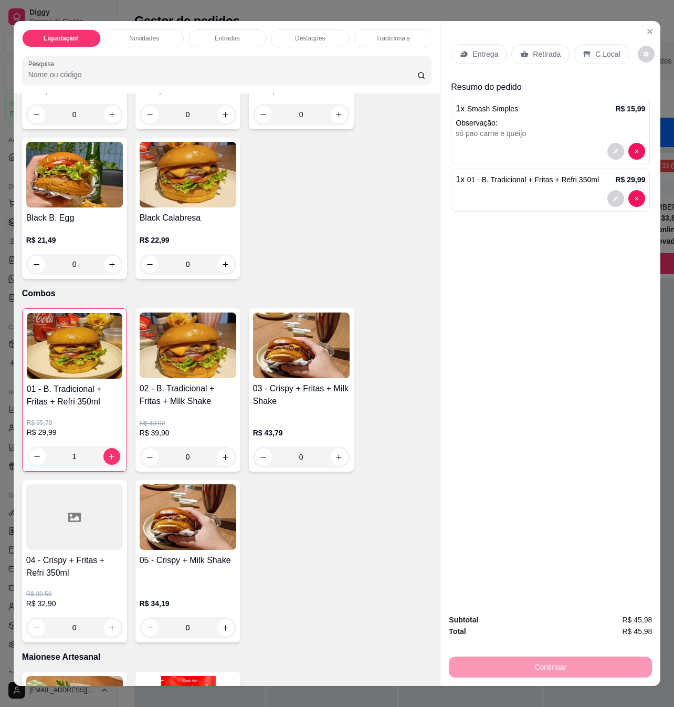
click at [505, 267] on div "Entrega Retirada C.Local Resumo do pedido 1 x Smash Simples R$ 15,99 Observação…" at bounding box center [551, 313] width 220 height 584
click at [570, 288] on div "Entrega Retirada C.Local Resumo do pedido 1 x Smash Simples R$ 15,99 Observação…" at bounding box center [551, 313] width 220 height 584
drag, startPoint x: 640, startPoint y: 610, endPoint x: 647, endPoint y: 612, distance: 7.5
click at [652, 610] on div "Liquidação! Novidades Entradas Destaques Tradicionais Combos Maionese Artesanal…" at bounding box center [337, 353] width 674 height 707
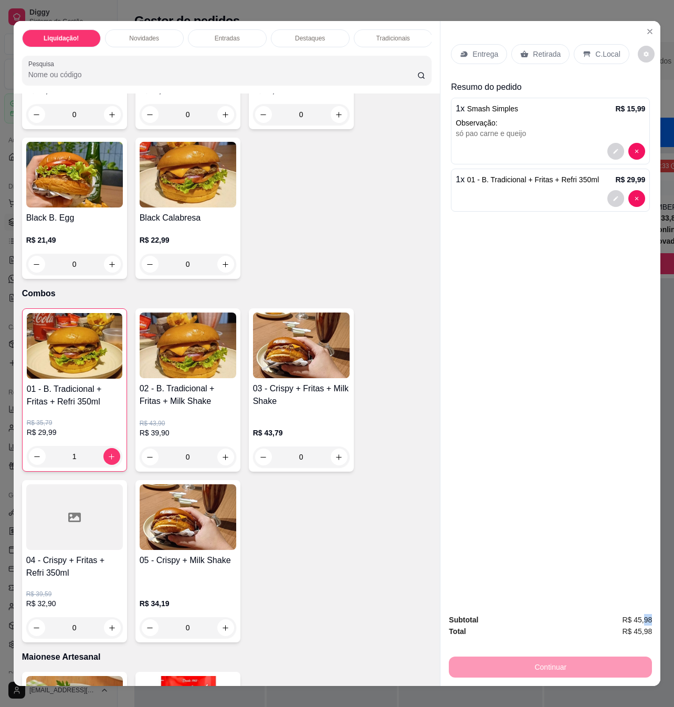
click at [645, 612] on div "Subtotal R$ 45,98 Total R$ 45,98 Continuar" at bounding box center [551, 646] width 220 height 80
click at [631, 616] on span "R$ 45,98" at bounding box center [637, 620] width 30 height 12
click at [635, 614] on span "R$ 45,98" at bounding box center [637, 620] width 30 height 12
click at [637, 614] on span "R$ 45,98" at bounding box center [637, 620] width 30 height 12
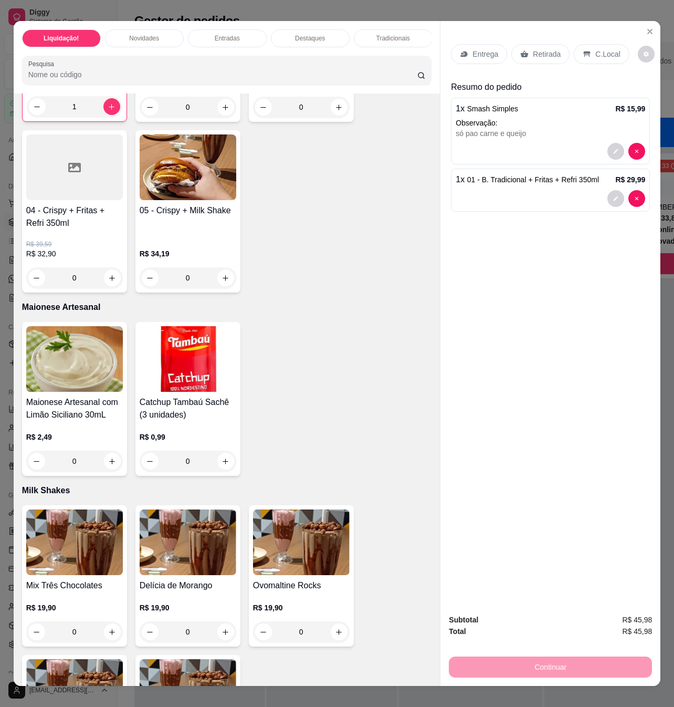
scroll to position [2241, 0]
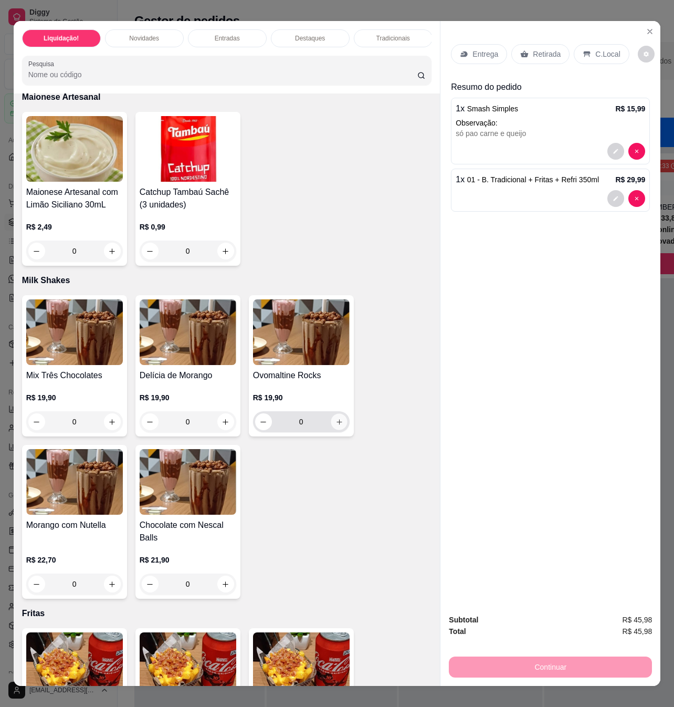
click at [335, 414] on button "increase-product-quantity" at bounding box center [339, 422] width 16 height 16
type input "1"
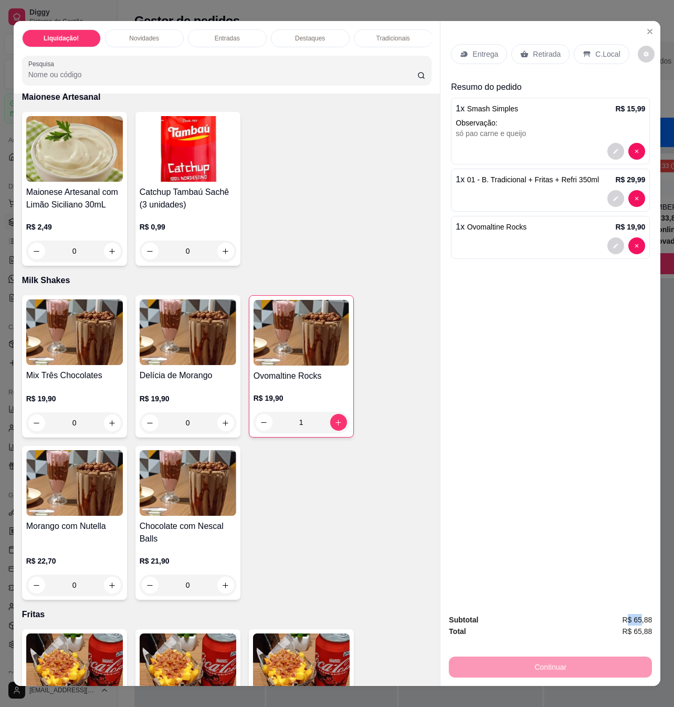
click at [631, 614] on span "R$ 65,88" at bounding box center [637, 620] width 30 height 12
click at [632, 614] on span "R$ 65,88" at bounding box center [637, 620] width 30 height 12
click at [622, 614] on span "R$ 65,88" at bounding box center [637, 620] width 30 height 12
drag, startPoint x: 626, startPoint y: 616, endPoint x: 639, endPoint y: 614, distance: 13.3
click at [638, 614] on span "R$ 65,88" at bounding box center [637, 620] width 30 height 12
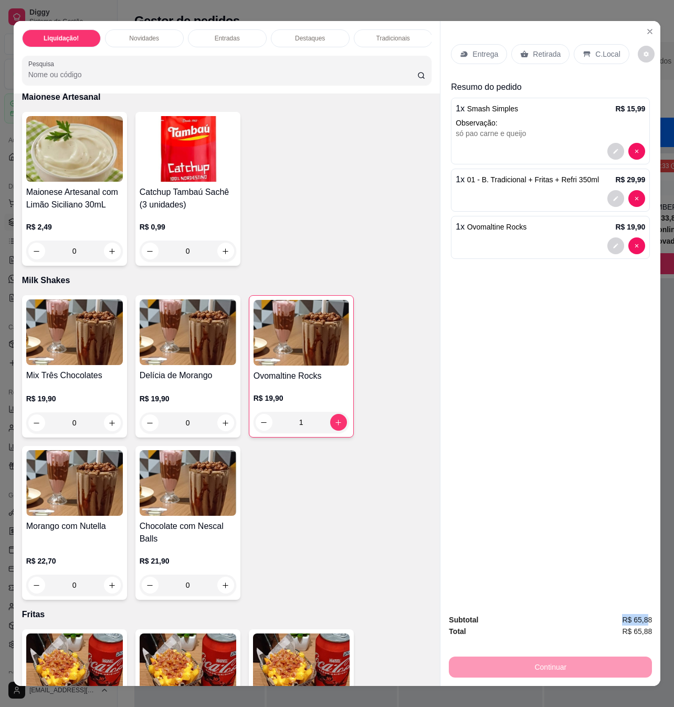
click at [637, 614] on span "R$ 65,88" at bounding box center [637, 620] width 30 height 12
click at [611, 615] on div "Subtotal R$ 65,88" at bounding box center [550, 620] width 203 height 12
drag, startPoint x: 630, startPoint y: 622, endPoint x: 642, endPoint y: 622, distance: 11.6
click at [641, 626] on span "R$ 65,88" at bounding box center [637, 632] width 30 height 12
click at [642, 626] on span "R$ 65,88" at bounding box center [637, 632] width 30 height 12
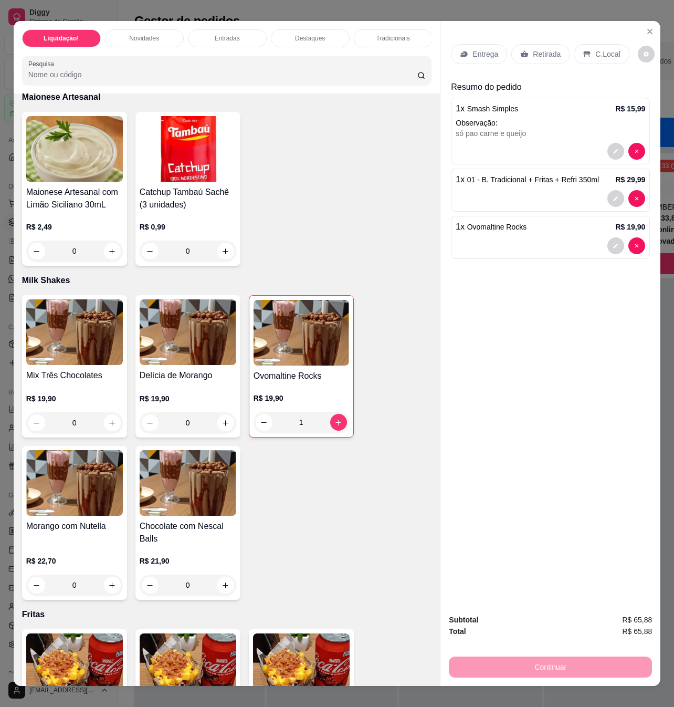
click at [628, 616] on span "R$ 65,88" at bounding box center [637, 620] width 30 height 12
drag, startPoint x: 618, startPoint y: 605, endPoint x: 634, endPoint y: 606, distance: 15.3
click at [634, 606] on div "Subtotal R$ 65,88 Total R$ 65,88 Continuar" at bounding box center [551, 646] width 220 height 80
click at [599, 49] on p "C.Local" at bounding box center [608, 54] width 25 height 11
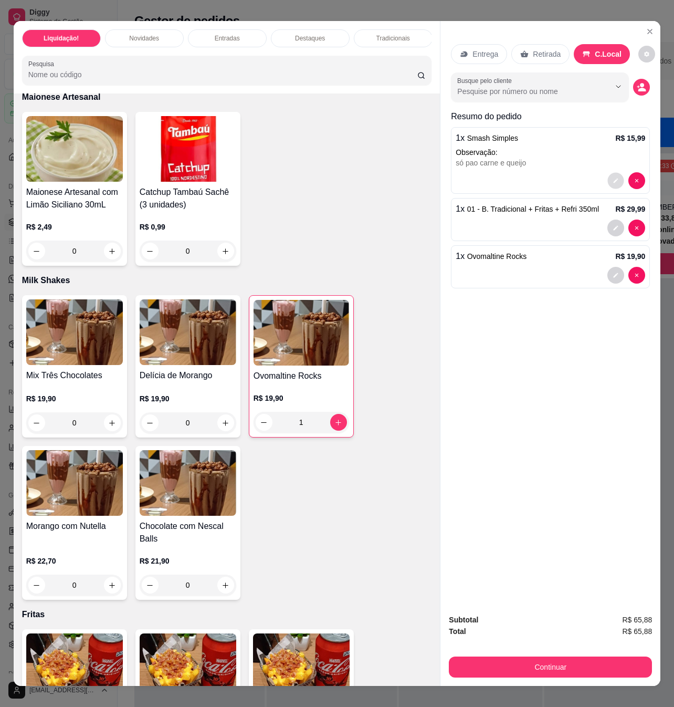
click at [608, 179] on div at bounding box center [627, 180] width 38 height 17
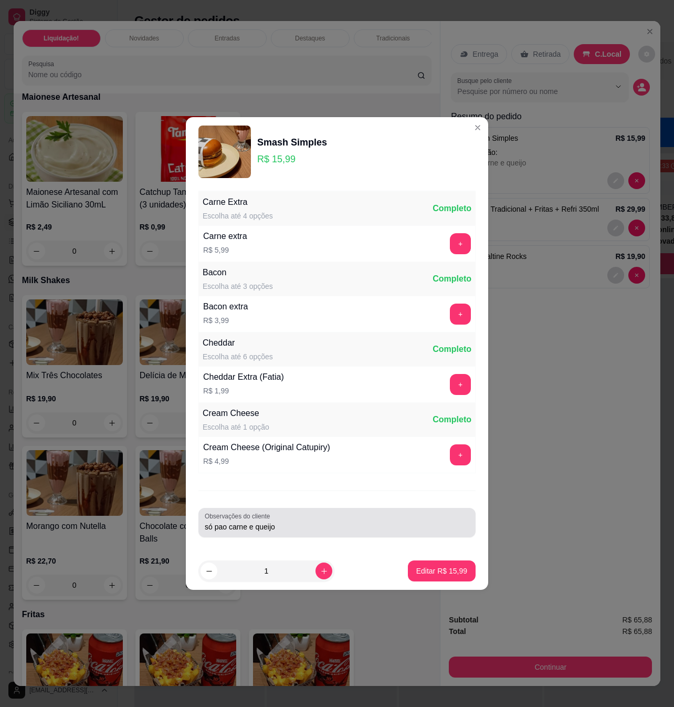
click at [328, 518] on div "só pao carne e queijo" at bounding box center [337, 522] width 265 height 21
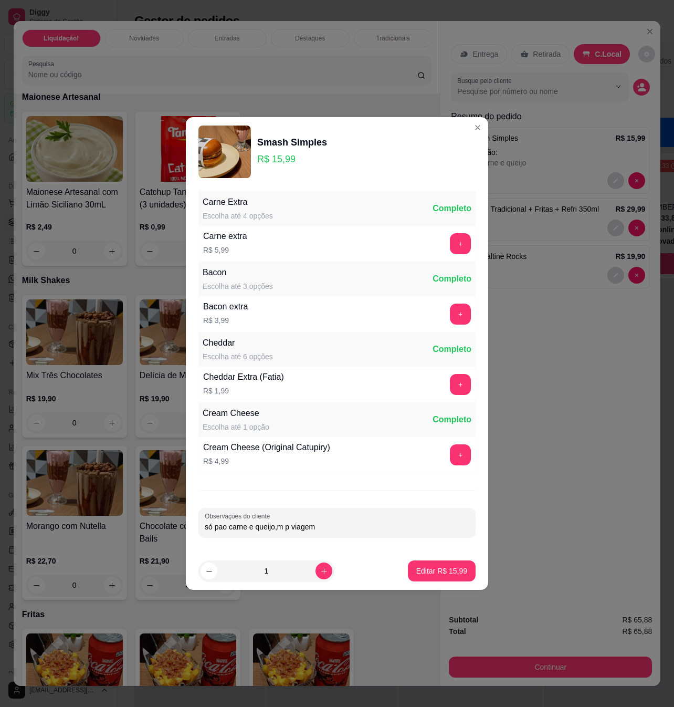
click at [282, 532] on input "só pao carne e queijo,m p viagem" at bounding box center [337, 527] width 265 height 11
type input "só pao carne e queijo, p viagem"
click at [408, 568] on button "Editar R$ 15,99" at bounding box center [442, 570] width 68 height 21
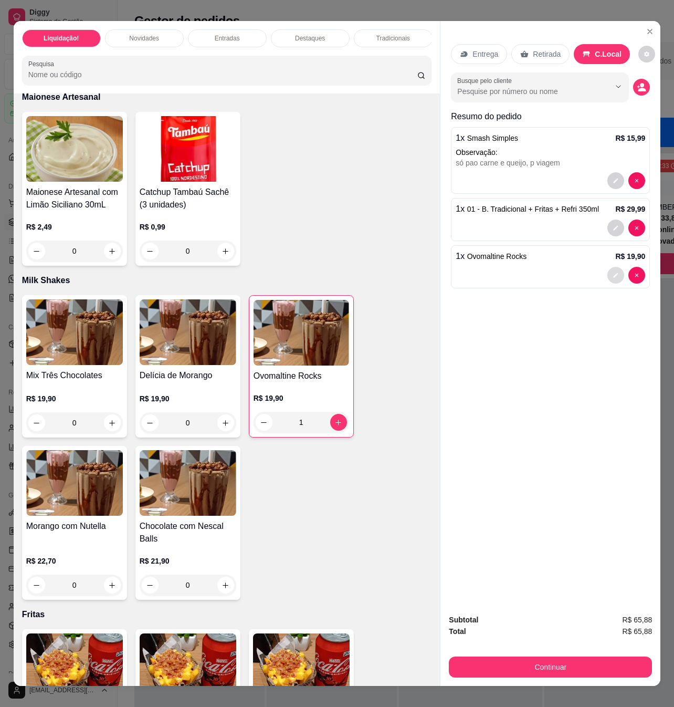
click at [613, 272] on icon "decrease-product-quantity" at bounding box center [616, 275] width 6 height 6
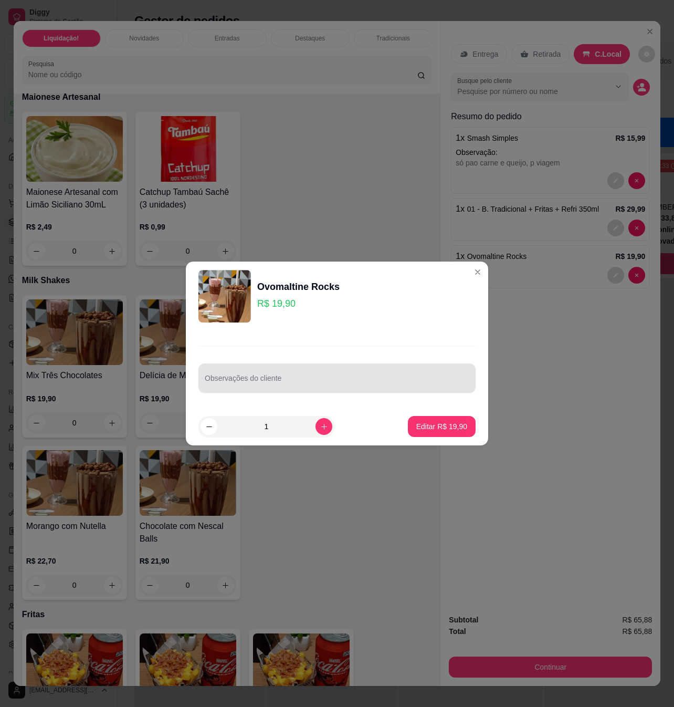
click at [330, 379] on input "Observações do cliente" at bounding box center [337, 382] width 265 height 11
type input "viagem"
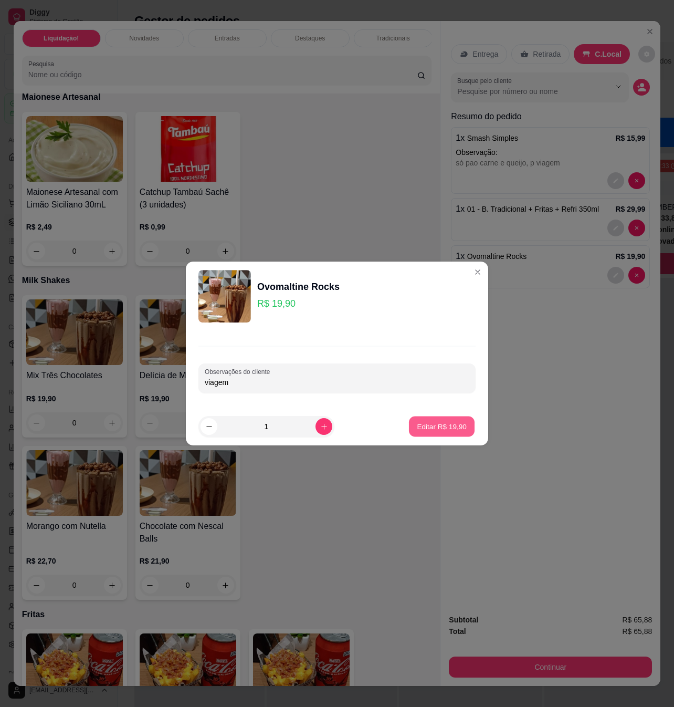
click at [452, 425] on p "Editar R$ 19,90" at bounding box center [441, 426] width 49 height 10
type input "0"
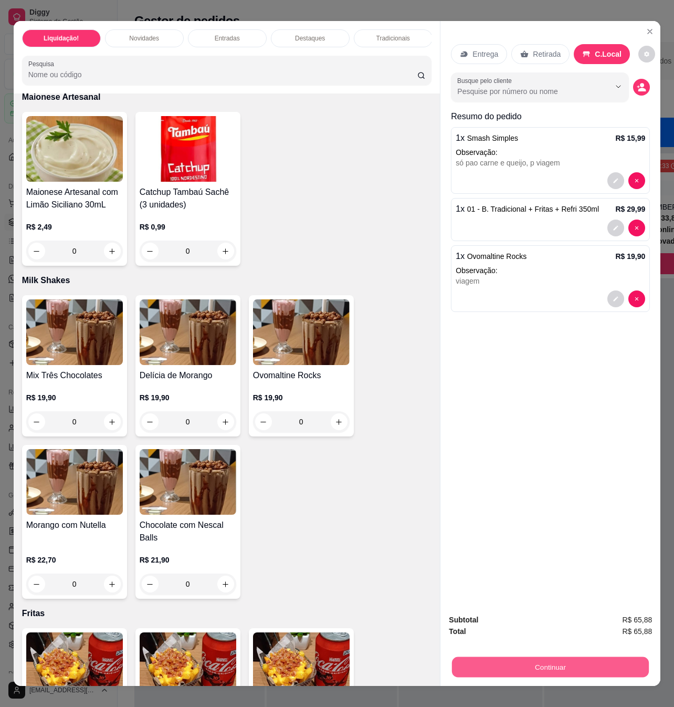
click at [576, 660] on button "Continuar" at bounding box center [550, 667] width 197 height 20
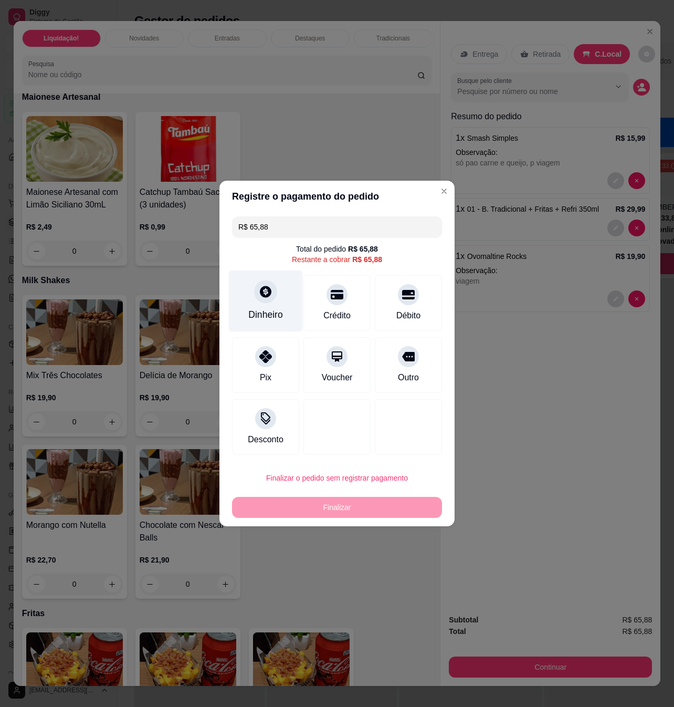
click at [262, 295] on icon at bounding box center [266, 292] width 12 height 12
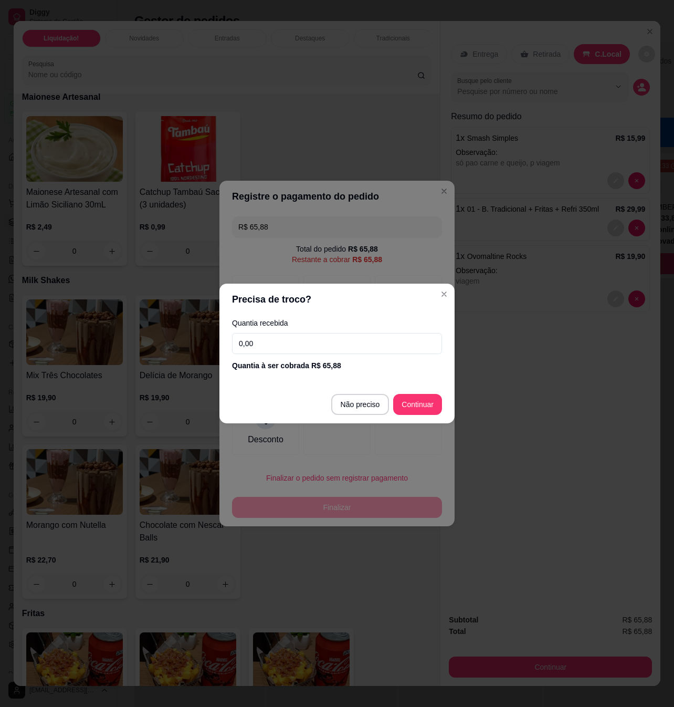
click at [302, 342] on input "0,00" at bounding box center [337, 343] width 210 height 21
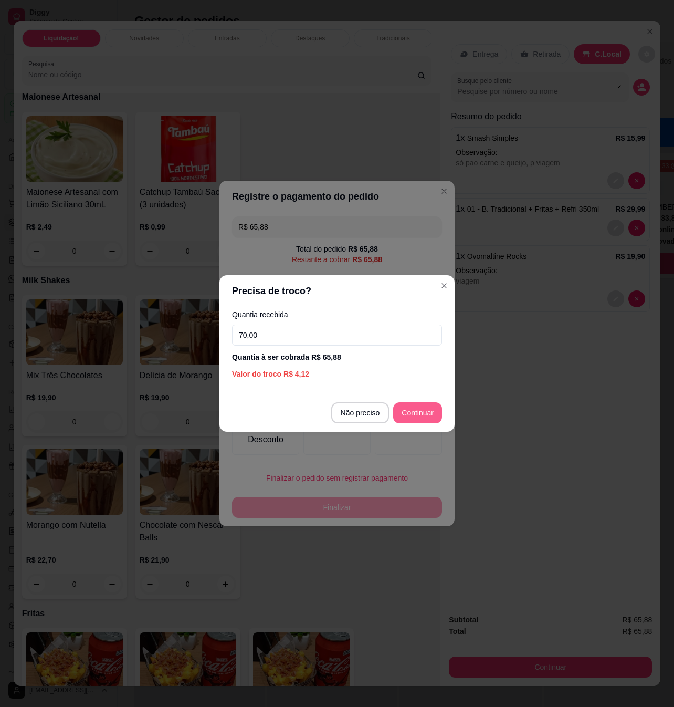
type input "70,00"
type input "R$ 0,00"
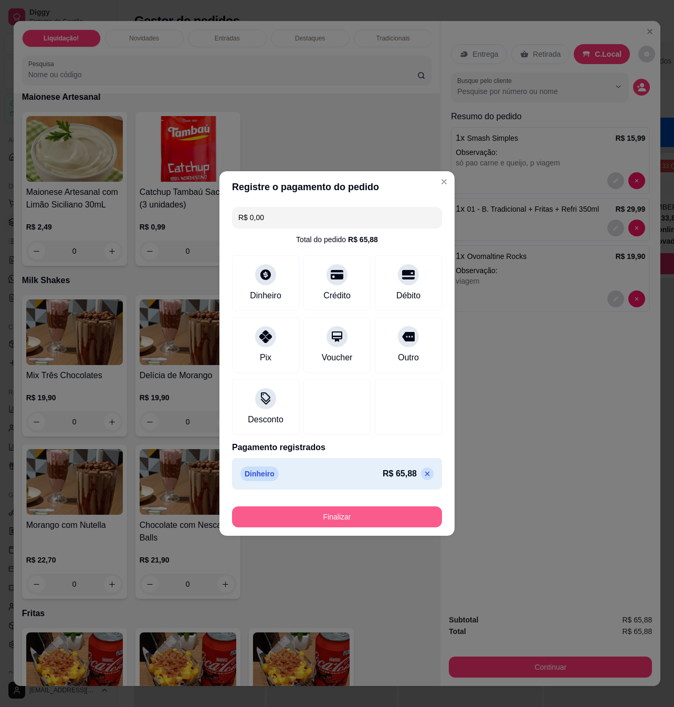
click at [411, 522] on button "Finalizar" at bounding box center [337, 516] width 210 height 21
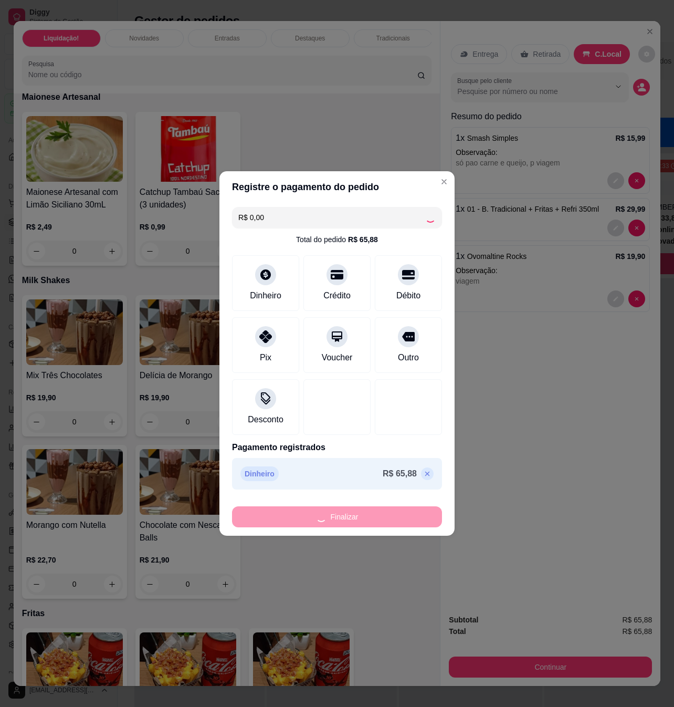
type input "0"
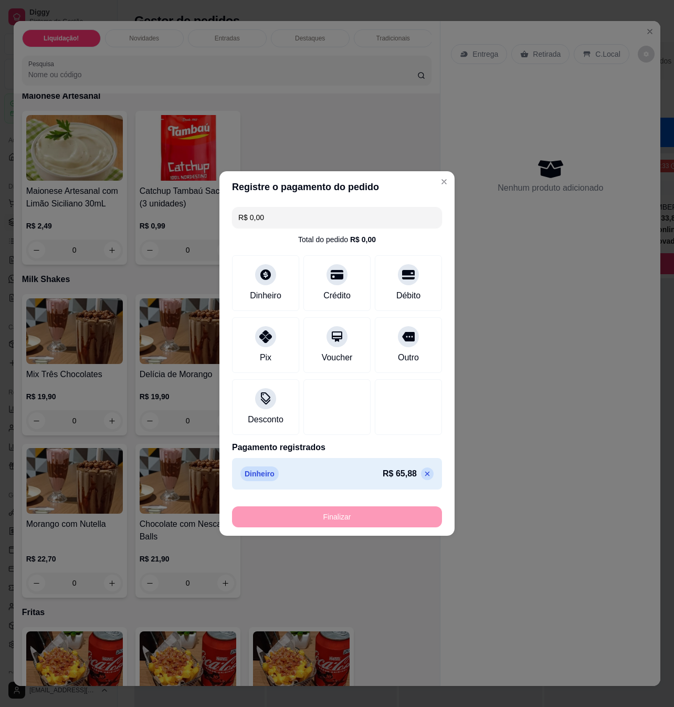
type input "-R$ 65,88"
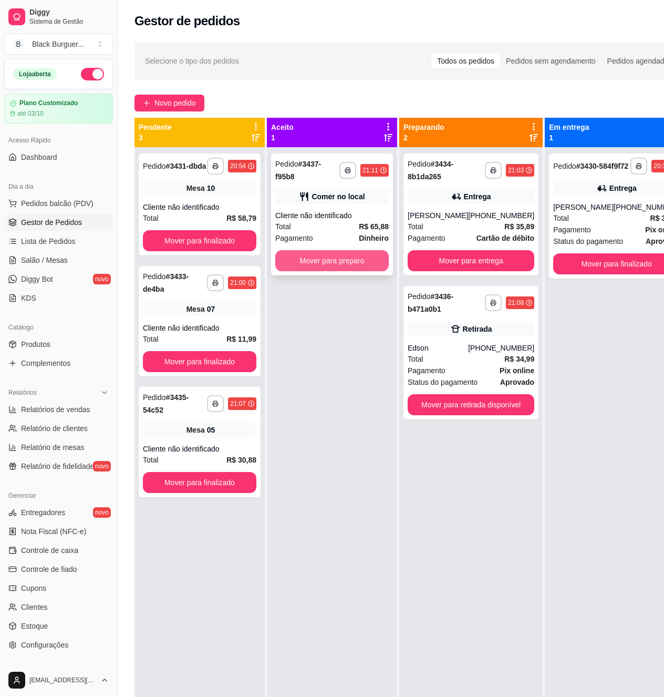
click at [319, 256] on button "Mover para preparo" at bounding box center [331, 260] width 113 height 21
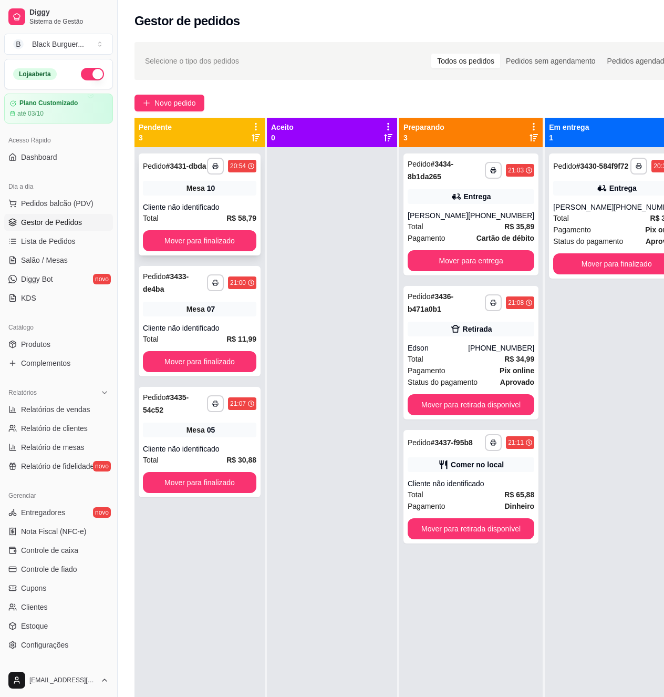
click at [188, 202] on div "Cliente não identificado" at bounding box center [199, 207] width 113 height 11
click at [173, 312] on div "Mesa 07" at bounding box center [199, 309] width 113 height 15
click at [447, 204] on div "**********" at bounding box center [470, 214] width 135 height 122
click at [36, 268] on link "Salão / Mesas" at bounding box center [58, 260] width 109 height 17
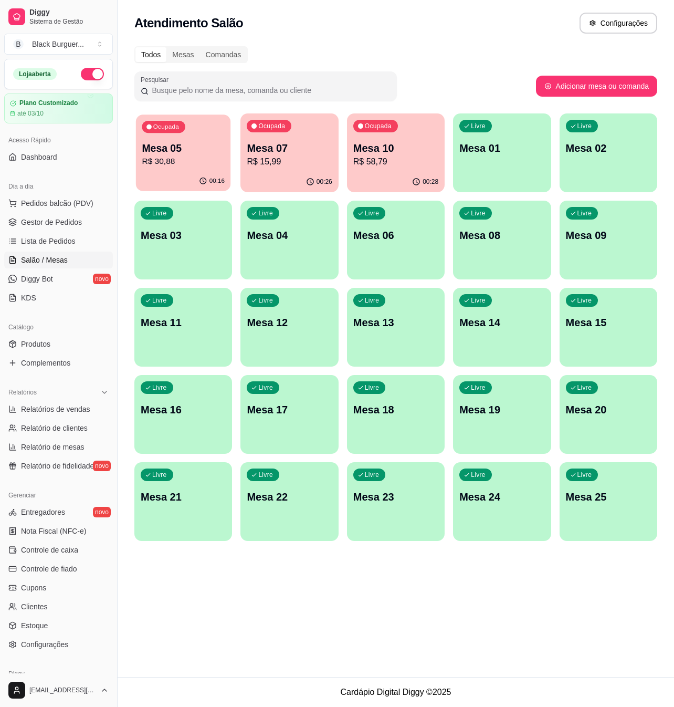
click at [209, 152] on p "Mesa 05" at bounding box center [183, 148] width 83 height 14
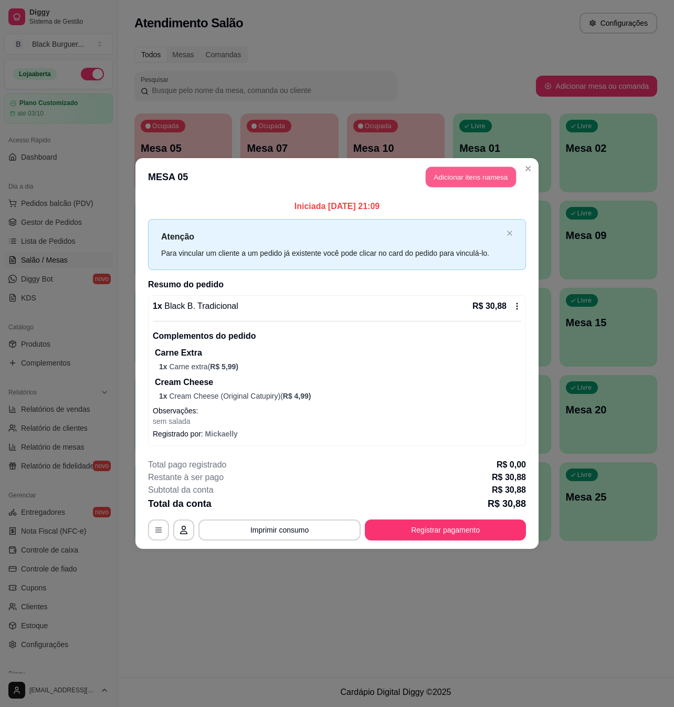
click at [467, 179] on button "Adicionar itens na mesa" at bounding box center [471, 177] width 90 height 20
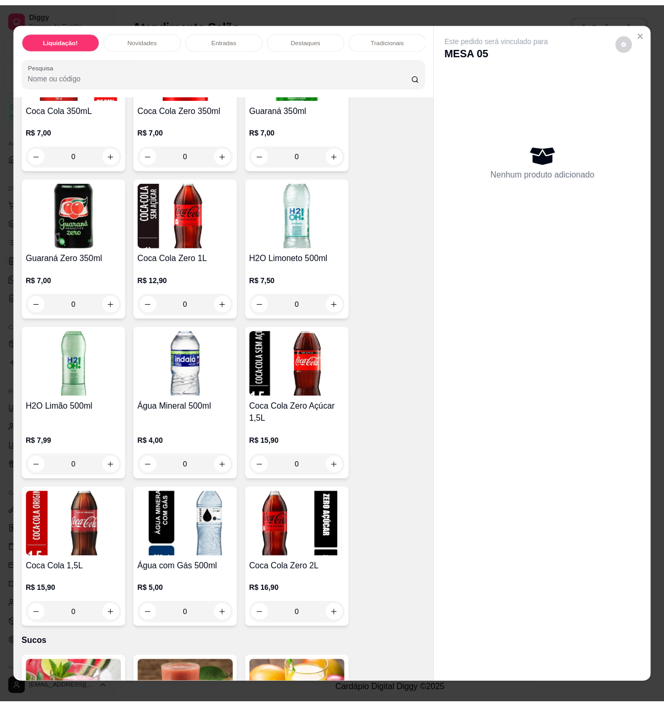
scroll to position [2942, 0]
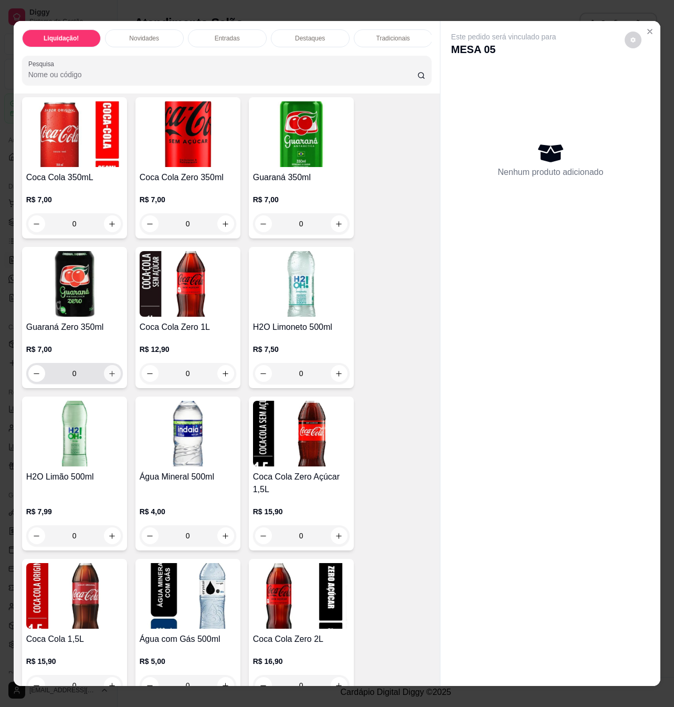
click at [108, 371] on button "increase-product-quantity" at bounding box center [112, 373] width 17 height 17
type input "1"
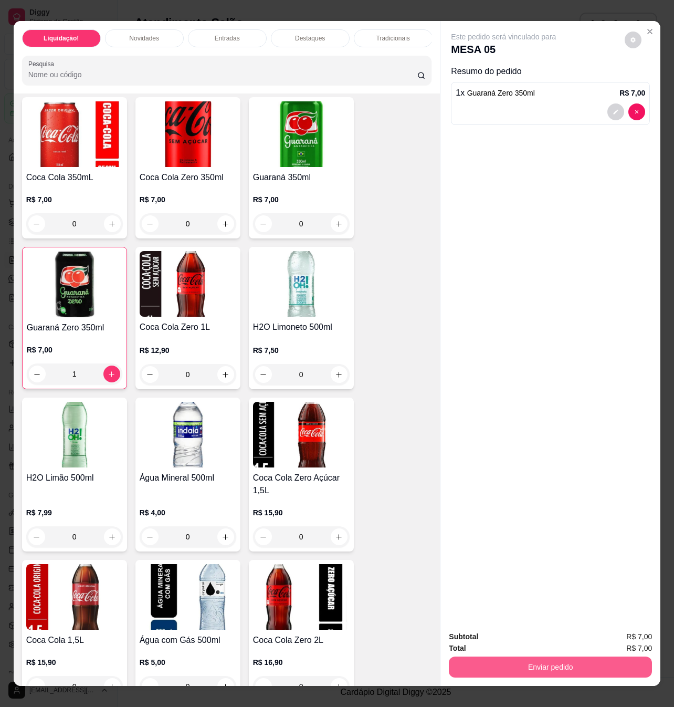
click at [548, 672] on div "Enviar pedido" at bounding box center [550, 666] width 203 height 24
click at [540, 635] on button "Não registrar e enviar pedido" at bounding box center [514, 636] width 109 height 20
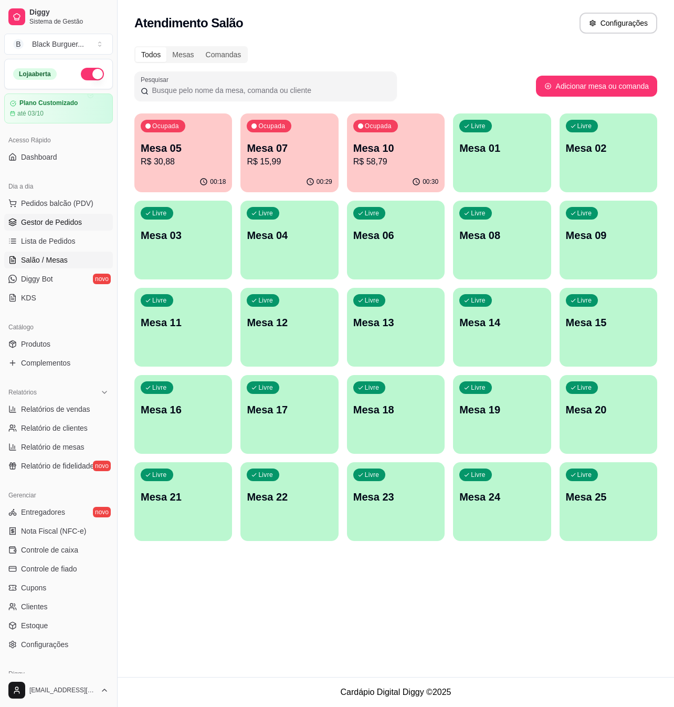
click at [36, 221] on span "Gestor de Pedidos" at bounding box center [51, 222] width 61 height 11
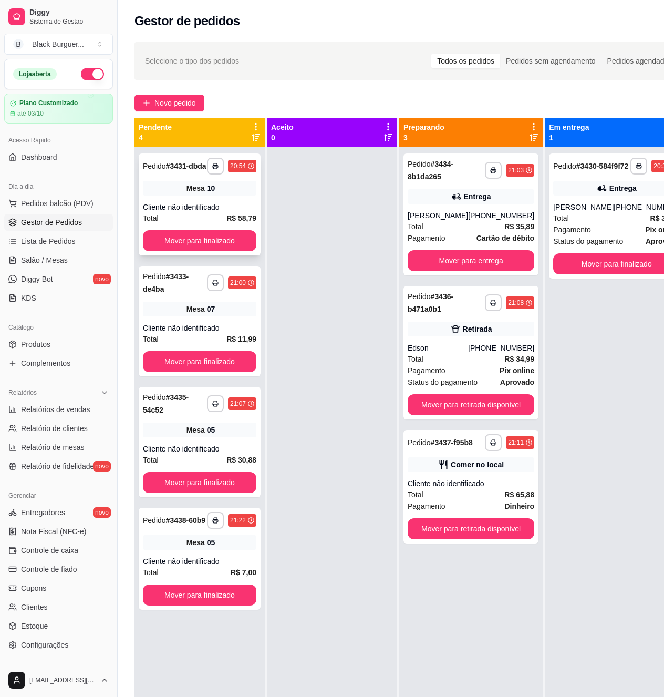
click at [189, 203] on div "Cliente não identificado" at bounding box center [199, 207] width 113 height 11
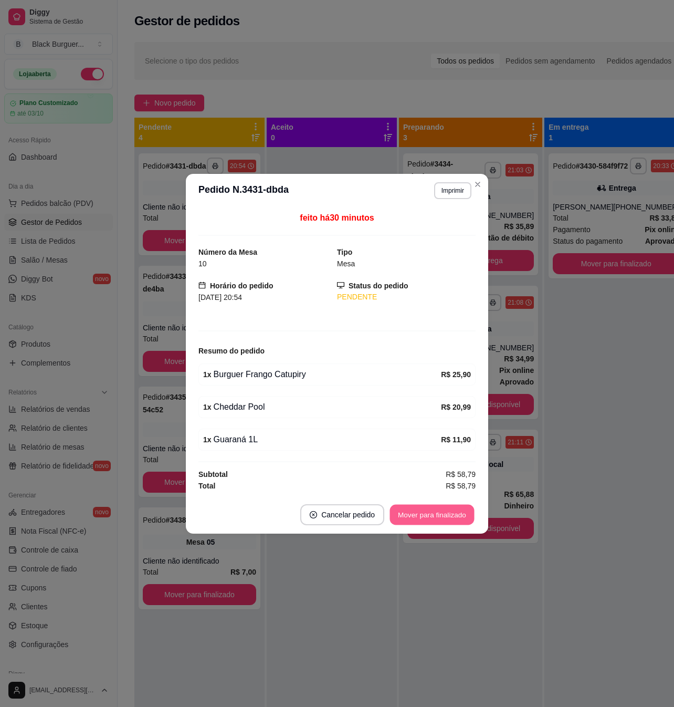
click at [421, 518] on button "Mover para finalizado" at bounding box center [432, 514] width 85 height 20
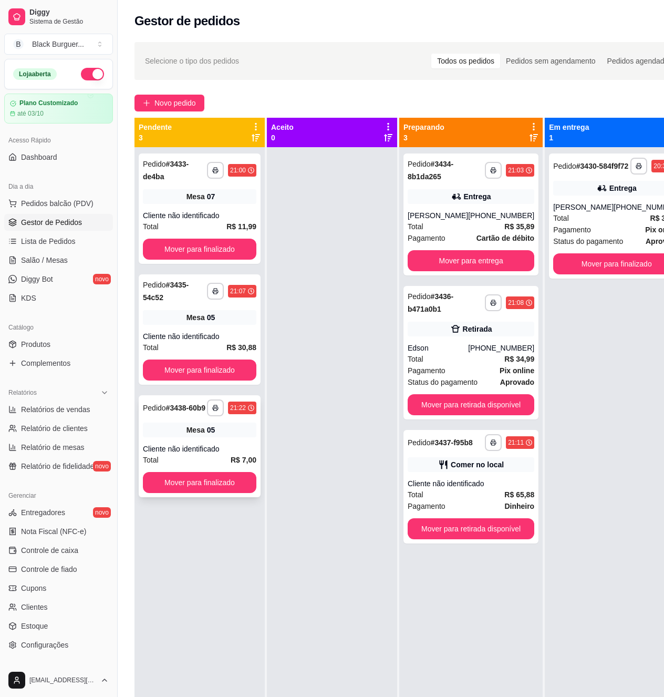
click at [230, 444] on div "**********" at bounding box center [200, 446] width 122 height 102
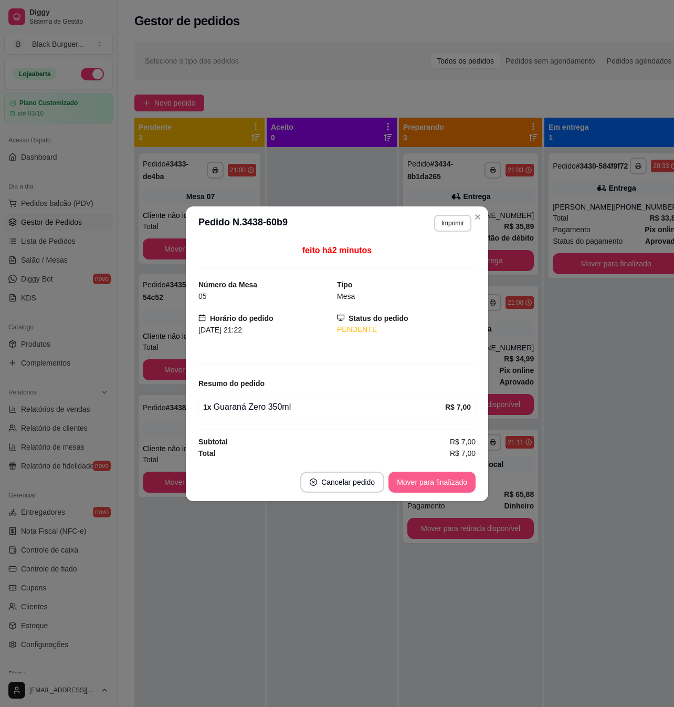
click at [448, 482] on button "Mover para finalizado" at bounding box center [432, 482] width 87 height 21
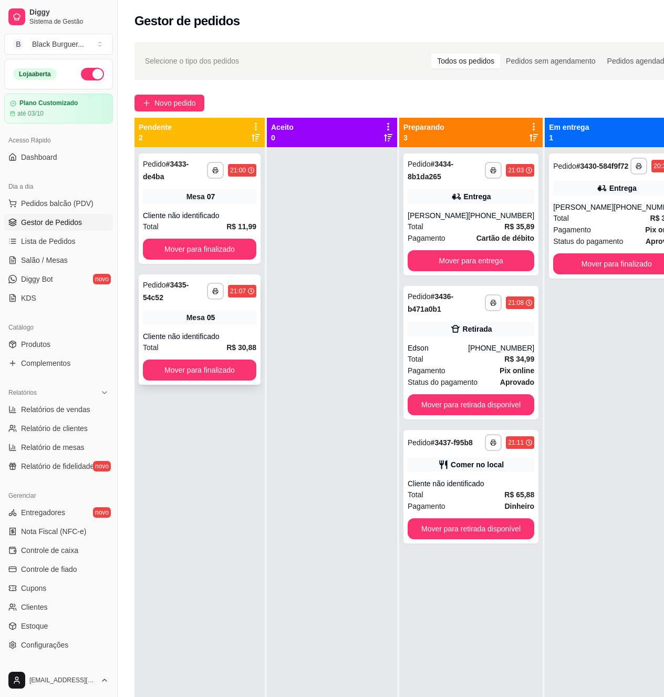
click at [211, 328] on div "**********" at bounding box center [200, 329] width 122 height 110
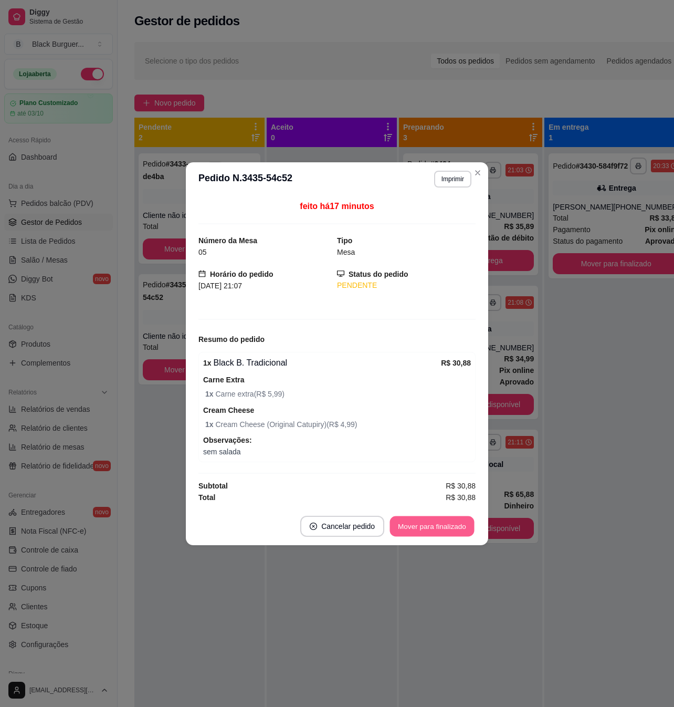
click at [454, 526] on button "Mover para finalizado" at bounding box center [432, 526] width 85 height 20
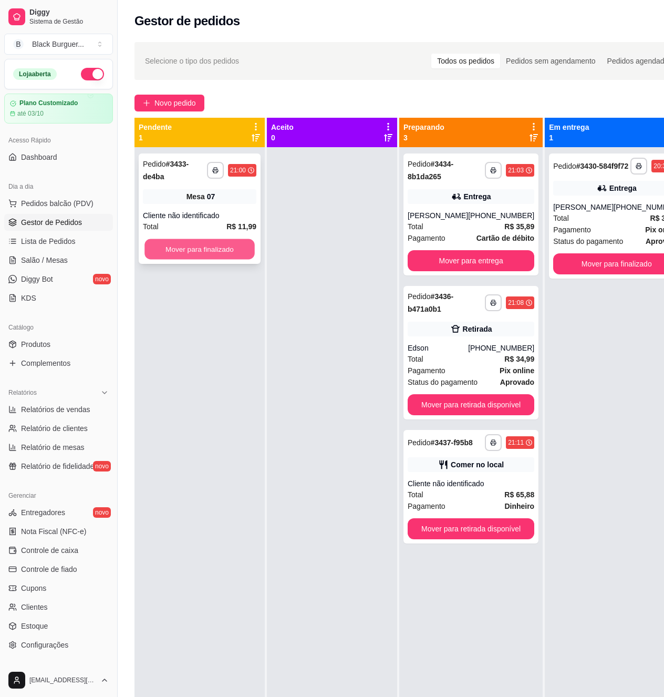
click at [204, 242] on button "Mover para finalizado" at bounding box center [199, 249] width 110 height 20
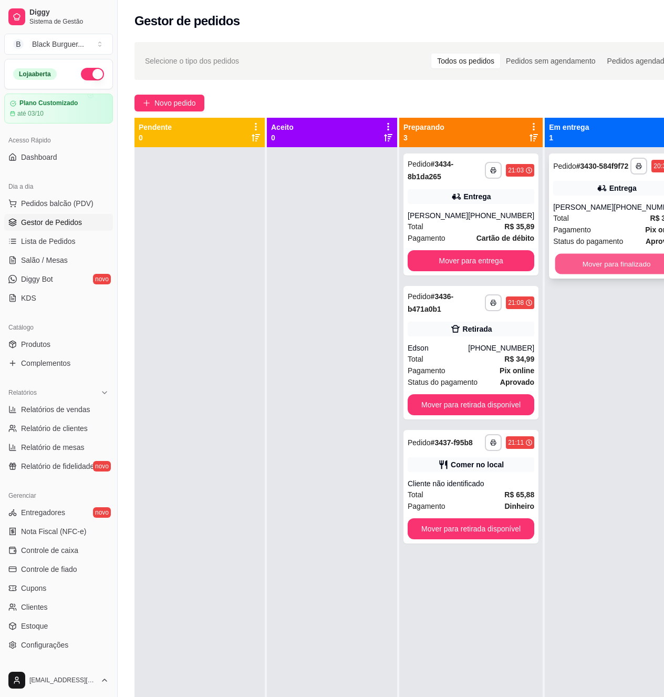
click at [591, 267] on button "Mover para finalizado" at bounding box center [616, 264] width 123 height 20
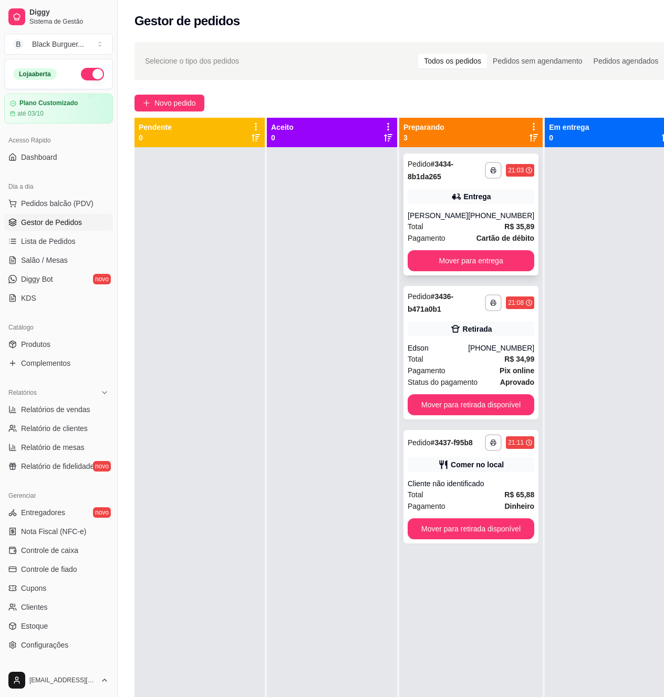
click at [484, 213] on div "[PHONE_NUMBER]" at bounding box center [501, 215] width 66 height 11
click at [490, 353] on div "[PHONE_NUMBER]" at bounding box center [501, 347] width 66 height 11
click at [492, 473] on div "**********" at bounding box center [470, 486] width 135 height 113
click at [431, 219] on div "[PERSON_NAME]" at bounding box center [438, 215] width 60 height 11
click at [250, 183] on div at bounding box center [199, 495] width 130 height 697
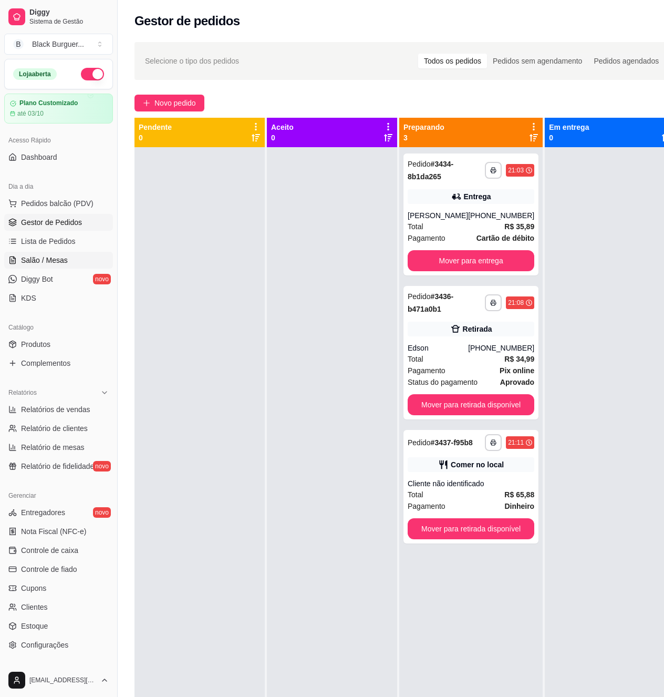
click at [59, 259] on span "Salão / Mesas" at bounding box center [44, 260] width 47 height 11
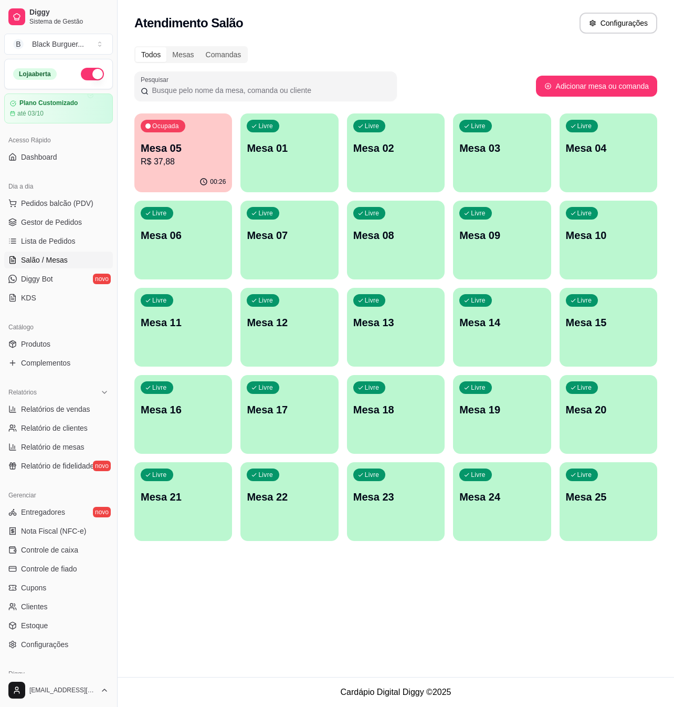
click at [210, 148] on p "Mesa 05" at bounding box center [183, 148] width 85 height 15
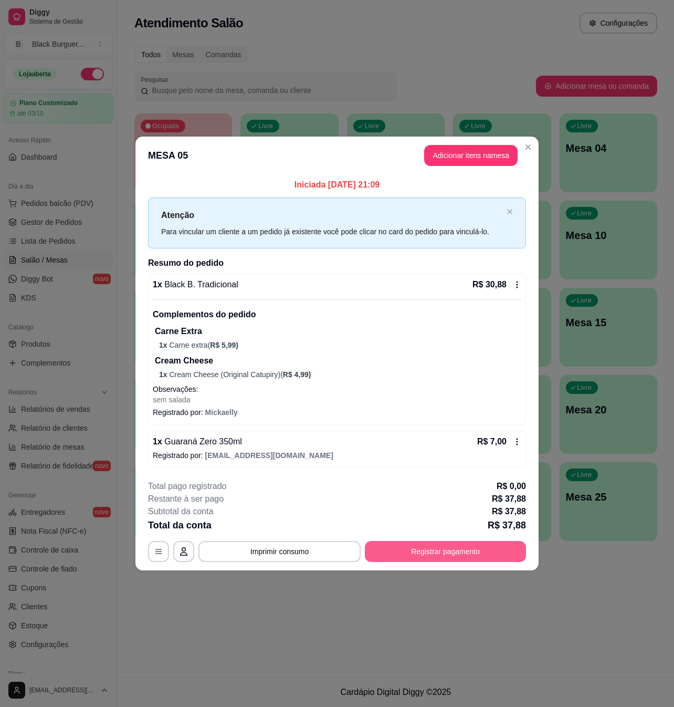
click at [453, 555] on button "Registrar pagamento" at bounding box center [445, 551] width 161 height 21
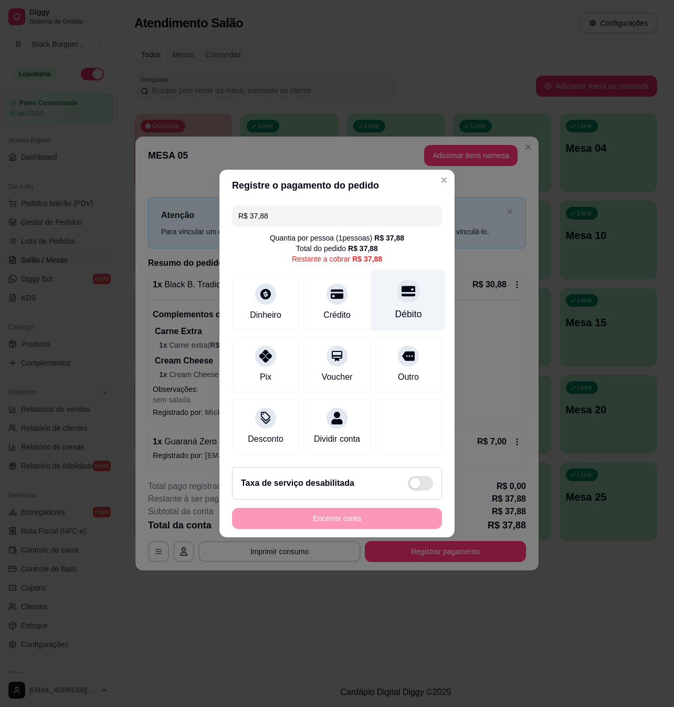
click at [397, 293] on div at bounding box center [408, 290] width 23 height 23
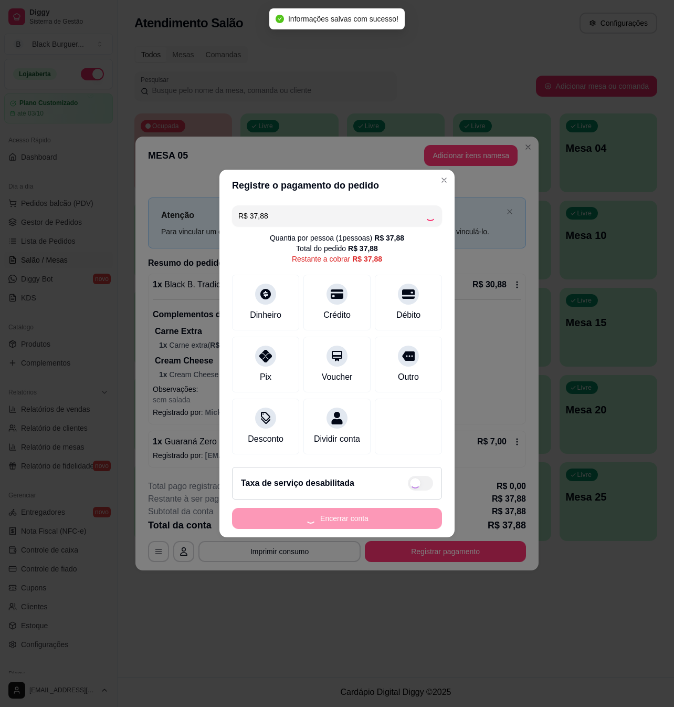
type input "R$ 0,00"
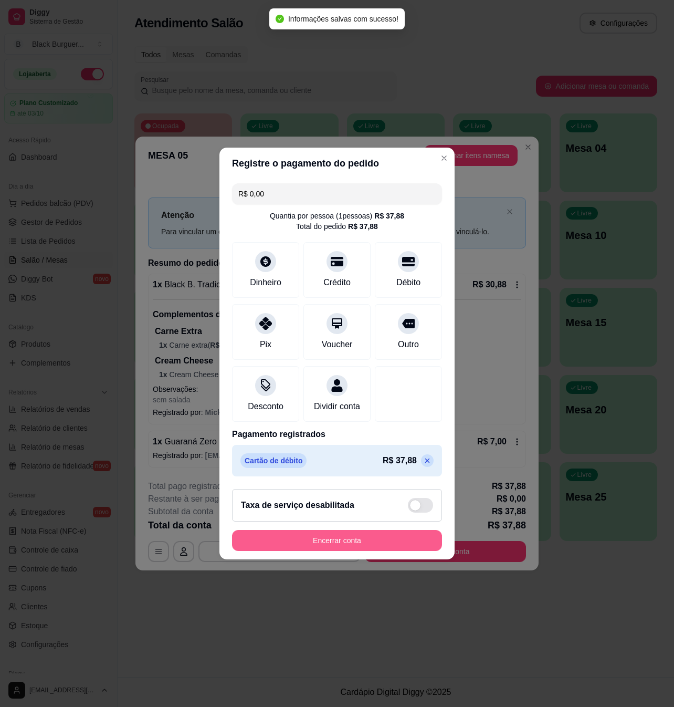
click at [389, 541] on button "Encerrar conta" at bounding box center [337, 540] width 210 height 21
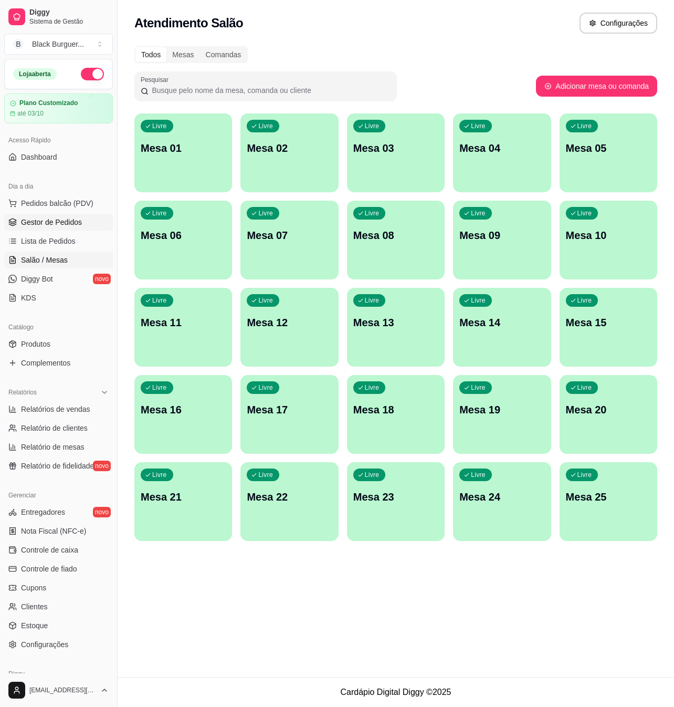
click at [59, 220] on span "Gestor de Pedidos" at bounding box center [51, 222] width 61 height 11
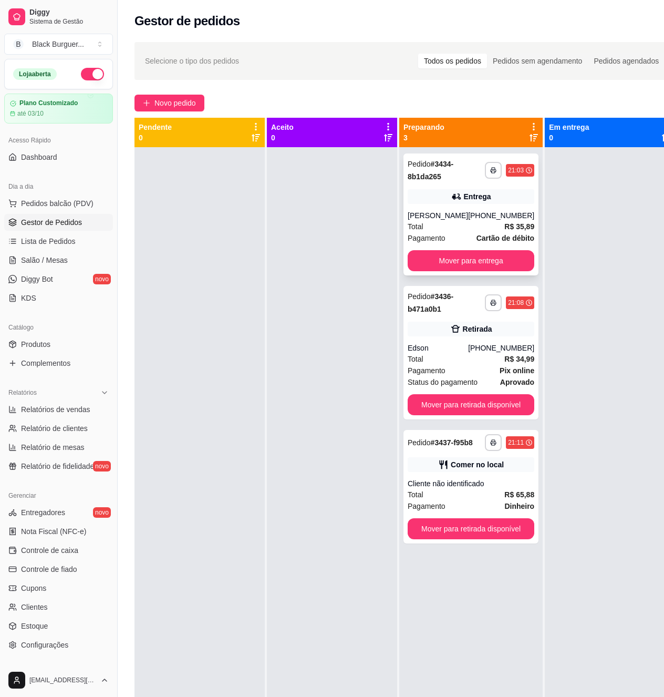
click at [496, 207] on div "**********" at bounding box center [470, 214] width 135 height 122
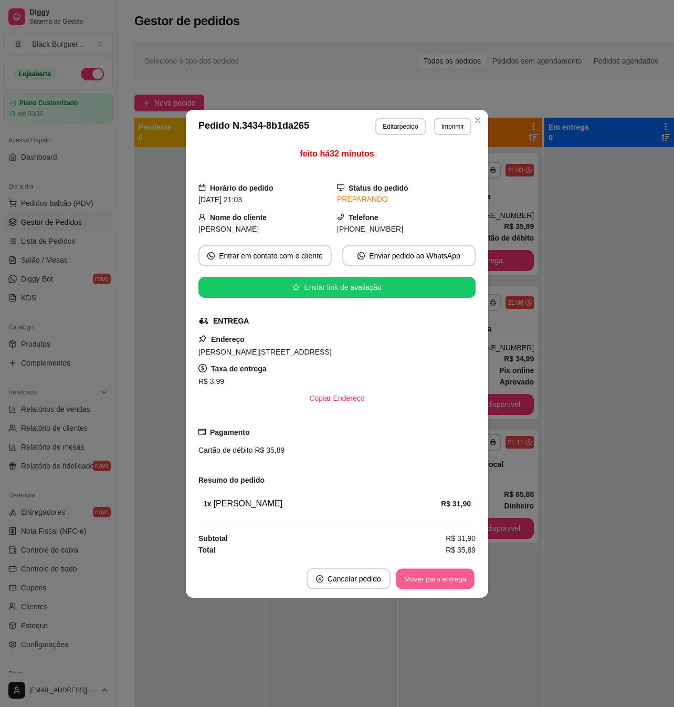
click at [450, 580] on button "Mover para entrega" at bounding box center [435, 578] width 79 height 20
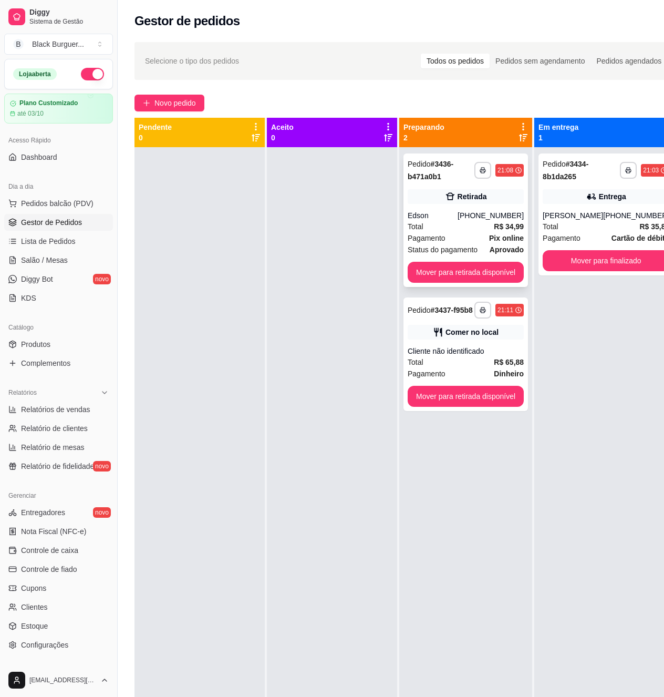
click at [504, 246] on strong "aprovado" at bounding box center [507, 249] width 34 height 8
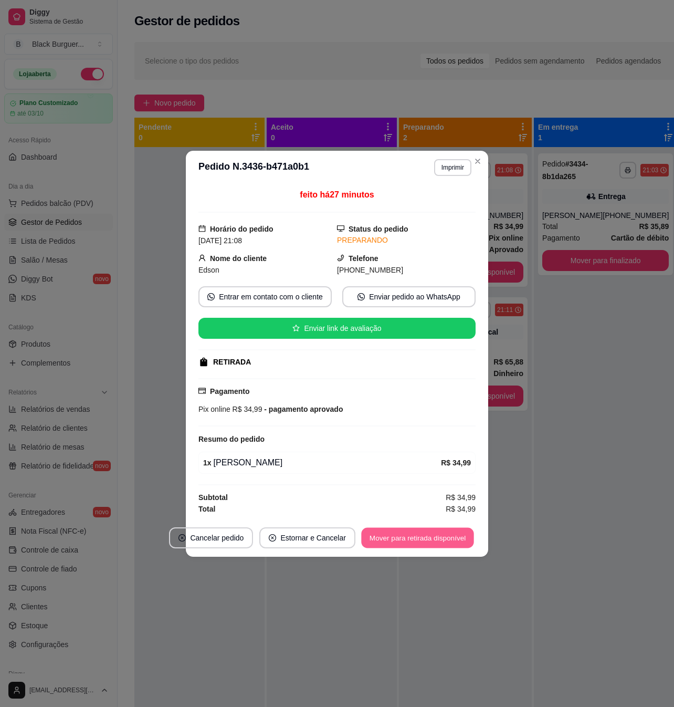
click at [419, 530] on button "Mover para retirada disponível" at bounding box center [417, 537] width 112 height 20
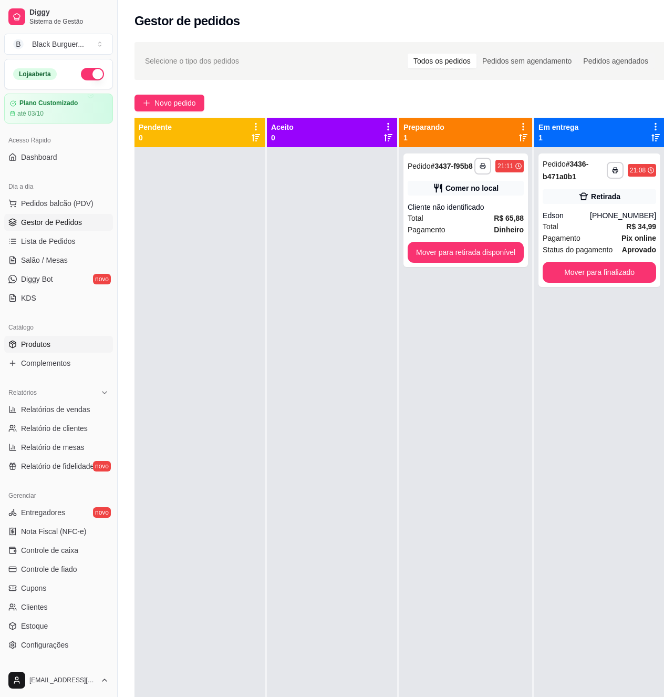
click at [64, 343] on link "Produtos" at bounding box center [58, 344] width 109 height 17
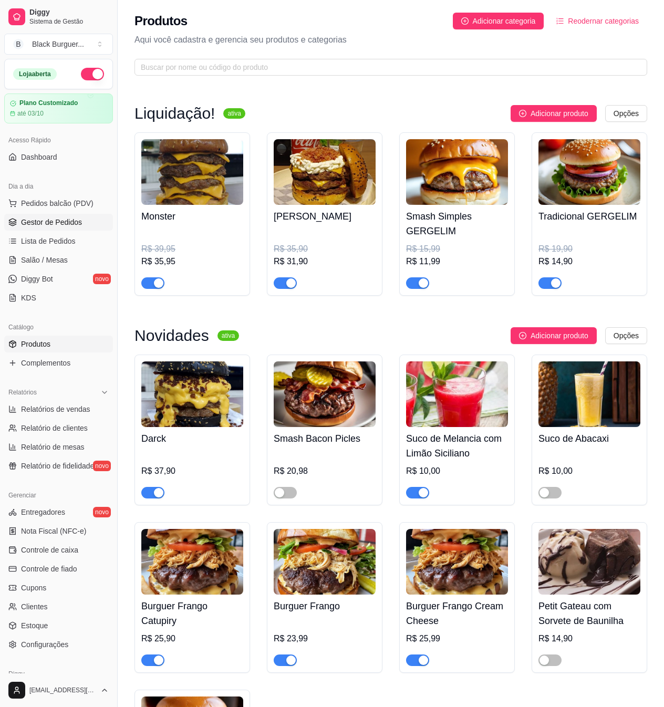
click at [57, 227] on span "Gestor de Pedidos" at bounding box center [51, 222] width 61 height 11
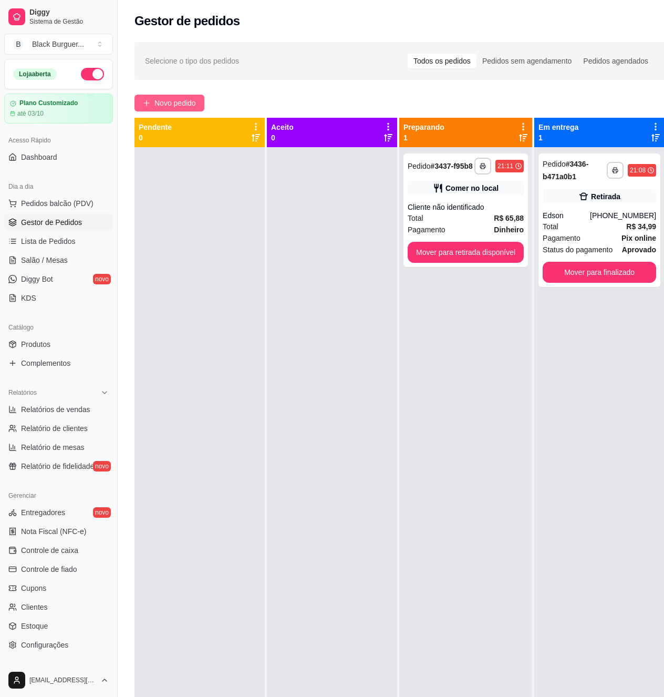
click at [182, 104] on span "Novo pedido" at bounding box center [174, 103] width 41 height 12
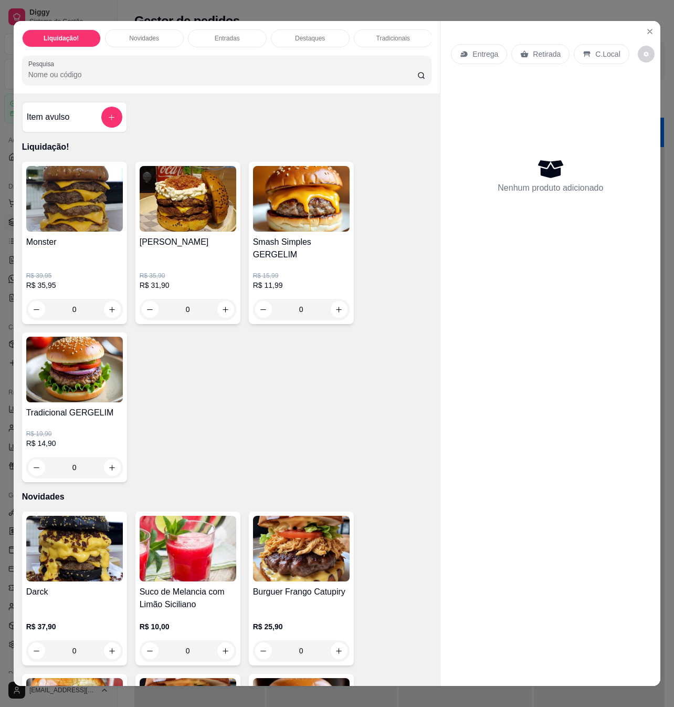
click at [71, 387] on img at bounding box center [74, 370] width 97 height 66
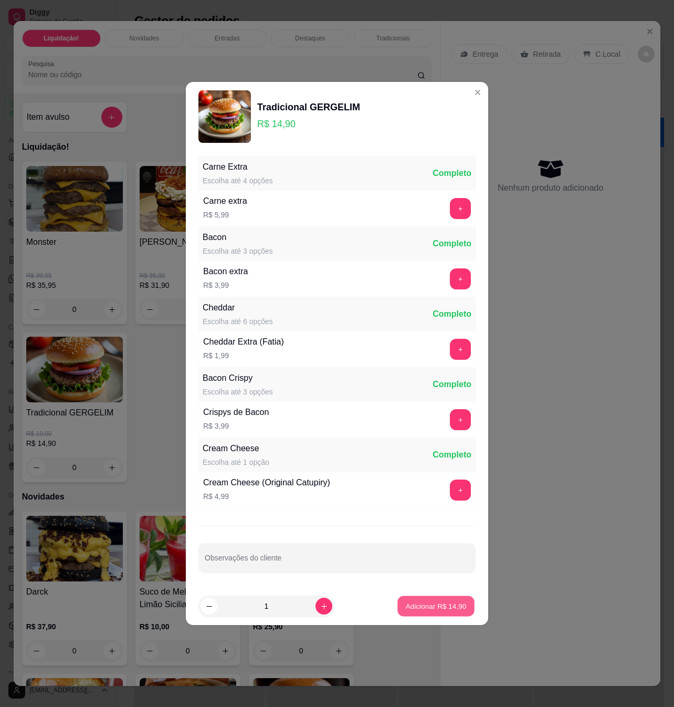
click at [436, 601] on button "Adicionar R$ 14,90" at bounding box center [436, 606] width 77 height 20
type input "1"
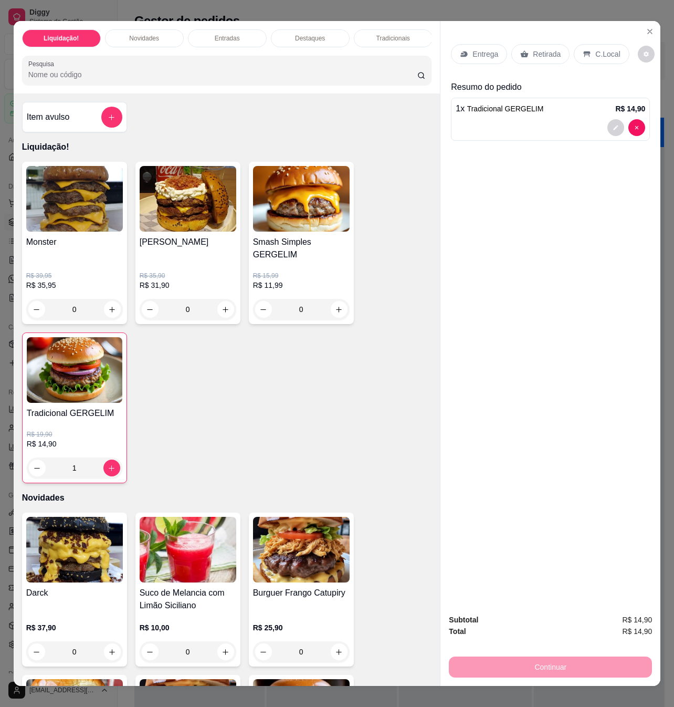
click at [608, 49] on p "C.Local" at bounding box center [608, 54] width 25 height 11
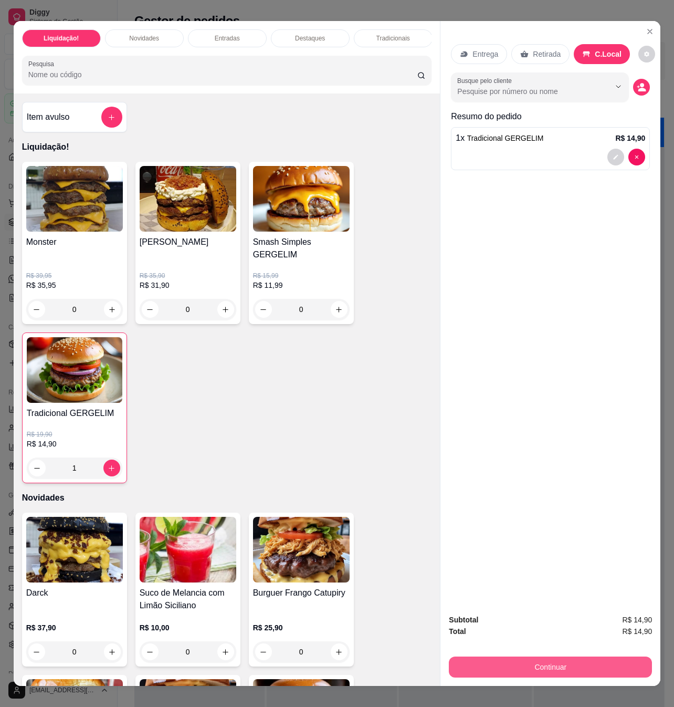
click at [564, 659] on button "Continuar" at bounding box center [550, 667] width 203 height 21
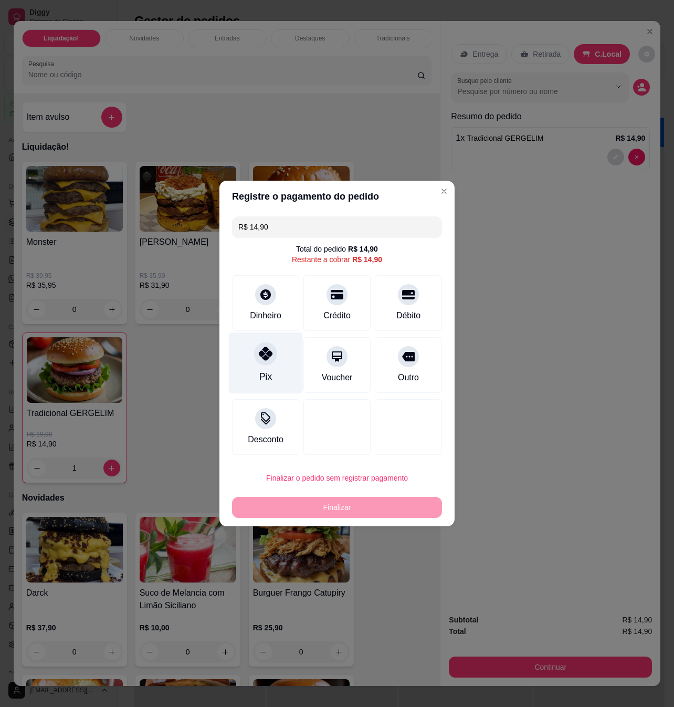
click at [269, 358] on icon at bounding box center [266, 354] width 14 height 14
type input "R$ 0,00"
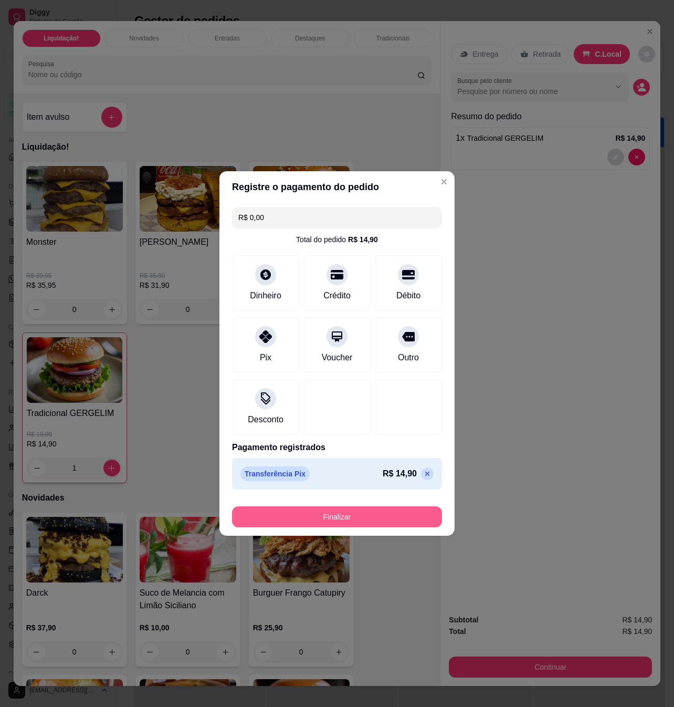
click at [381, 521] on button "Finalizar" at bounding box center [337, 516] width 210 height 21
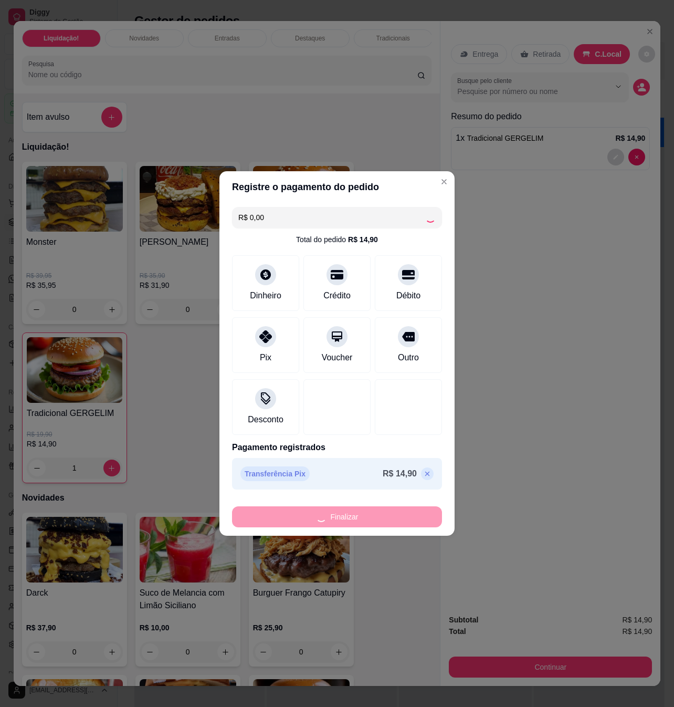
type input "0"
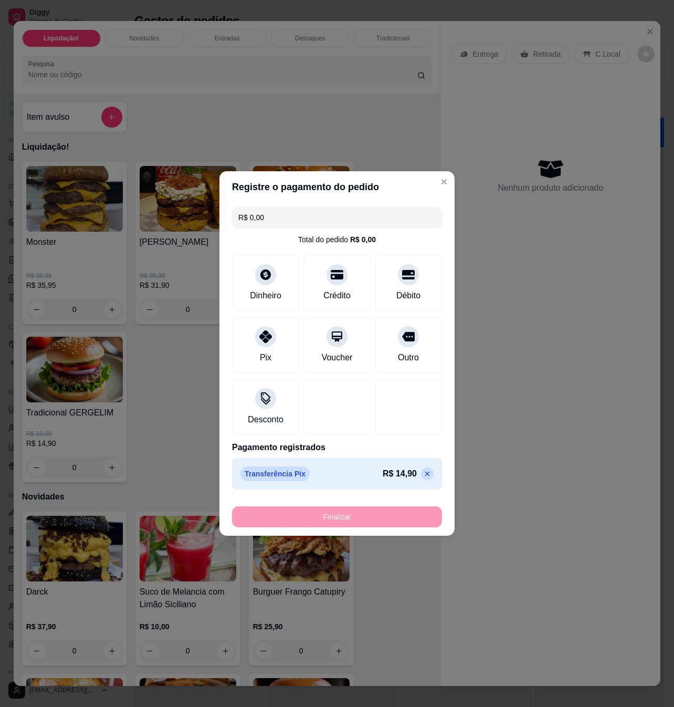
type input "-R$ 14,90"
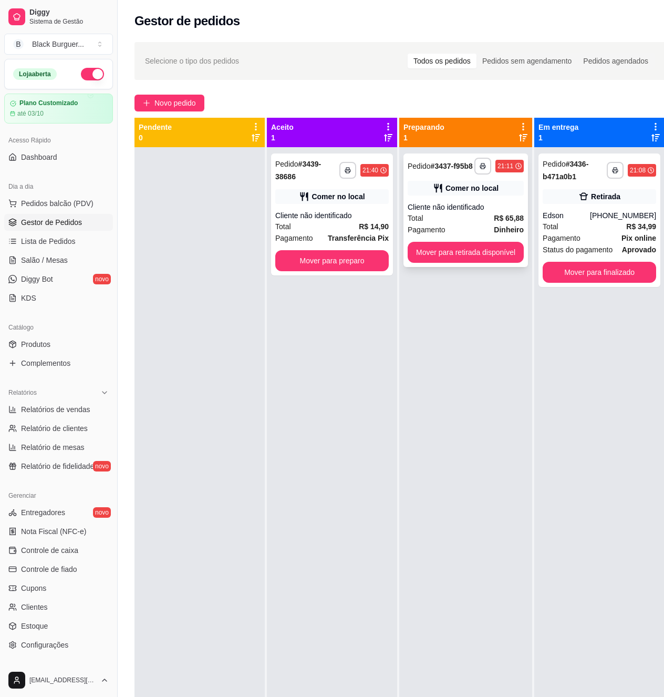
click at [445, 204] on div "Cliente não identificado" at bounding box center [466, 207] width 116 height 11
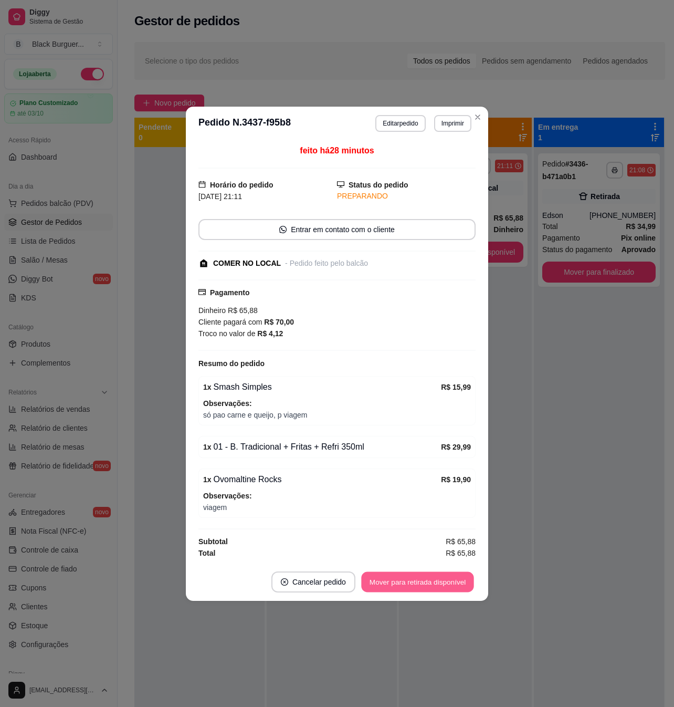
click at [427, 584] on button "Mover para retirada disponível" at bounding box center [417, 582] width 112 height 20
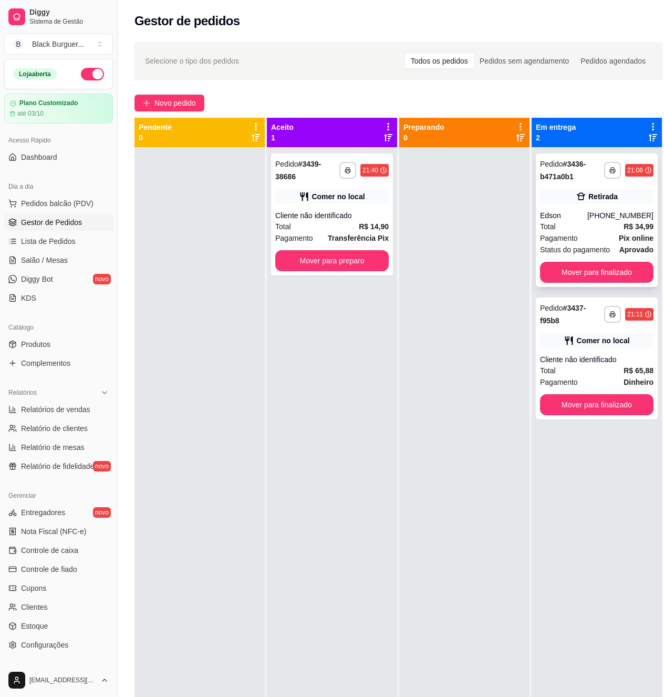
click at [606, 216] on div "[PHONE_NUMBER]" at bounding box center [620, 215] width 66 height 11
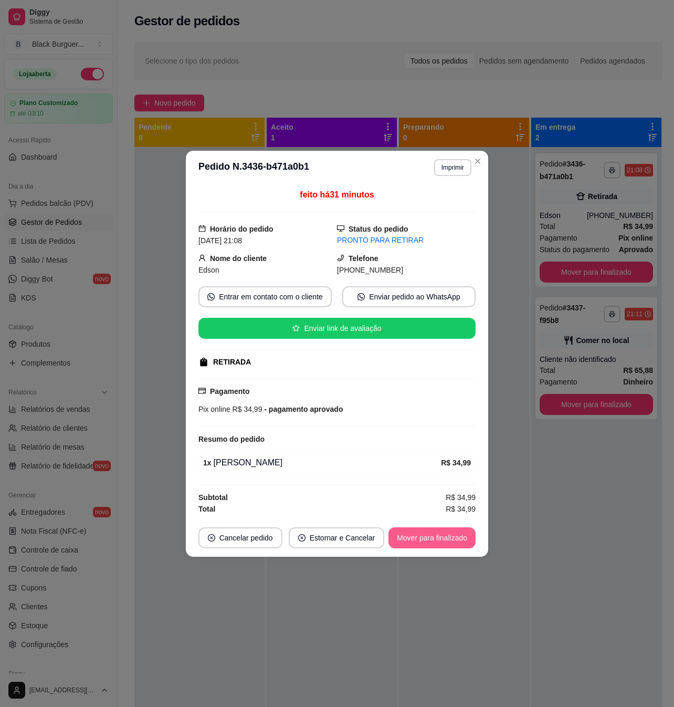
click at [436, 538] on button "Mover para finalizado" at bounding box center [432, 537] width 87 height 21
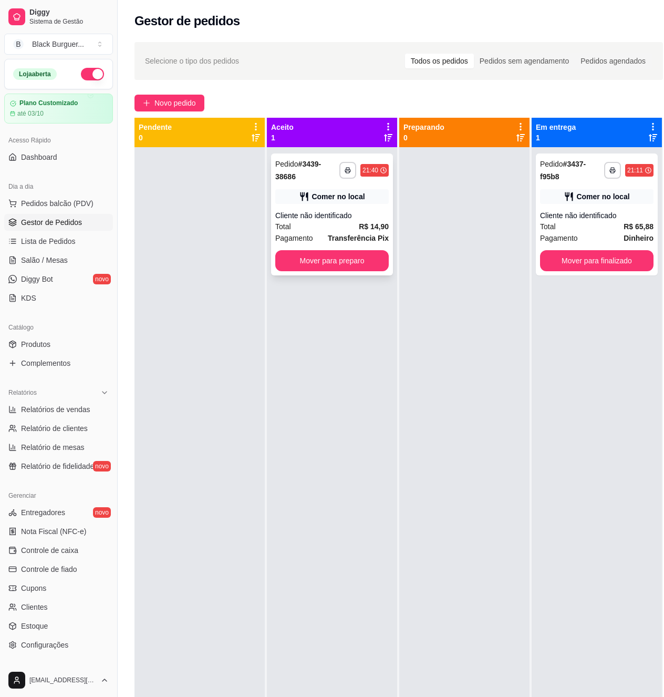
click at [293, 200] on div "Comer no local" at bounding box center [331, 196] width 113 height 15
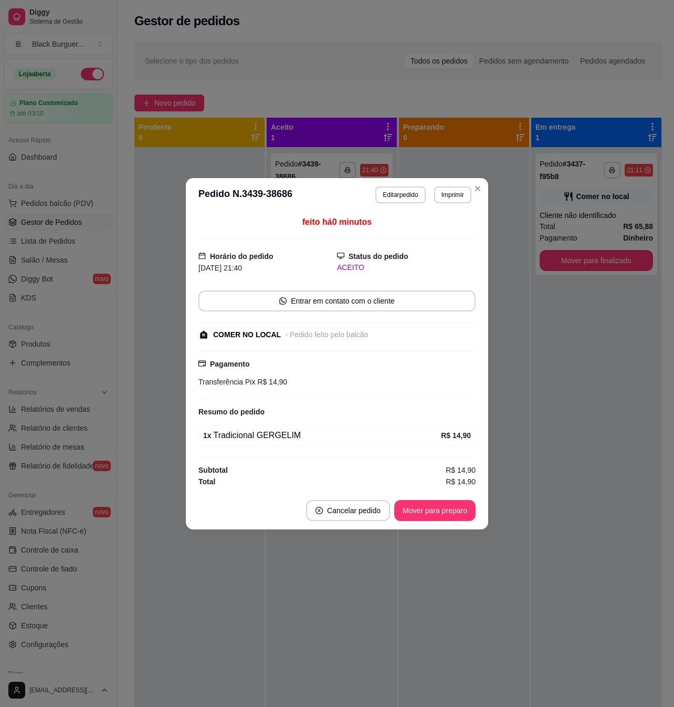
click at [483, 370] on div "feito há 0 minutos Horário do pedido [DATE] 21:40 Status do pedido ACEITO Entra…" at bounding box center [337, 352] width 303 height 280
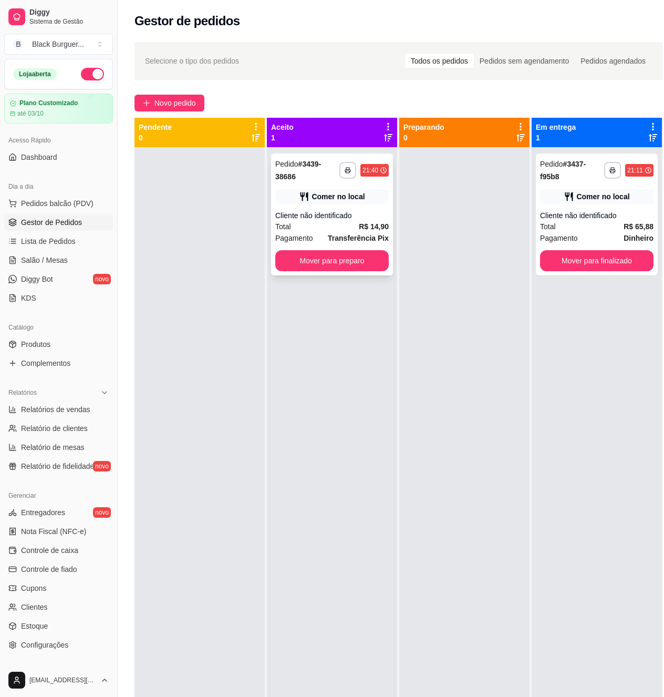
click at [326, 189] on div "**********" at bounding box center [332, 214] width 122 height 122
click at [185, 101] on span "Novo pedido" at bounding box center [174, 103] width 41 height 12
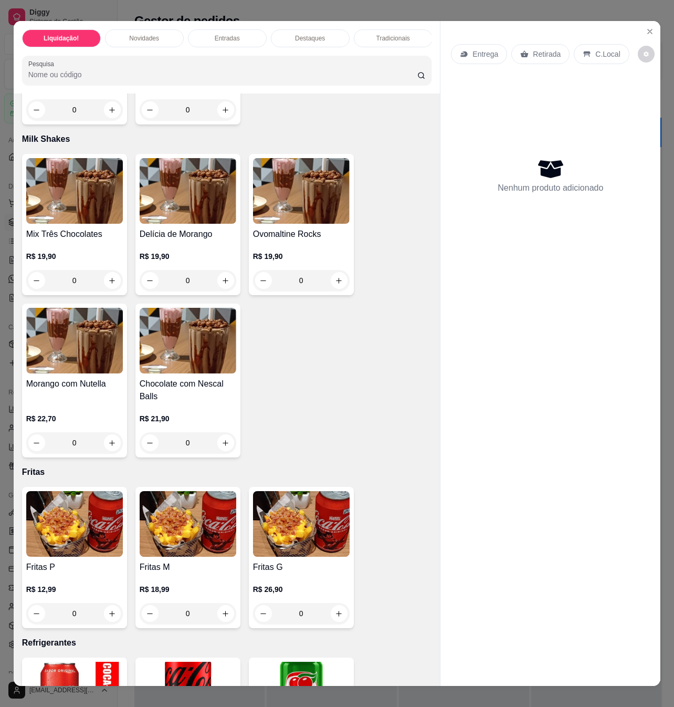
scroll to position [2732, 0]
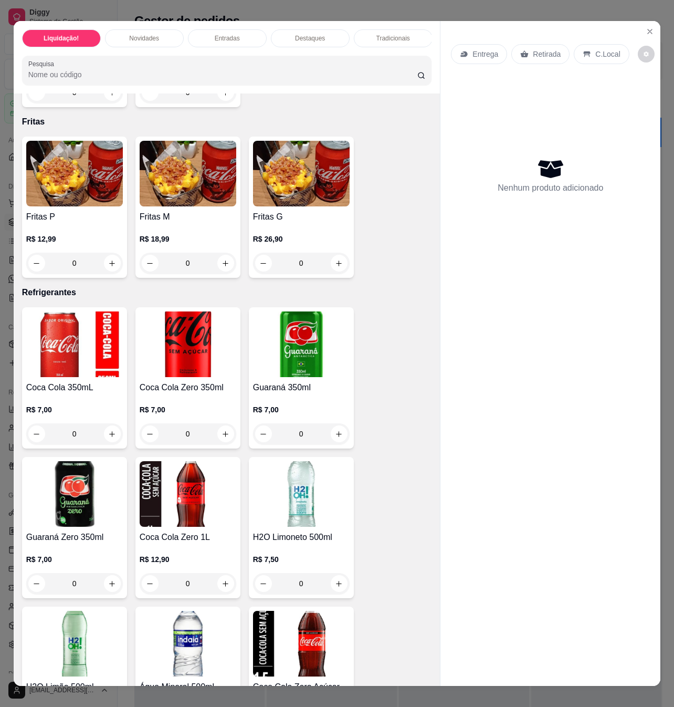
click at [299, 346] on img at bounding box center [301, 345] width 97 height 66
click at [643, 32] on button "Close" at bounding box center [650, 31] width 17 height 17
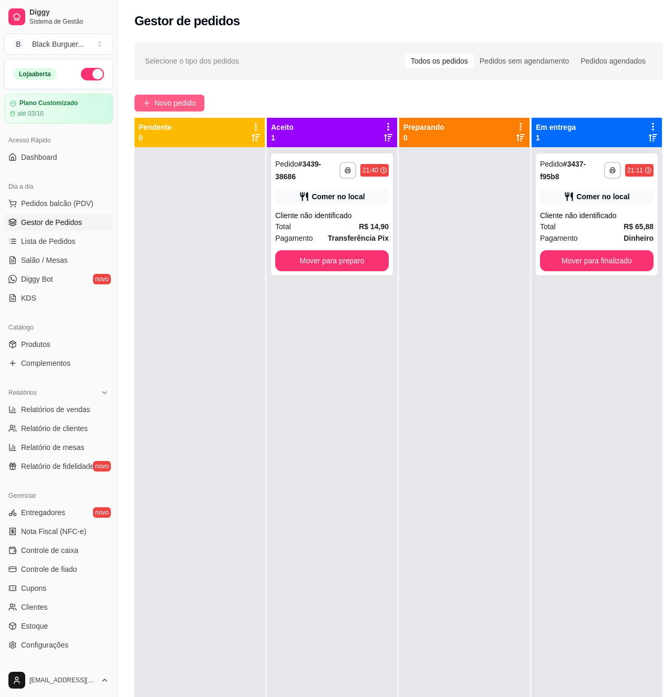
click at [186, 98] on span "Novo pedido" at bounding box center [174, 103] width 41 height 12
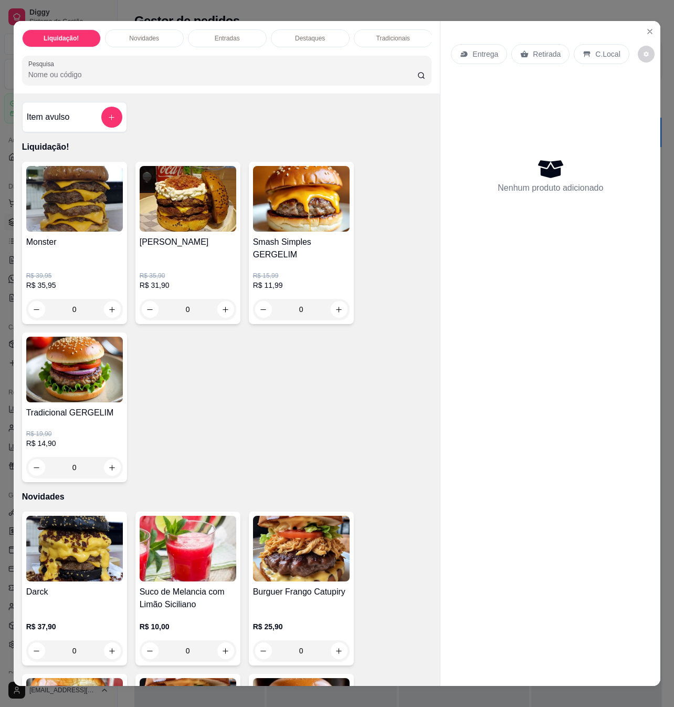
click at [546, 276] on div "Entrega Retirada C.Local Nenhum produto adicionado" at bounding box center [551, 345] width 220 height 648
click at [646, 27] on icon "Close" at bounding box center [650, 31] width 8 height 8
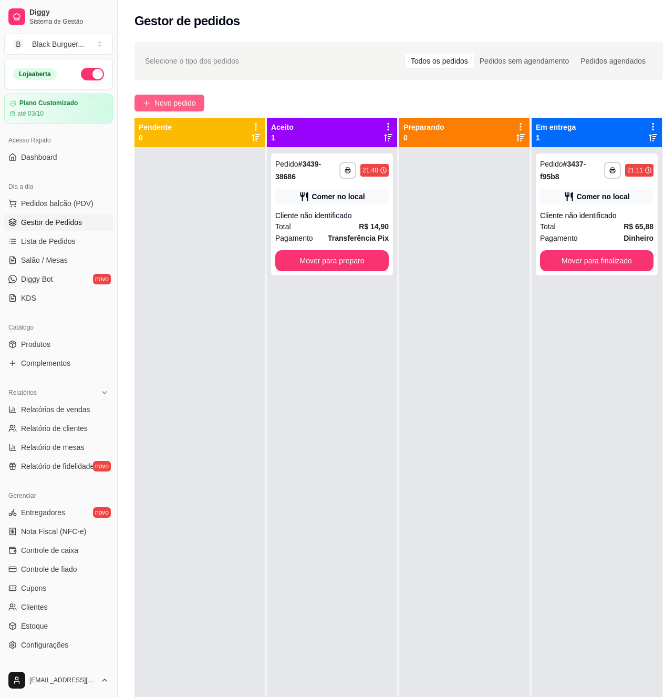
click at [195, 96] on button "Novo pedido" at bounding box center [169, 103] width 70 height 17
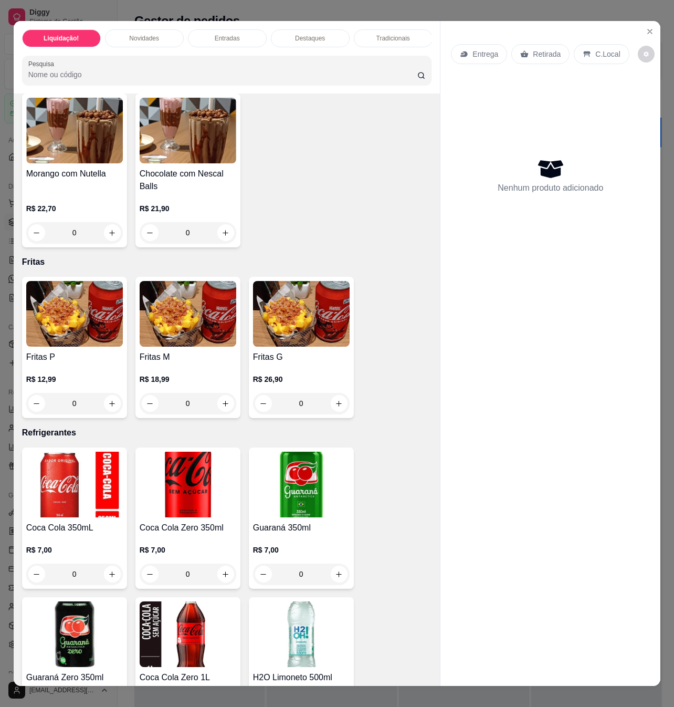
scroll to position [2942, 0]
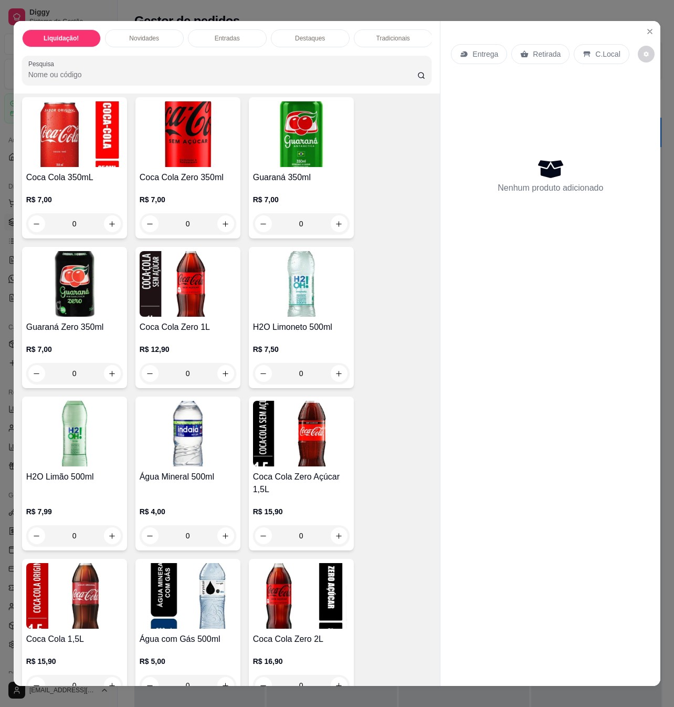
click at [311, 174] on h4 "Guaraná 350ml" at bounding box center [301, 177] width 97 height 13
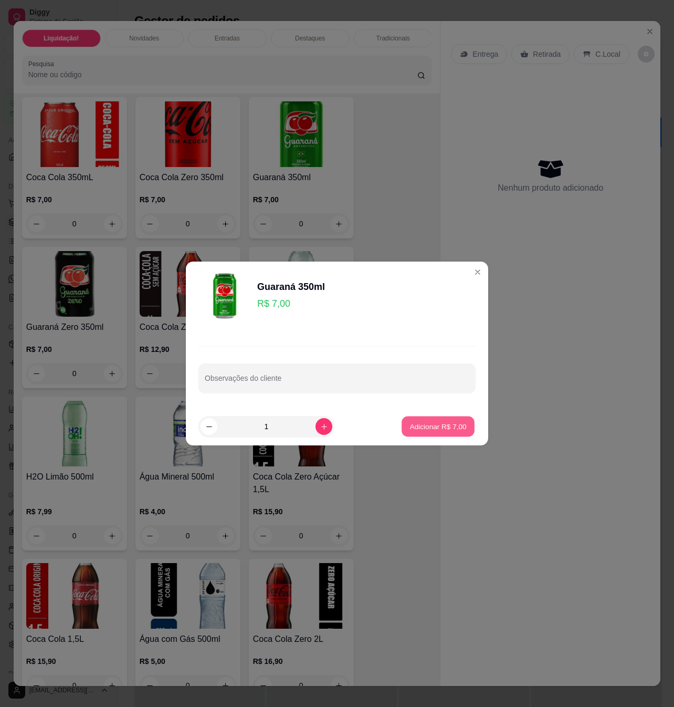
click at [416, 435] on button "Adicionar R$ 7,00" at bounding box center [438, 427] width 73 height 20
type input "1"
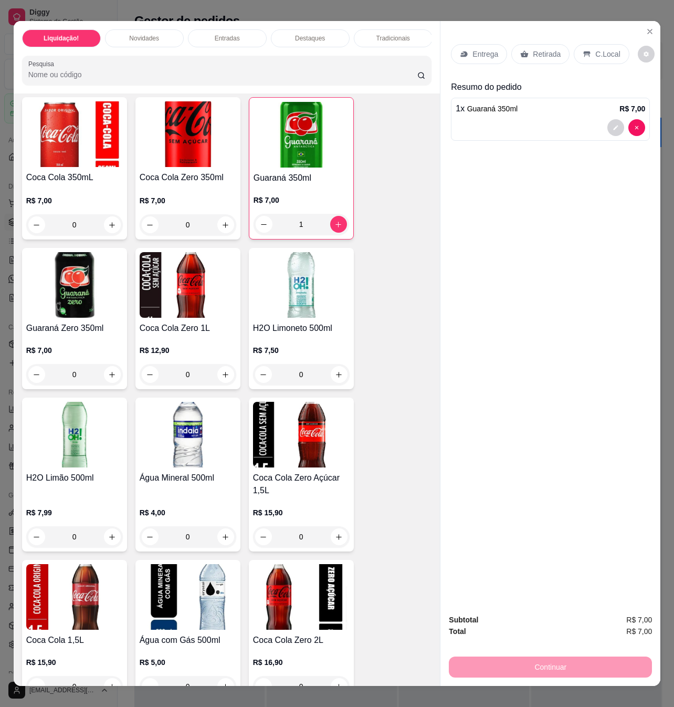
click at [597, 49] on p "C.Local" at bounding box center [608, 54] width 25 height 11
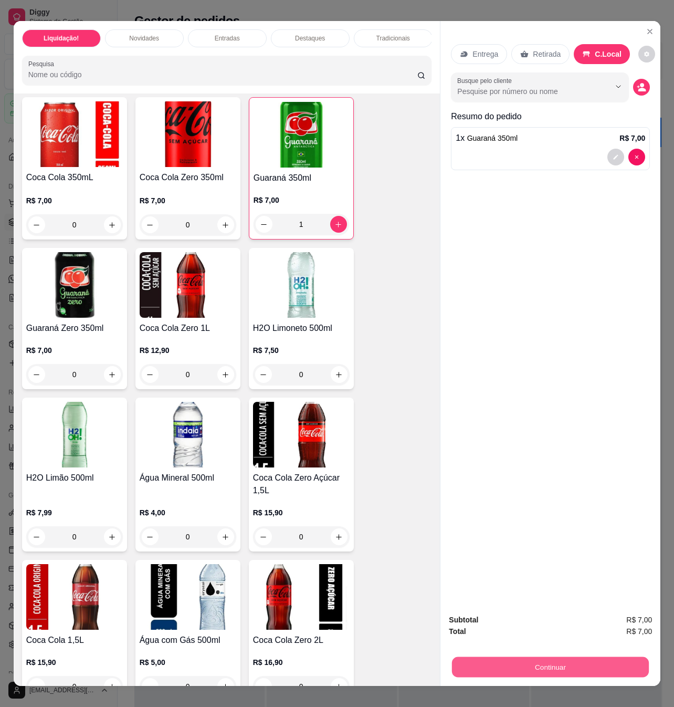
click at [573, 660] on button "Continuar" at bounding box center [550, 667] width 197 height 20
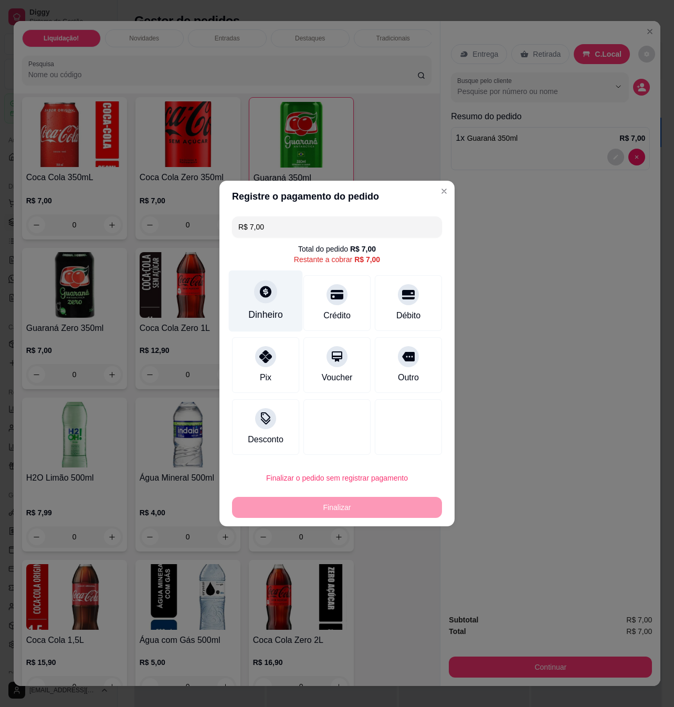
click at [288, 309] on div "Dinheiro" at bounding box center [266, 301] width 74 height 61
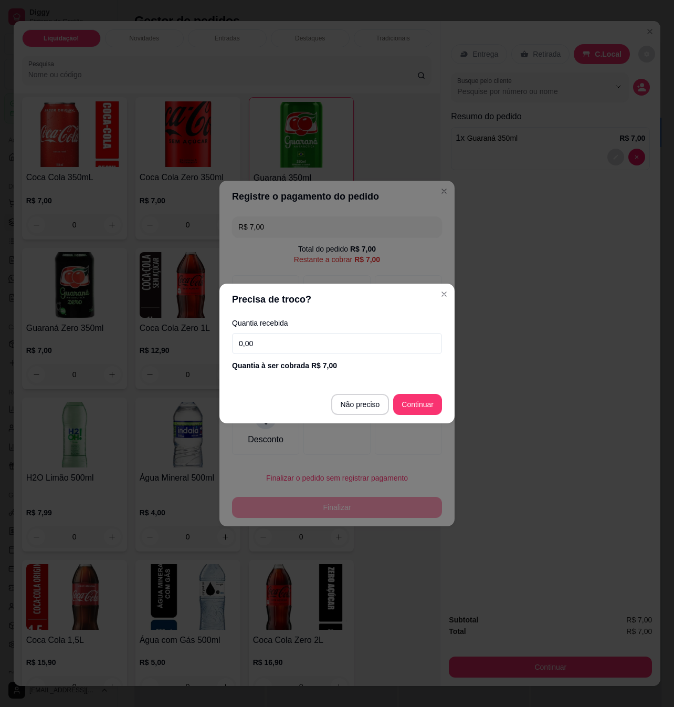
click at [347, 341] on input "0,00" at bounding box center [337, 343] width 210 height 21
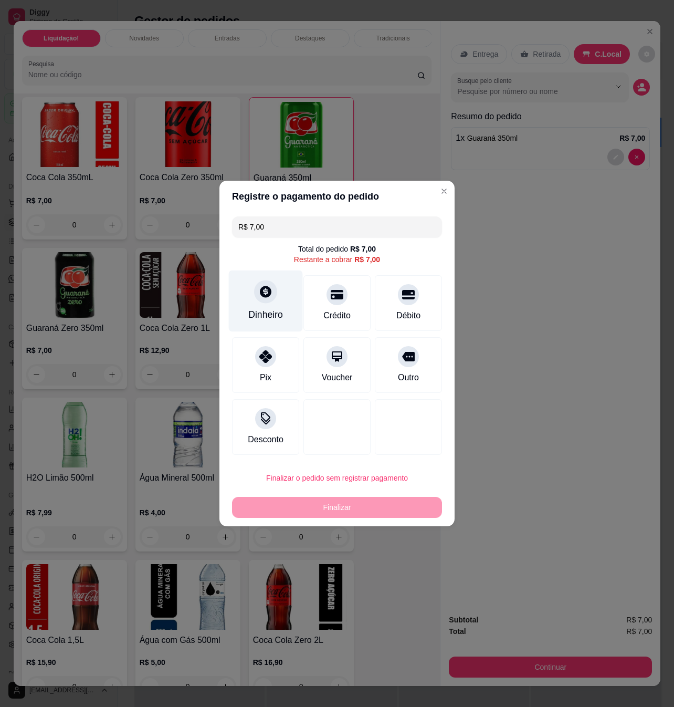
click at [286, 301] on div "Dinheiro" at bounding box center [266, 301] width 74 height 61
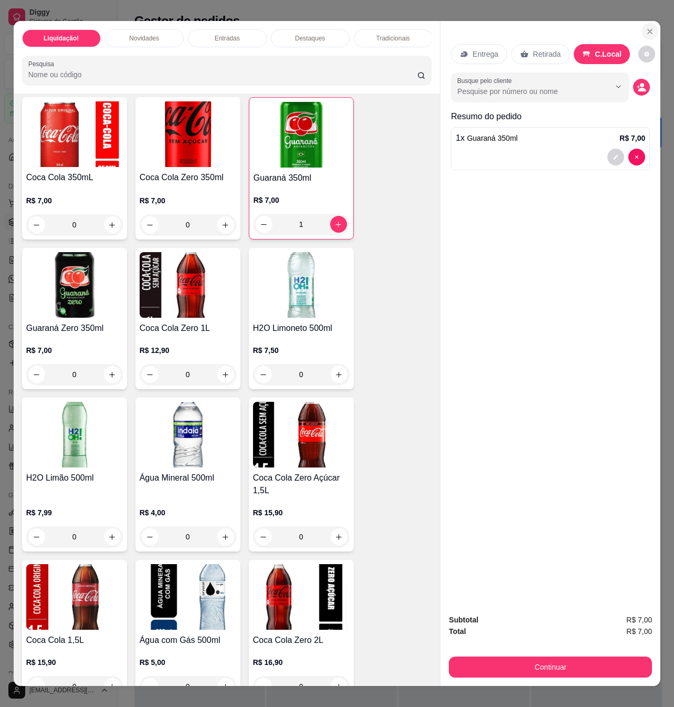
click at [648, 29] on icon "Close" at bounding box center [650, 31] width 4 height 4
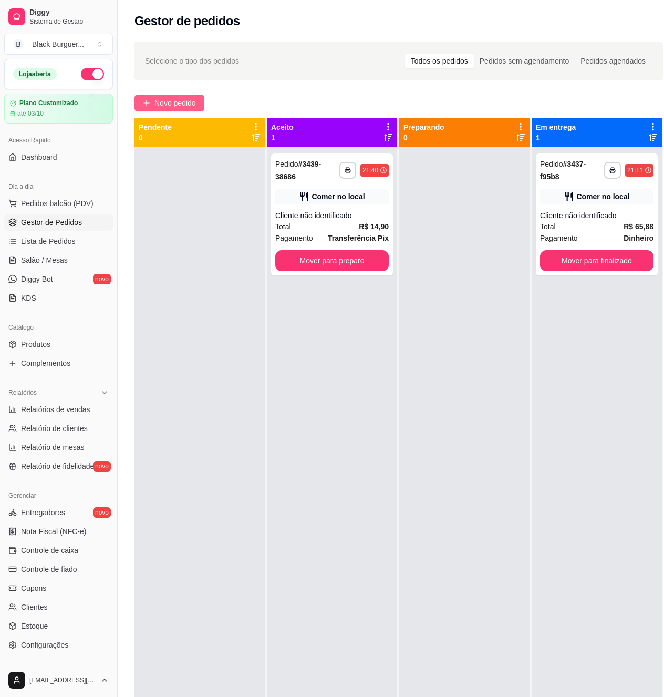
click at [194, 99] on span "Novo pedido" at bounding box center [174, 103] width 41 height 12
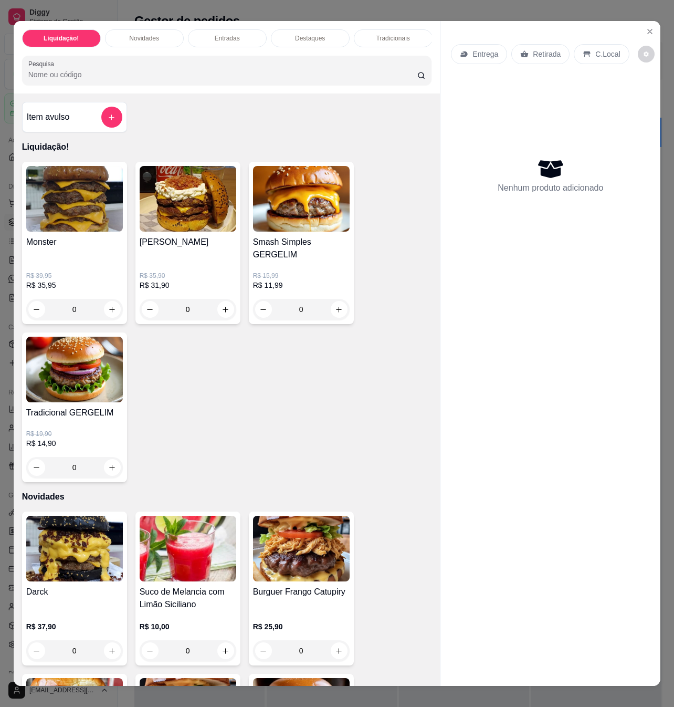
click at [70, 371] on img at bounding box center [74, 370] width 97 height 66
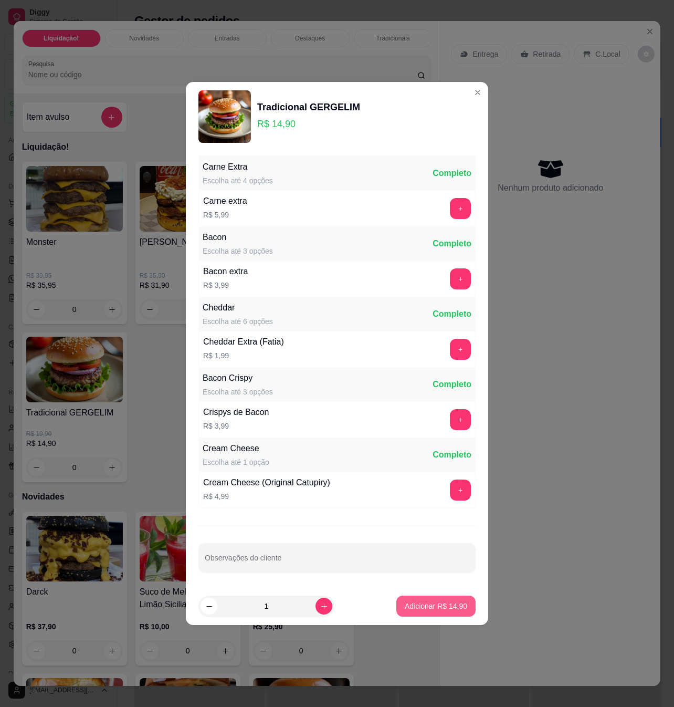
click at [410, 617] on button "Adicionar R$ 14,90" at bounding box center [436, 606] width 79 height 21
type input "1"
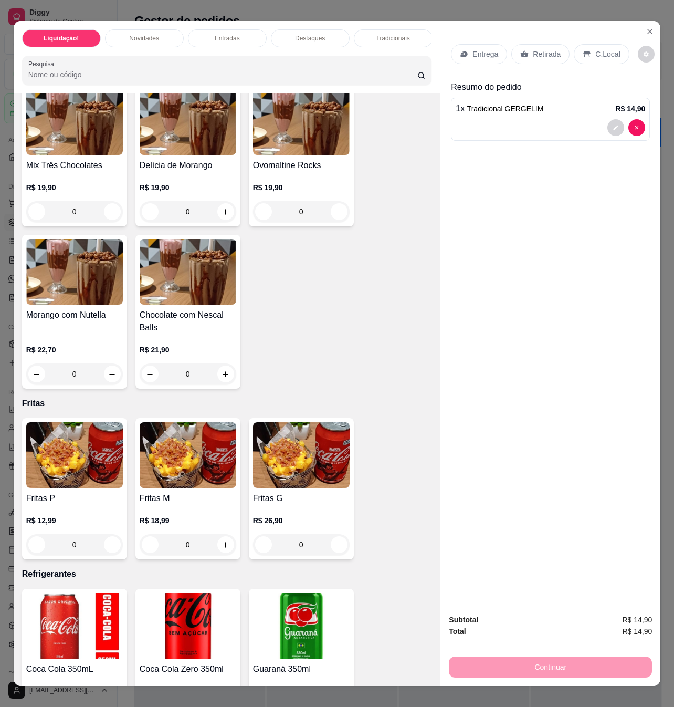
scroll to position [2521, 0]
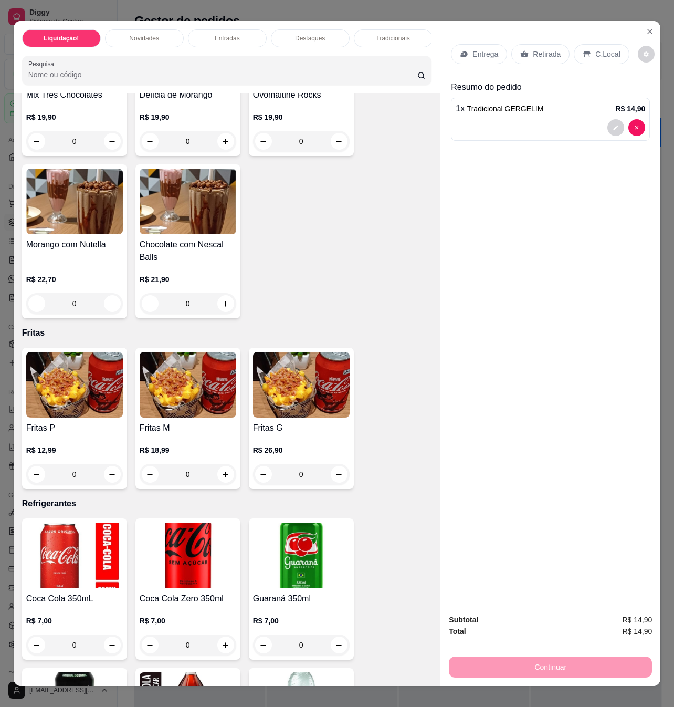
click at [306, 572] on img at bounding box center [301, 556] width 97 height 66
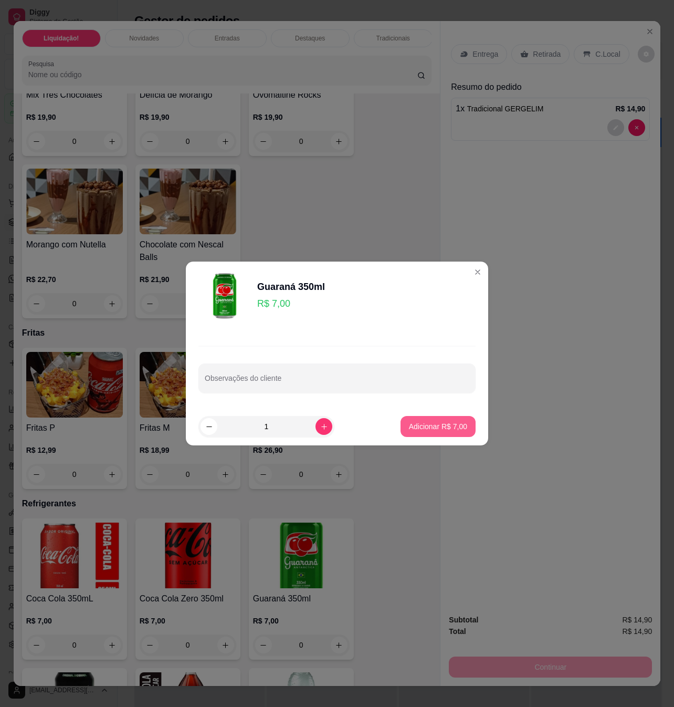
click at [424, 432] on button "Adicionar R$ 7,00" at bounding box center [438, 426] width 75 height 21
type input "1"
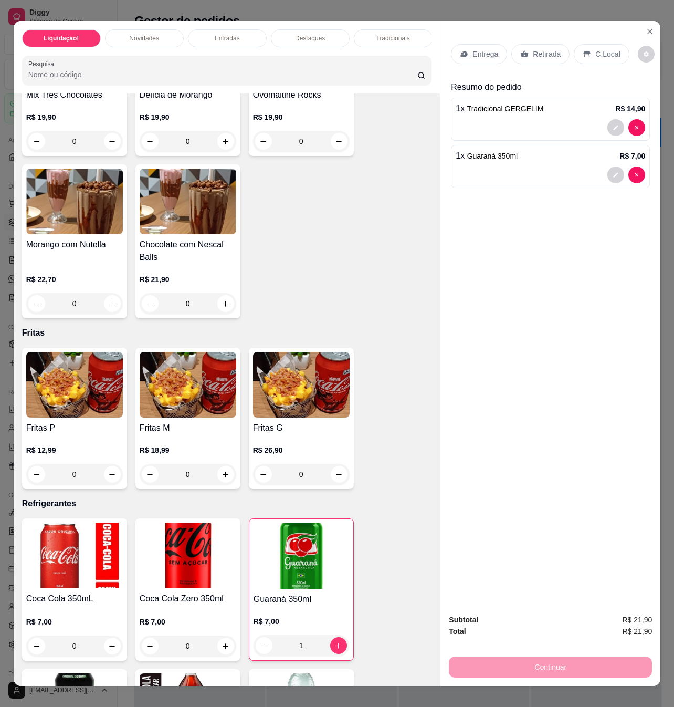
click at [596, 49] on p "C.Local" at bounding box center [608, 54] width 25 height 11
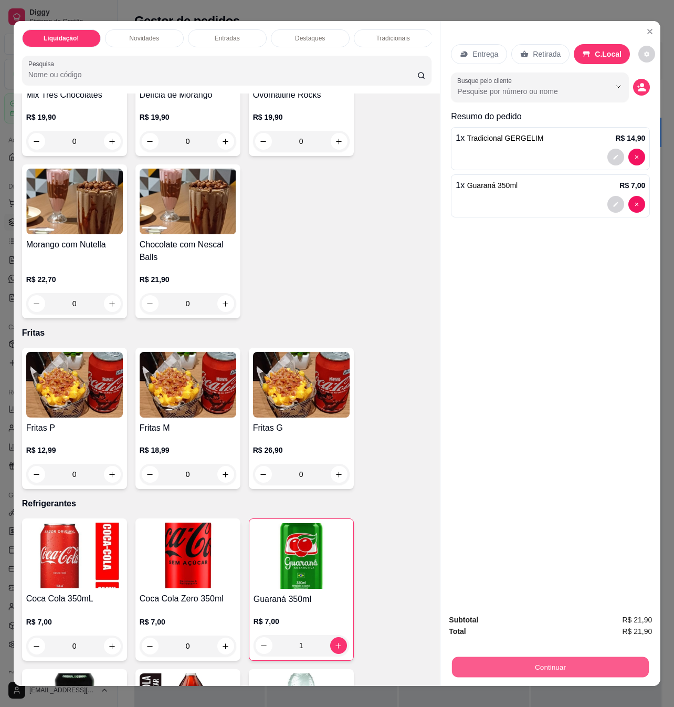
click at [555, 657] on button "Continuar" at bounding box center [550, 667] width 197 height 20
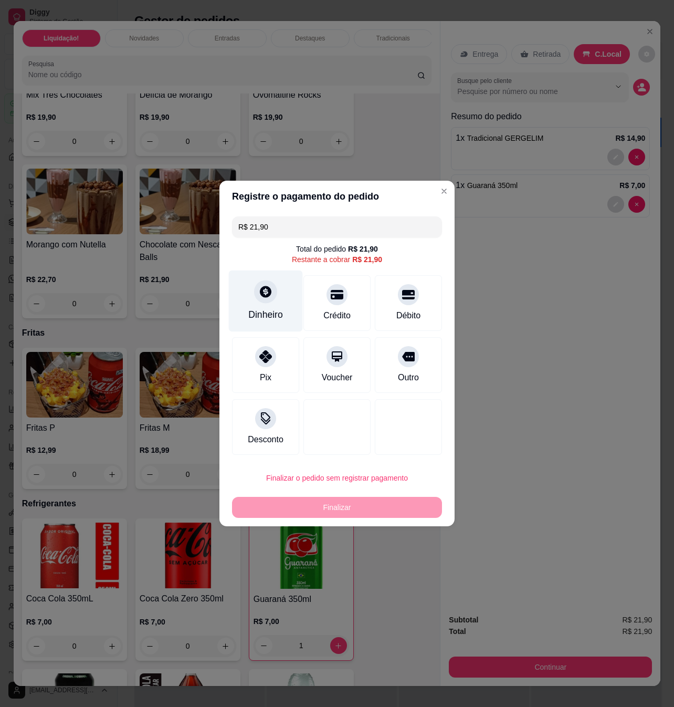
click at [272, 283] on div at bounding box center [265, 291] width 23 height 23
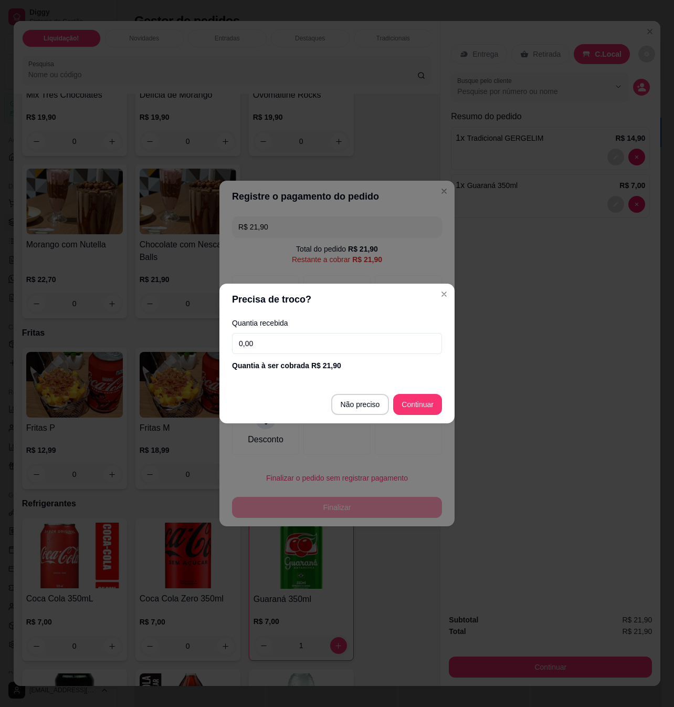
click at [282, 347] on input "0,00" at bounding box center [337, 343] width 210 height 21
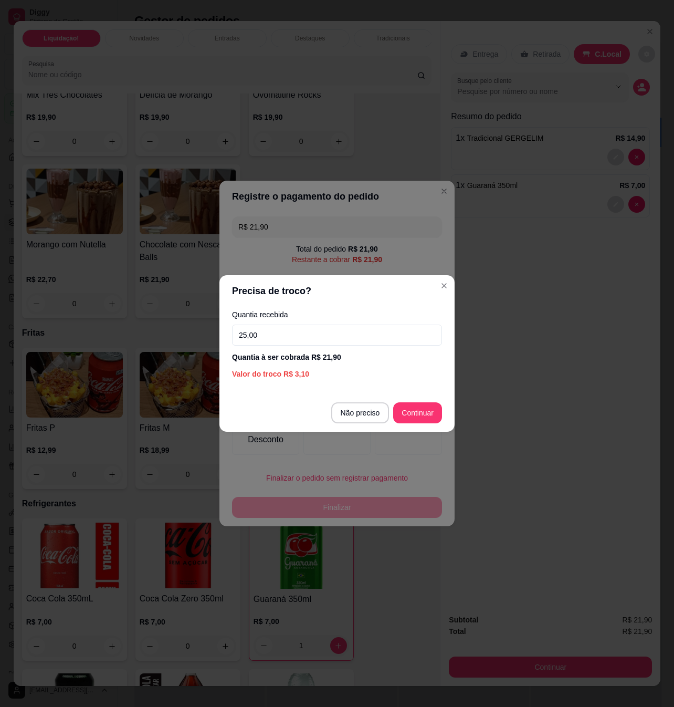
type input "25,00"
type input "R$ 0,00"
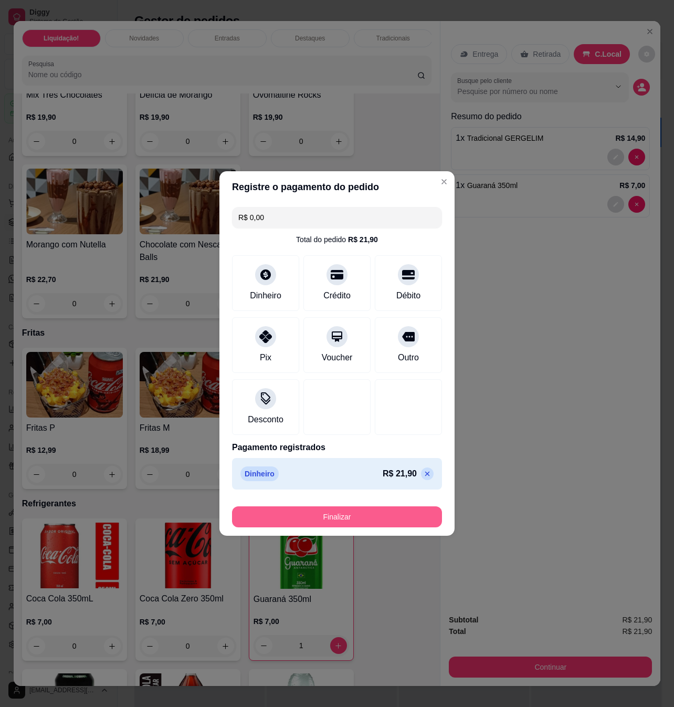
click at [408, 516] on button "Finalizar" at bounding box center [337, 516] width 210 height 21
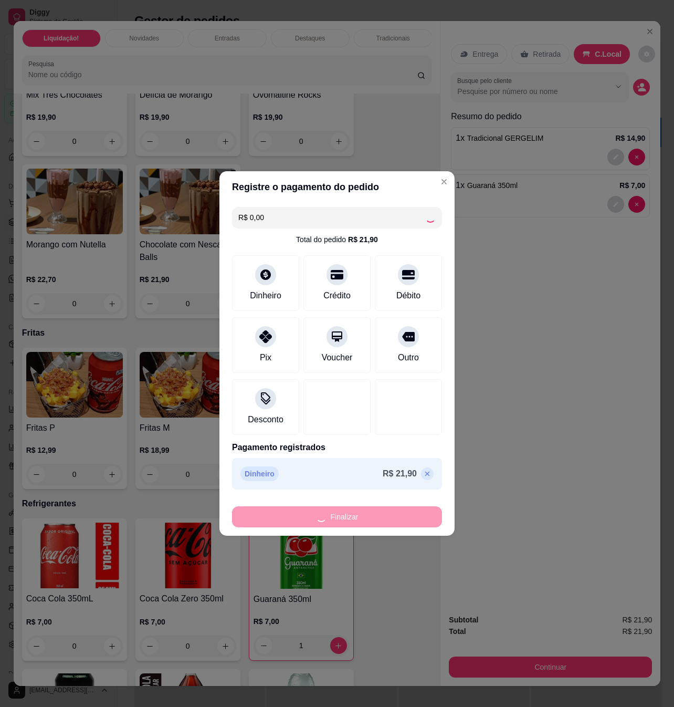
type input "0"
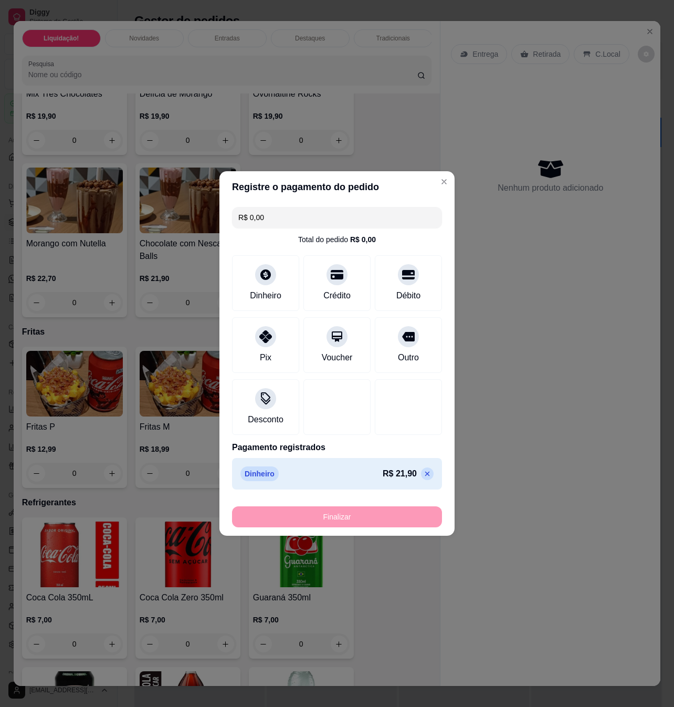
type input "-R$ 21,90"
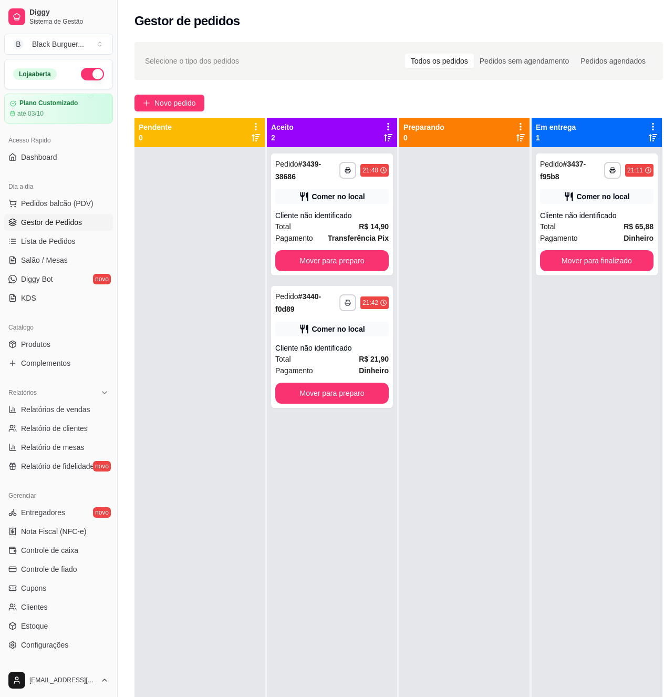
drag, startPoint x: 505, startPoint y: 292, endPoint x: 502, endPoint y: 286, distance: 6.3
click at [505, 290] on div at bounding box center [464, 495] width 130 height 697
click at [60, 246] on span "Lista de Pedidos" at bounding box center [48, 241] width 55 height 11
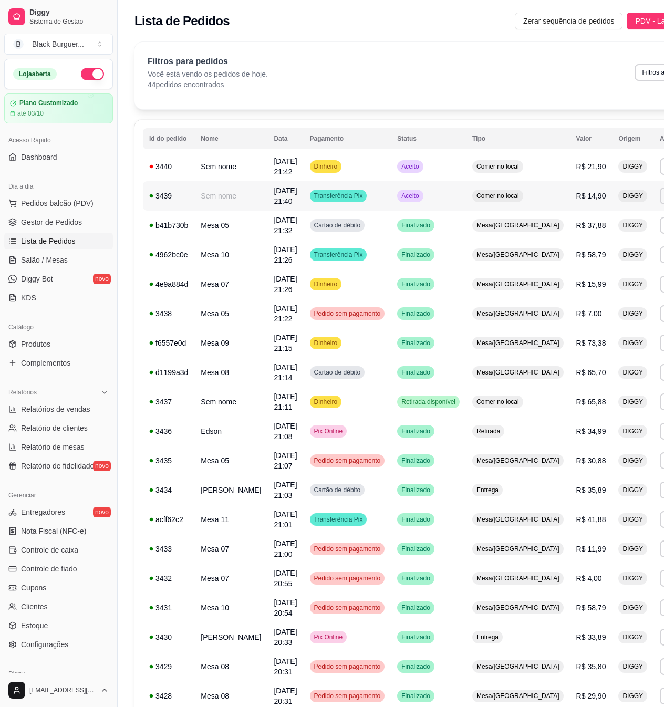
click at [204, 196] on td "Sem nome" at bounding box center [230, 195] width 73 height 29
click at [219, 191] on td "Sem nome" at bounding box center [230, 195] width 73 height 29
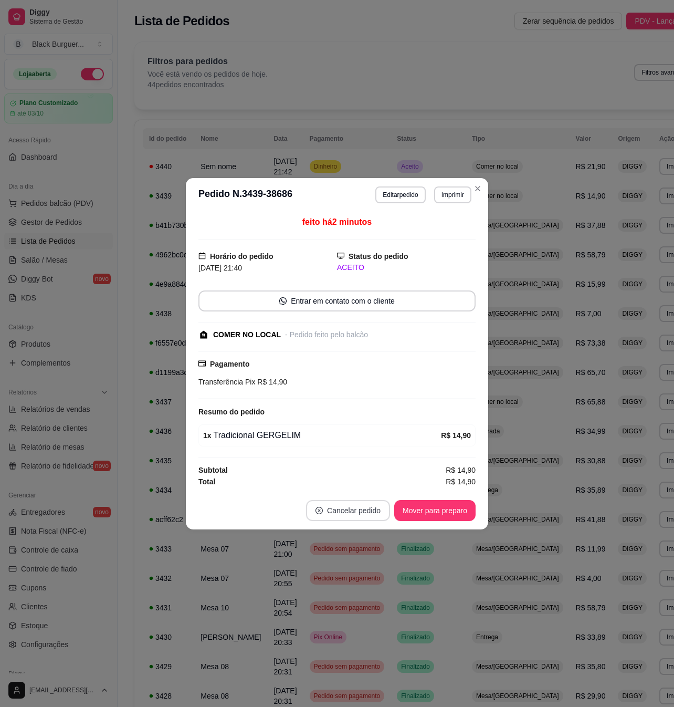
click at [357, 506] on button "Cancelar pedido" at bounding box center [348, 510] width 84 height 21
click at [381, 488] on button "Sim" at bounding box center [377, 486] width 41 height 20
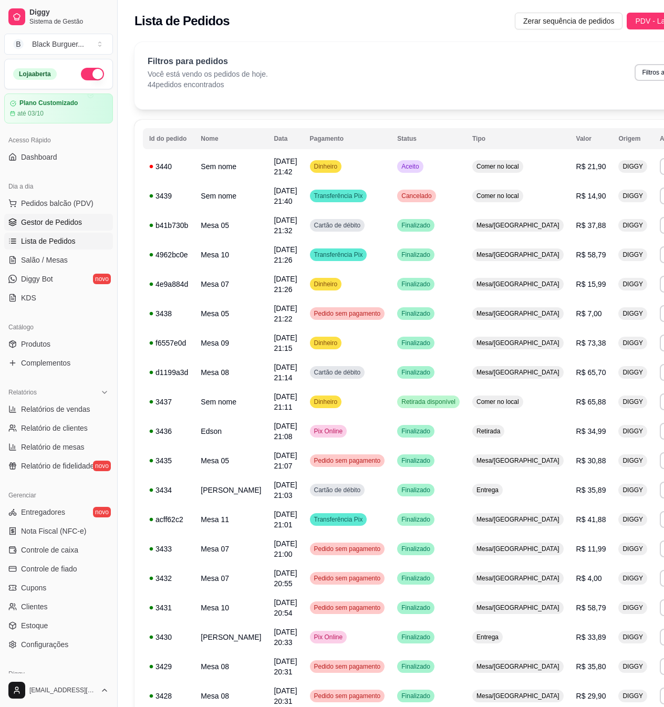
click at [49, 216] on link "Gestor de Pedidos" at bounding box center [58, 222] width 109 height 17
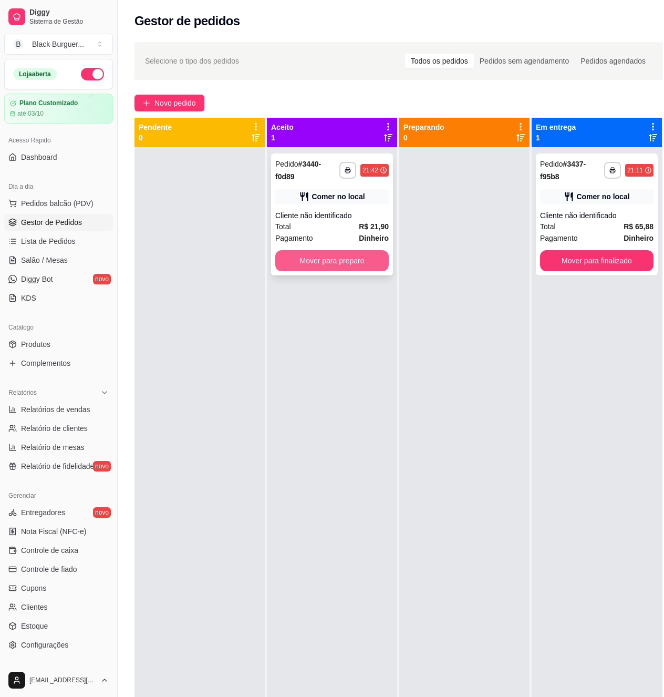
click at [360, 256] on button "Mover para preparo" at bounding box center [331, 260] width 113 height 21
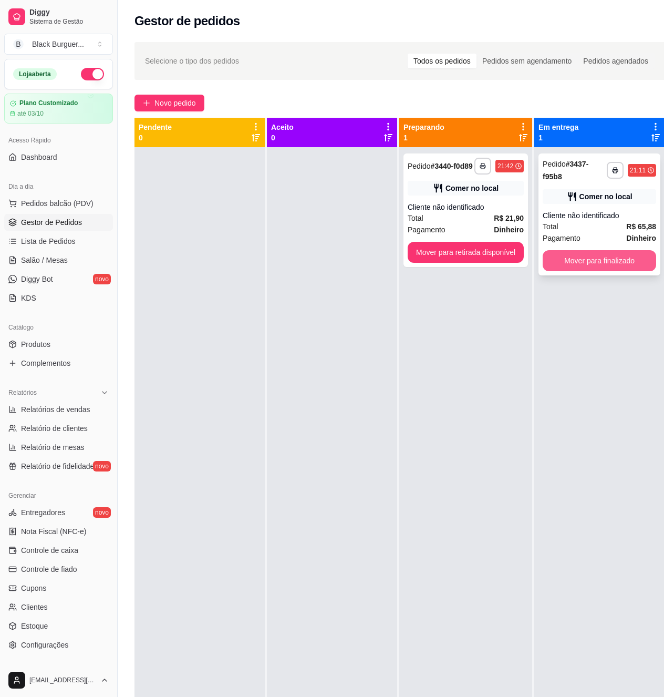
click at [575, 261] on button "Mover para finalizado" at bounding box center [599, 260] width 113 height 21
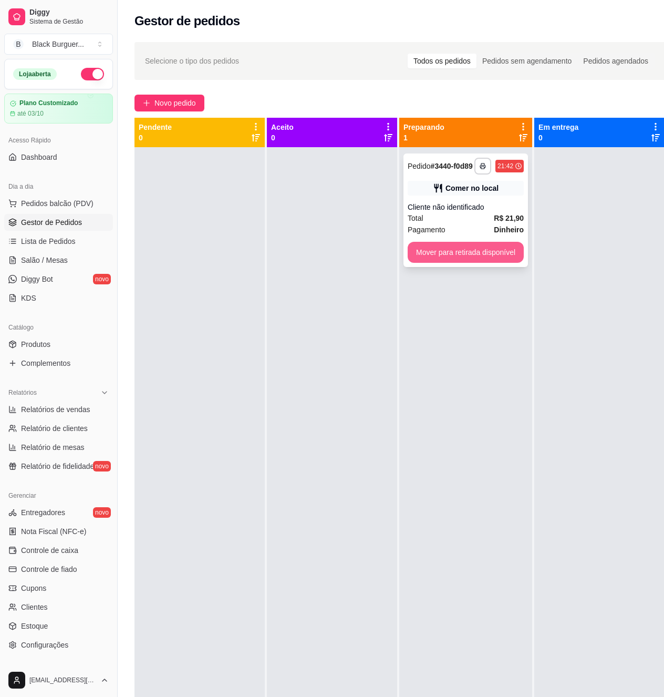
click at [493, 263] on button "Mover para retirada disponível" at bounding box center [466, 252] width 116 height 21
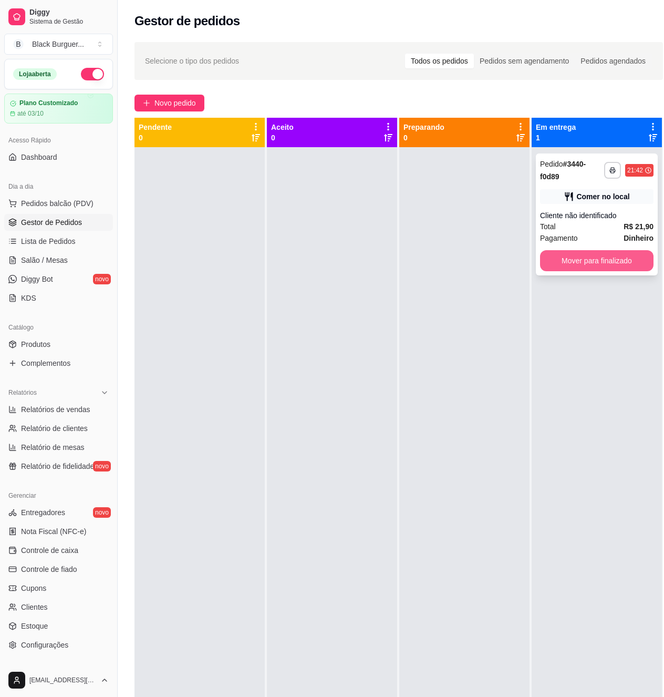
click at [580, 256] on button "Mover para finalizado" at bounding box center [596, 260] width 113 height 21
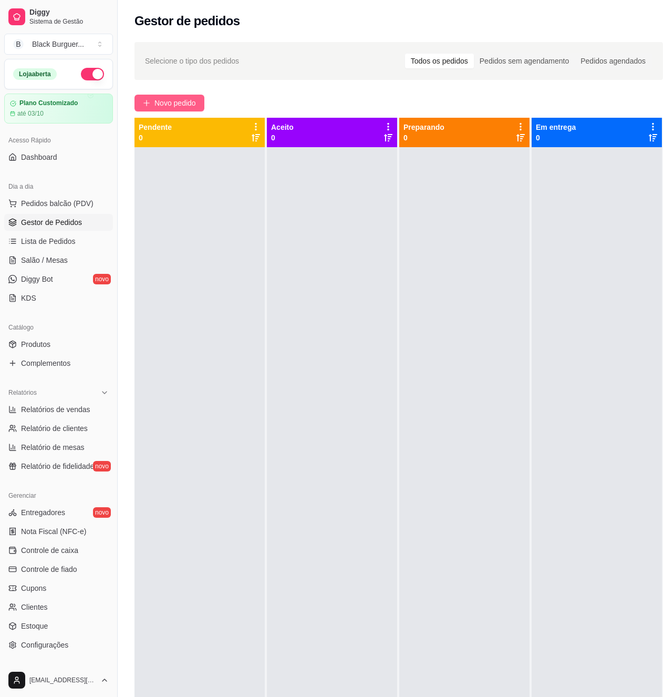
click at [153, 100] on button "Novo pedido" at bounding box center [169, 103] width 70 height 17
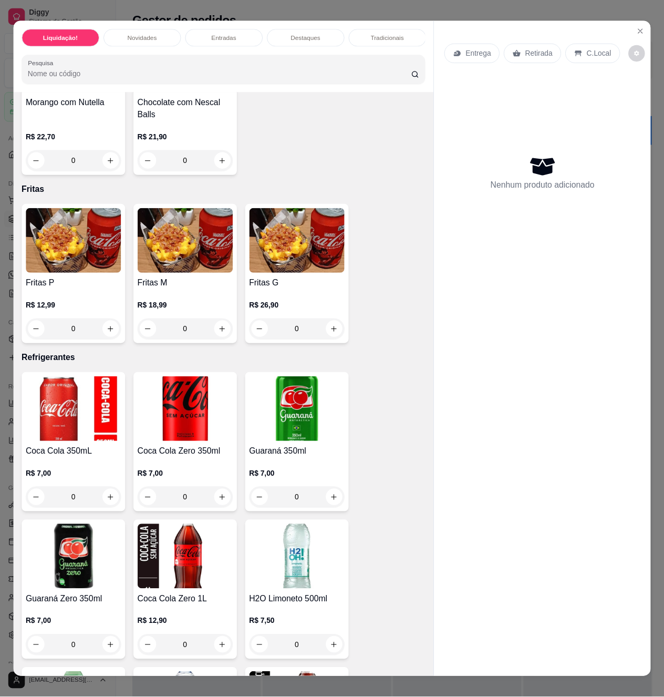
scroll to position [2942, 0]
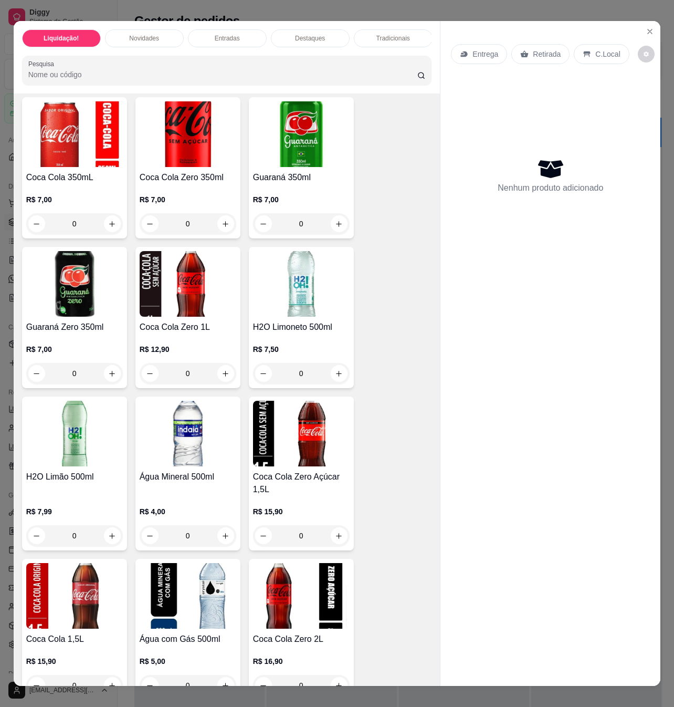
click at [188, 471] on h4 "Água Mineral 500ml" at bounding box center [188, 477] width 97 height 13
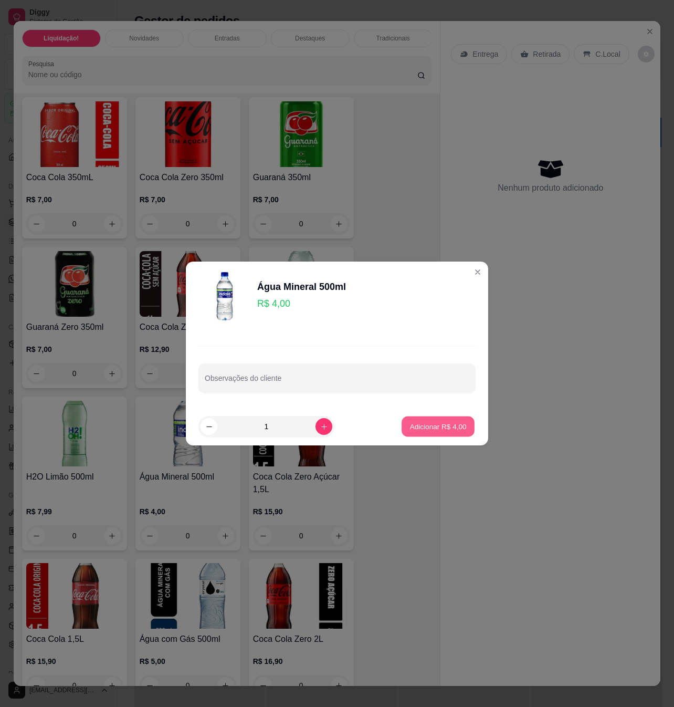
click at [421, 420] on button "Adicionar R$ 4,00" at bounding box center [438, 427] width 73 height 20
type input "1"
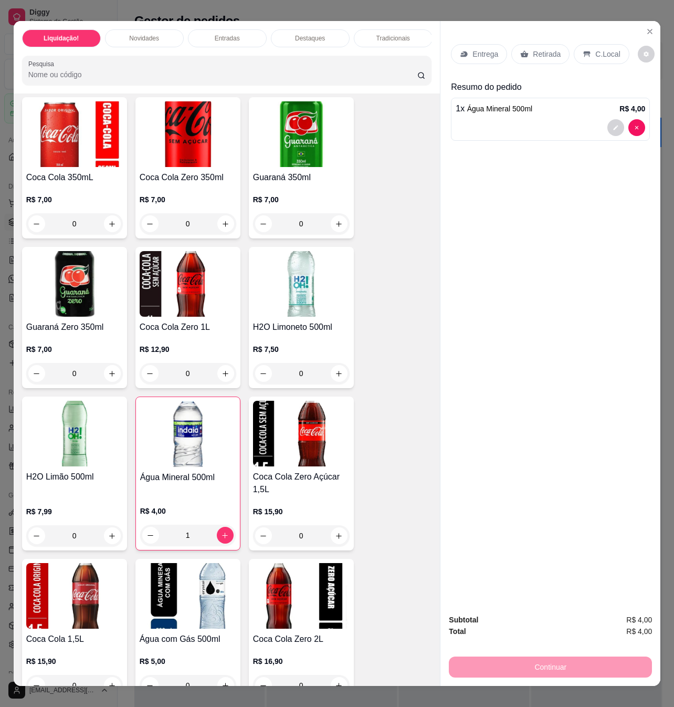
click at [576, 49] on div "C.Local" at bounding box center [601, 54] width 55 height 20
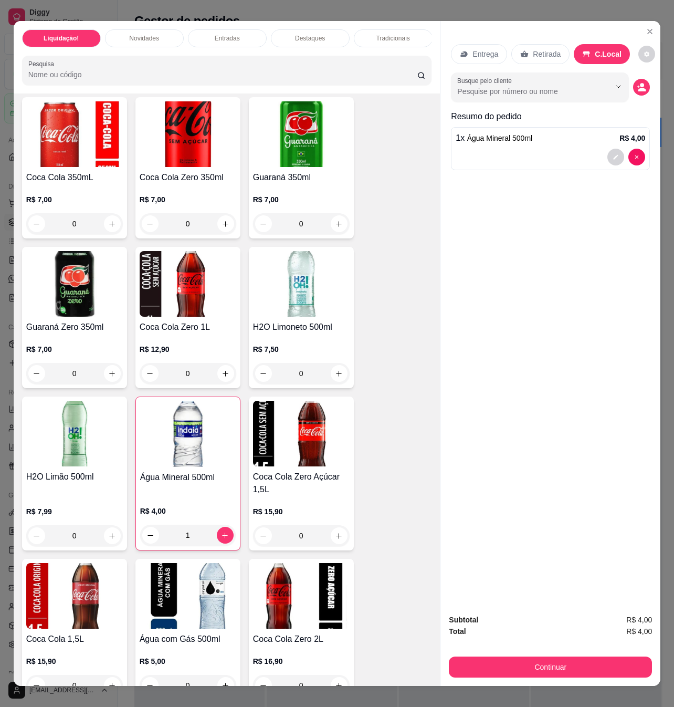
click at [576, 675] on div "Subtotal R$ 4,00 Total R$ 4,00 Continuar" at bounding box center [551, 646] width 220 height 80
click at [576, 671] on button "Continuar" at bounding box center [550, 667] width 197 height 20
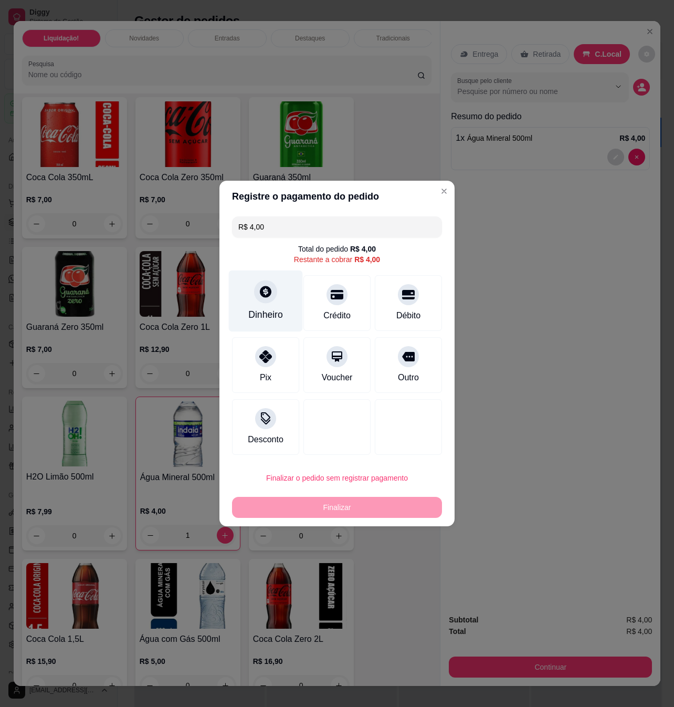
click at [263, 299] on div at bounding box center [265, 291] width 23 height 23
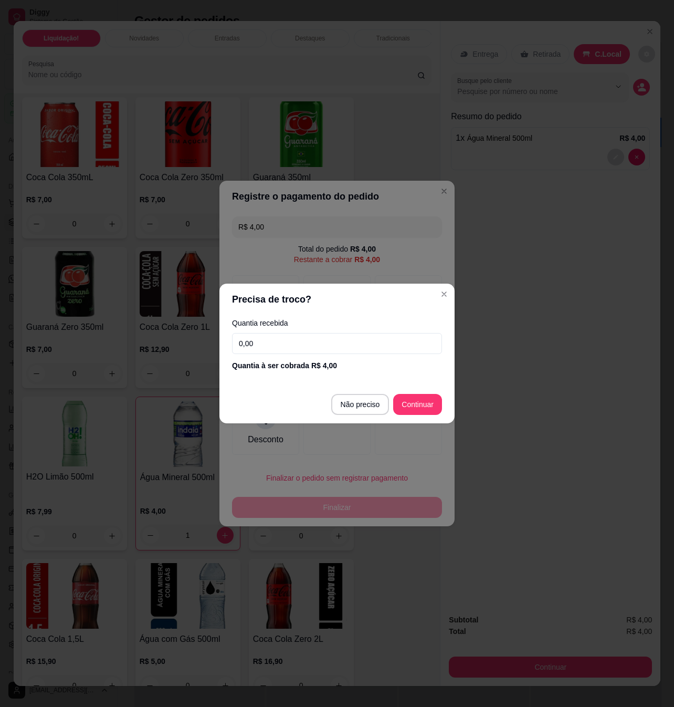
click at [334, 339] on input "0,00" at bounding box center [337, 343] width 210 height 21
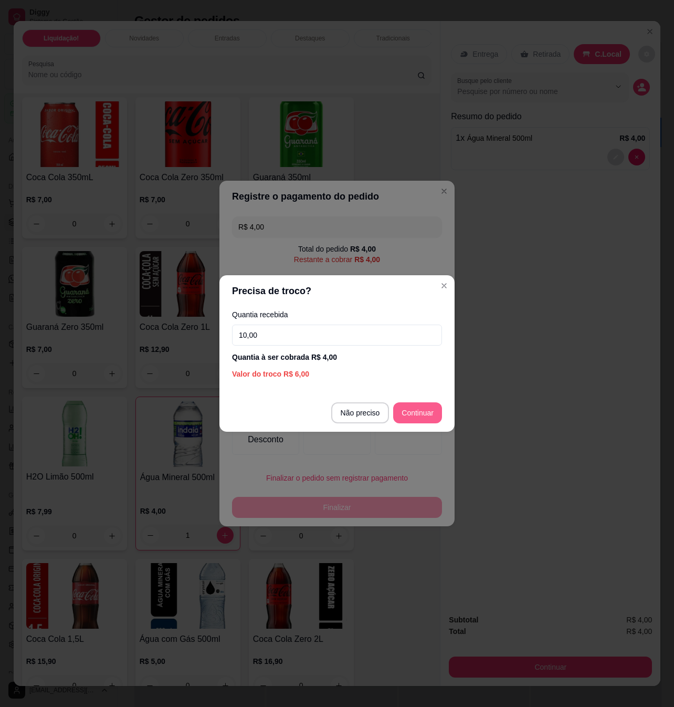
type input "10,00"
type input "R$ 0,00"
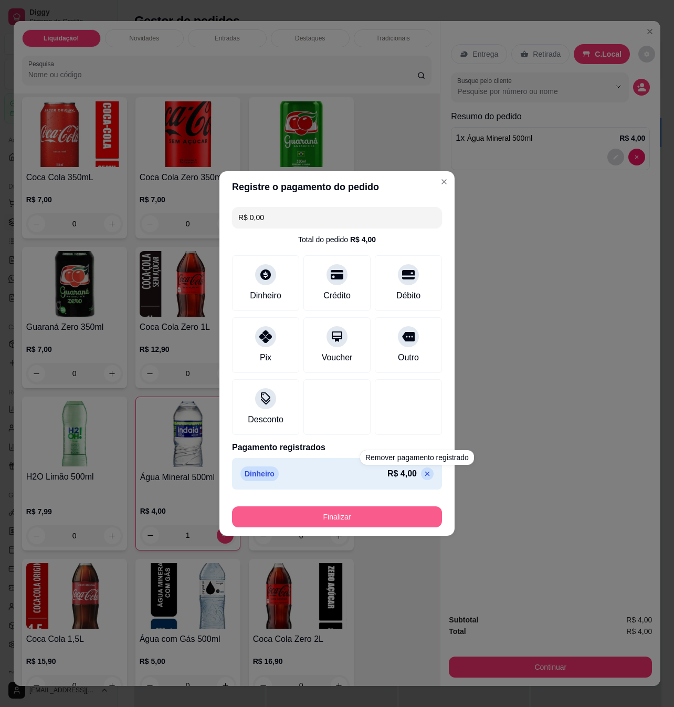
click at [394, 517] on button "Finalizar" at bounding box center [337, 516] width 210 height 21
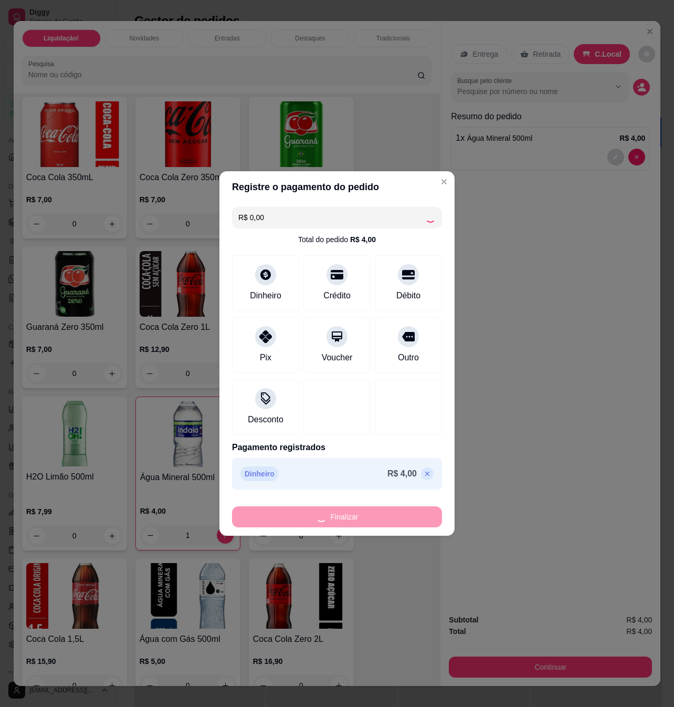
type input "0"
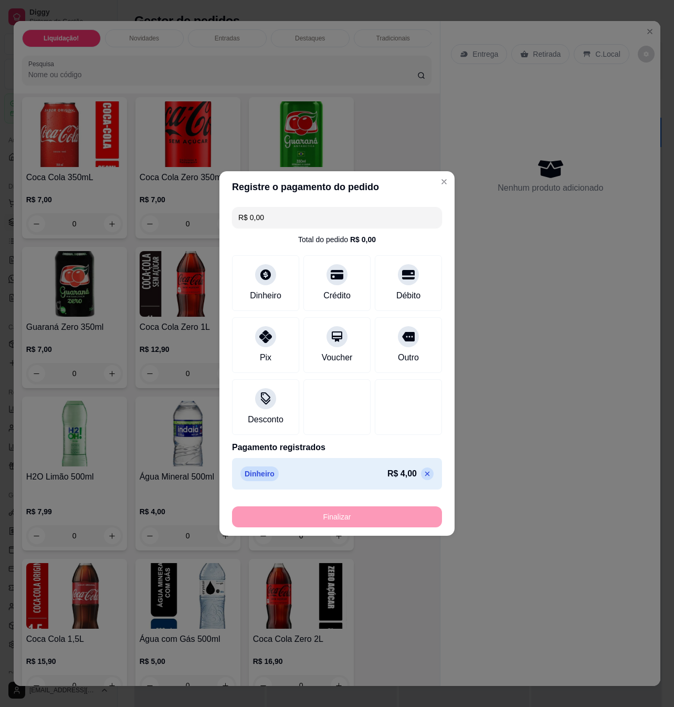
type input "-R$ 4,00"
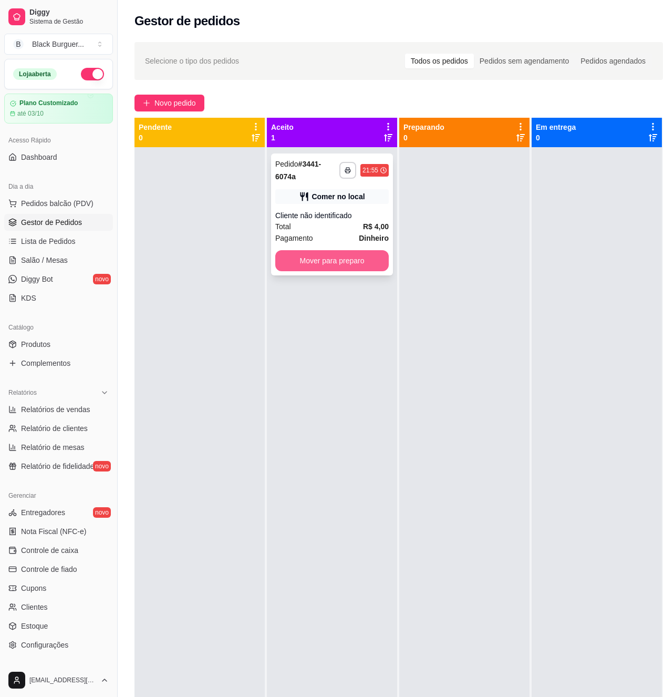
click at [347, 265] on button "Mover para preparo" at bounding box center [331, 260] width 113 height 21
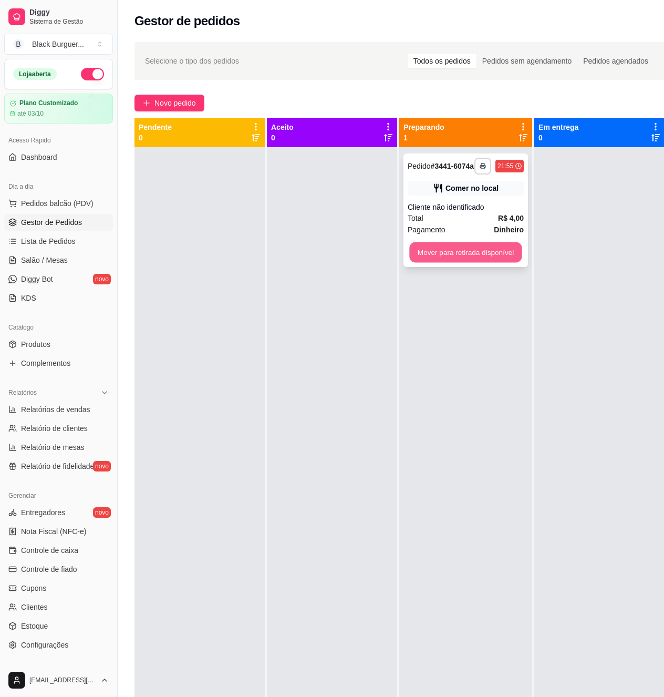
click at [459, 259] on button "Mover para retirada disponível" at bounding box center [465, 252] width 112 height 20
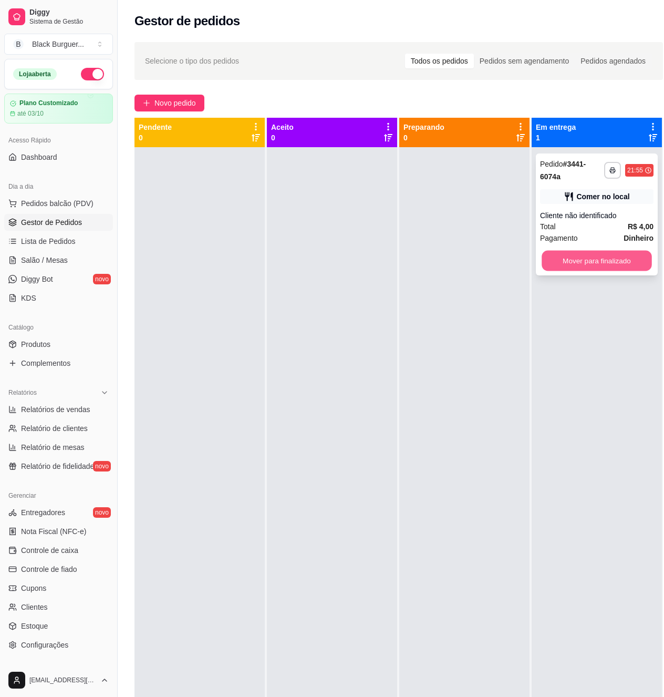
click at [562, 261] on button "Mover para finalizado" at bounding box center [597, 261] width 110 height 20
